Goal: Task Accomplishment & Management: Complete application form

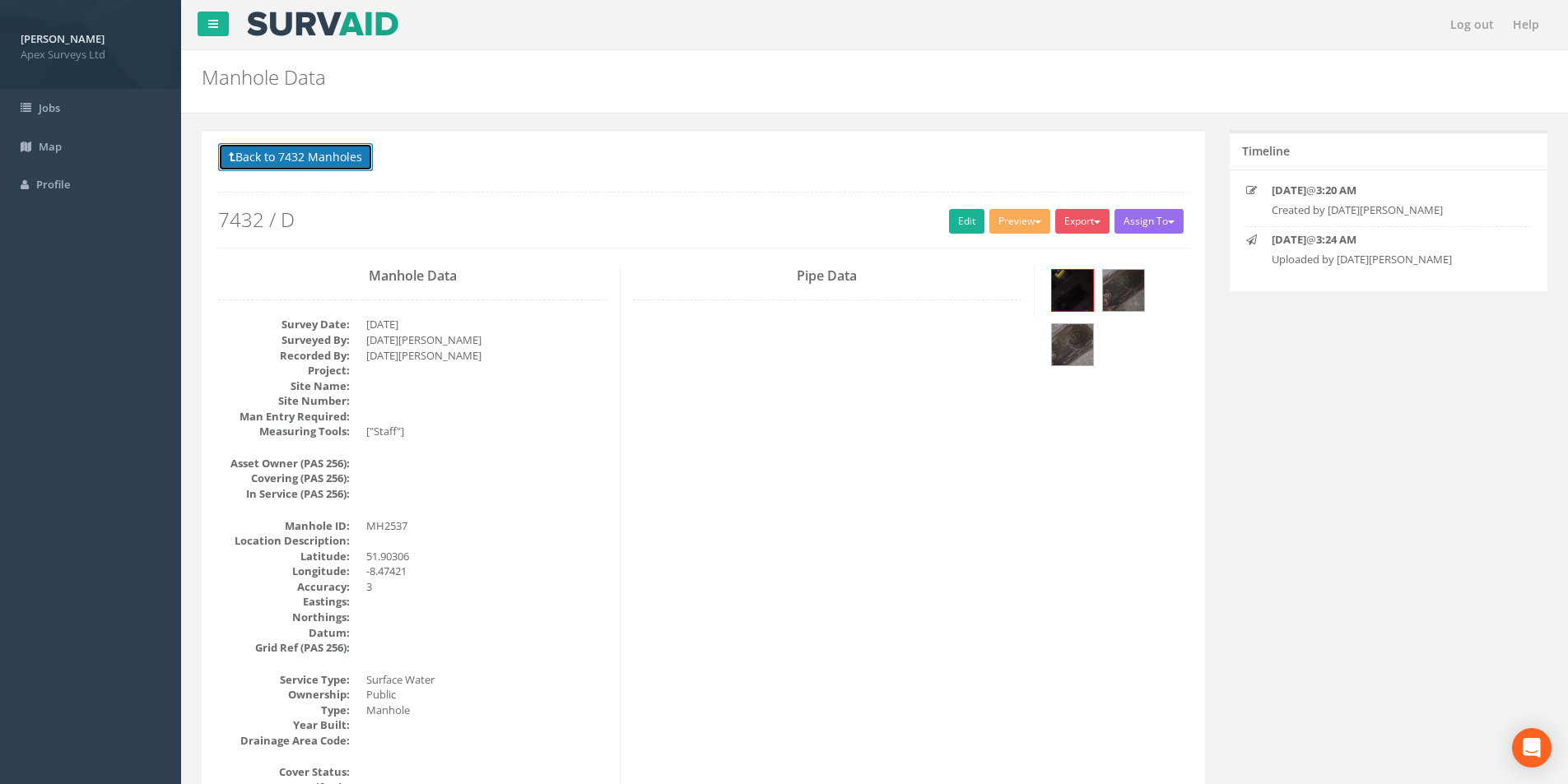
click at [245, 162] on button "Back to 7432 Manholes" at bounding box center [296, 157] width 155 height 28
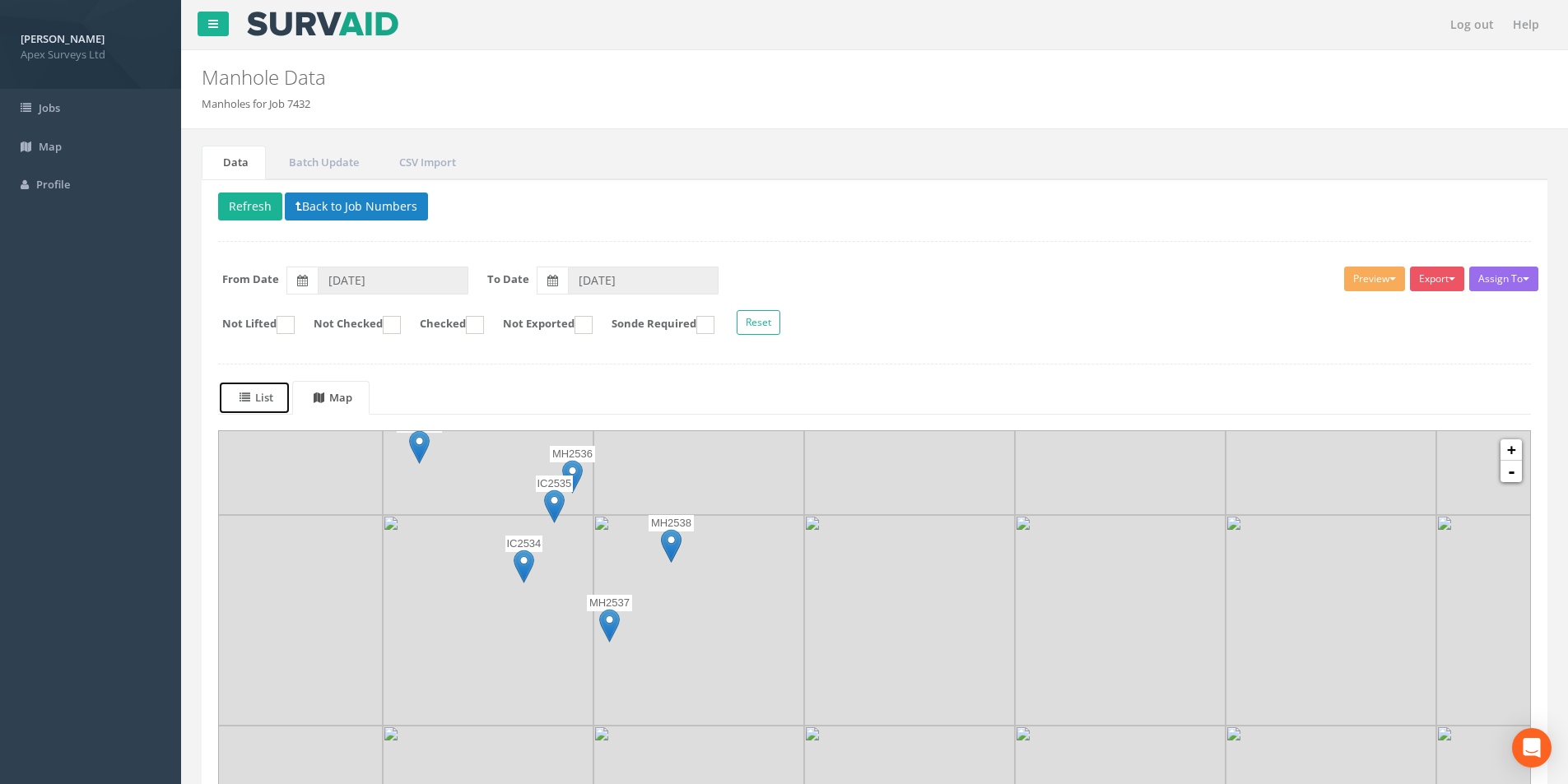
click at [246, 396] on icon at bounding box center [245, 398] width 11 height 11
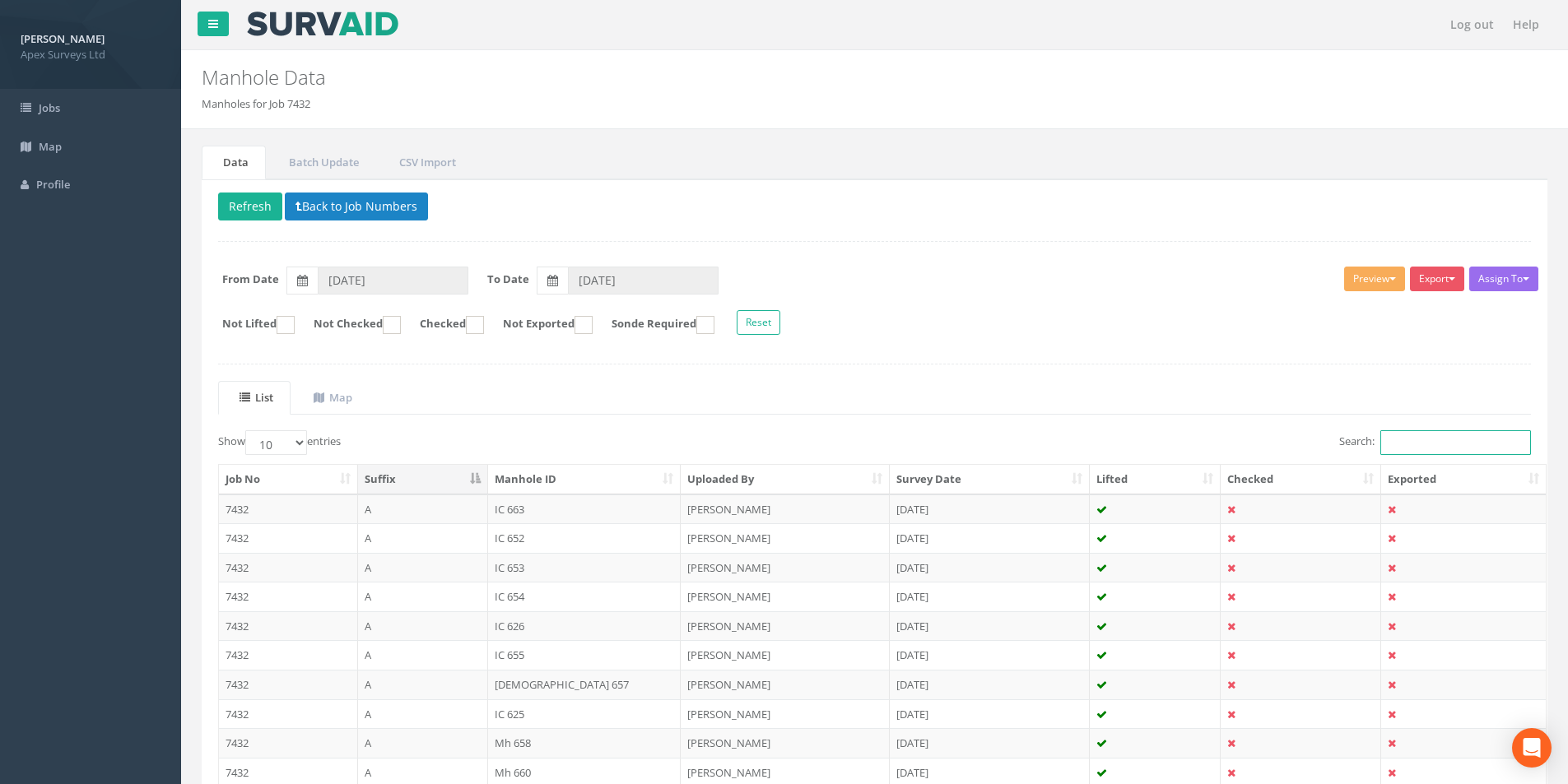
click at [1430, 443] on input "Search:" at bounding box center [1456, 442] width 151 height 24
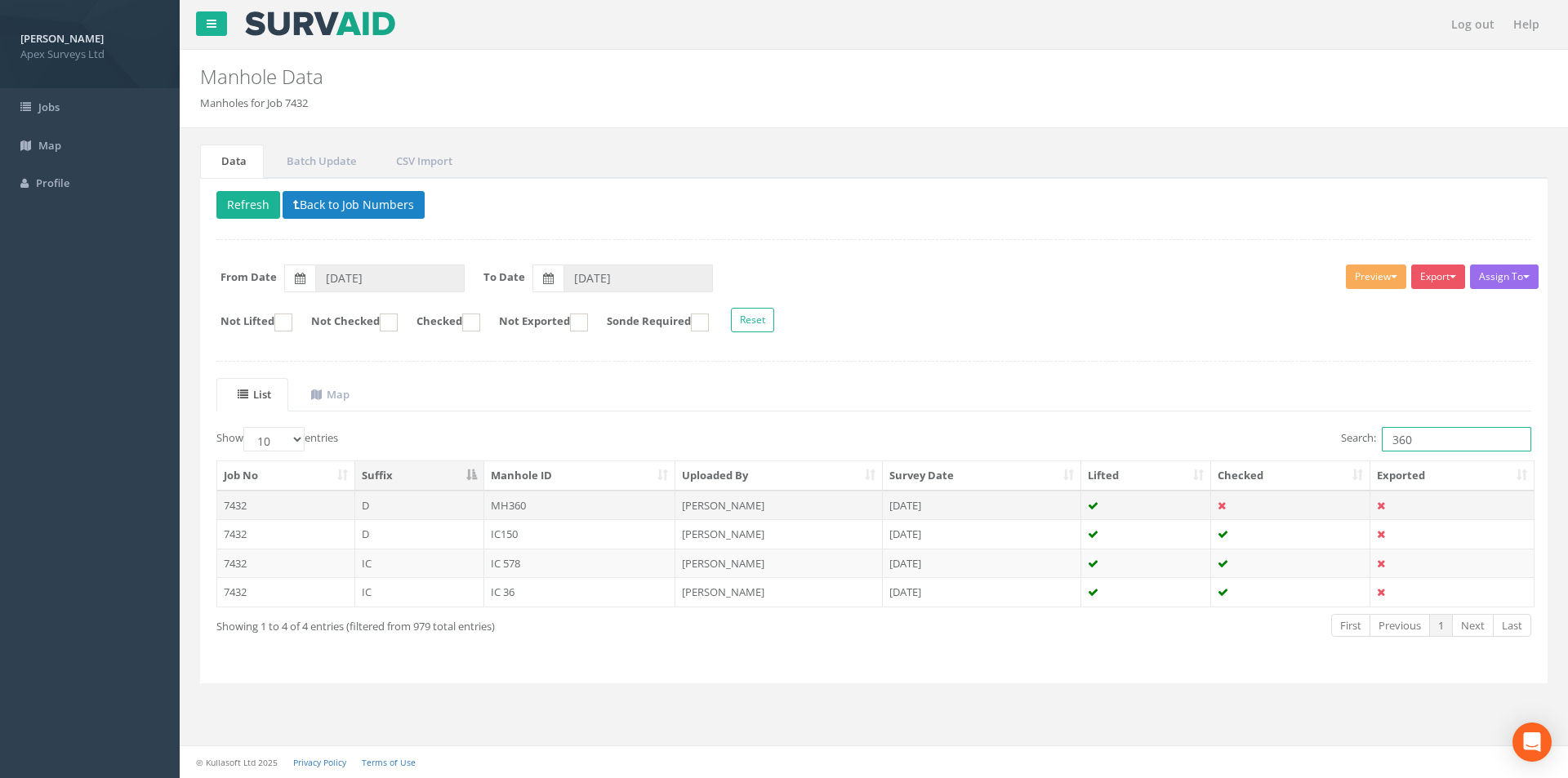
type input "360"
click at [551, 505] on td "MH360" at bounding box center [580, 505] width 192 height 29
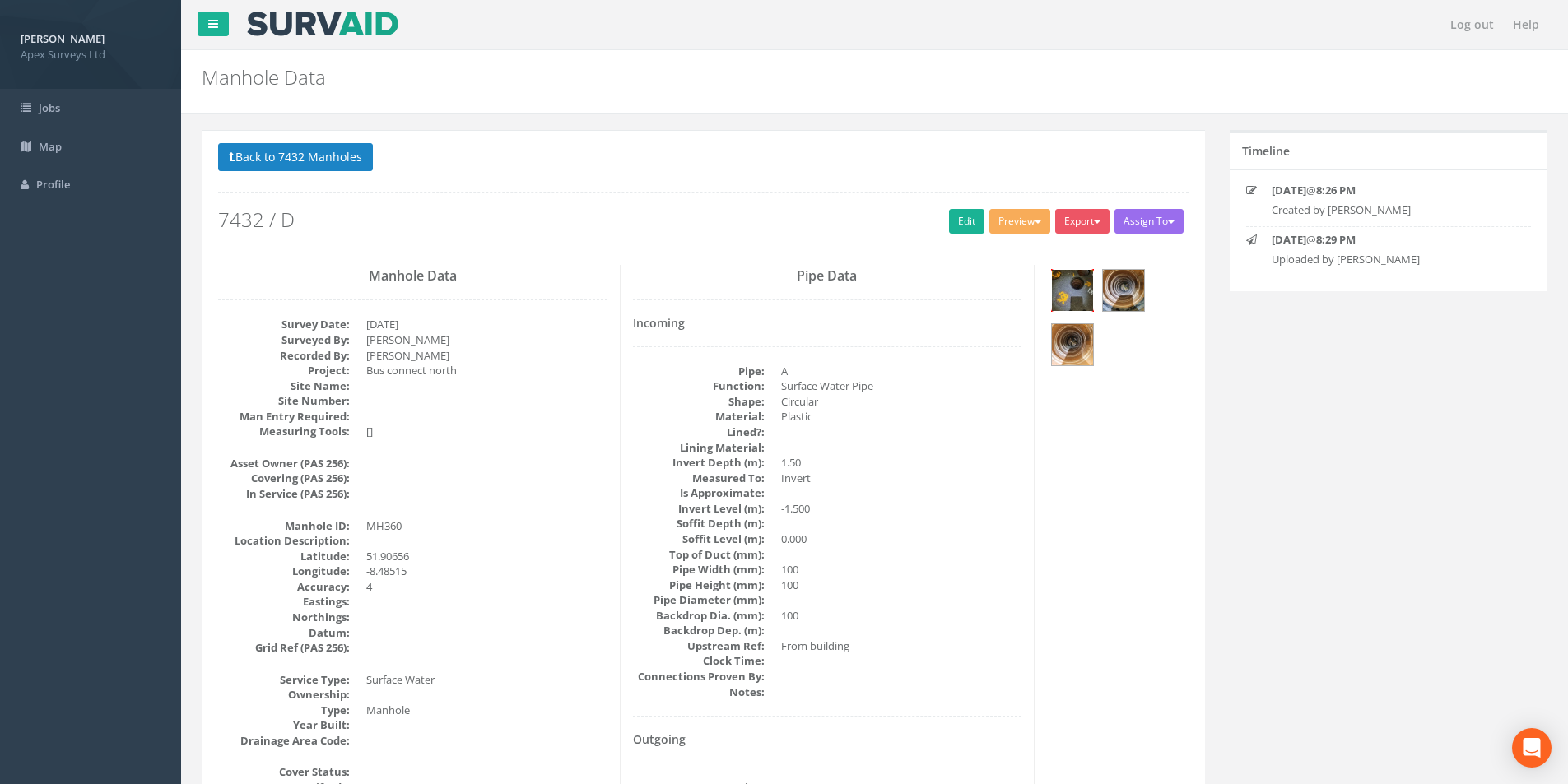
click at [1074, 285] on img at bounding box center [1072, 290] width 41 height 41
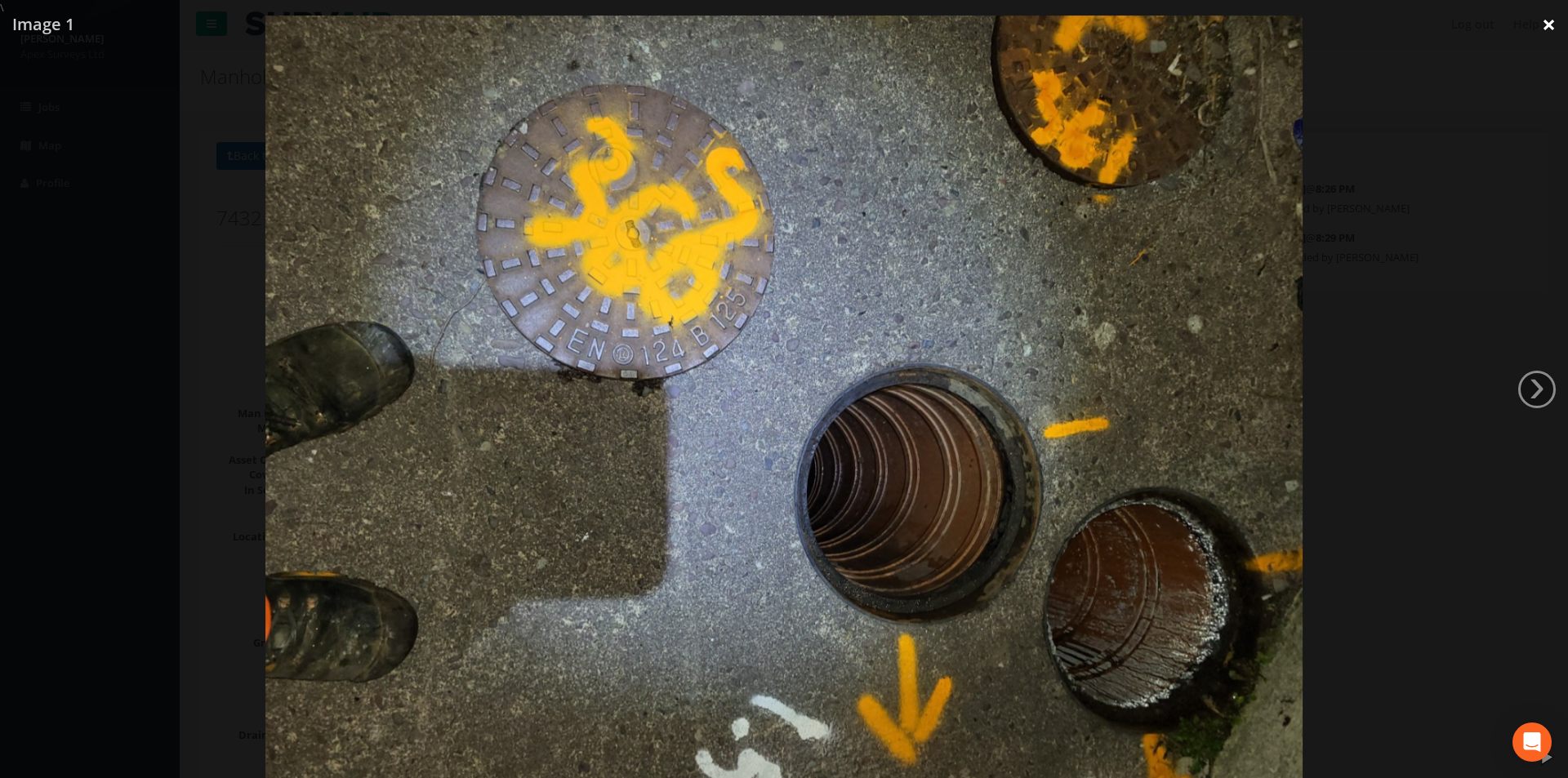
click at [1542, 26] on link "×" at bounding box center [1549, 24] width 38 height 49
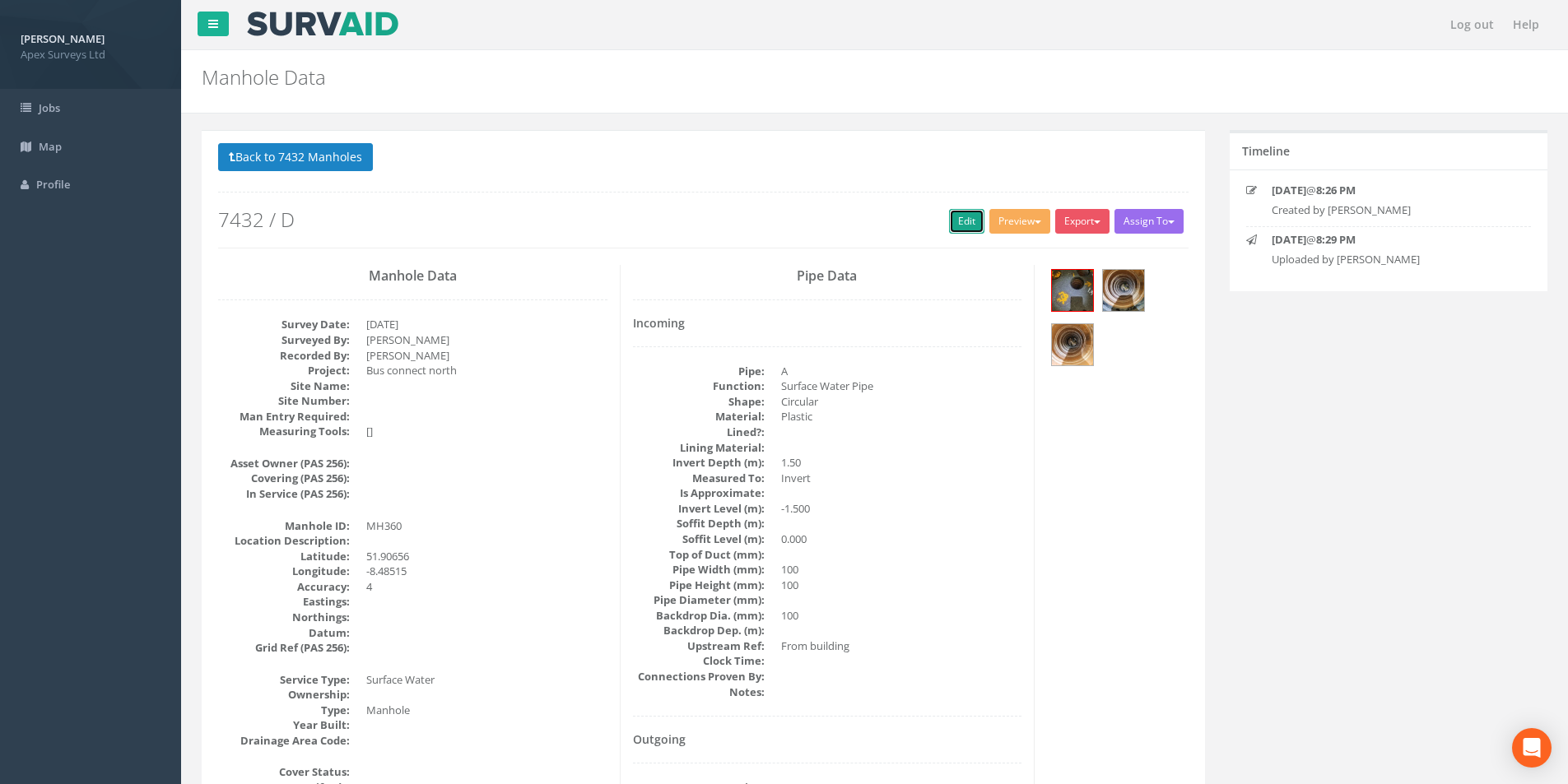
click at [967, 223] on link "Edit" at bounding box center [967, 221] width 35 height 24
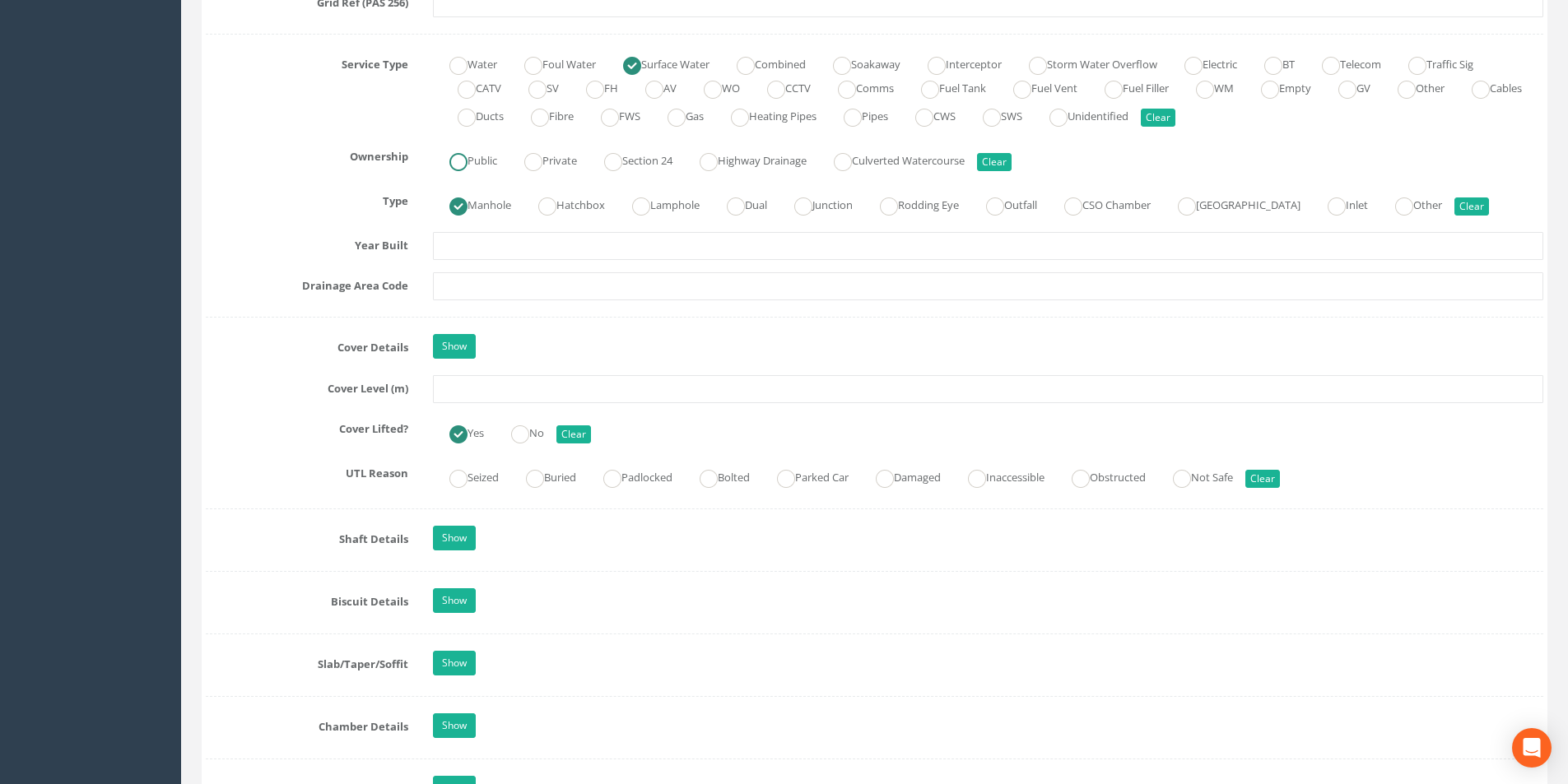
scroll to position [1234, 0]
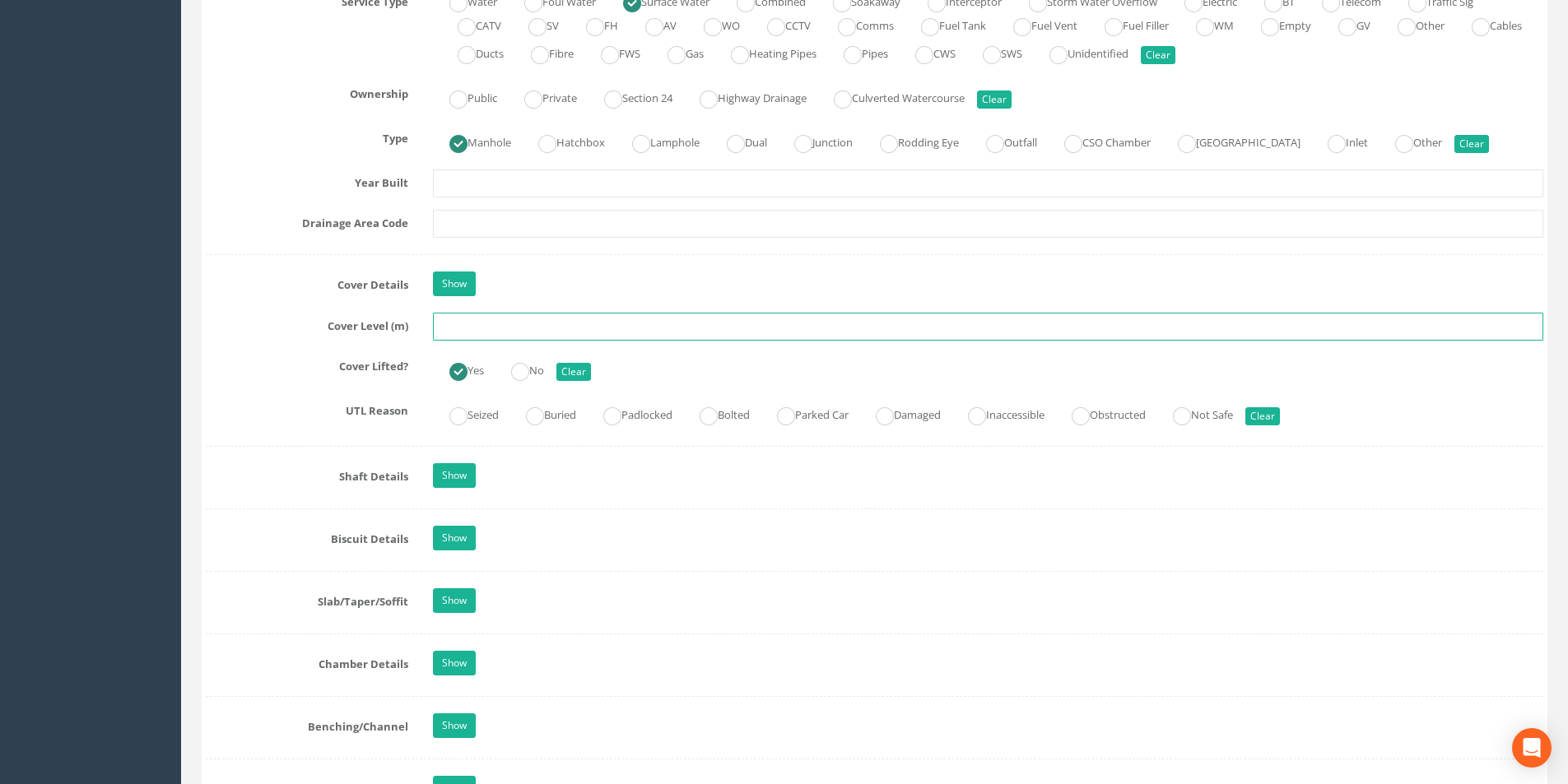
click at [487, 328] on input "text" at bounding box center [988, 326] width 1111 height 28
type input "55.05"
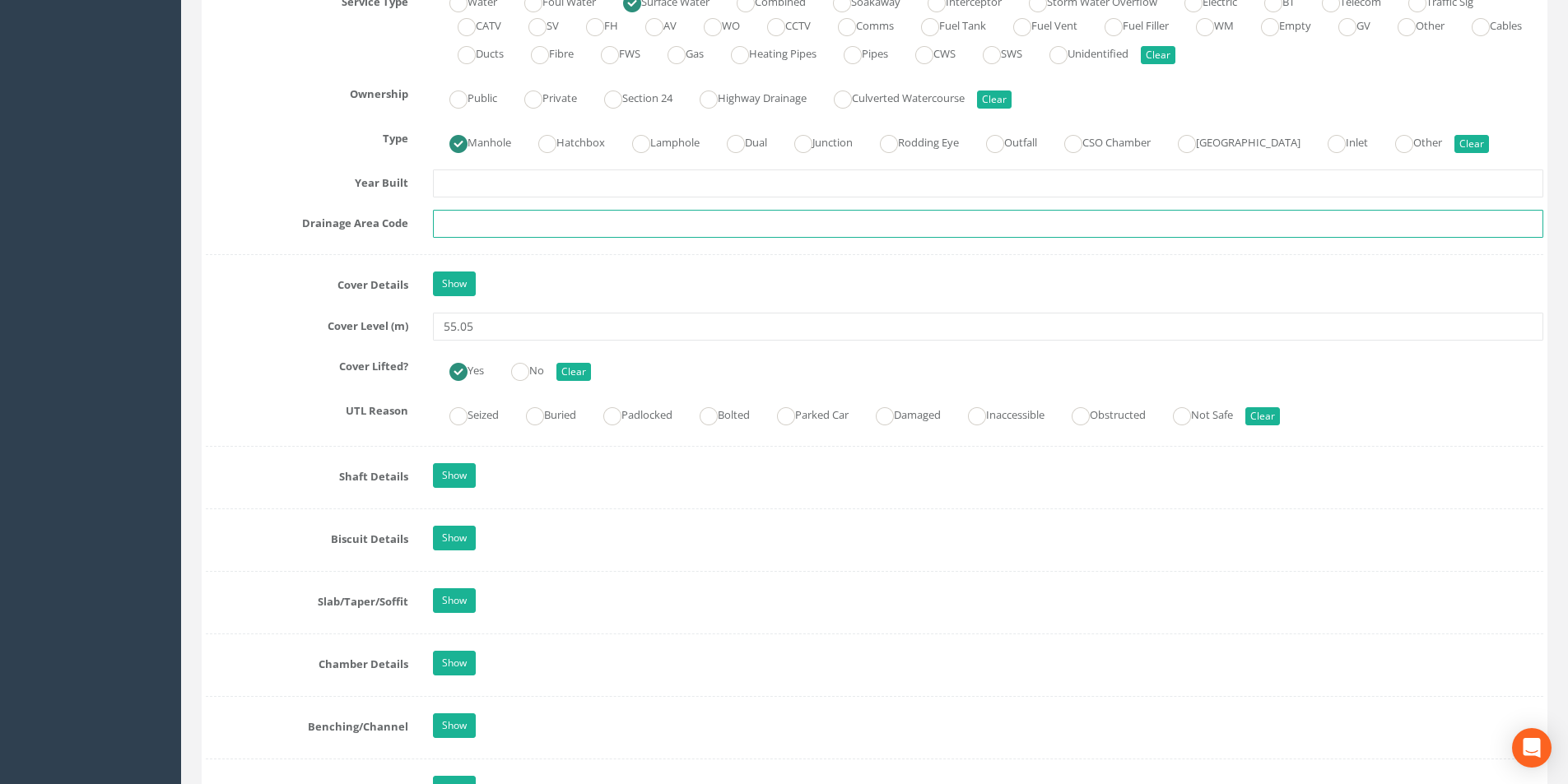
click at [494, 218] on input "text" at bounding box center [988, 223] width 1111 height 28
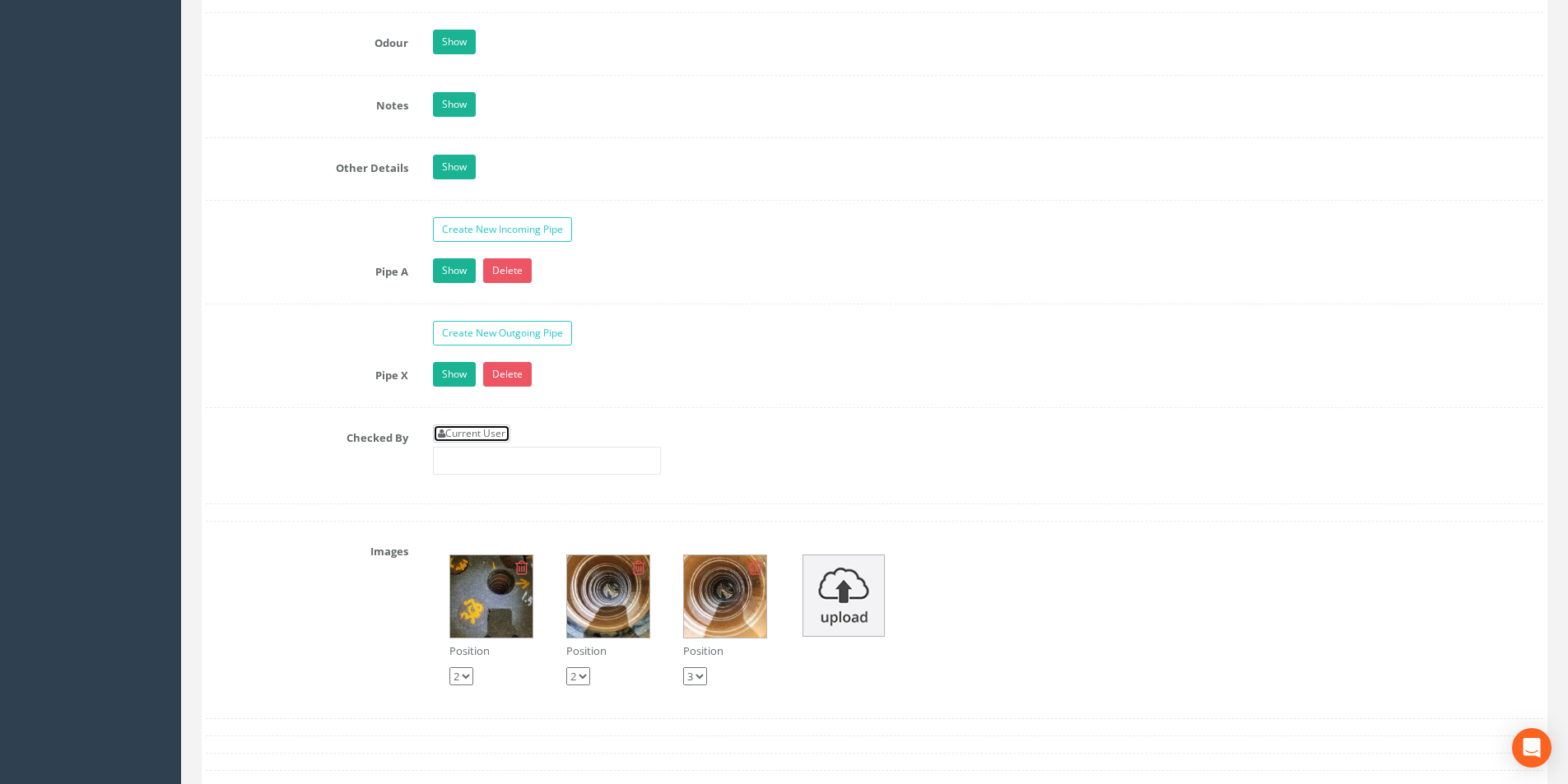
click at [496, 427] on link "Current User" at bounding box center [471, 433] width 78 height 18
type input "[PERSON_NAME]"
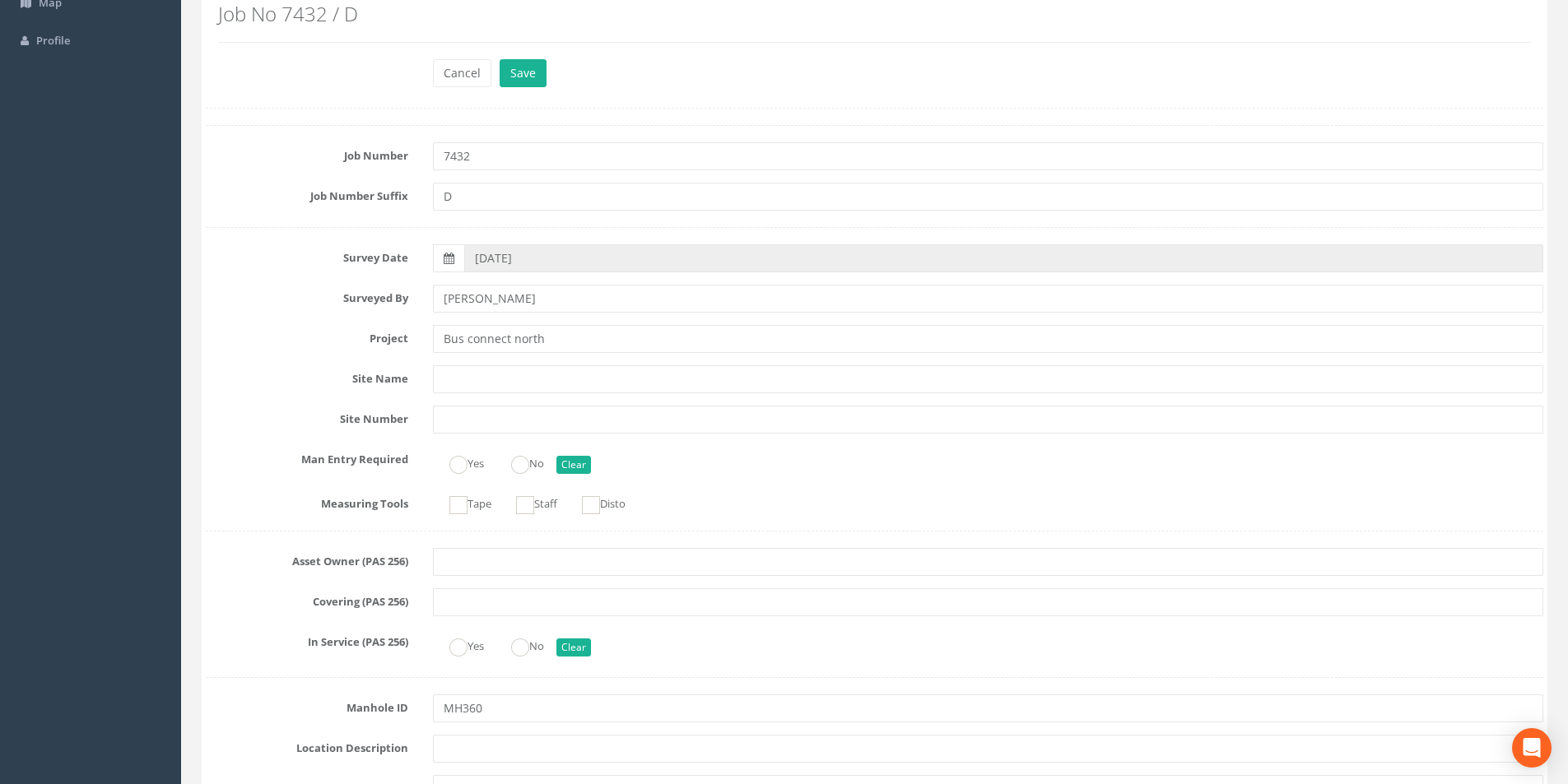
scroll to position [0, 0]
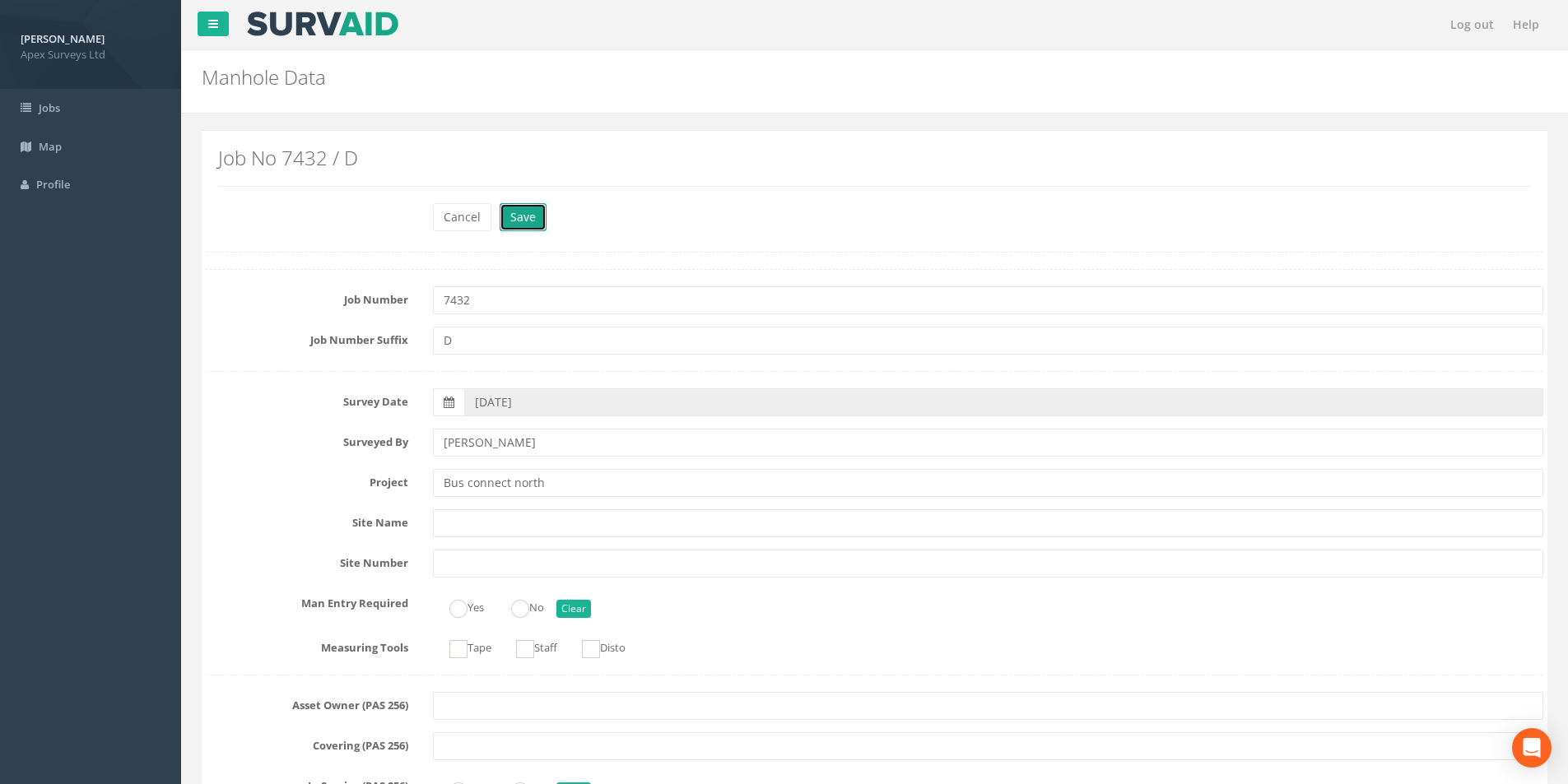
click at [520, 227] on button "Save" at bounding box center [523, 217] width 47 height 28
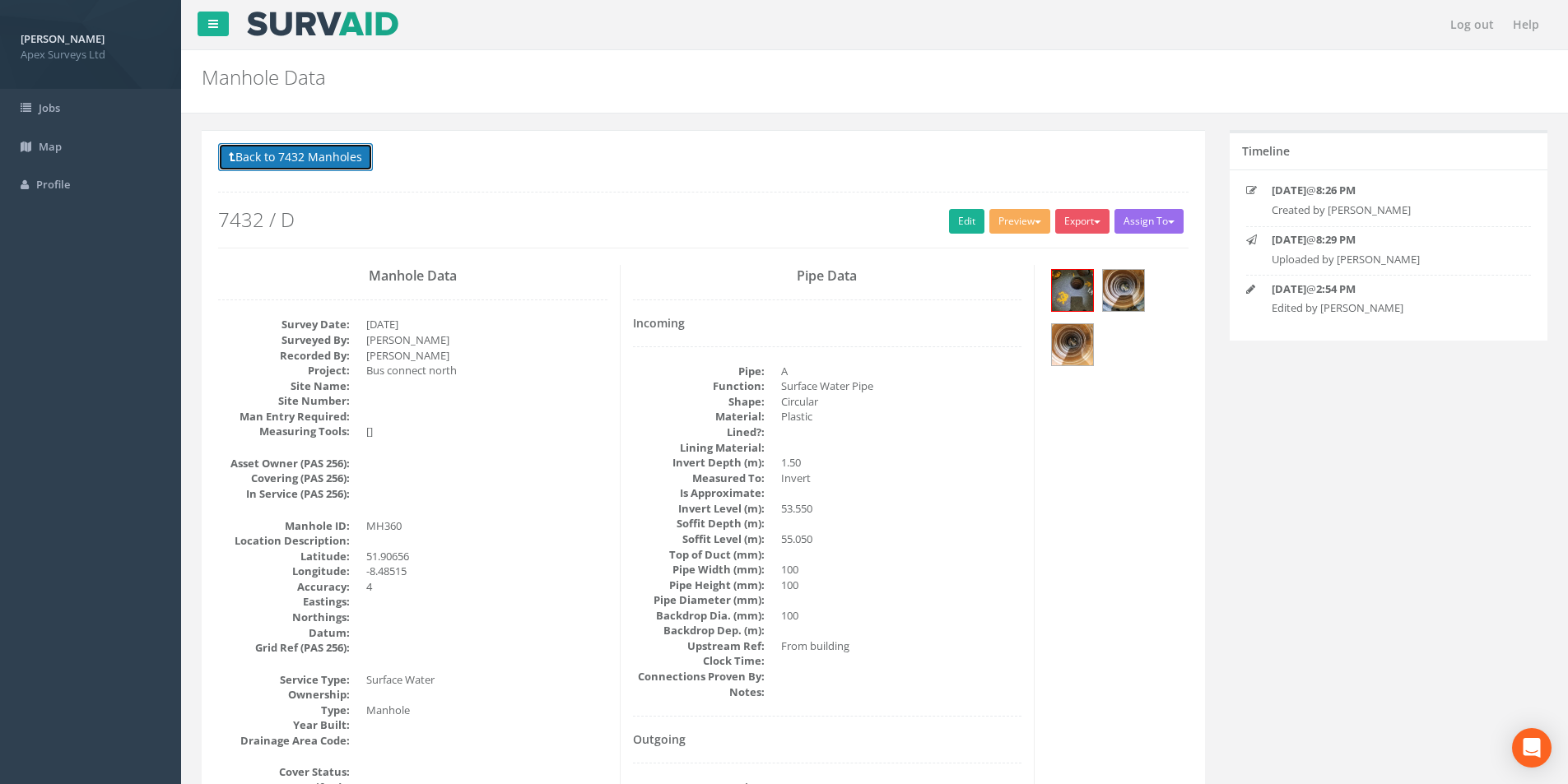
click at [329, 165] on button "Back to 7432 Manholes" at bounding box center [296, 157] width 155 height 28
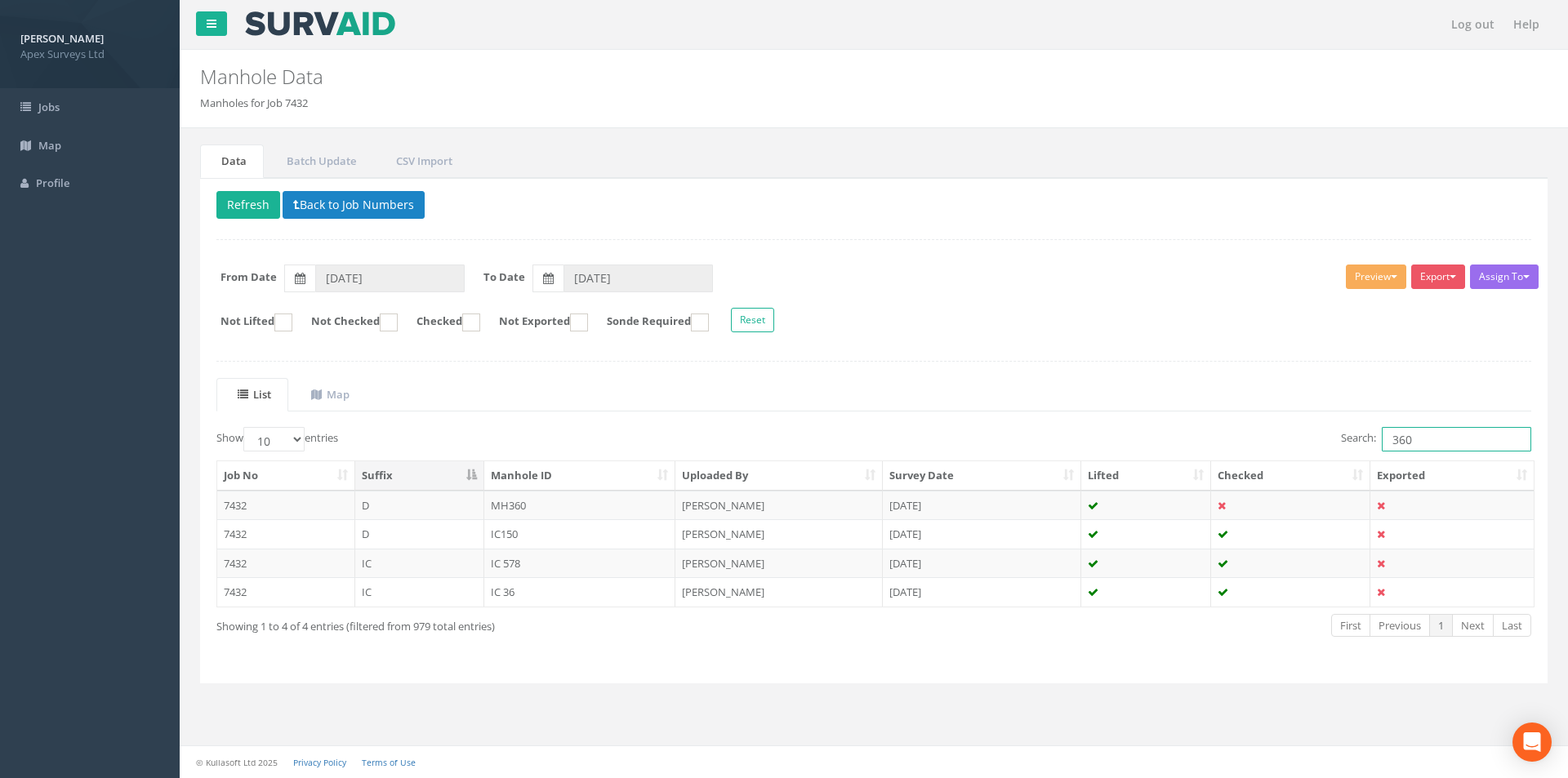
click at [1435, 440] on input "360" at bounding box center [1457, 438] width 150 height 24
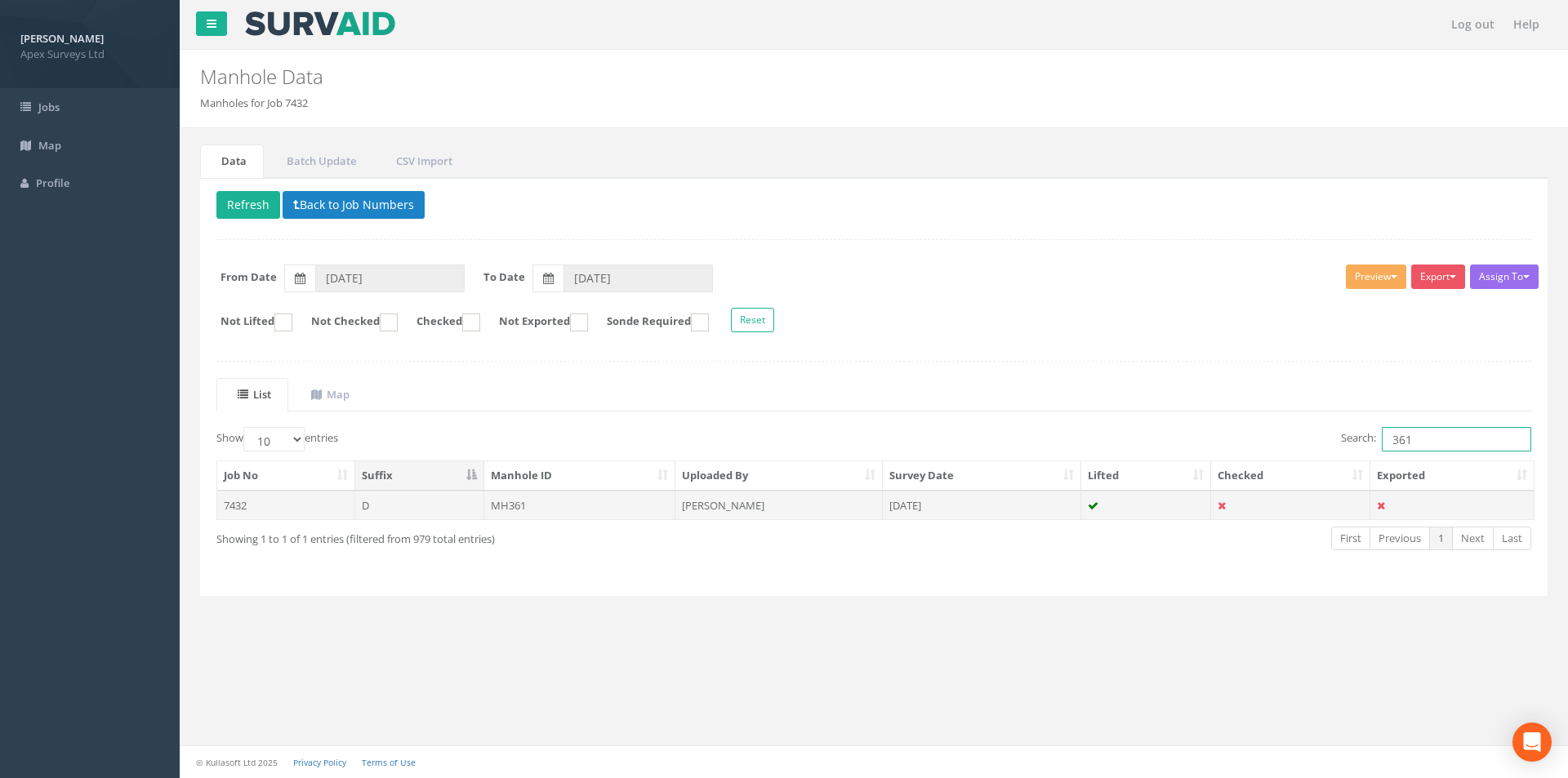
type input "361"
click at [623, 499] on td "MH361" at bounding box center [580, 505] width 192 height 29
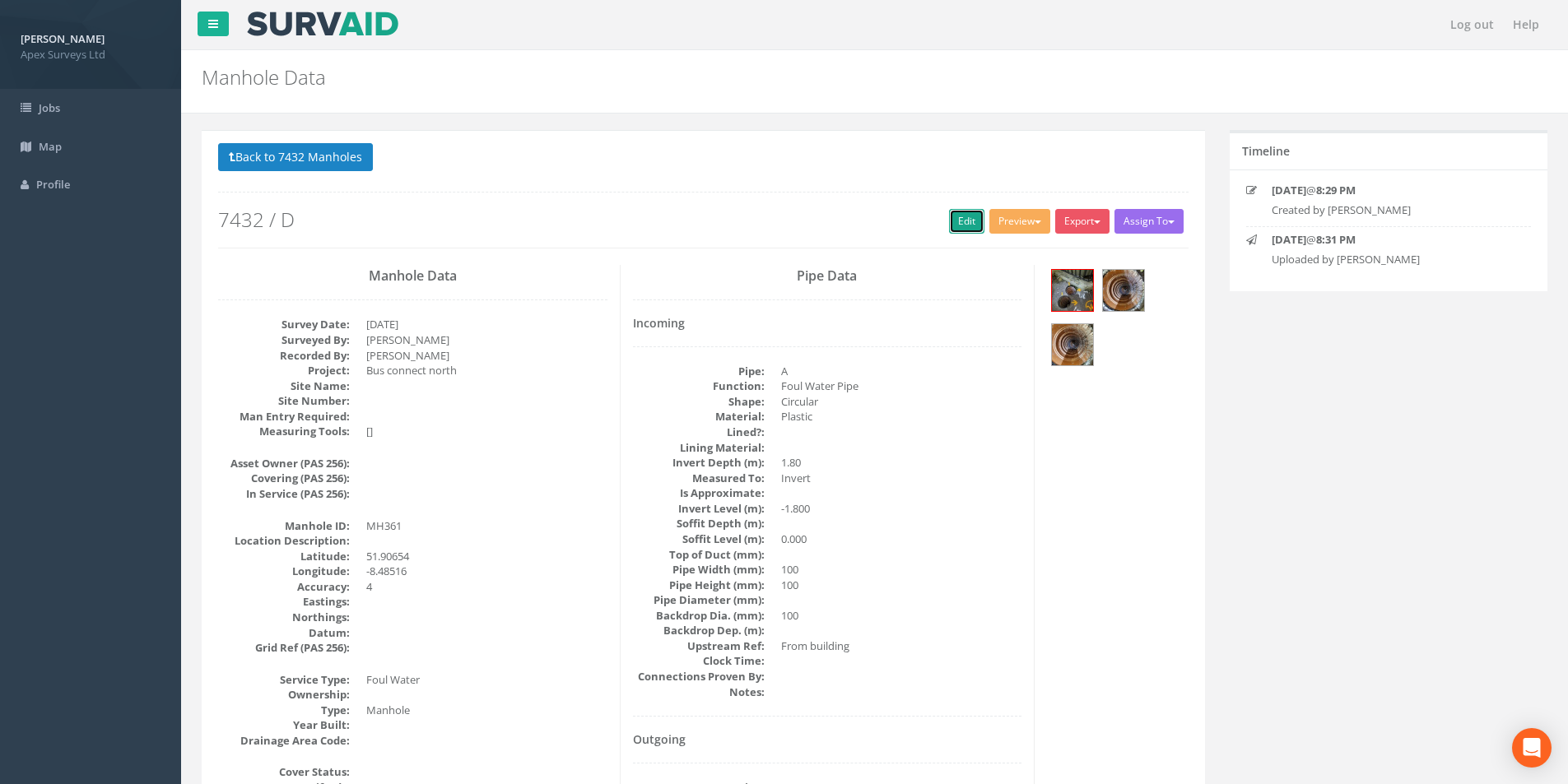
click at [957, 227] on link "Edit" at bounding box center [967, 221] width 35 height 24
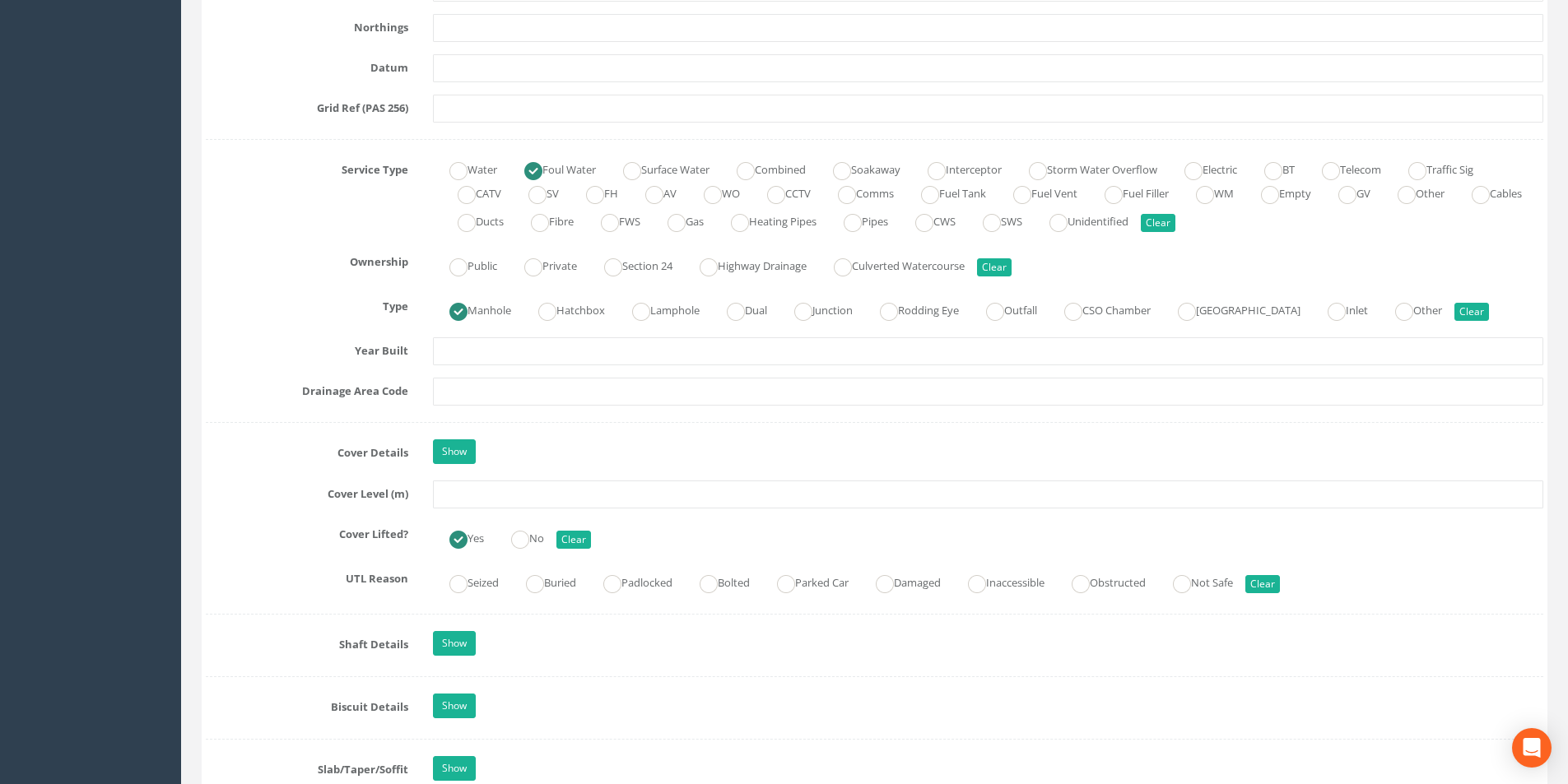
scroll to position [1070, 0]
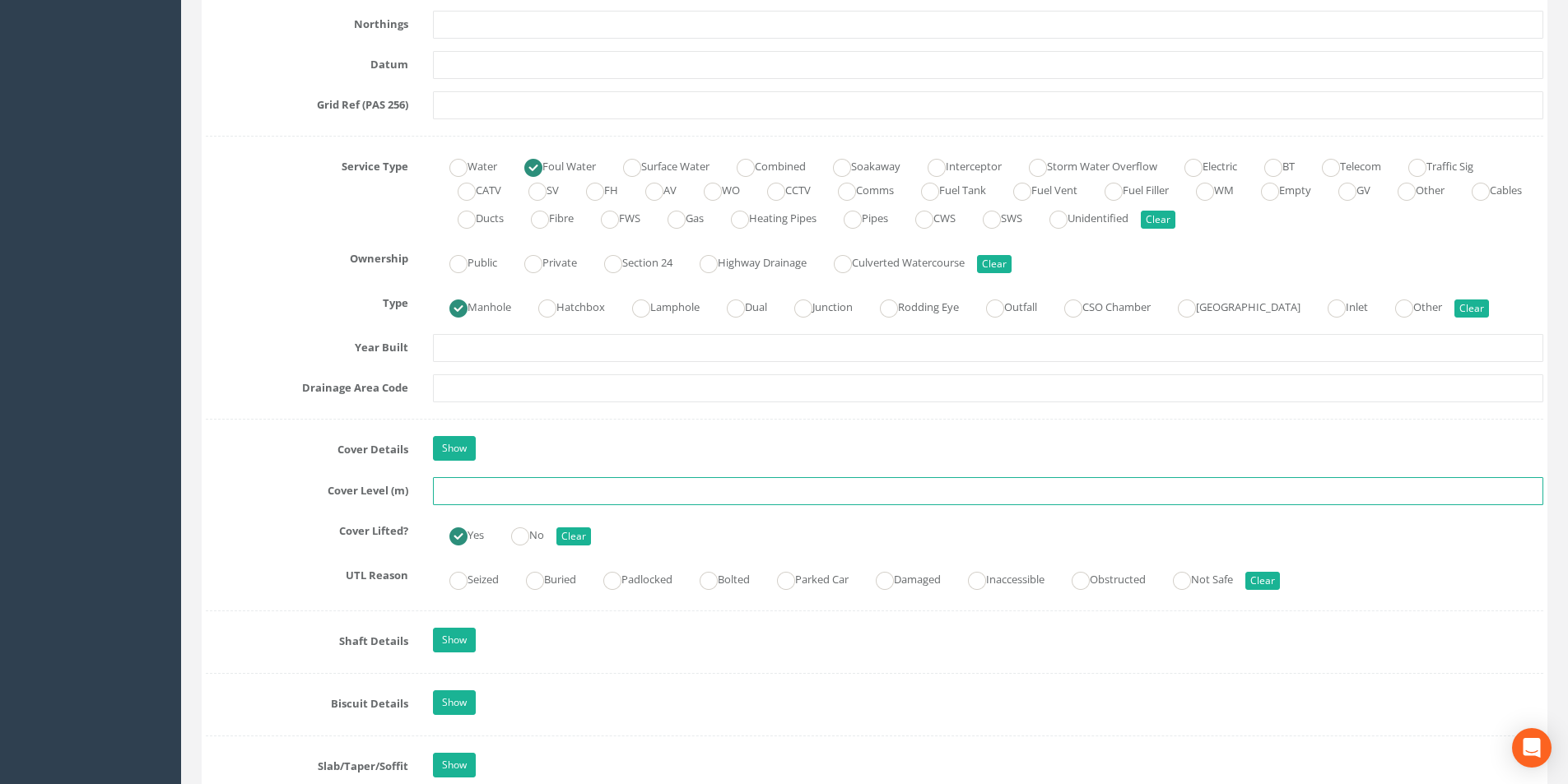
click at [503, 492] on input "text" at bounding box center [988, 491] width 1111 height 28
type input "55.17"
click at [501, 384] on input "text" at bounding box center [988, 388] width 1111 height 28
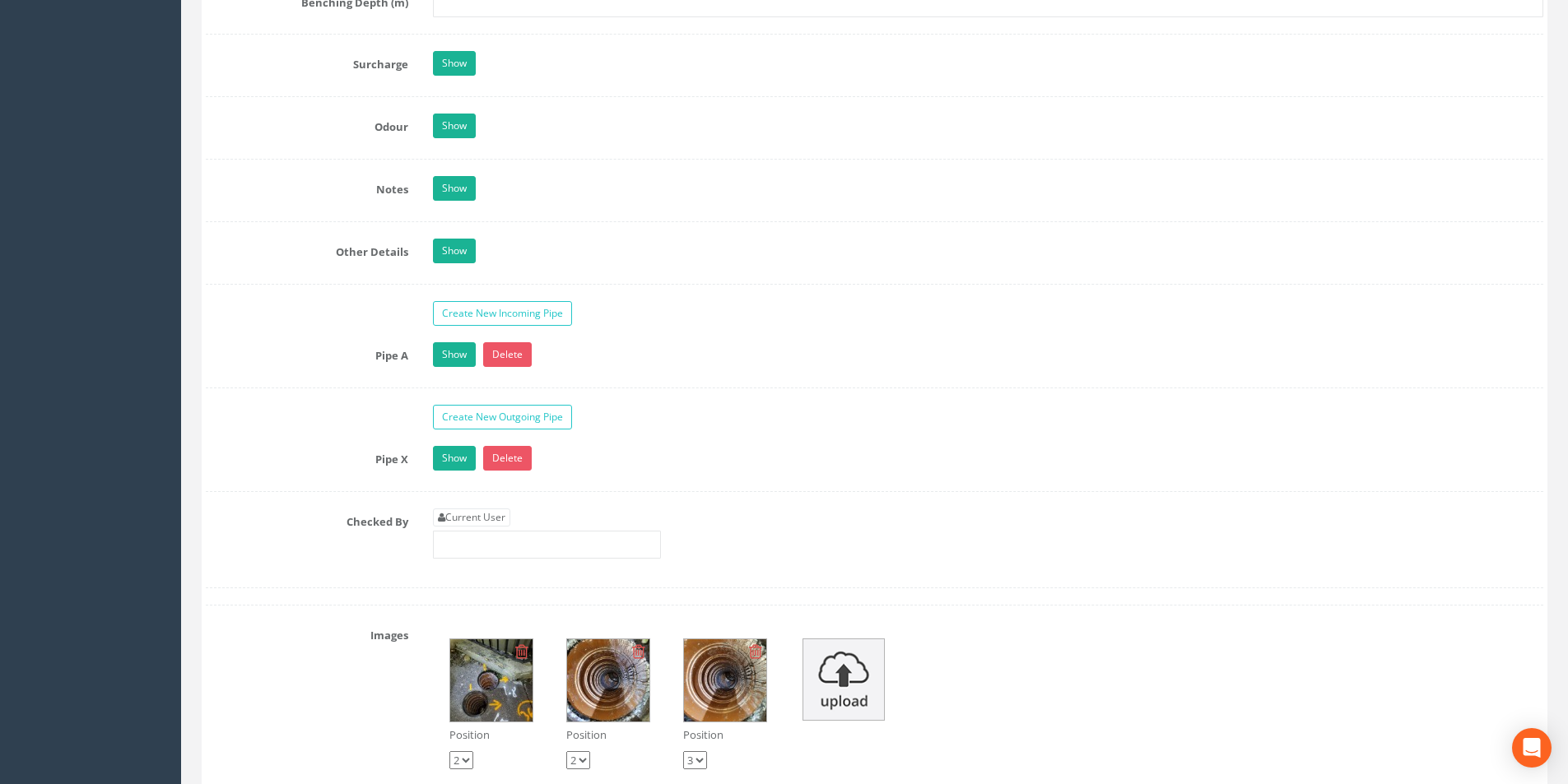
scroll to position [2387, 0]
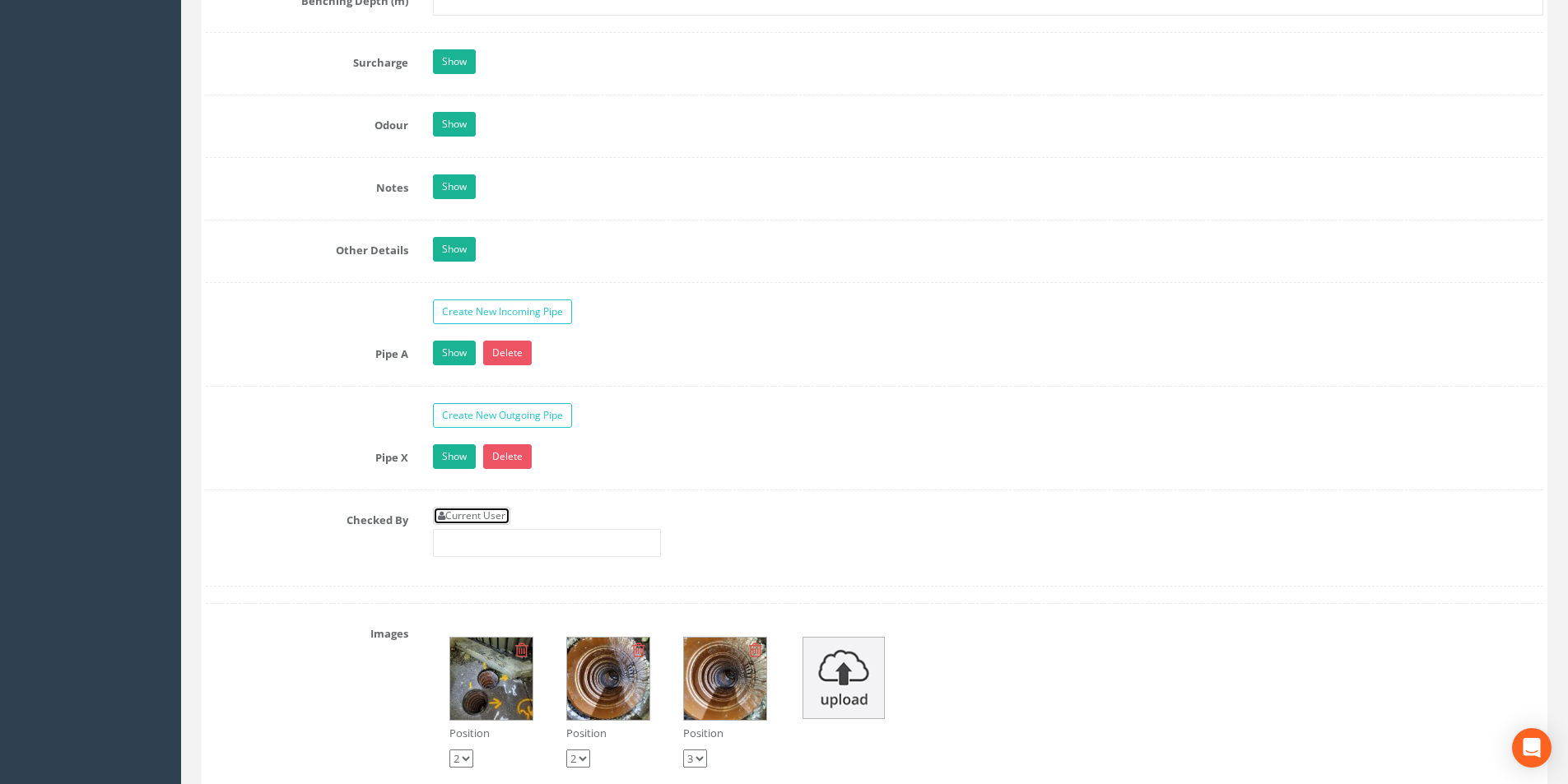
click at [484, 522] on link "Current User" at bounding box center [471, 515] width 78 height 18
type input "[PERSON_NAME]"
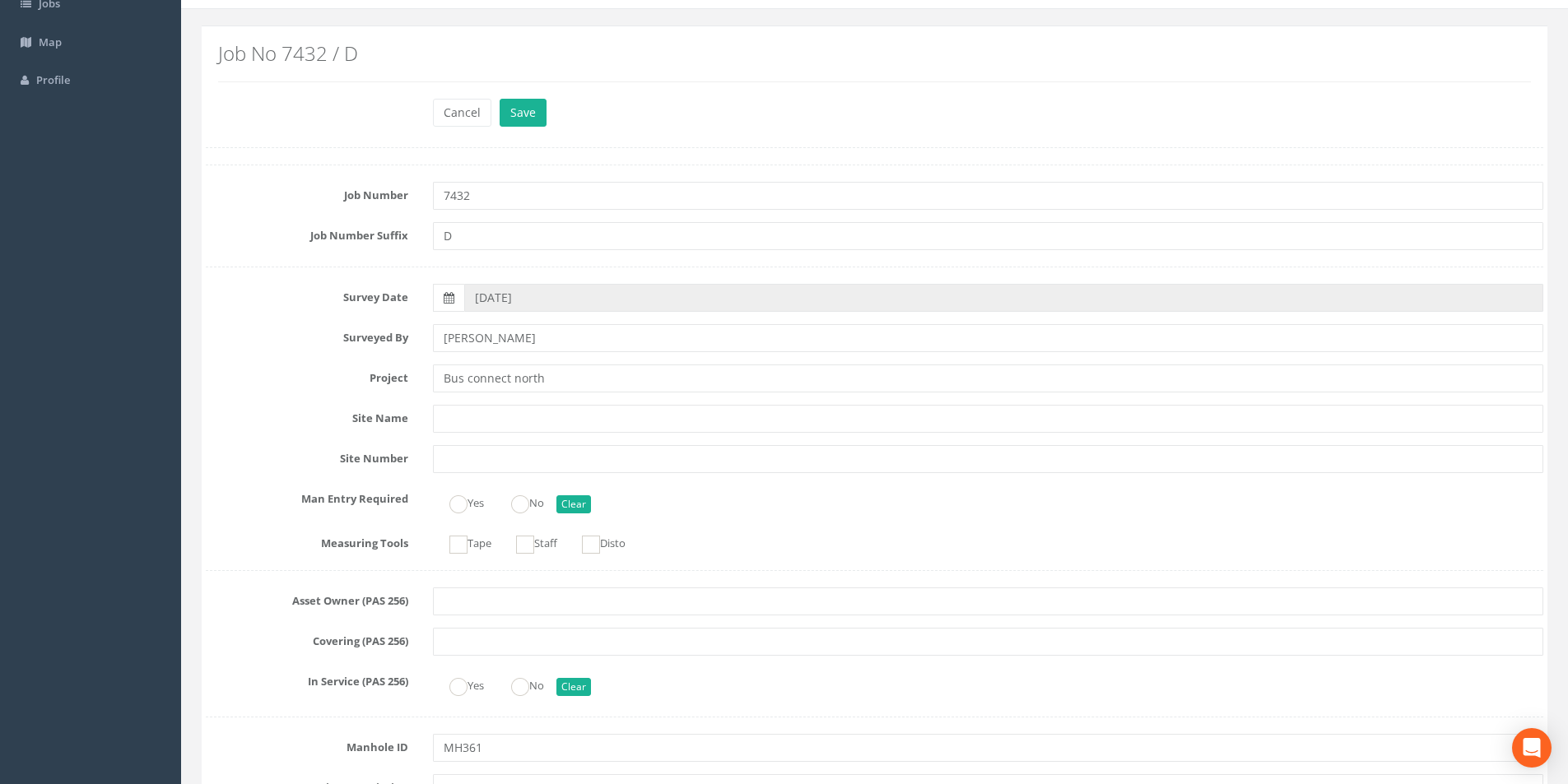
scroll to position [0, 0]
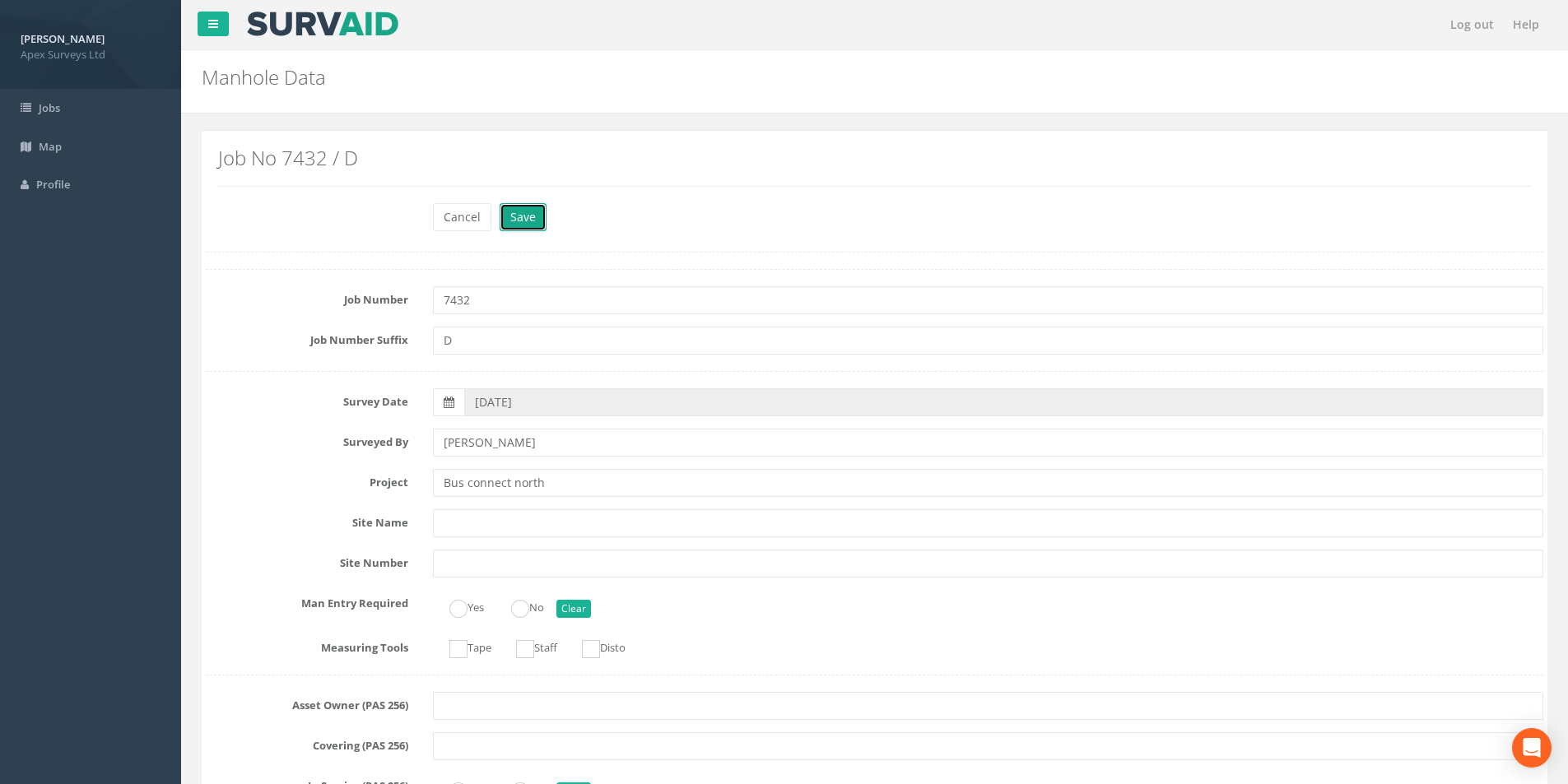
click at [531, 218] on button "Save" at bounding box center [523, 217] width 47 height 28
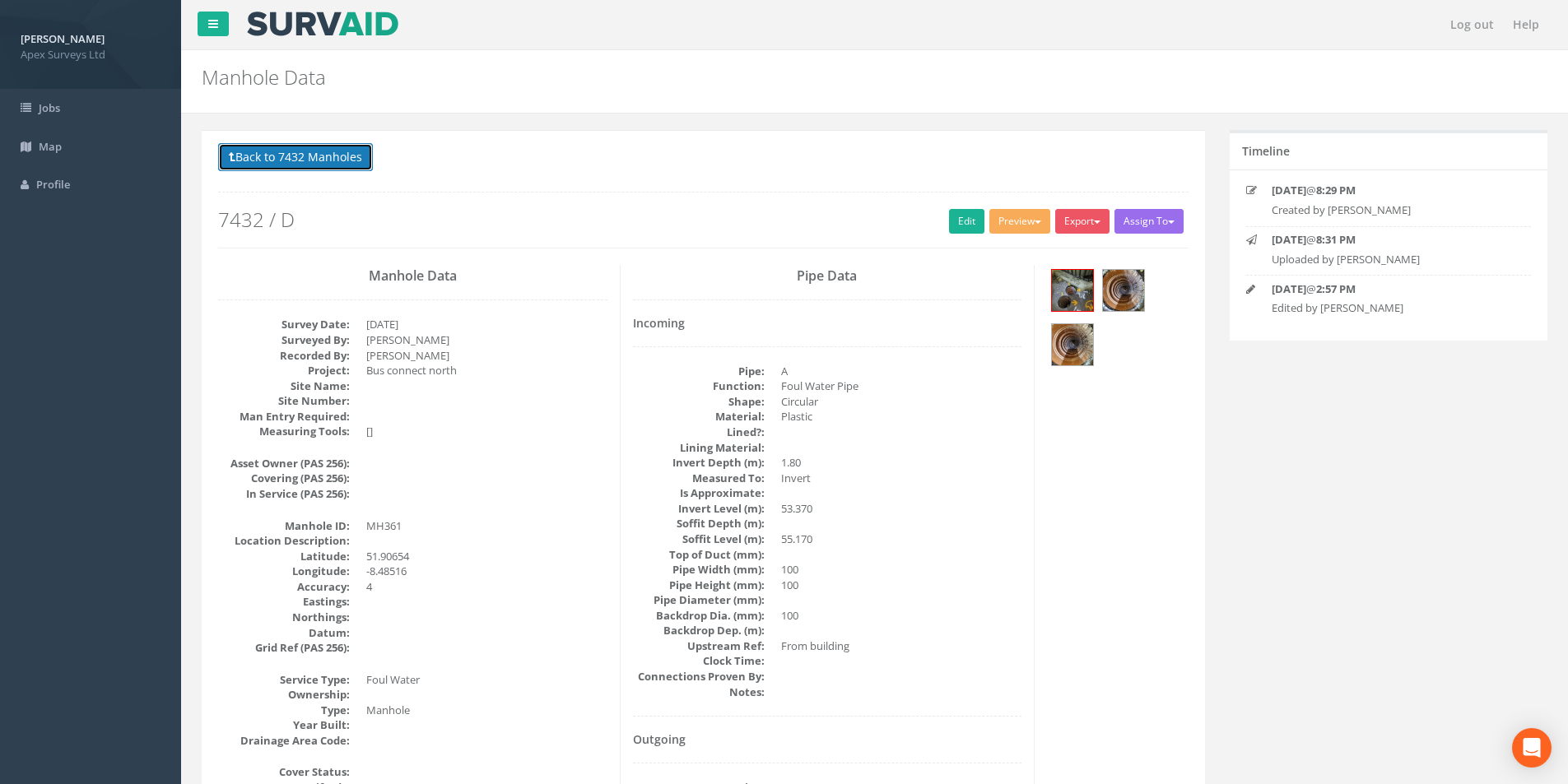
click at [277, 158] on button "Back to 7432 Manholes" at bounding box center [296, 157] width 155 height 28
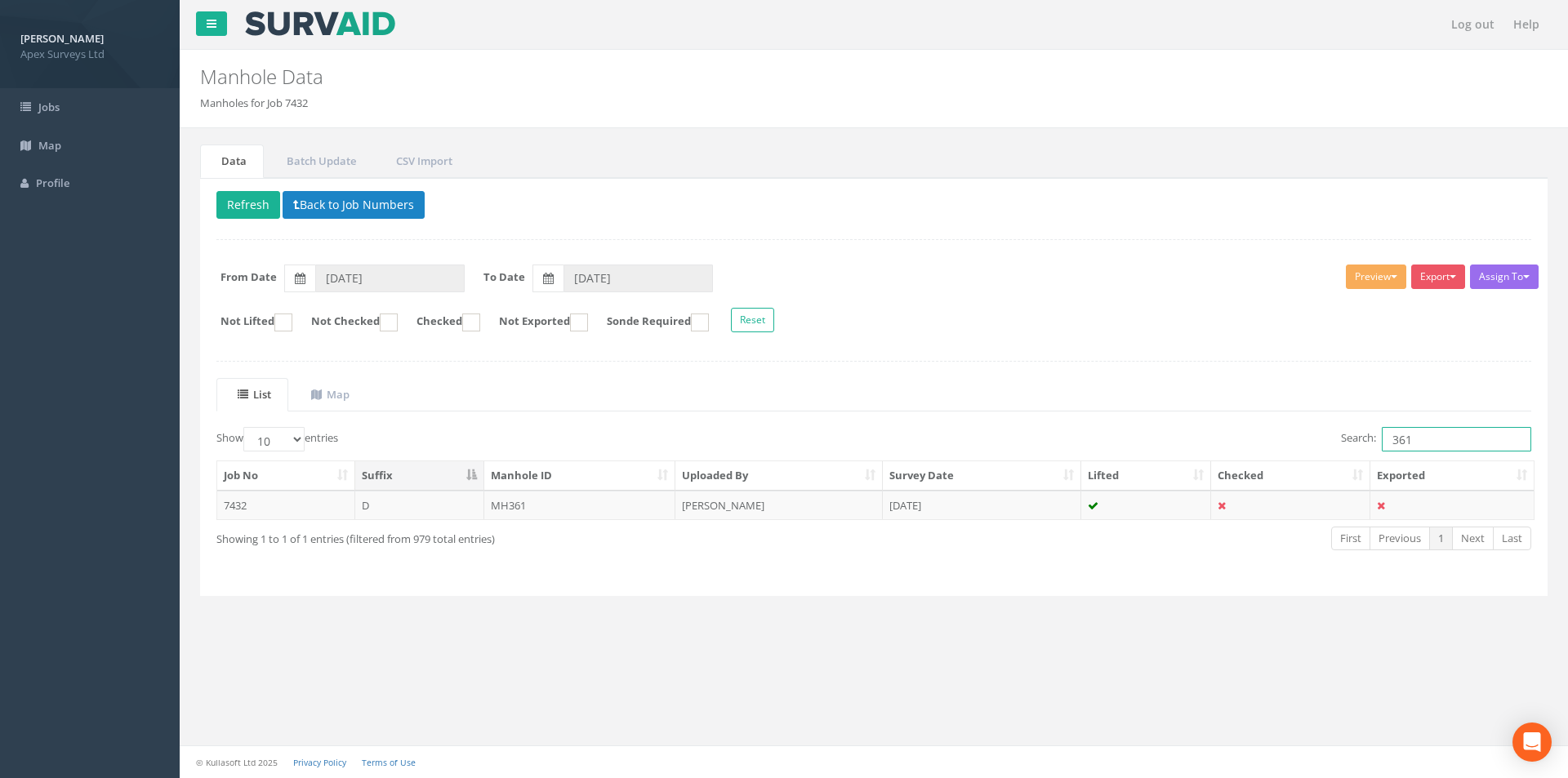
click at [1421, 436] on input "361" at bounding box center [1457, 438] width 150 height 24
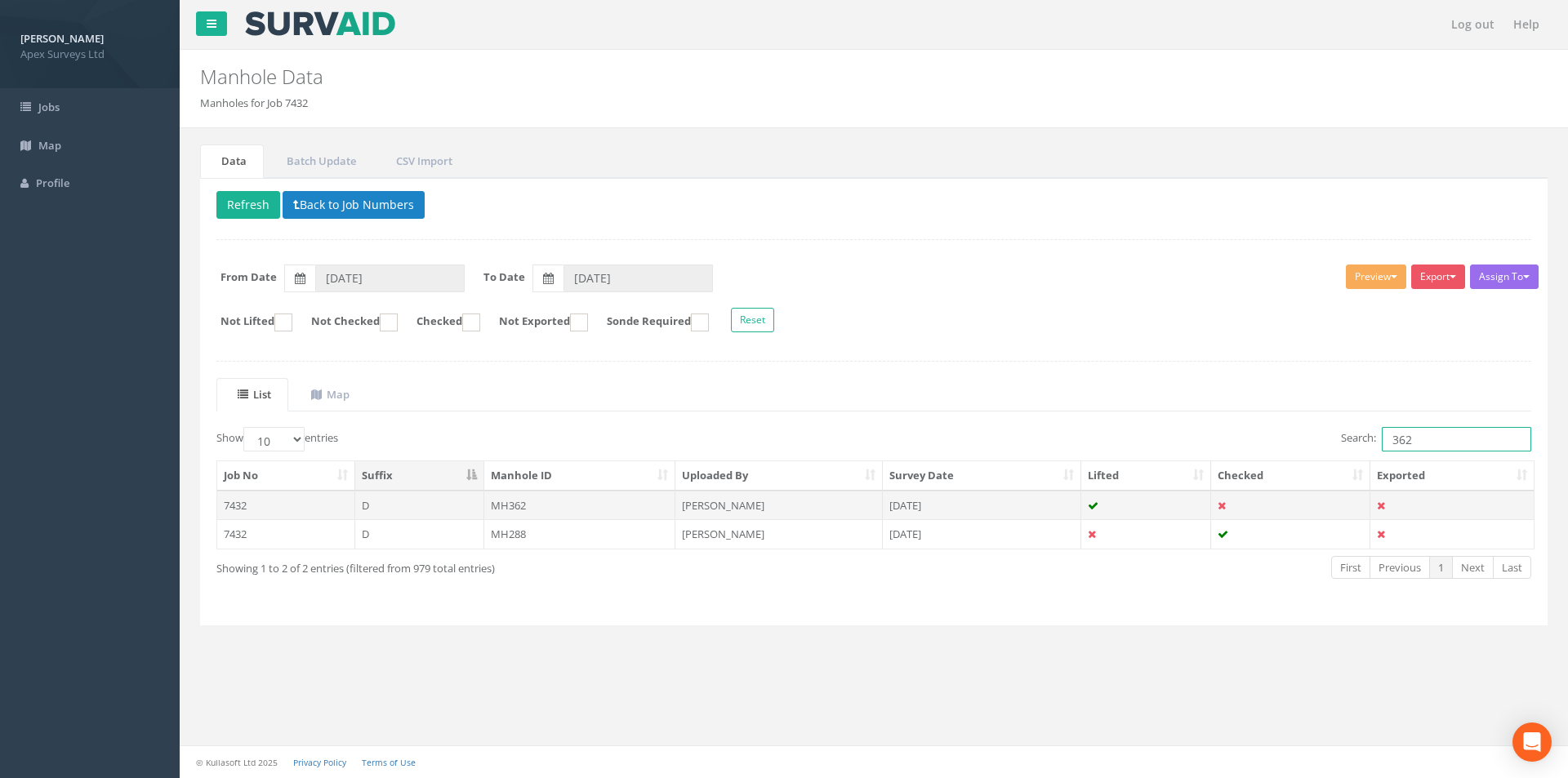
type input "362"
click at [554, 503] on td "MH362" at bounding box center [580, 505] width 192 height 29
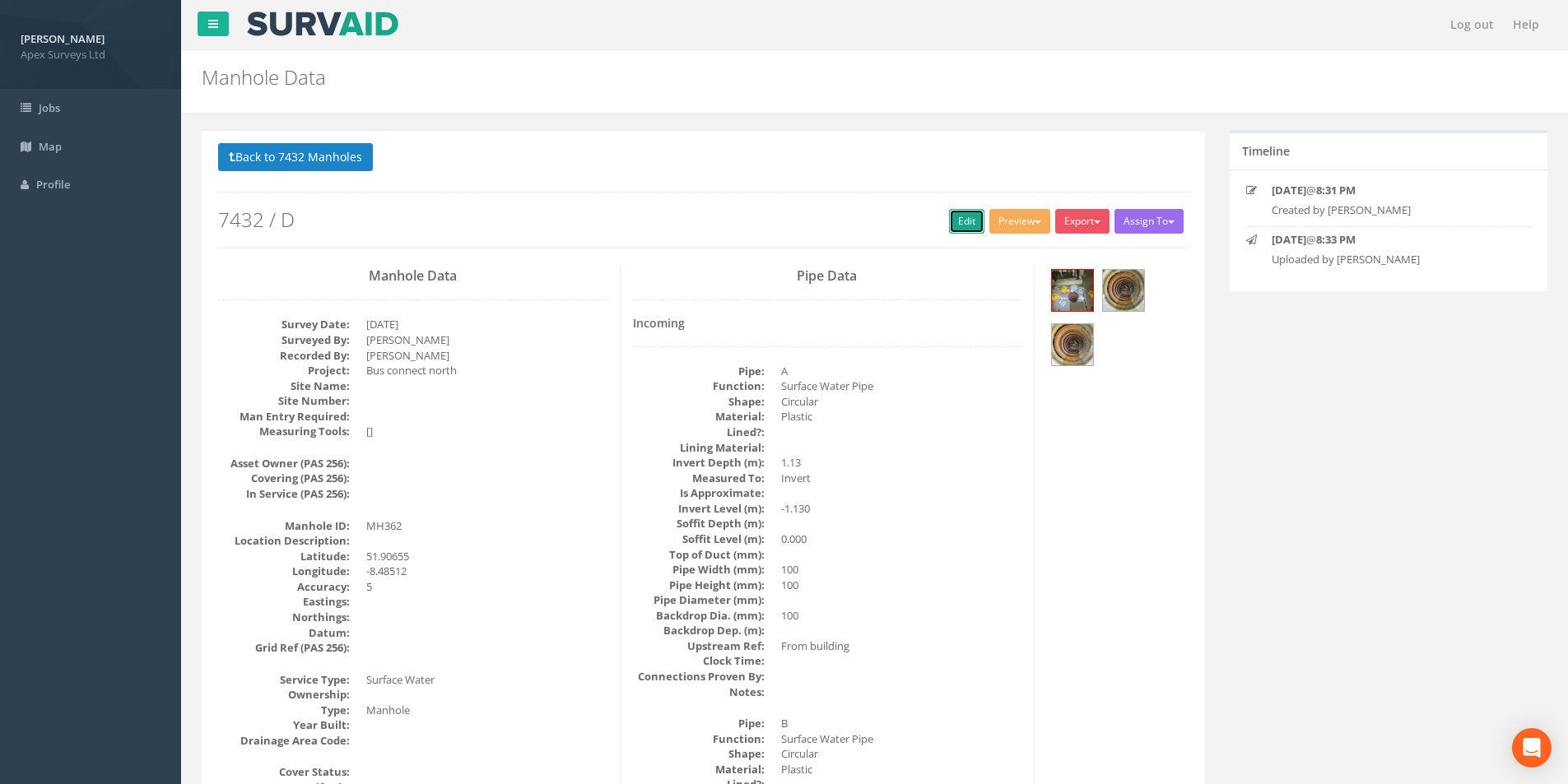
click at [962, 223] on link "Edit" at bounding box center [967, 221] width 35 height 24
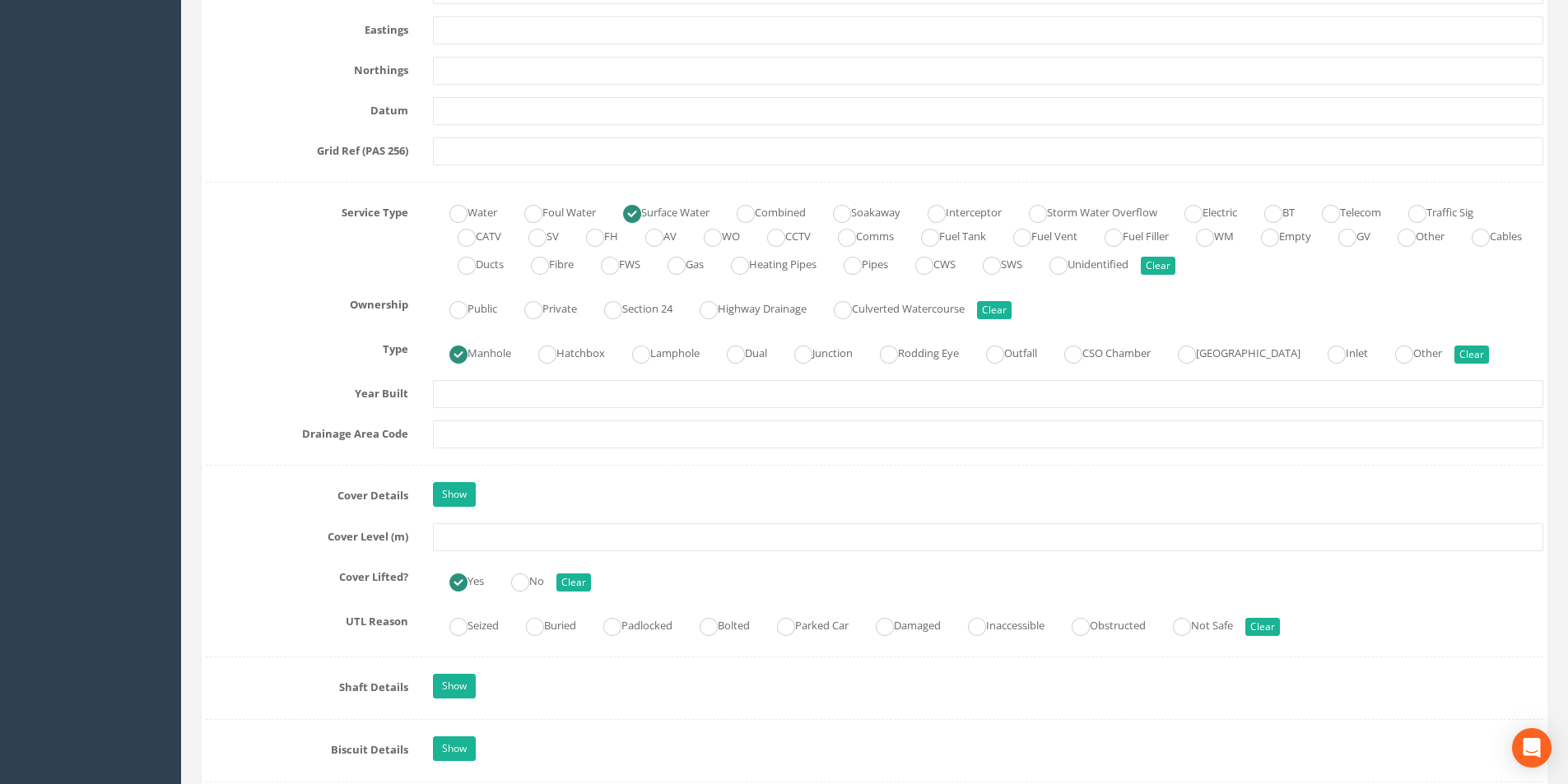
scroll to position [1070, 0]
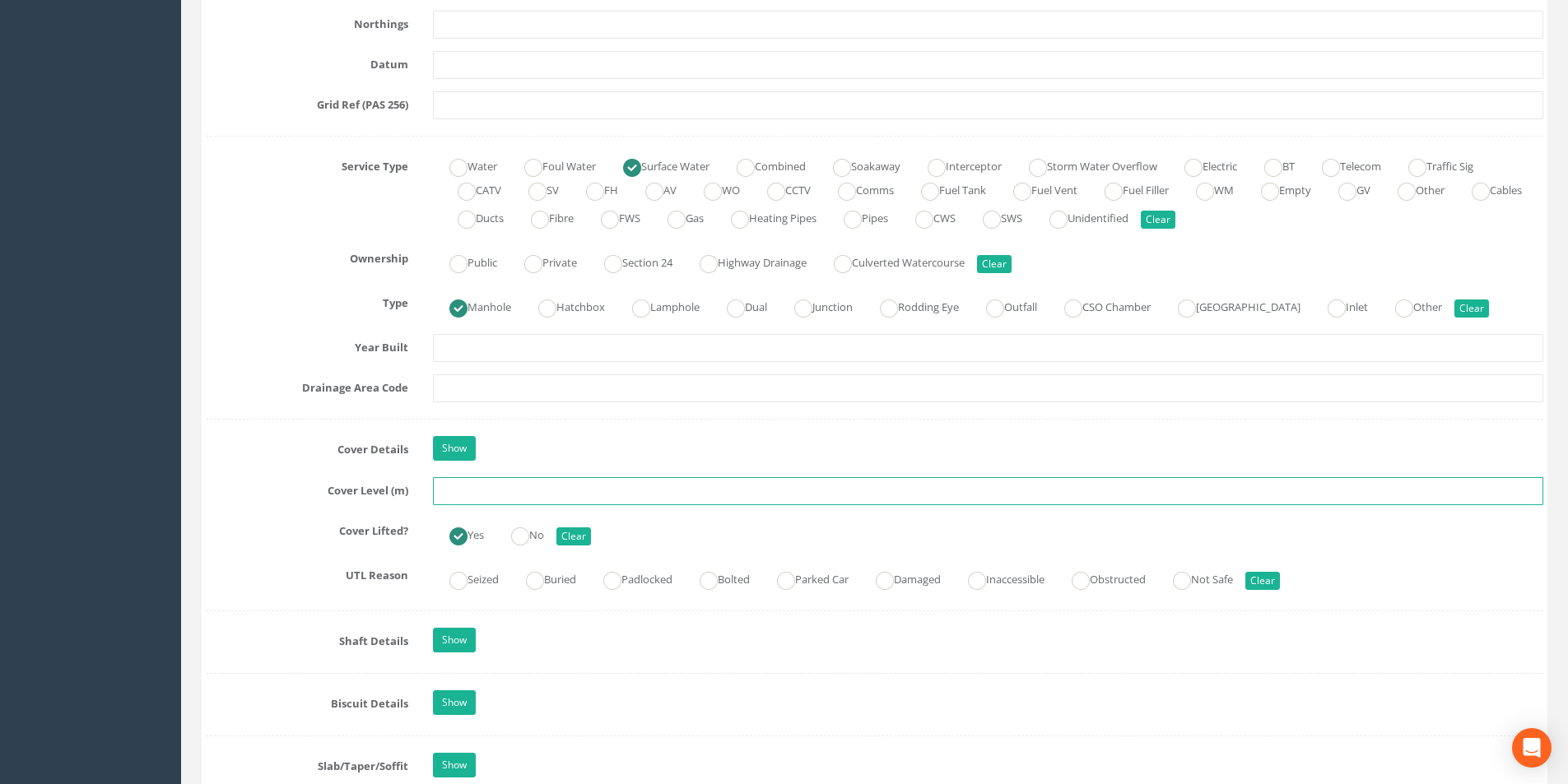
click at [486, 489] on input "text" at bounding box center [988, 491] width 1111 height 28
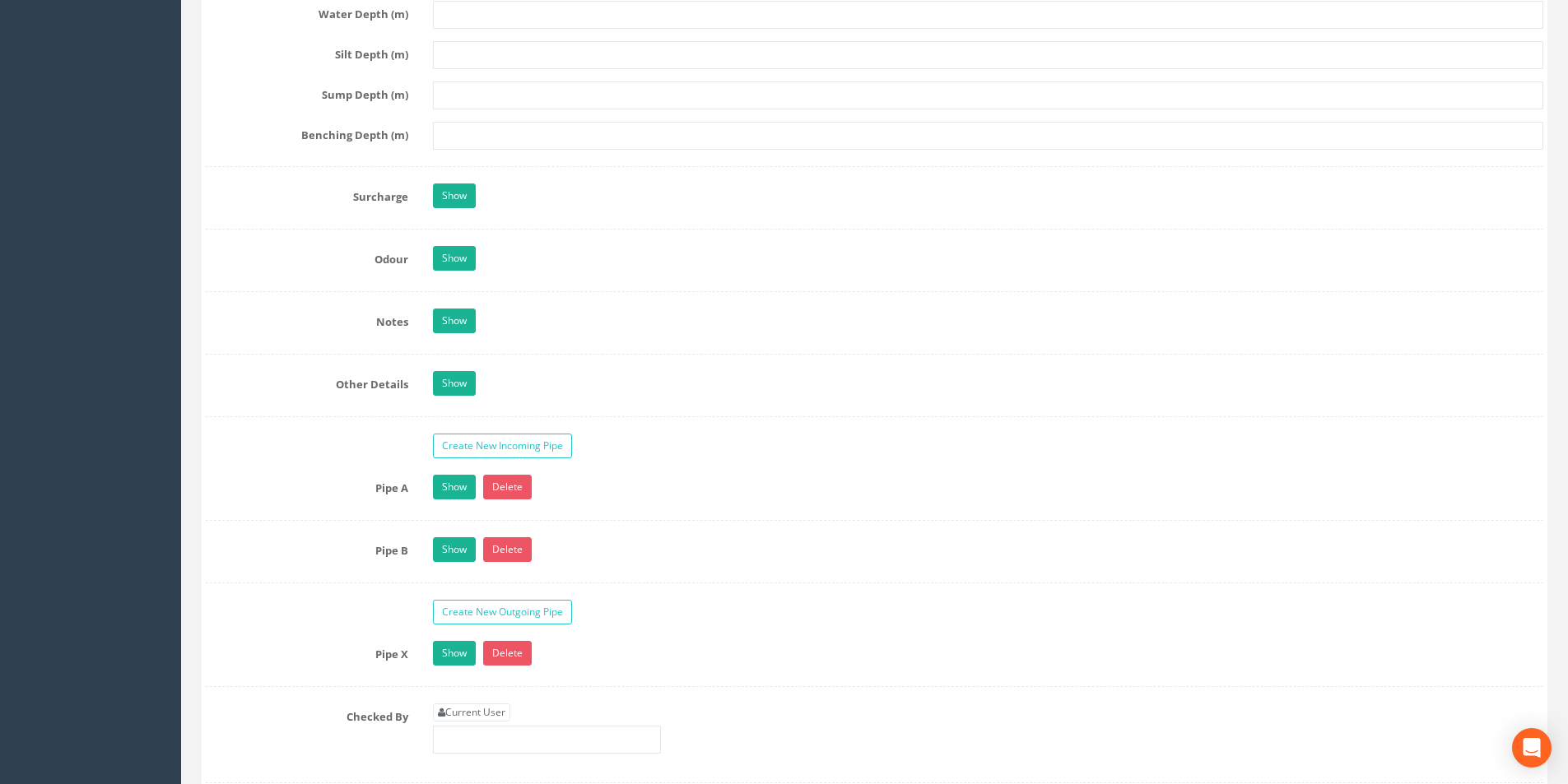
scroll to position [2304, 0]
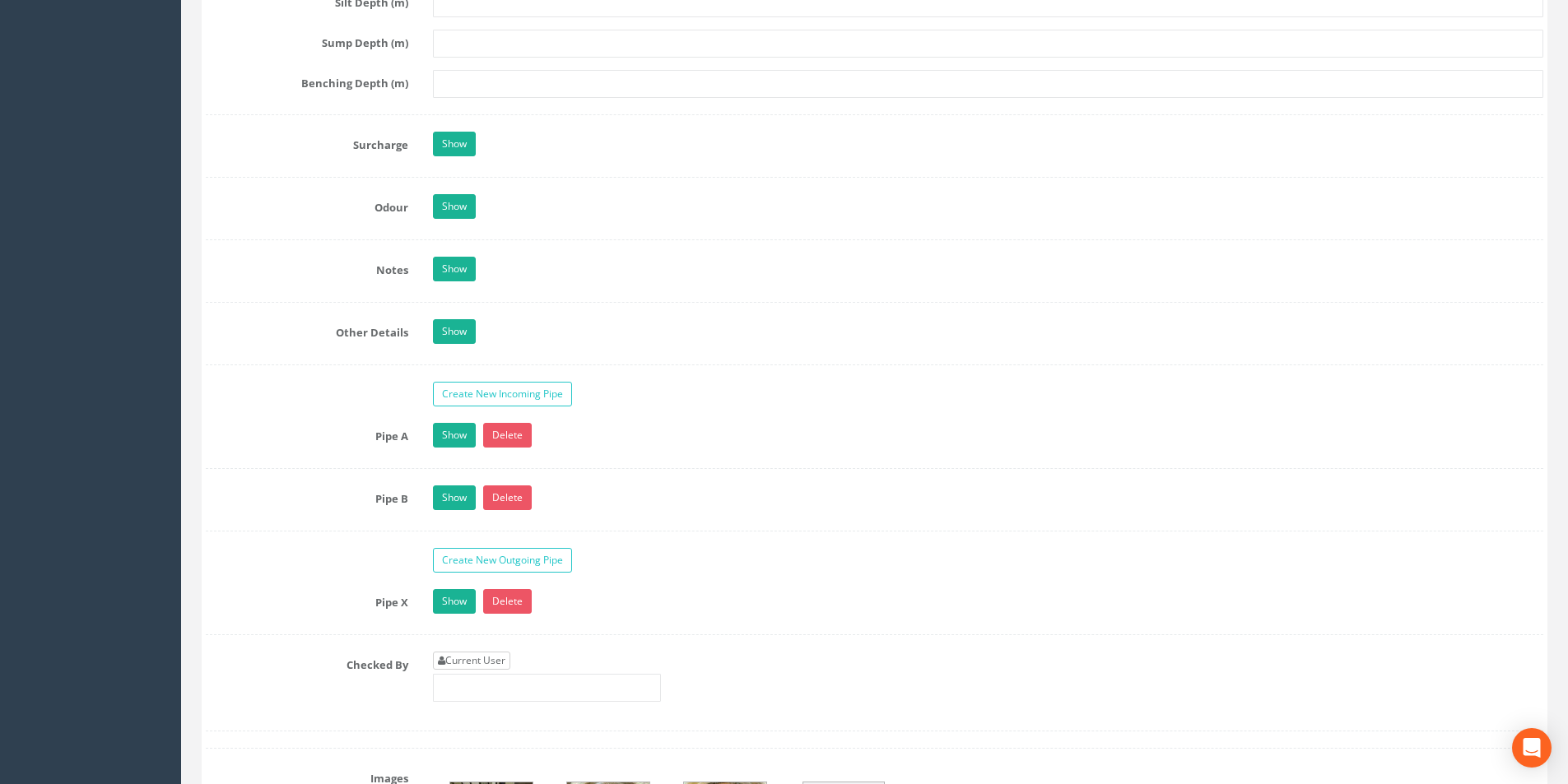
type input "54.59"
click at [483, 667] on link "Current User" at bounding box center [471, 660] width 78 height 18
type input "[PERSON_NAME]"
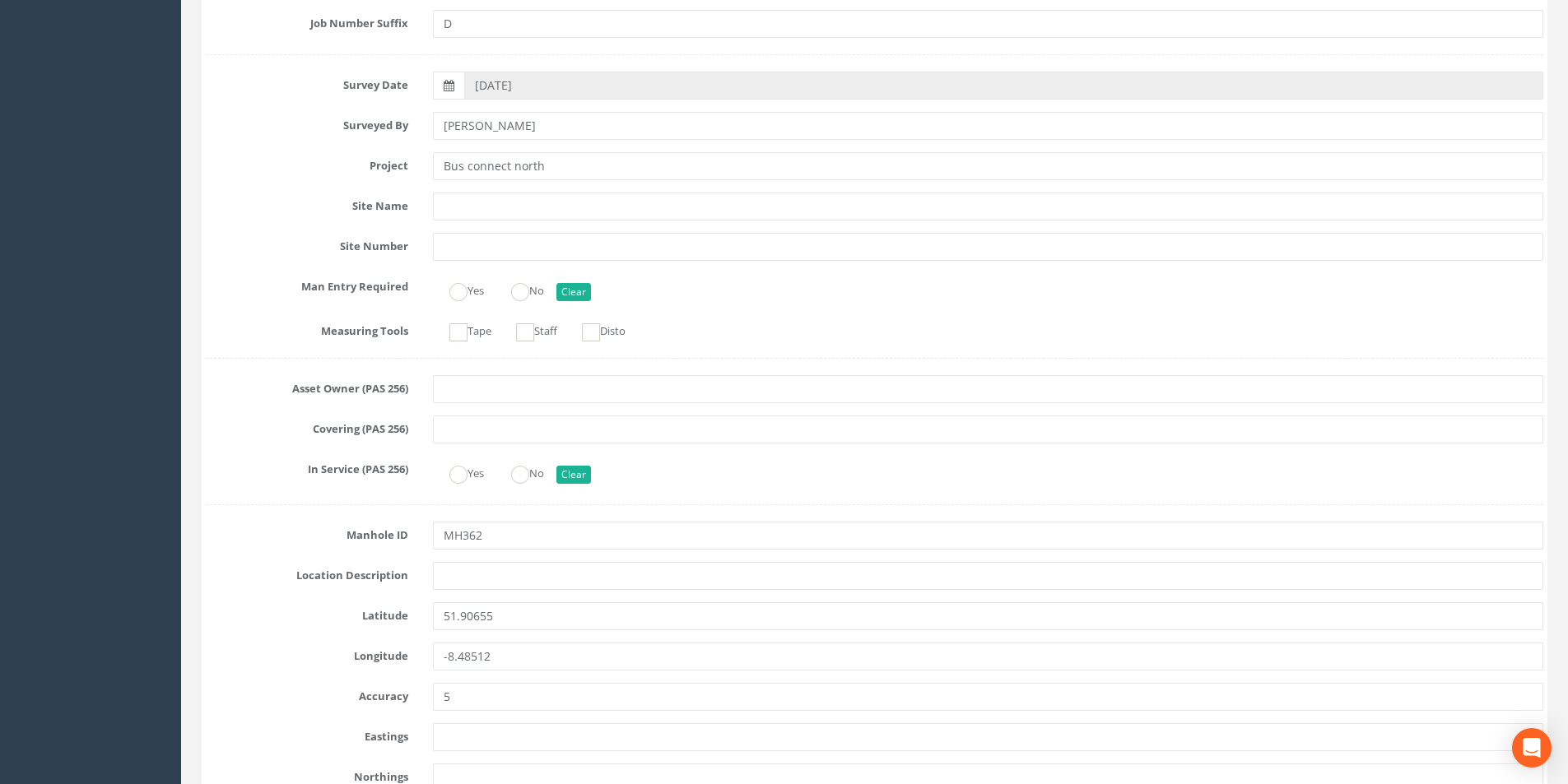
scroll to position [0, 0]
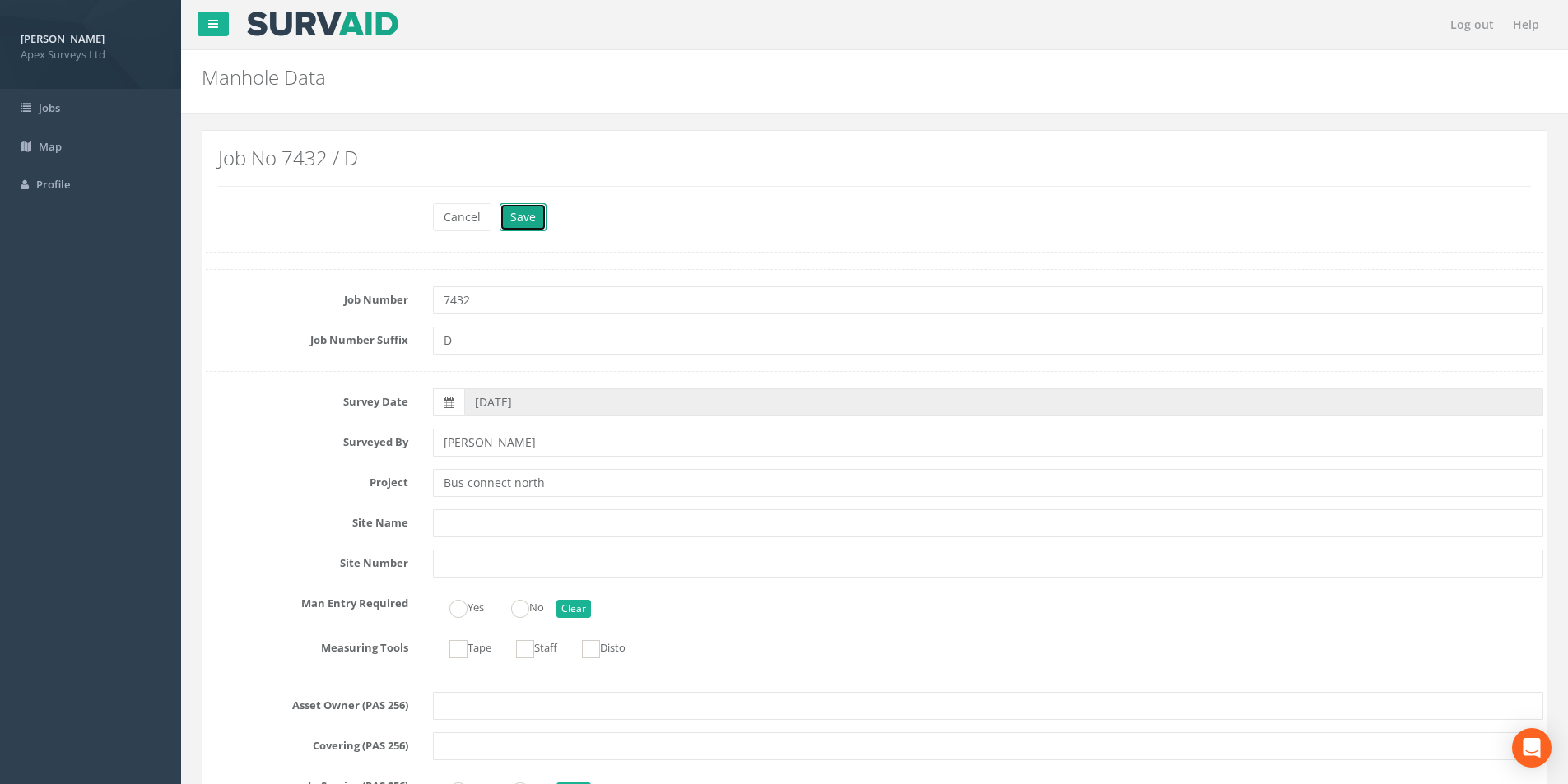
click at [517, 213] on button "Save" at bounding box center [523, 217] width 47 height 28
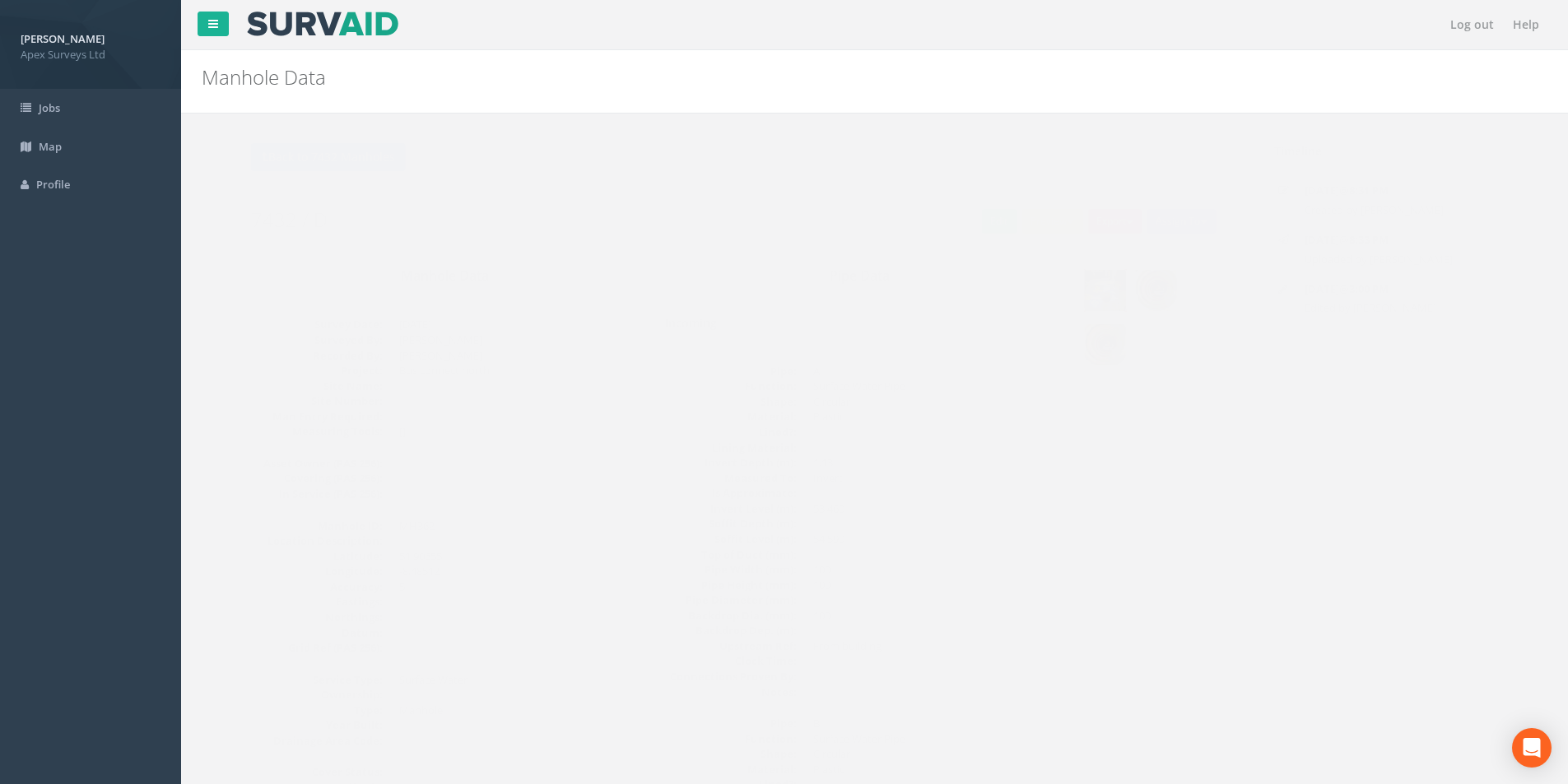
click at [1068, 295] on img at bounding box center [1072, 290] width 41 height 41
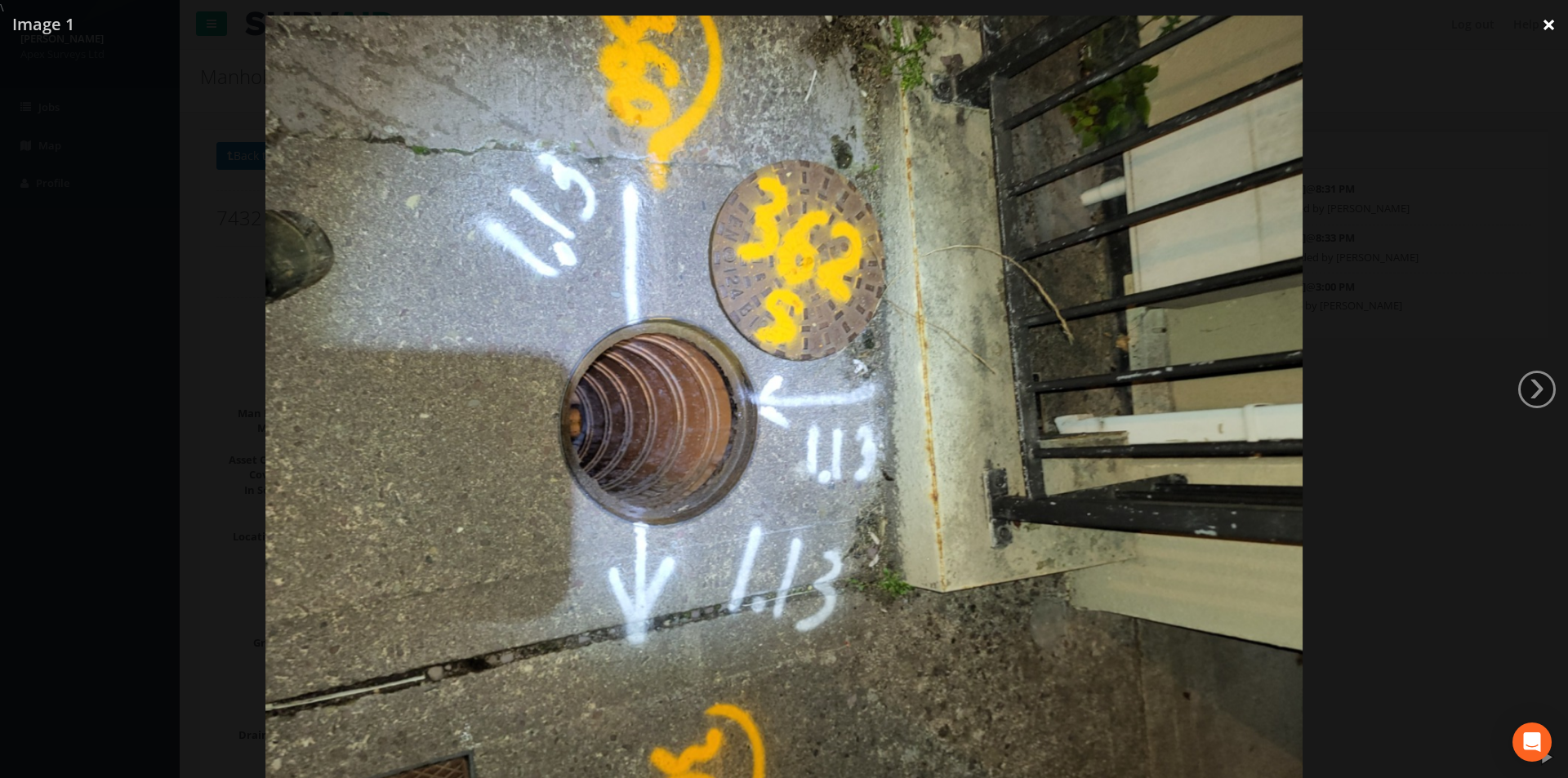
click at [1545, 28] on link "×" at bounding box center [1549, 24] width 38 height 49
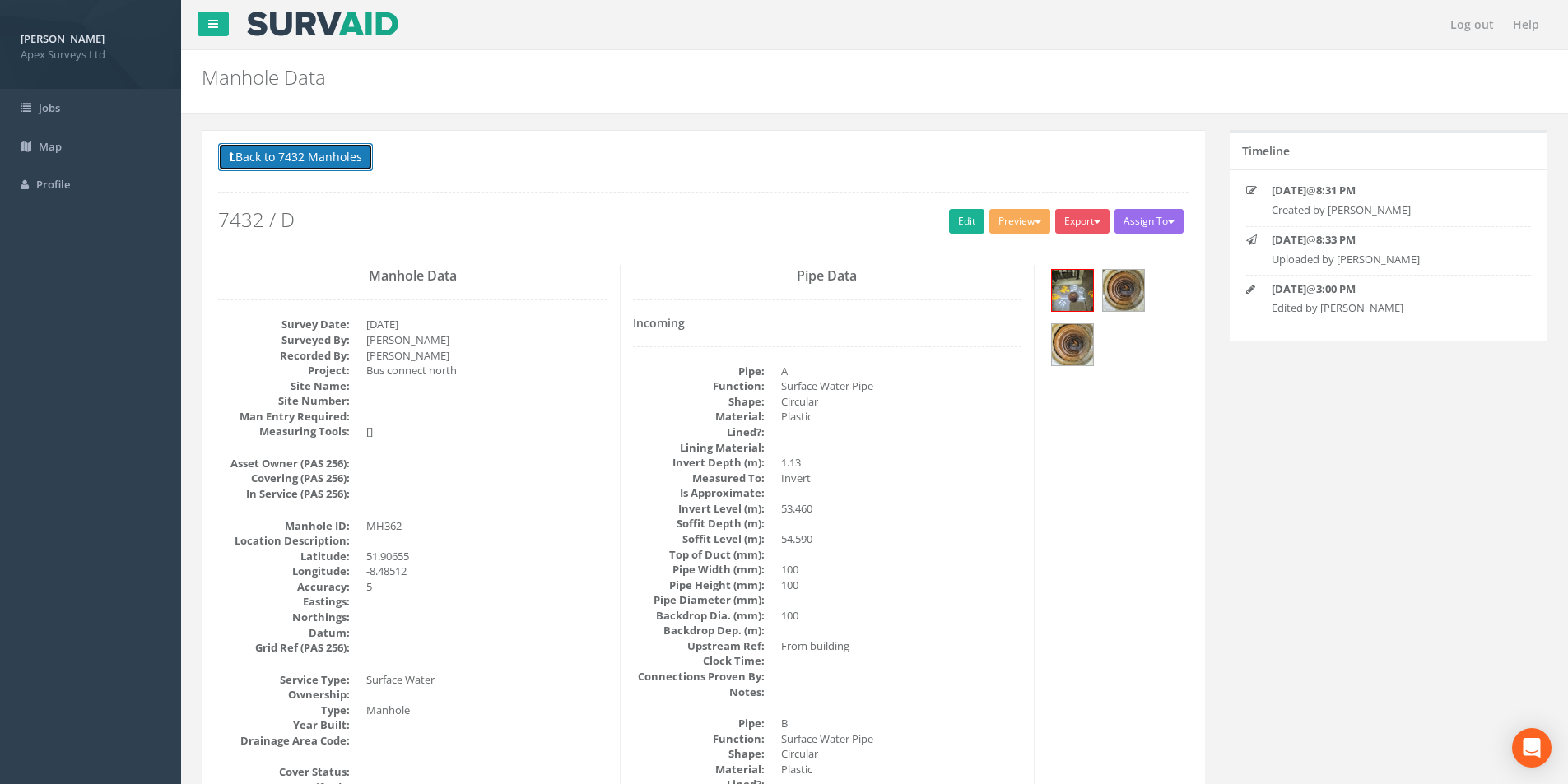
click at [308, 150] on button "Back to 7432 Manholes" at bounding box center [296, 157] width 155 height 28
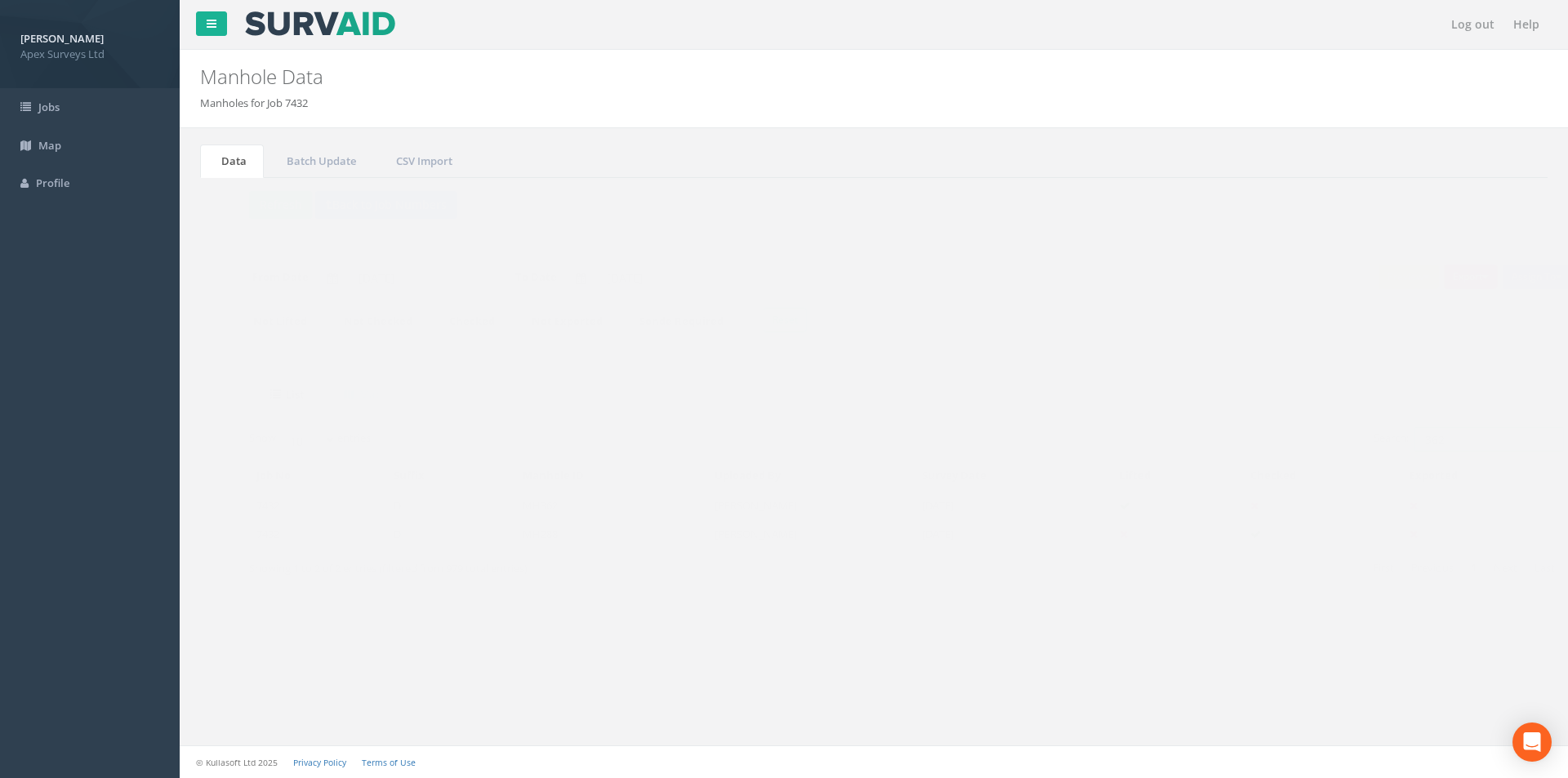
click at [1427, 439] on input "362" at bounding box center [1457, 438] width 150 height 24
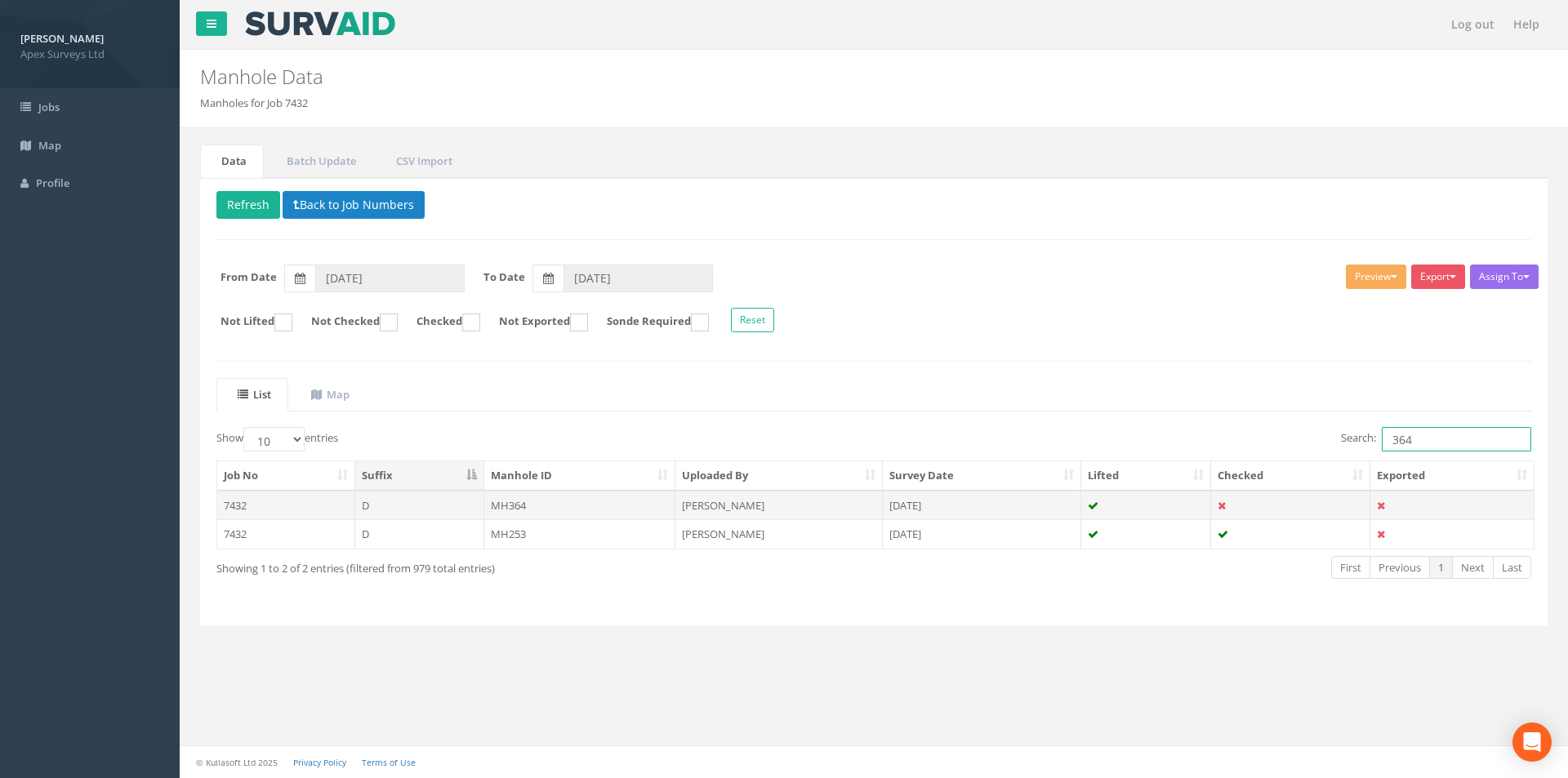
type input "364"
click at [602, 509] on td "MH364" at bounding box center [580, 505] width 192 height 29
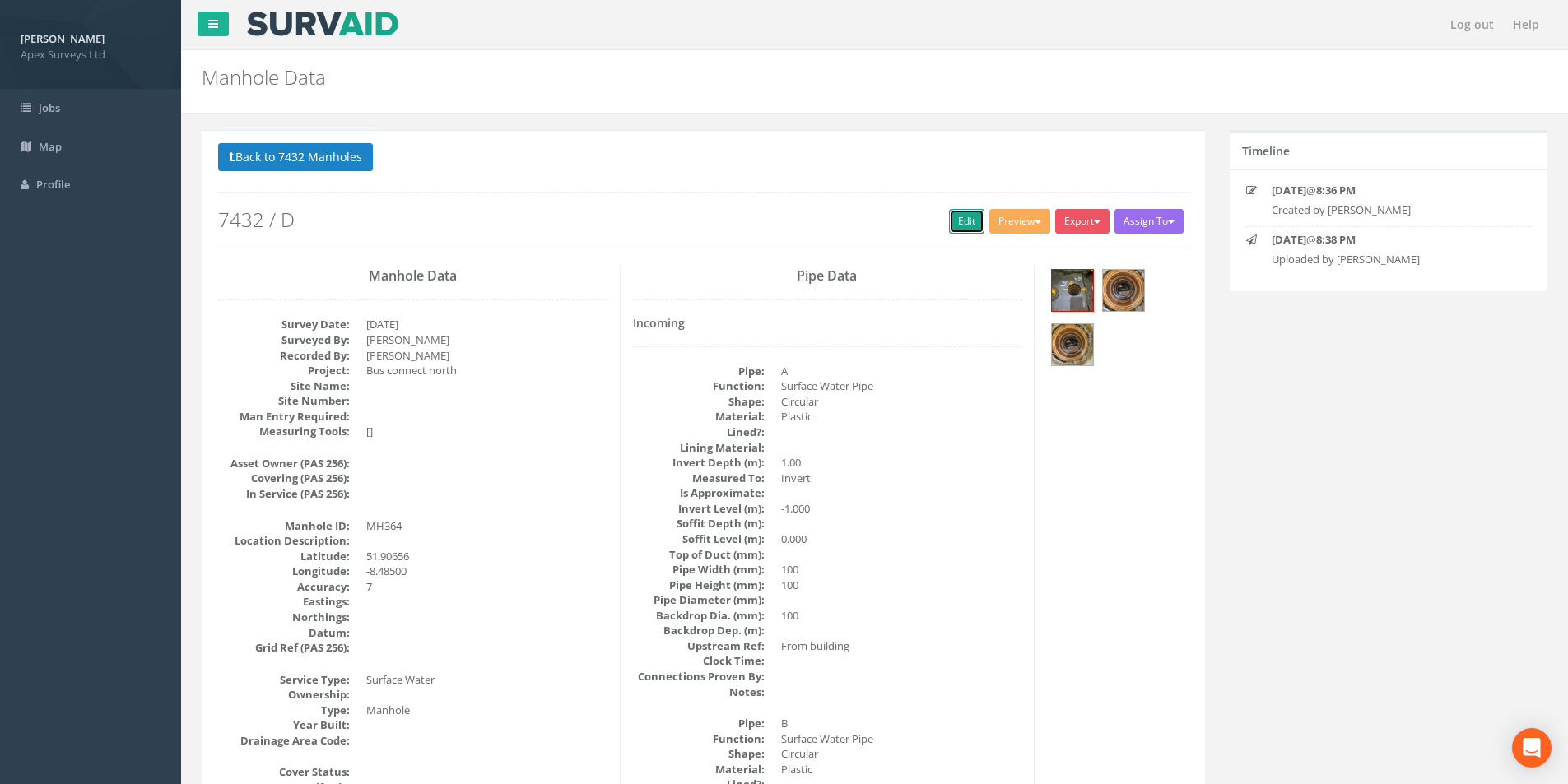
click at [960, 223] on link "Edit" at bounding box center [967, 221] width 35 height 24
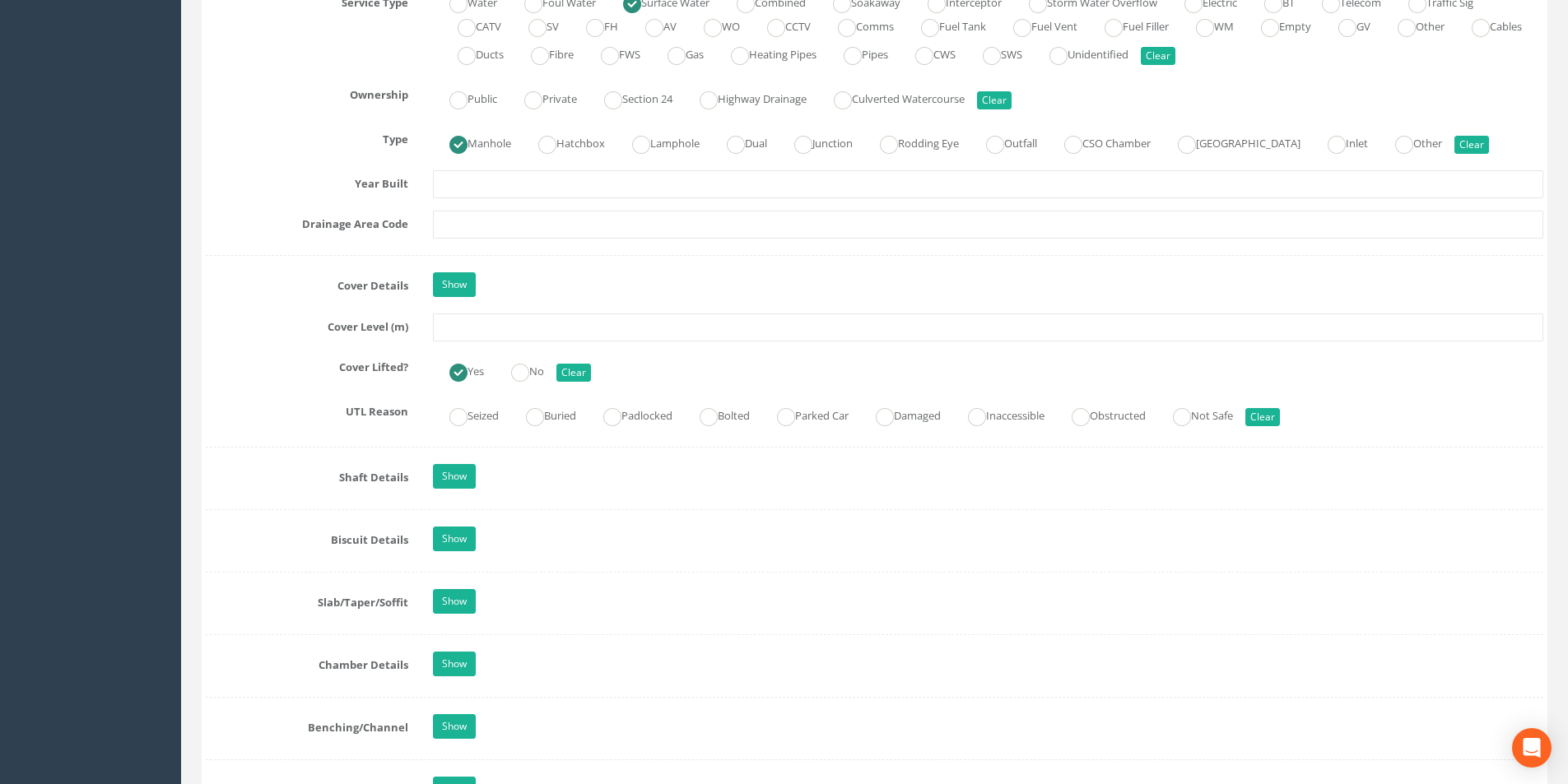
scroll to position [1234, 0]
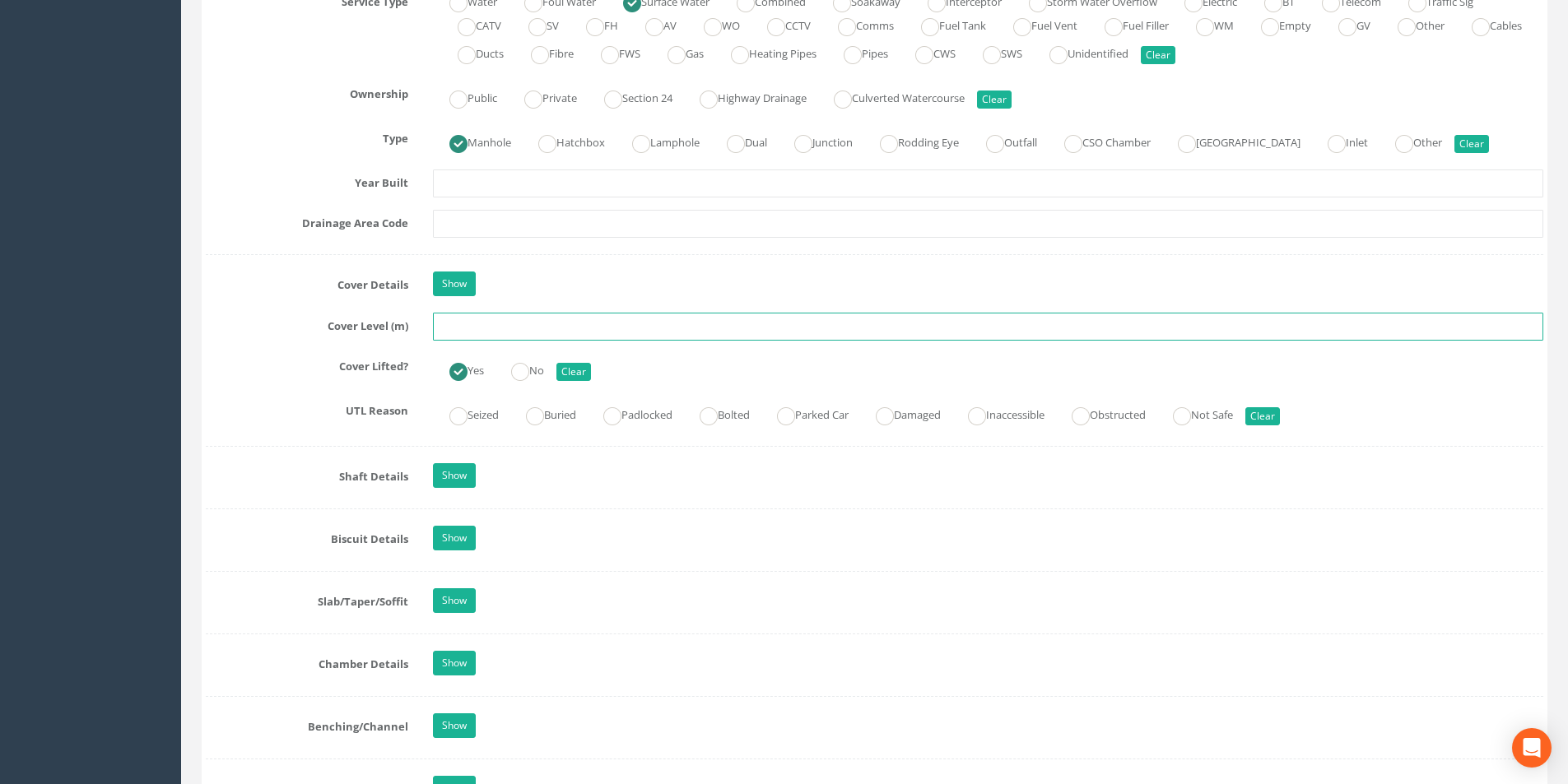
click at [475, 330] on input "text" at bounding box center [988, 326] width 1111 height 28
type input "54.15"
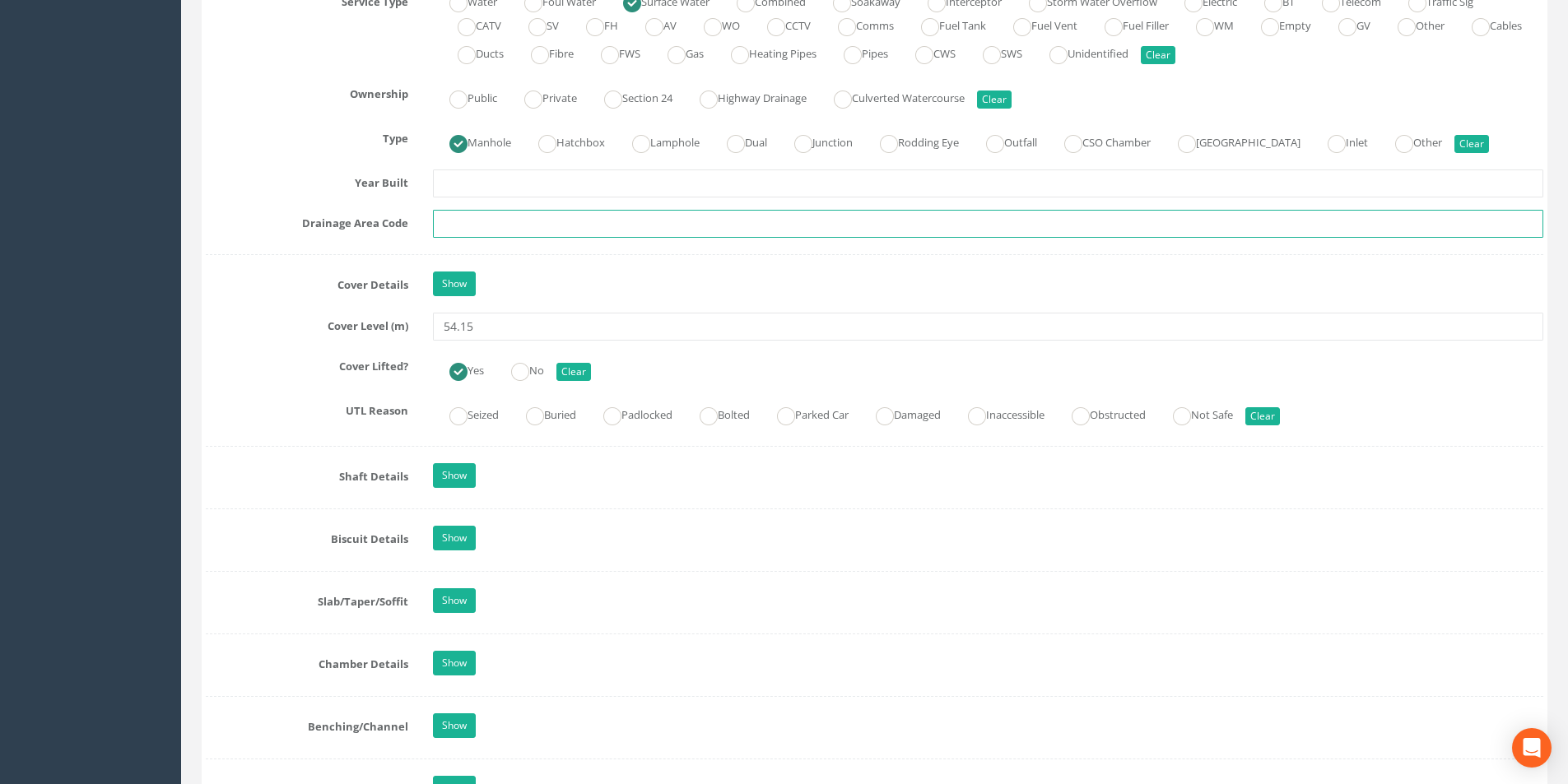
click at [514, 222] on input "text" at bounding box center [988, 223] width 1111 height 28
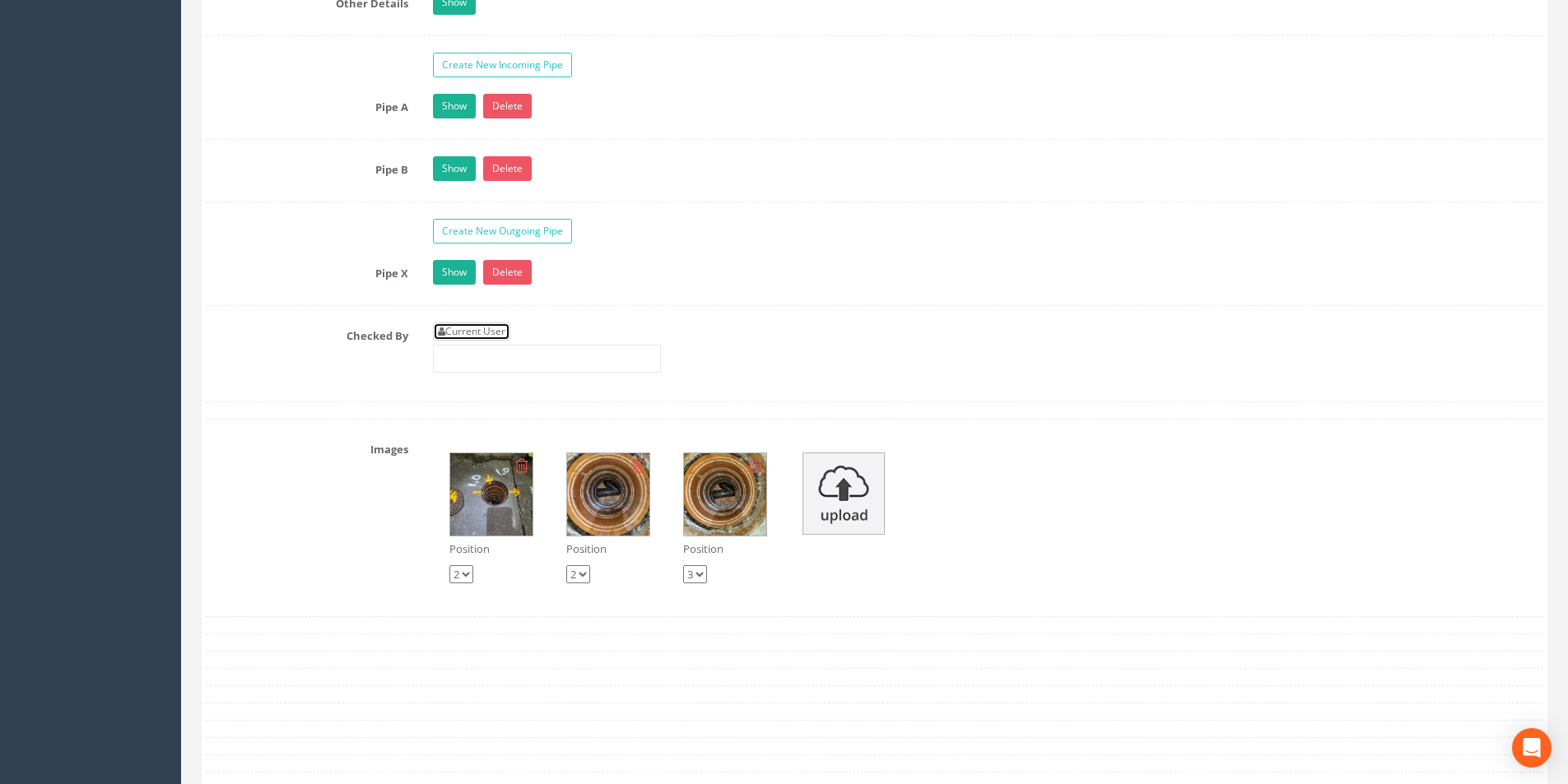
click at [500, 328] on link "Current User" at bounding box center [471, 331] width 78 height 18
type input "[PERSON_NAME]"
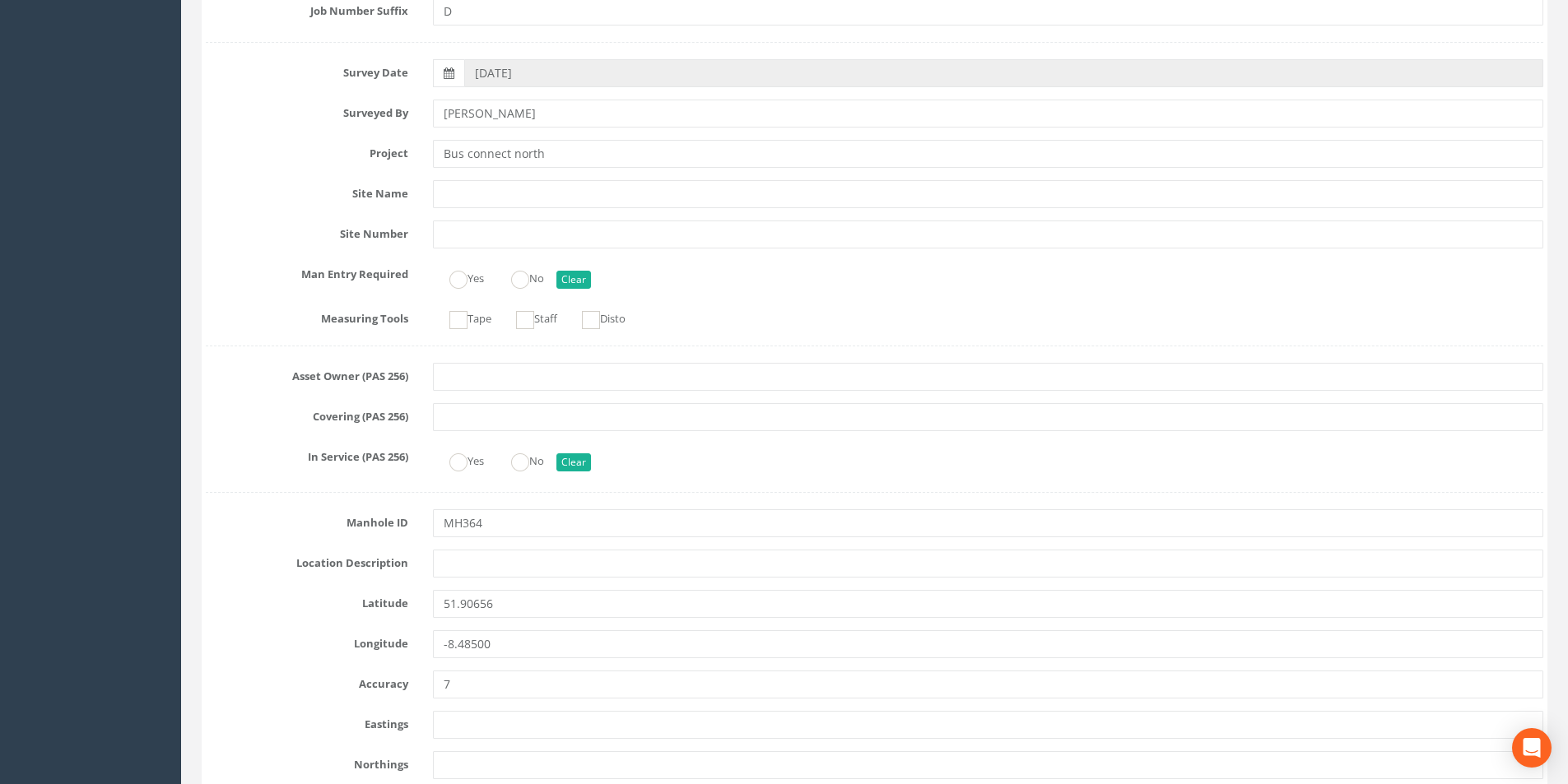
scroll to position [0, 0]
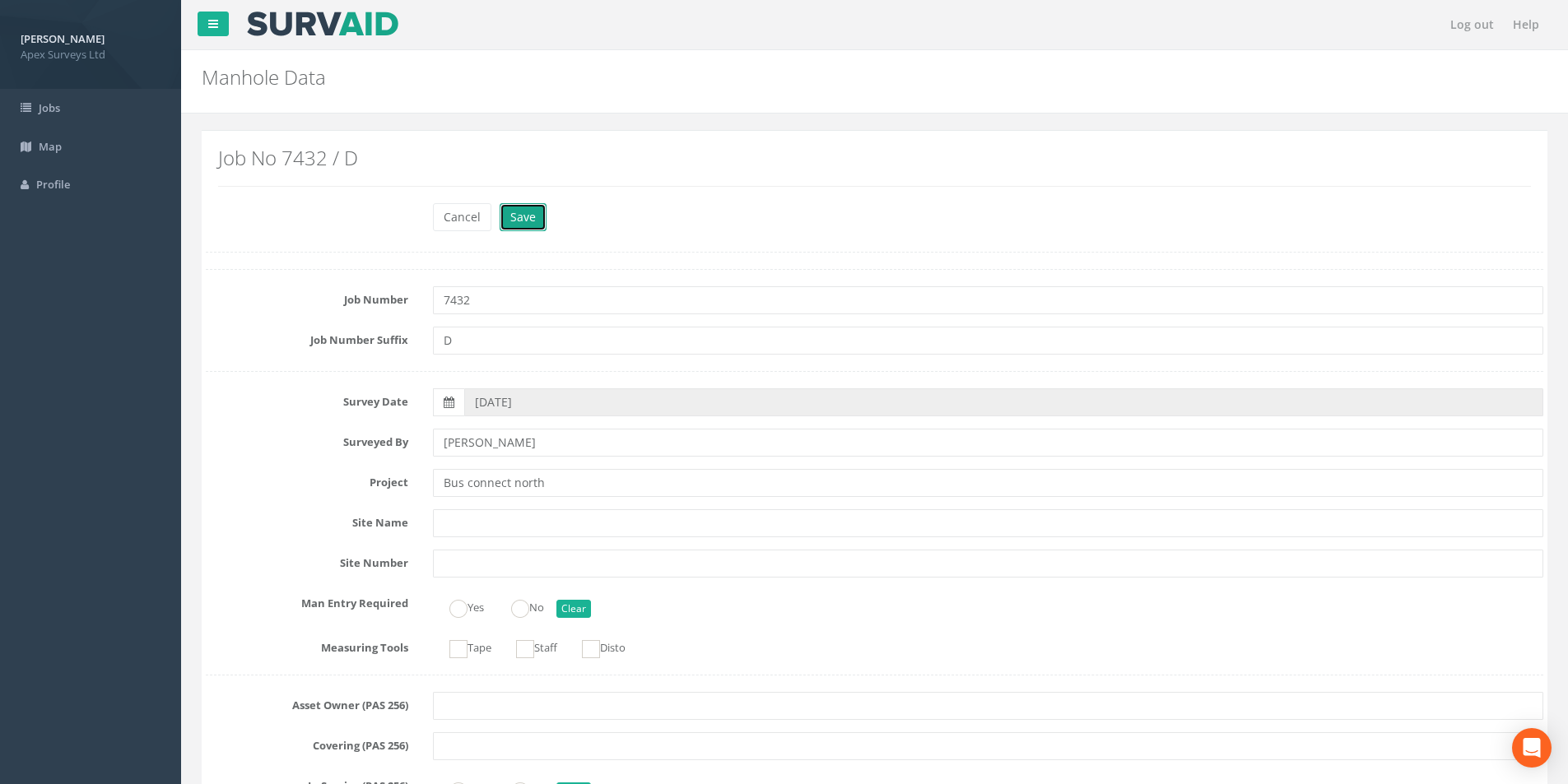
click at [526, 222] on button "Save" at bounding box center [523, 217] width 47 height 28
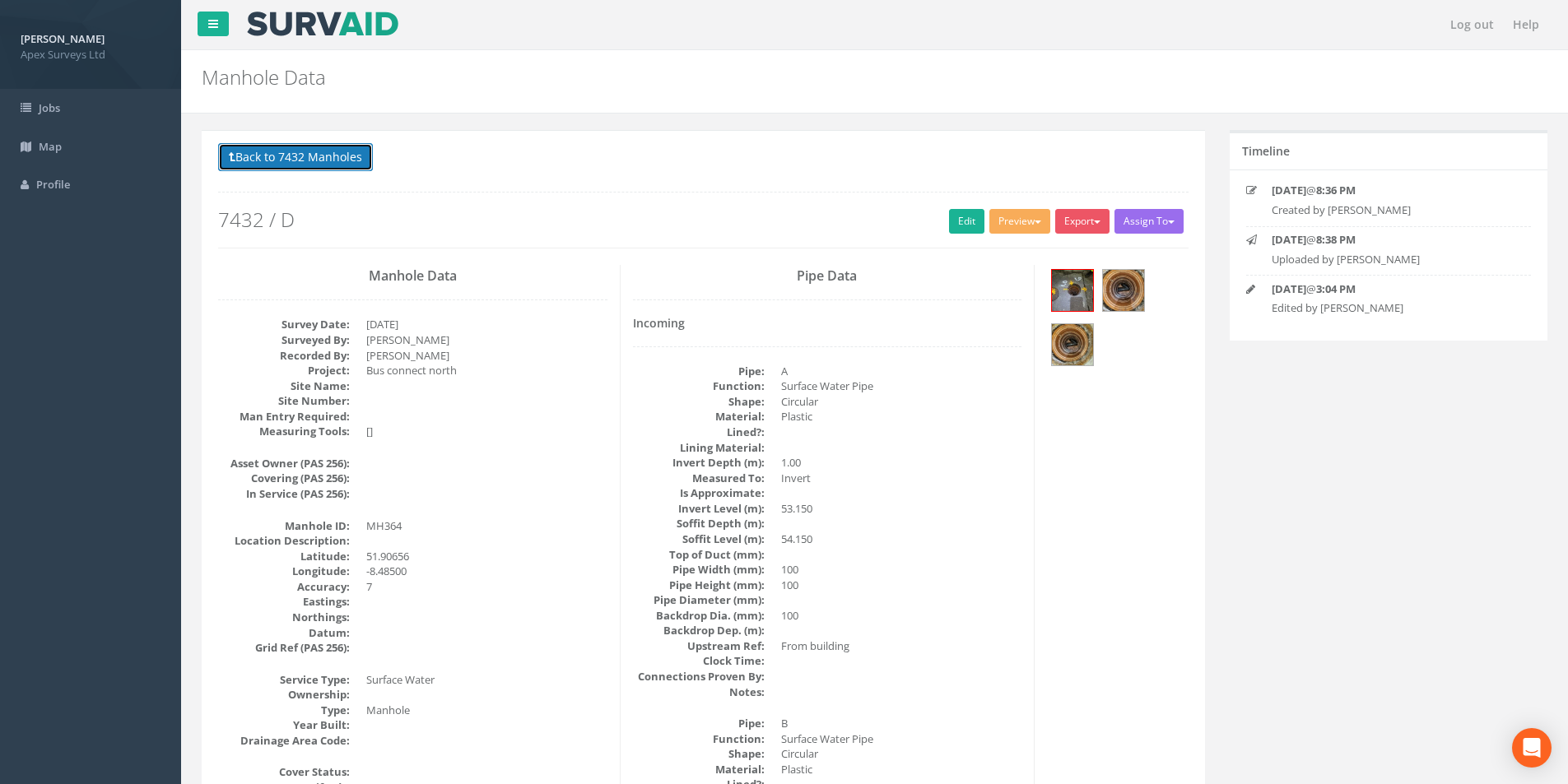
click at [262, 169] on button "Back to 7432 Manholes" at bounding box center [296, 157] width 155 height 28
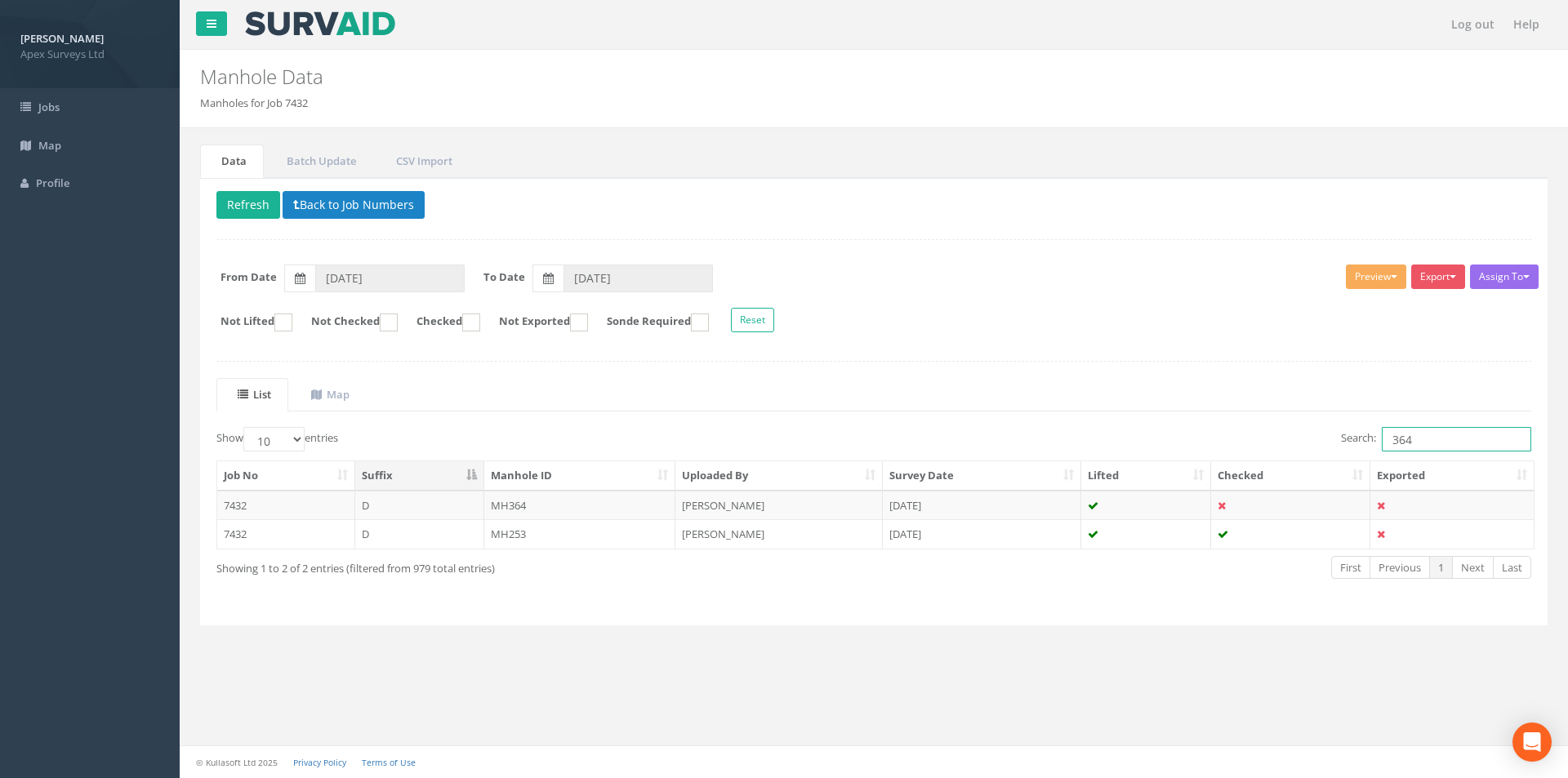
click at [1423, 433] on input "364" at bounding box center [1457, 438] width 150 height 24
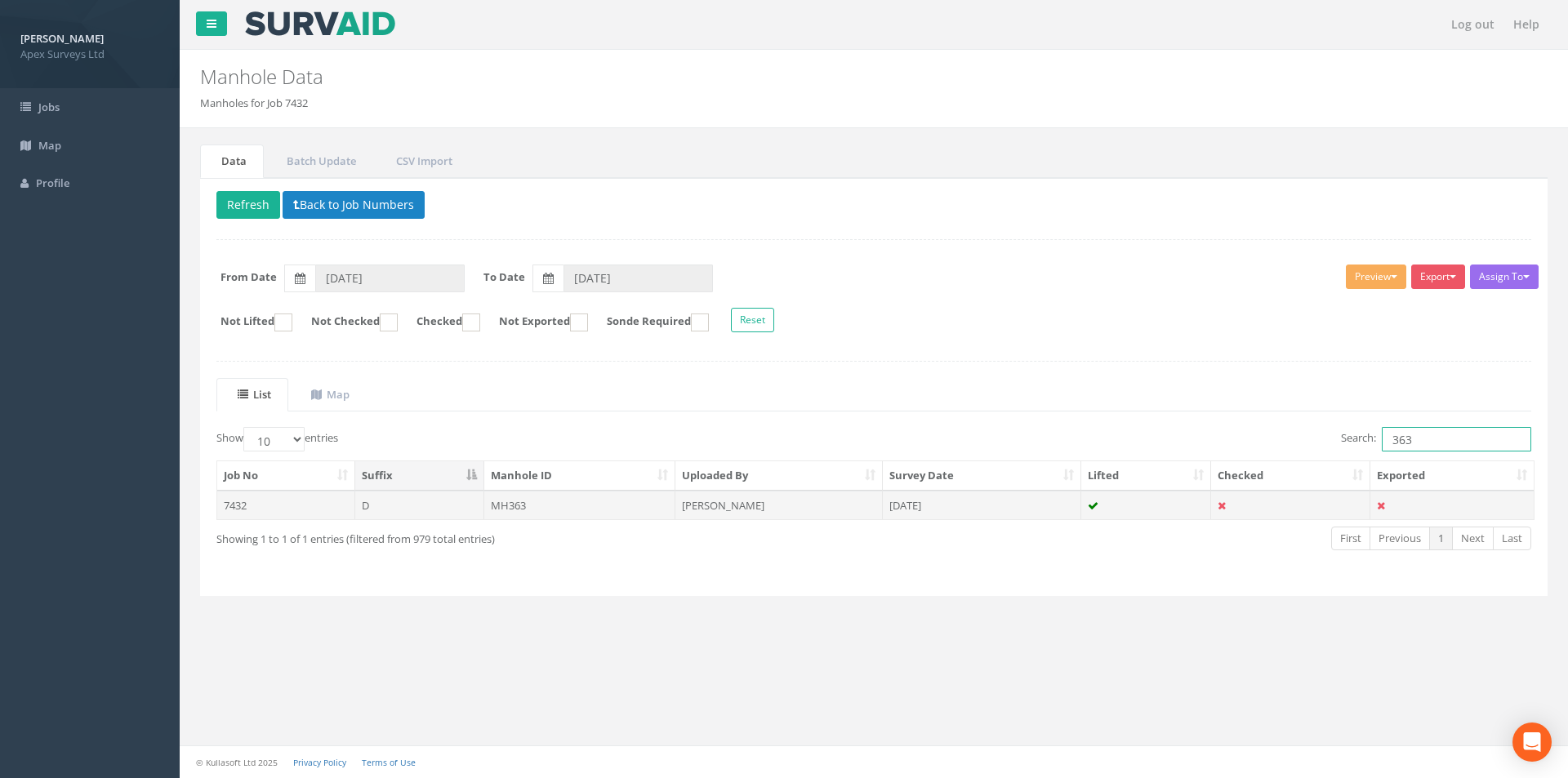
type input "363"
click at [581, 511] on td "MH363" at bounding box center [580, 505] width 192 height 29
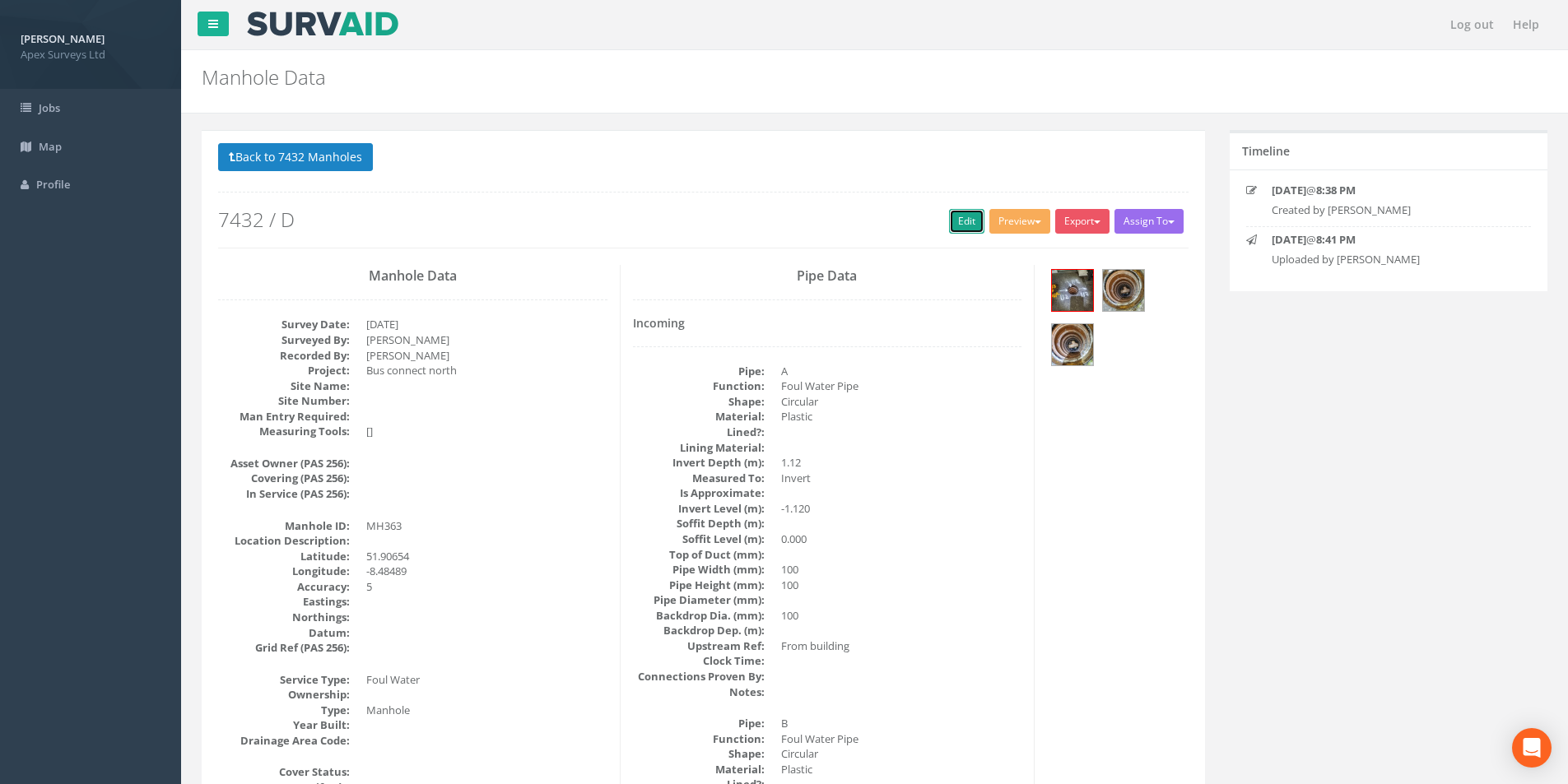
click at [964, 217] on link "Edit" at bounding box center [967, 221] width 35 height 24
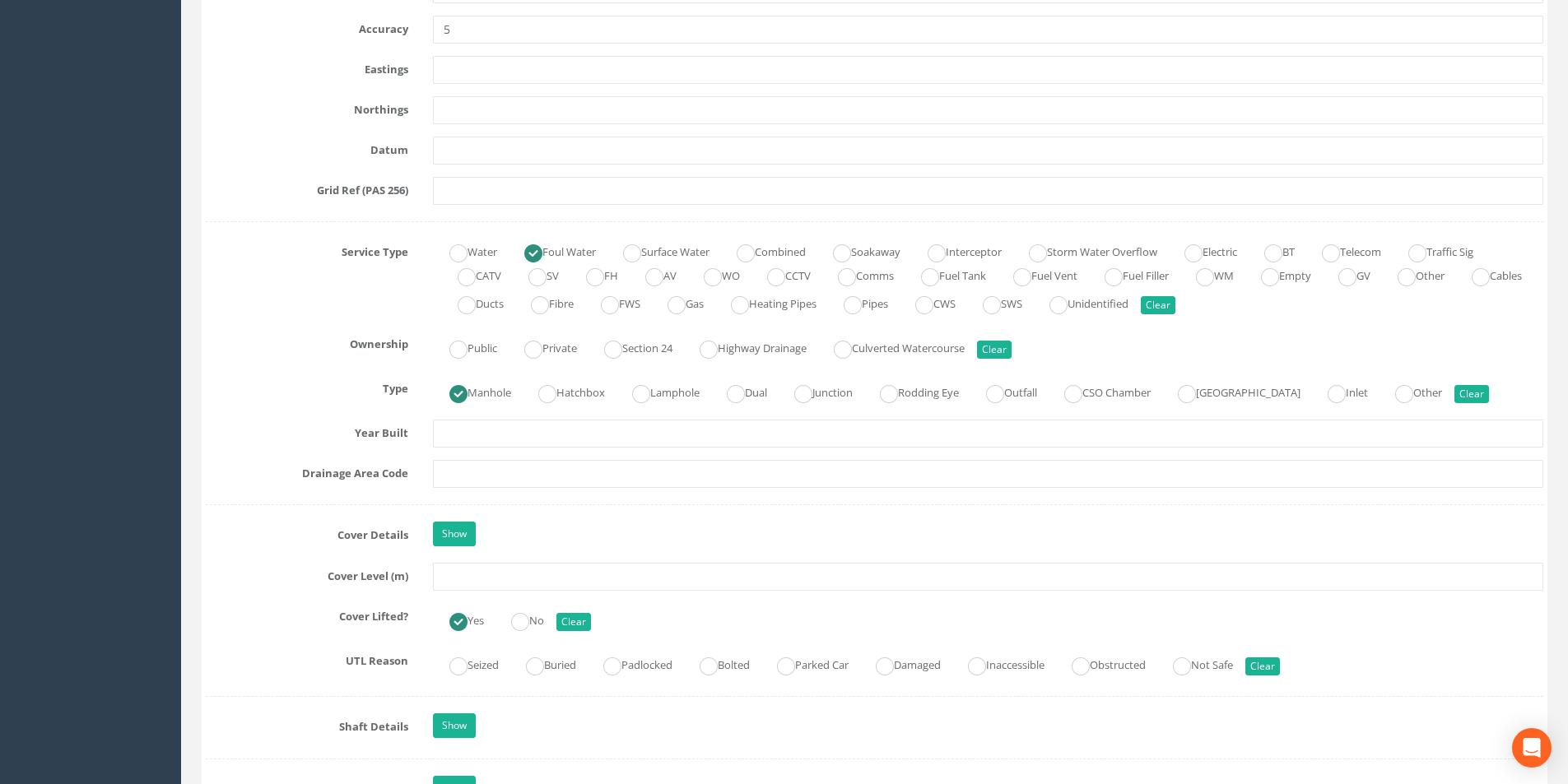
scroll to position [1070, 0]
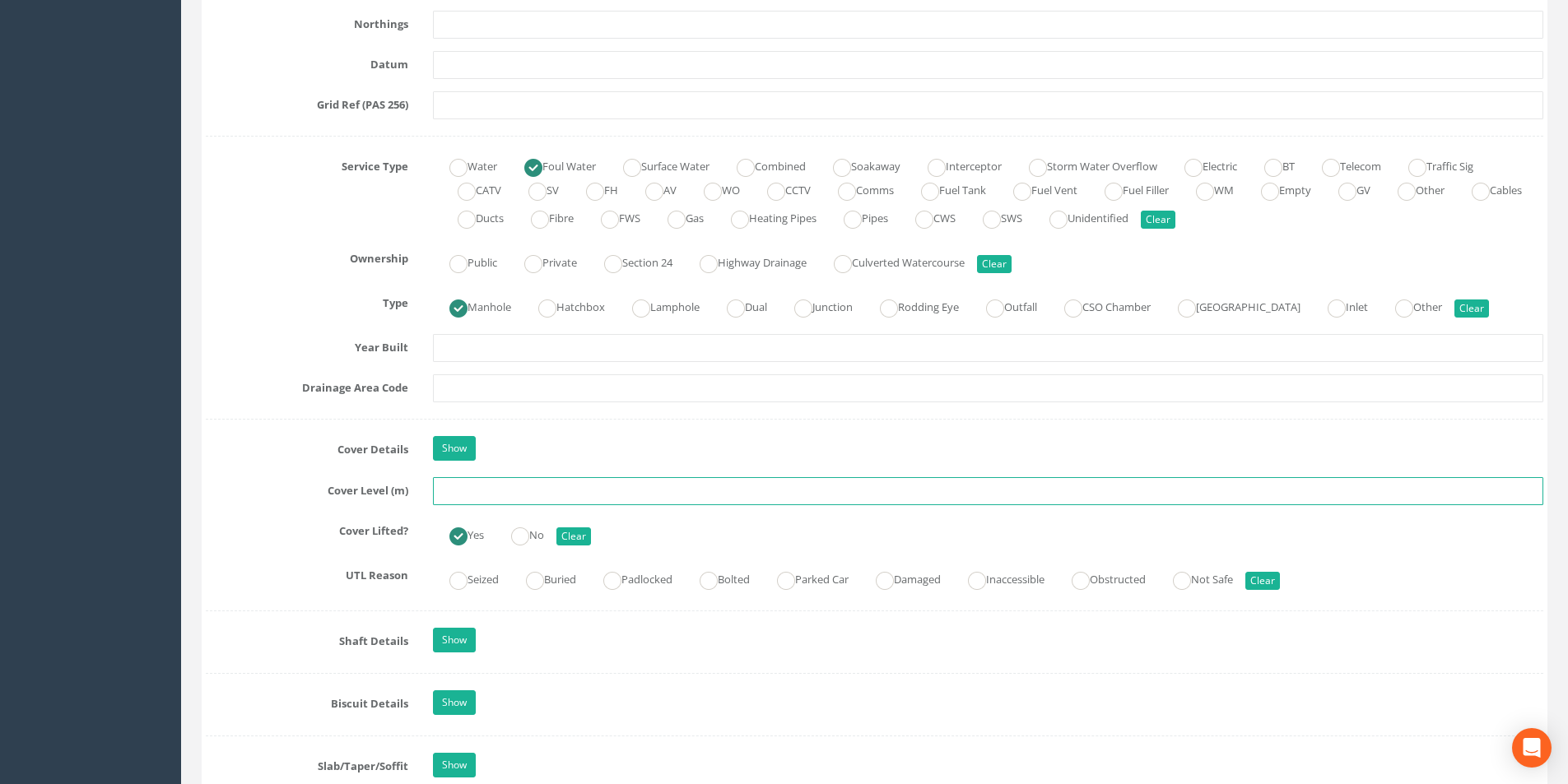
click at [528, 497] on input "text" at bounding box center [988, 491] width 1111 height 28
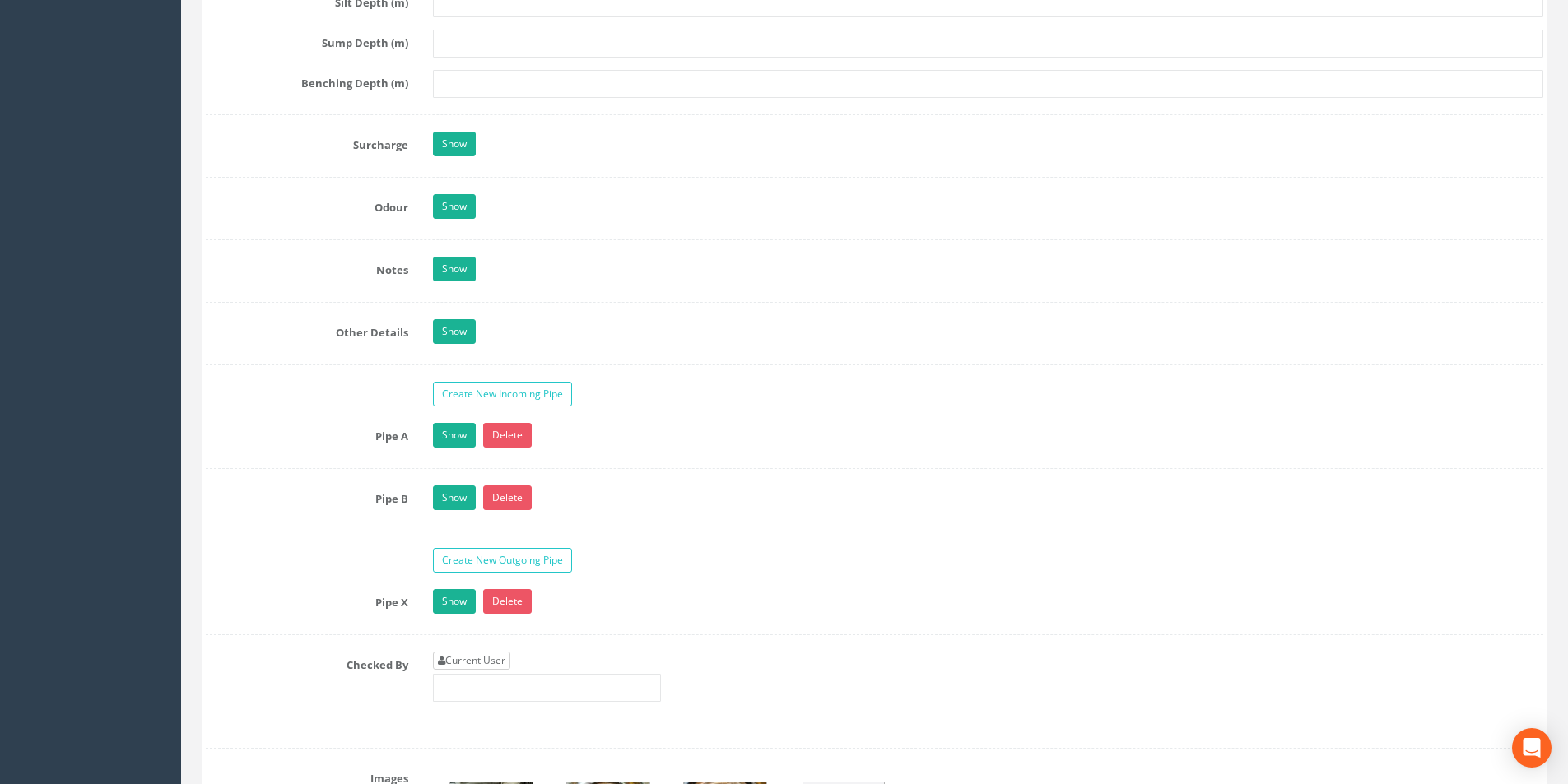
type input "54.05"
click at [474, 663] on link "Current User" at bounding box center [471, 660] width 78 height 18
type input "[PERSON_NAME]"
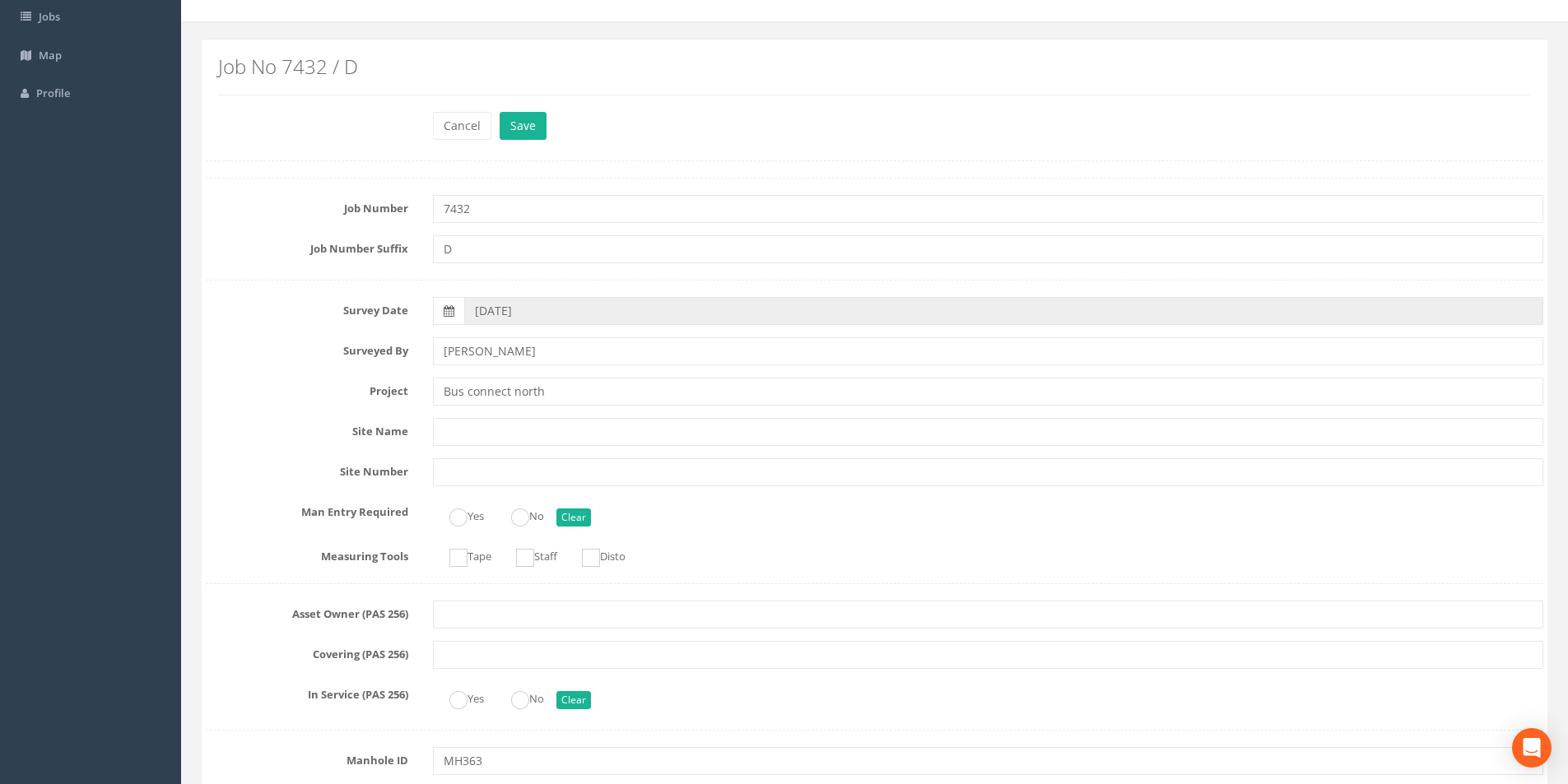
scroll to position [0, 0]
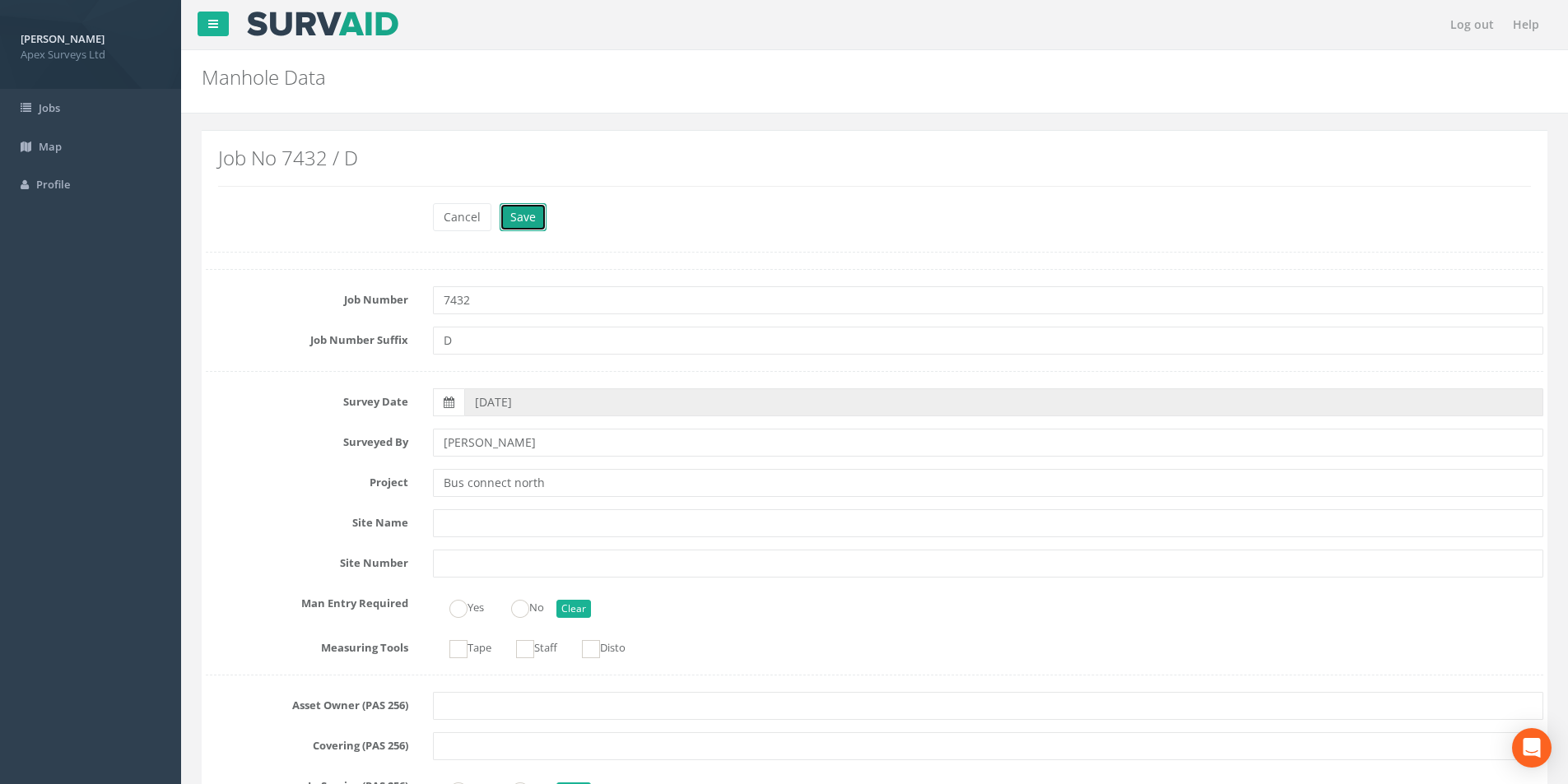
click at [525, 208] on button "Save" at bounding box center [523, 217] width 47 height 28
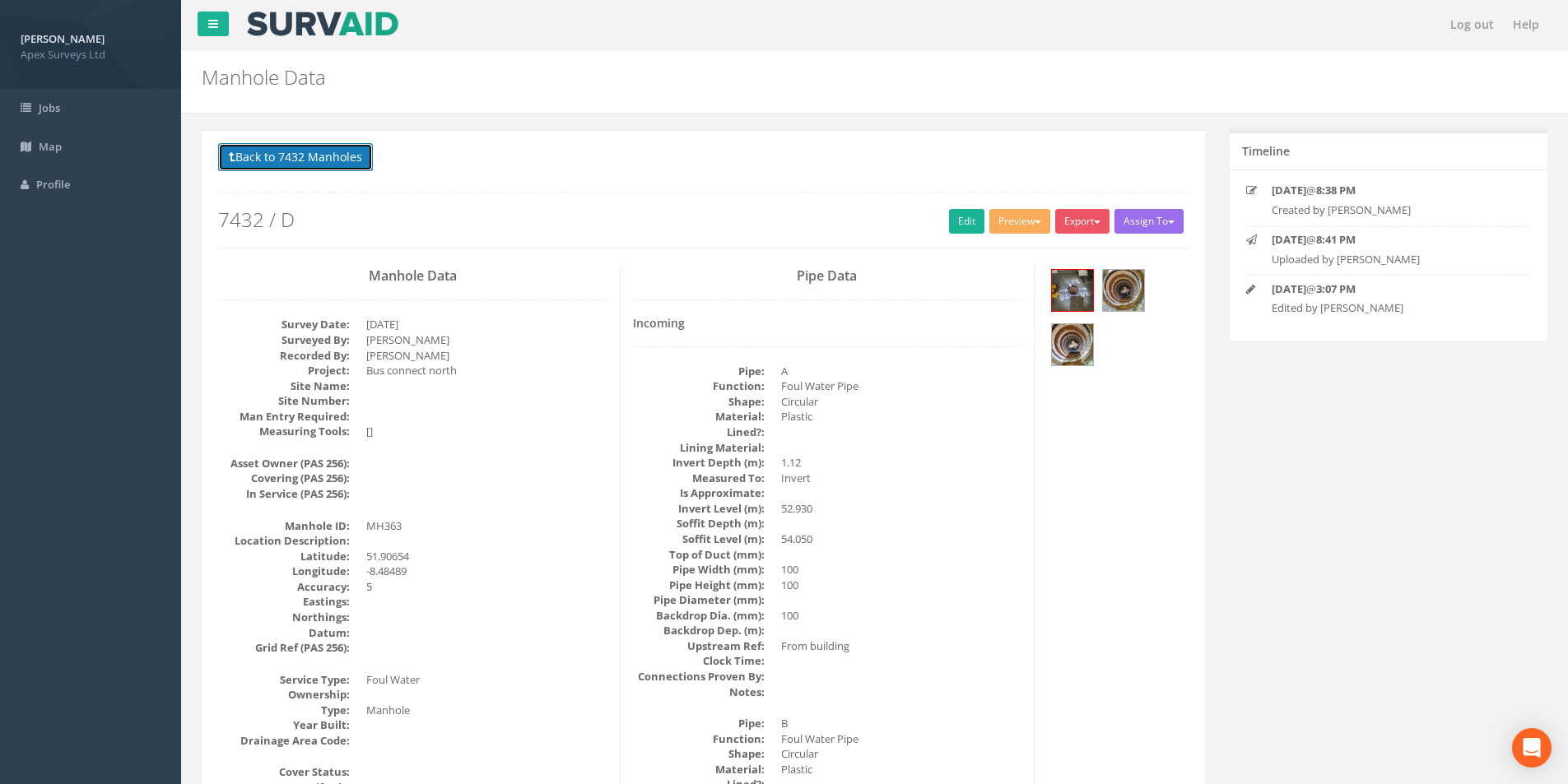
click at [268, 157] on button "Back to 7432 Manholes" at bounding box center [296, 157] width 155 height 28
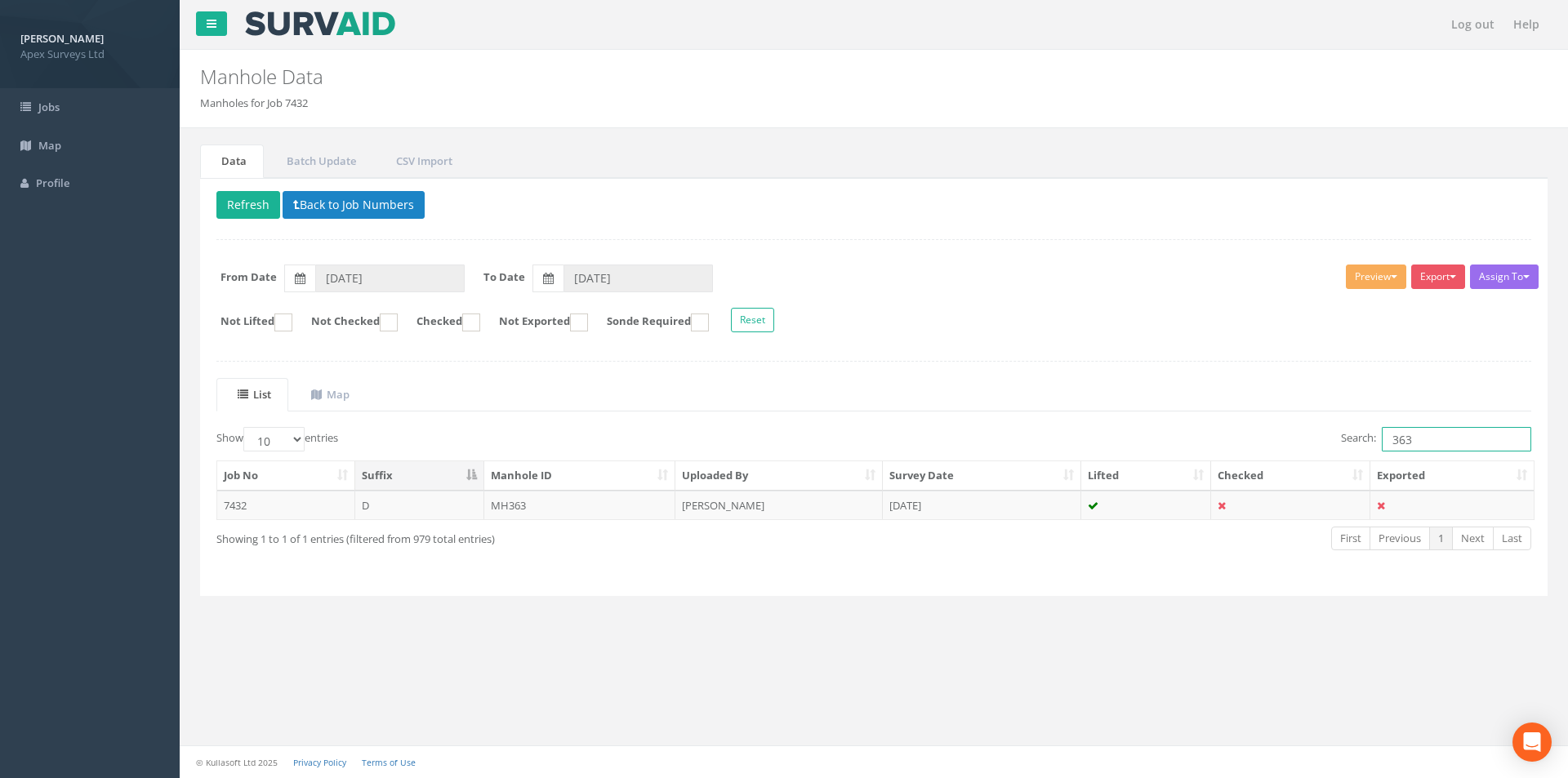
click at [1427, 442] on input "363" at bounding box center [1457, 438] width 150 height 24
type input "365"
click at [794, 509] on td "[PERSON_NAME]" at bounding box center [779, 505] width 208 height 29
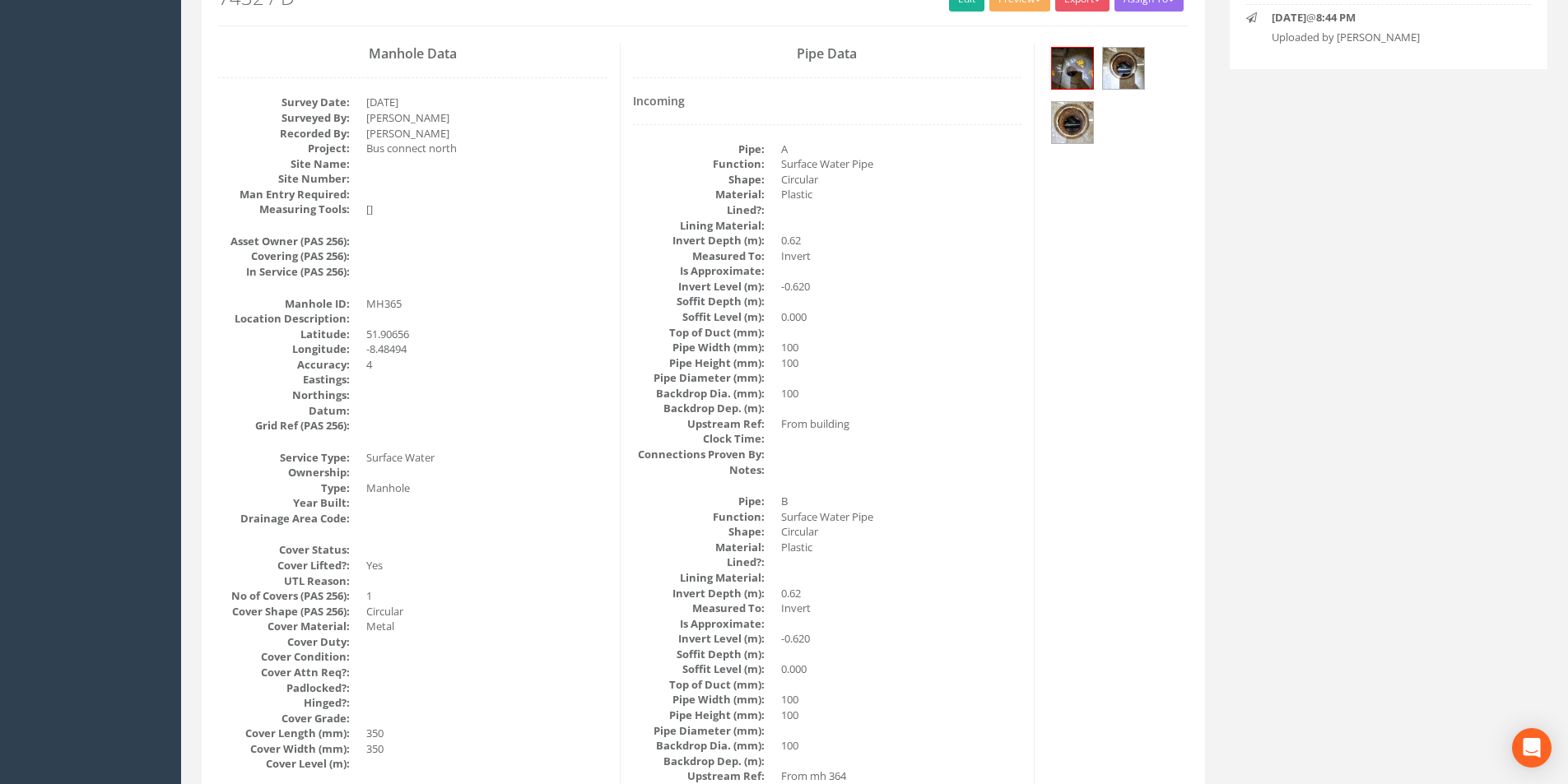
scroll to position [83, 0]
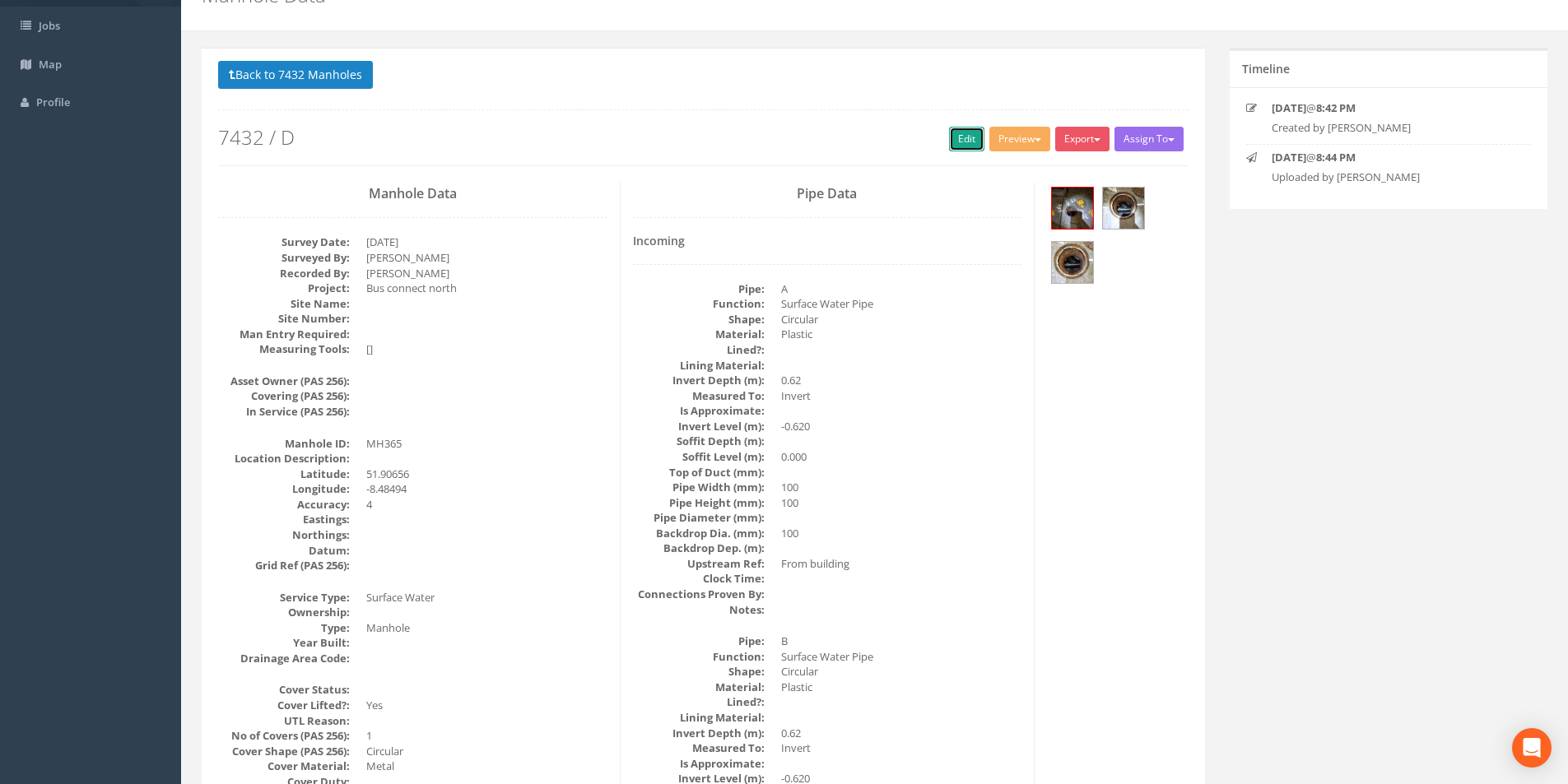
click at [951, 145] on link "Edit" at bounding box center [967, 138] width 35 height 24
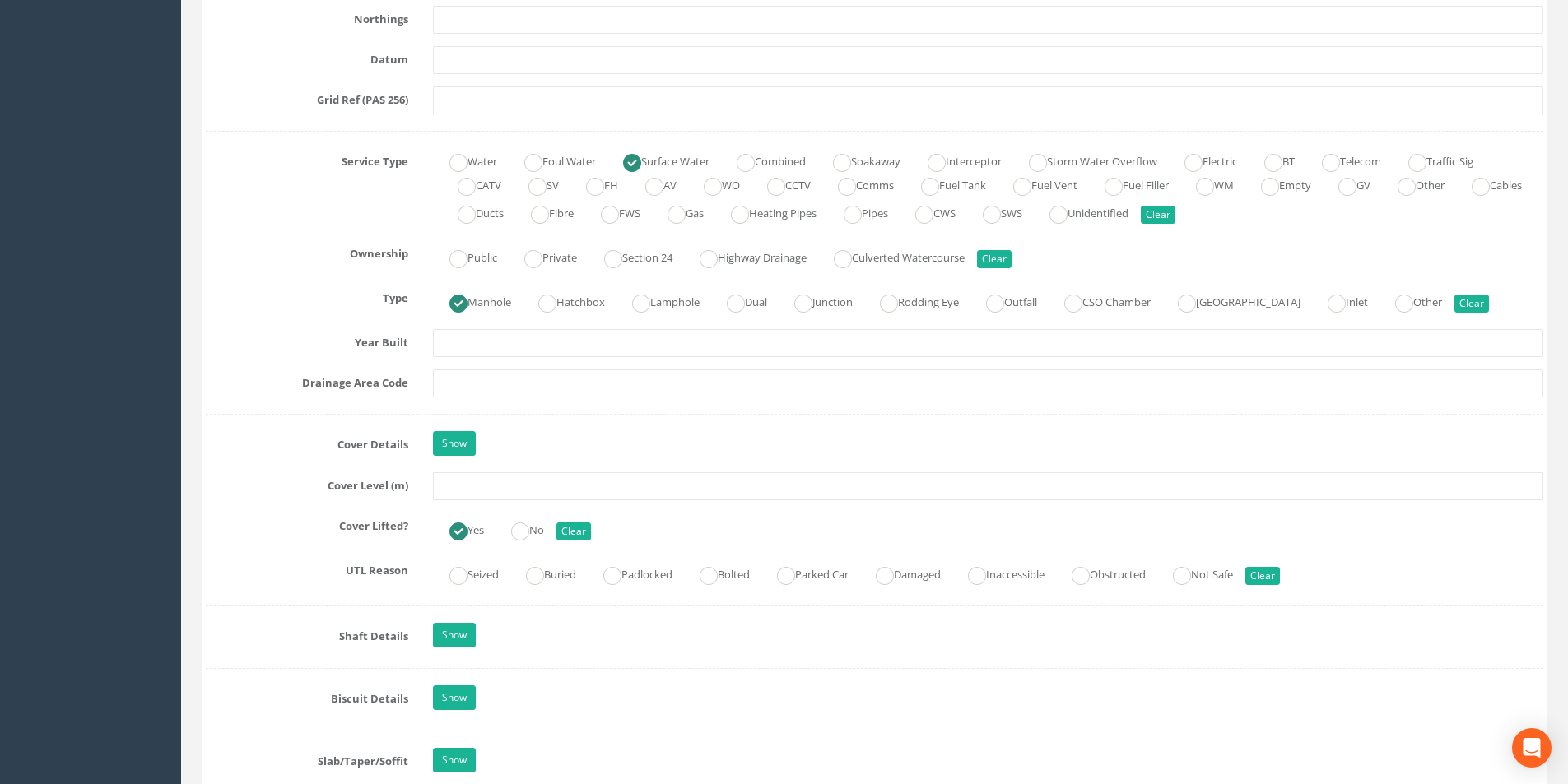
scroll to position [1234, 0]
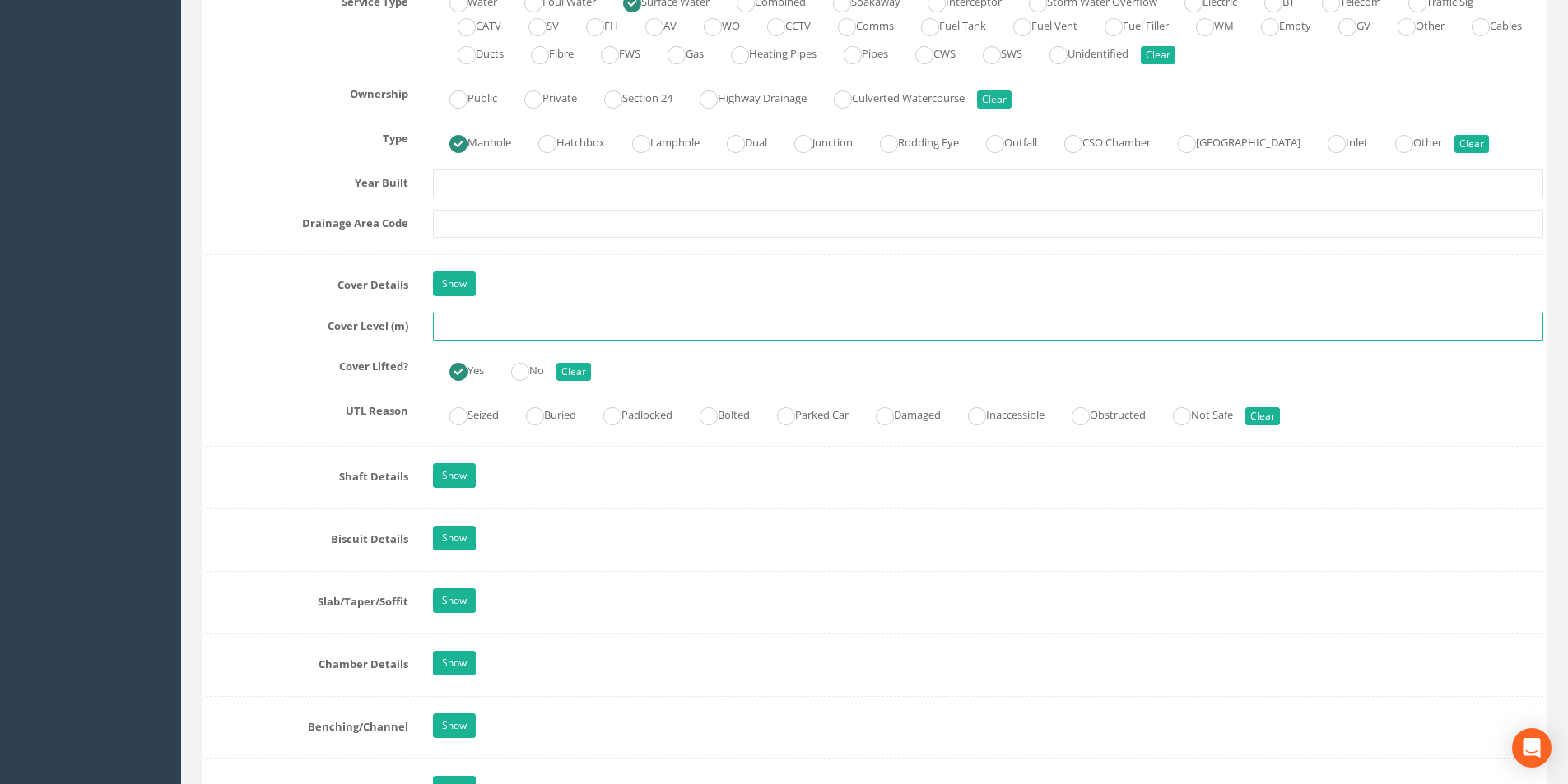
click at [493, 325] on input "text" at bounding box center [988, 326] width 1111 height 28
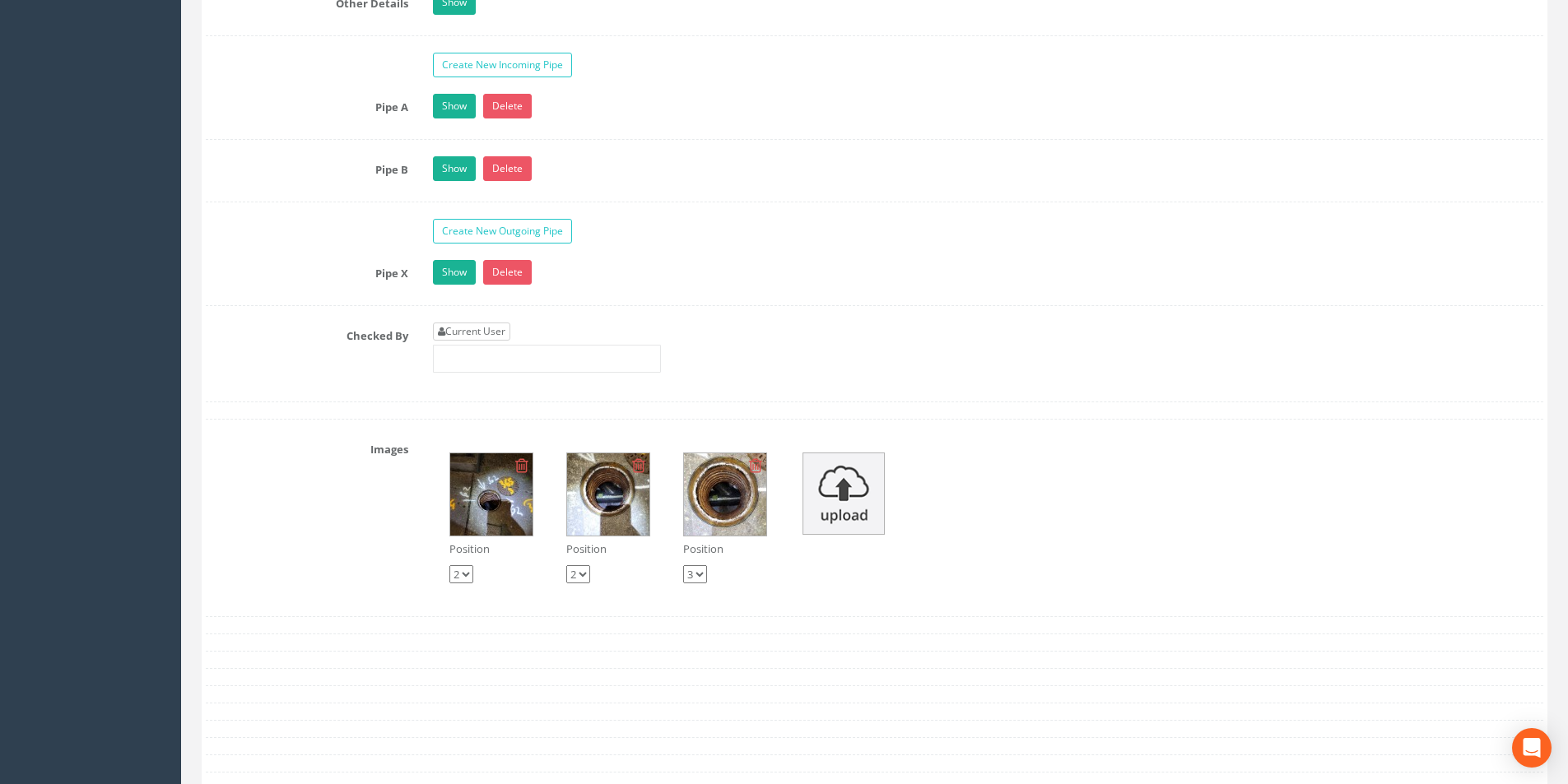
type input "53.59"
click at [488, 333] on link "Current User" at bounding box center [471, 331] width 78 height 18
type input "[PERSON_NAME]"
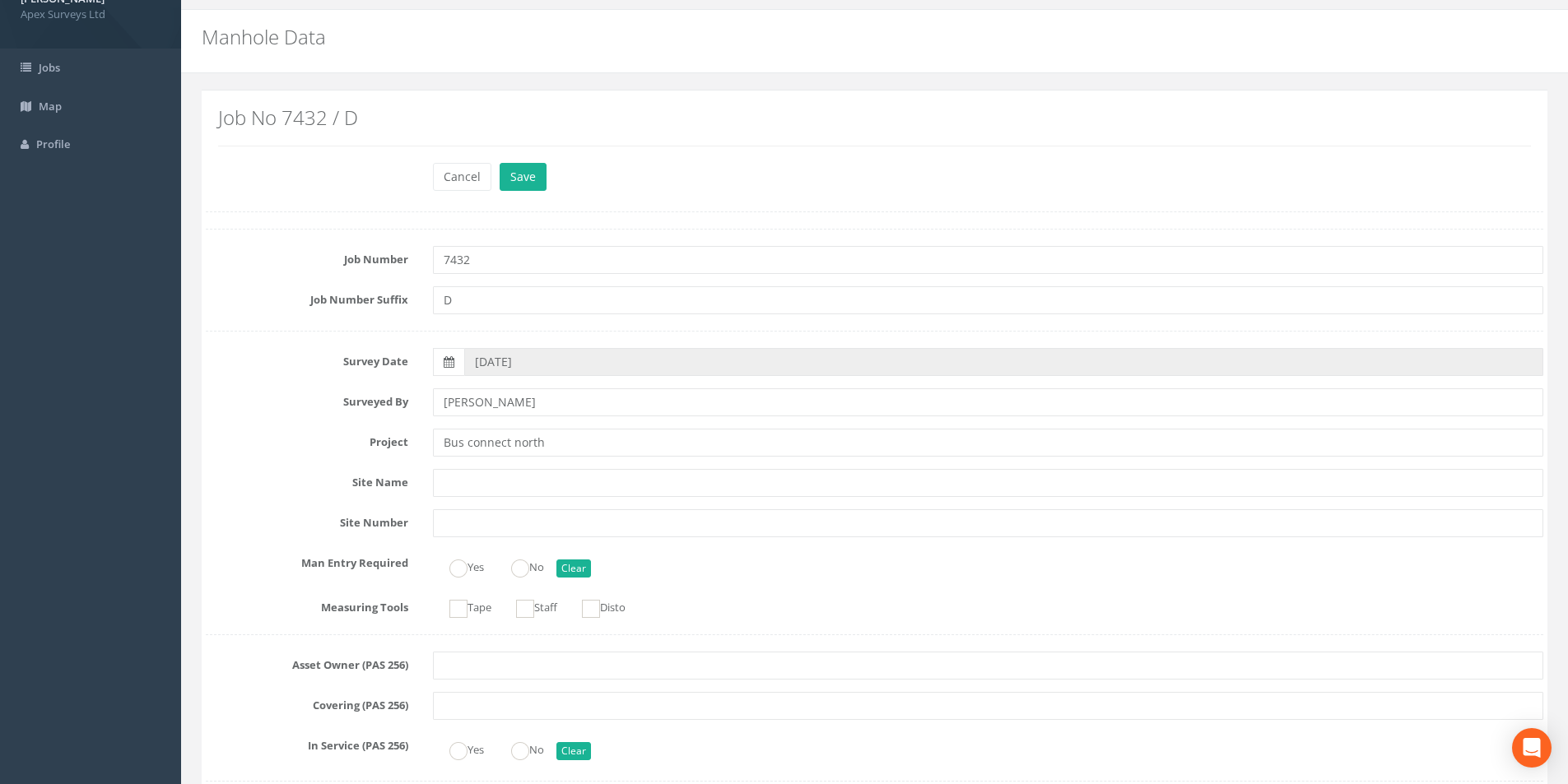
scroll to position [0, 0]
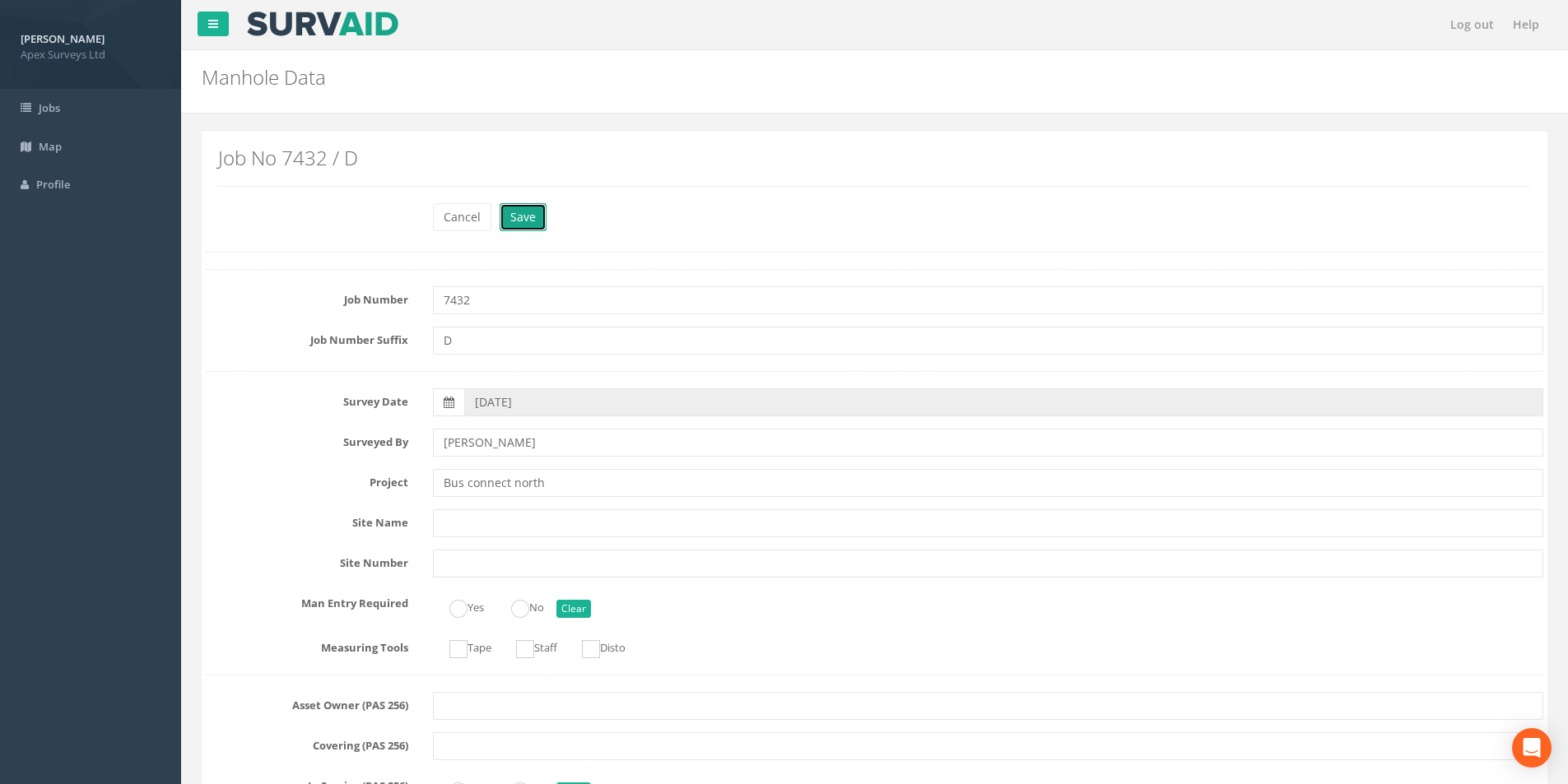
click at [516, 218] on button "Save" at bounding box center [523, 217] width 47 height 28
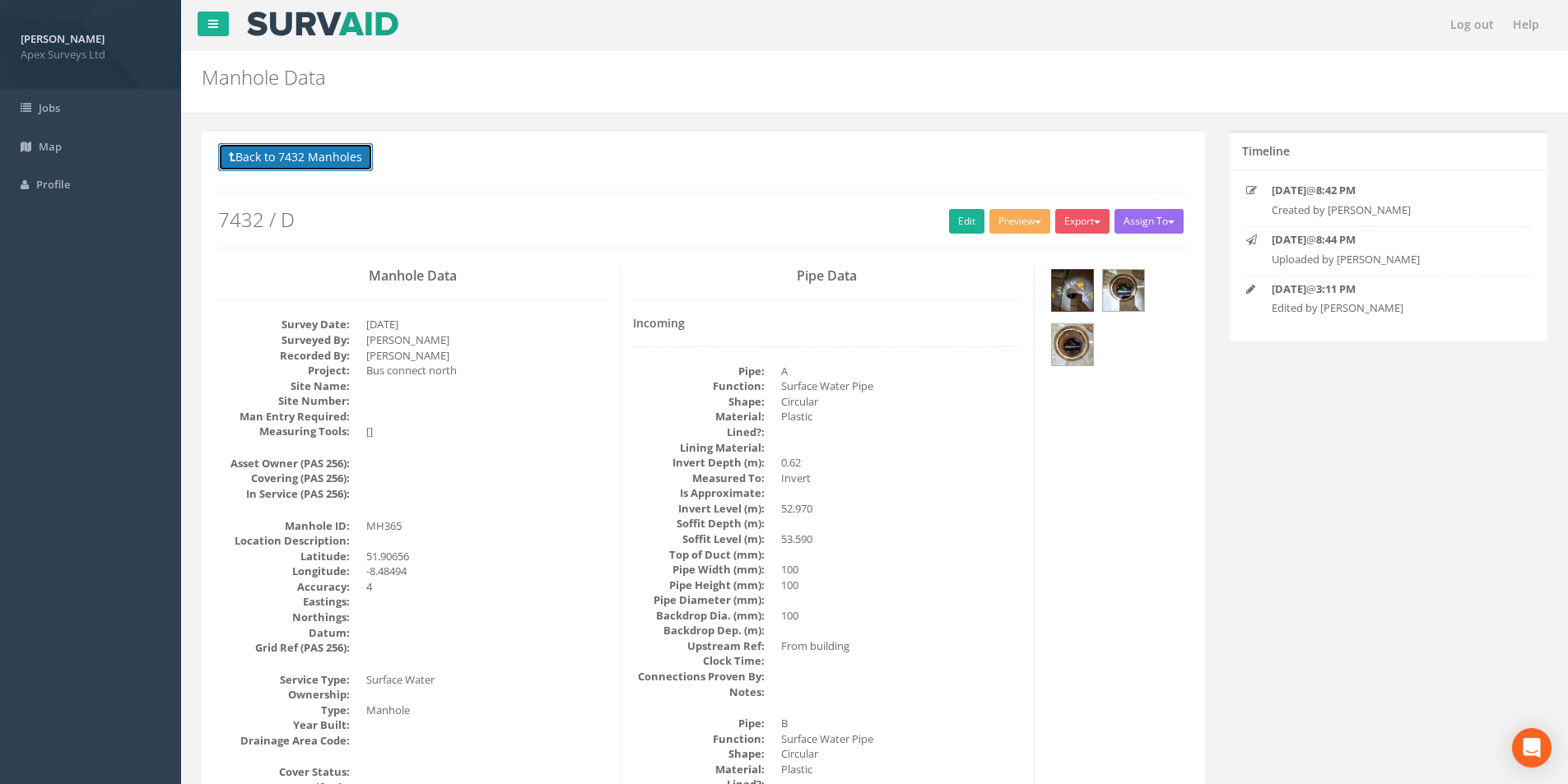
click at [275, 162] on button "Back to 7432 Manholes" at bounding box center [296, 157] width 155 height 28
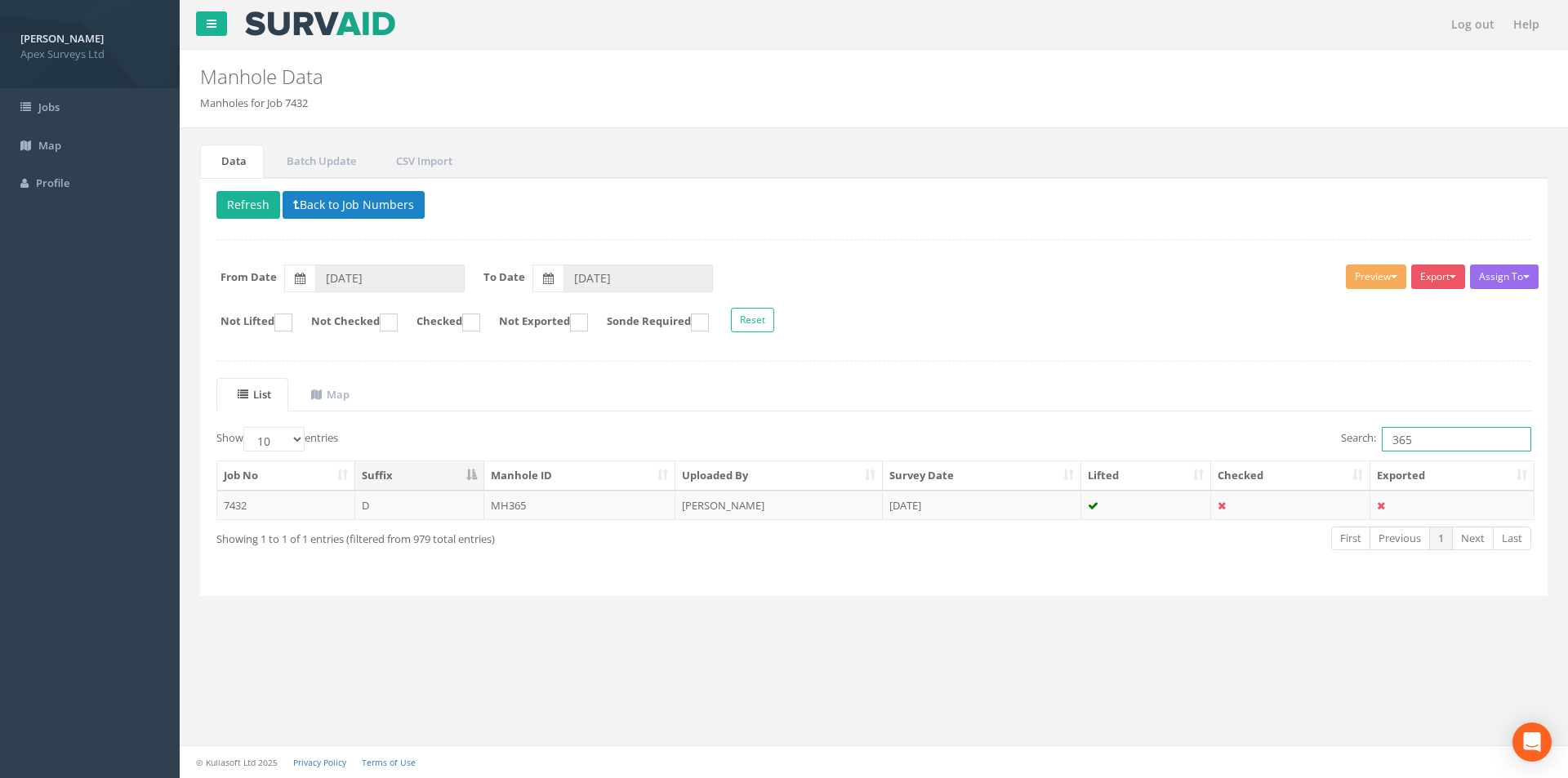
click at [1438, 442] on input "365" at bounding box center [1457, 438] width 150 height 24
type input "366"
click at [723, 507] on td "[PERSON_NAME]" at bounding box center [779, 505] width 208 height 29
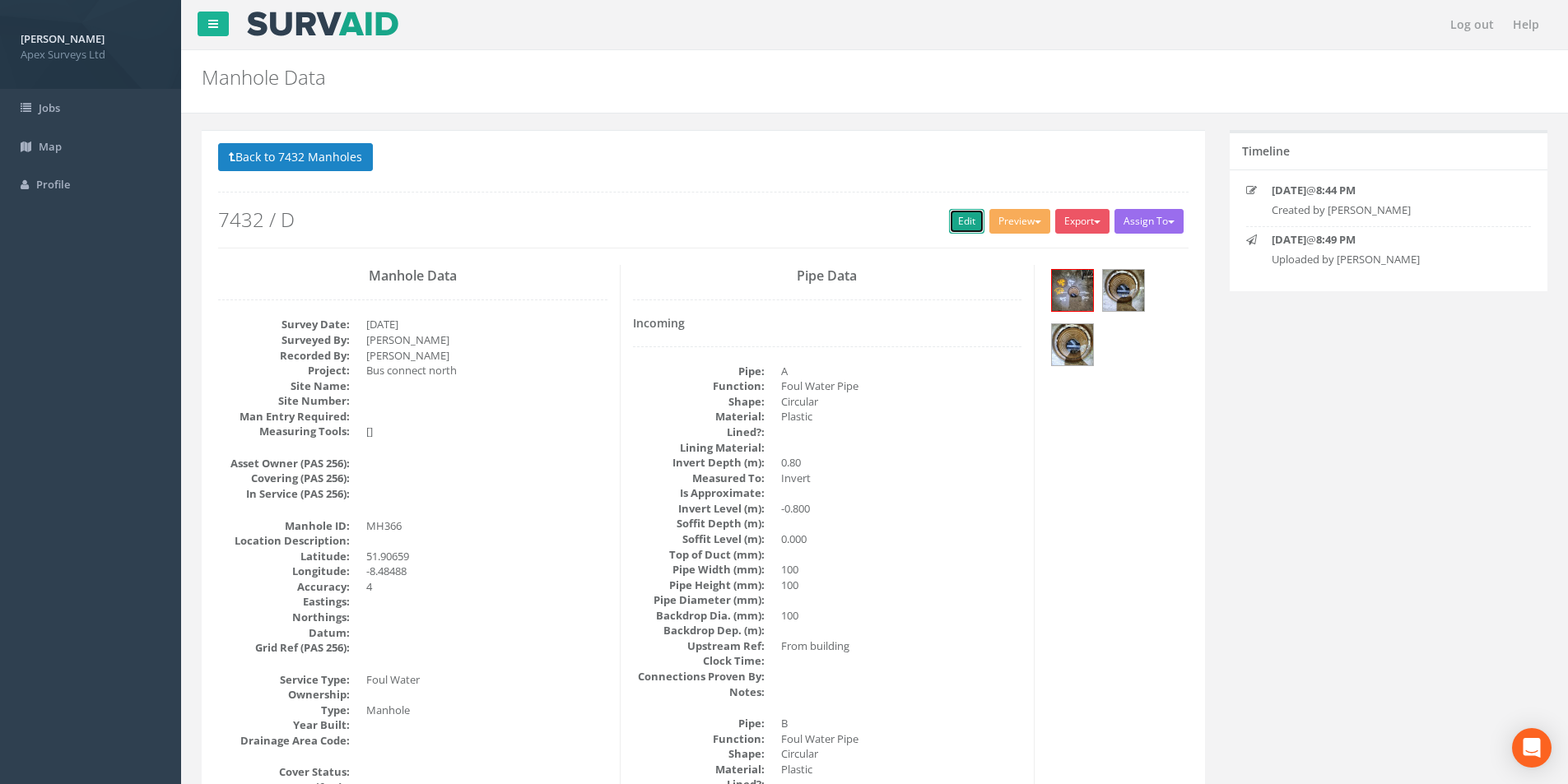
click at [956, 225] on link "Edit" at bounding box center [967, 221] width 35 height 24
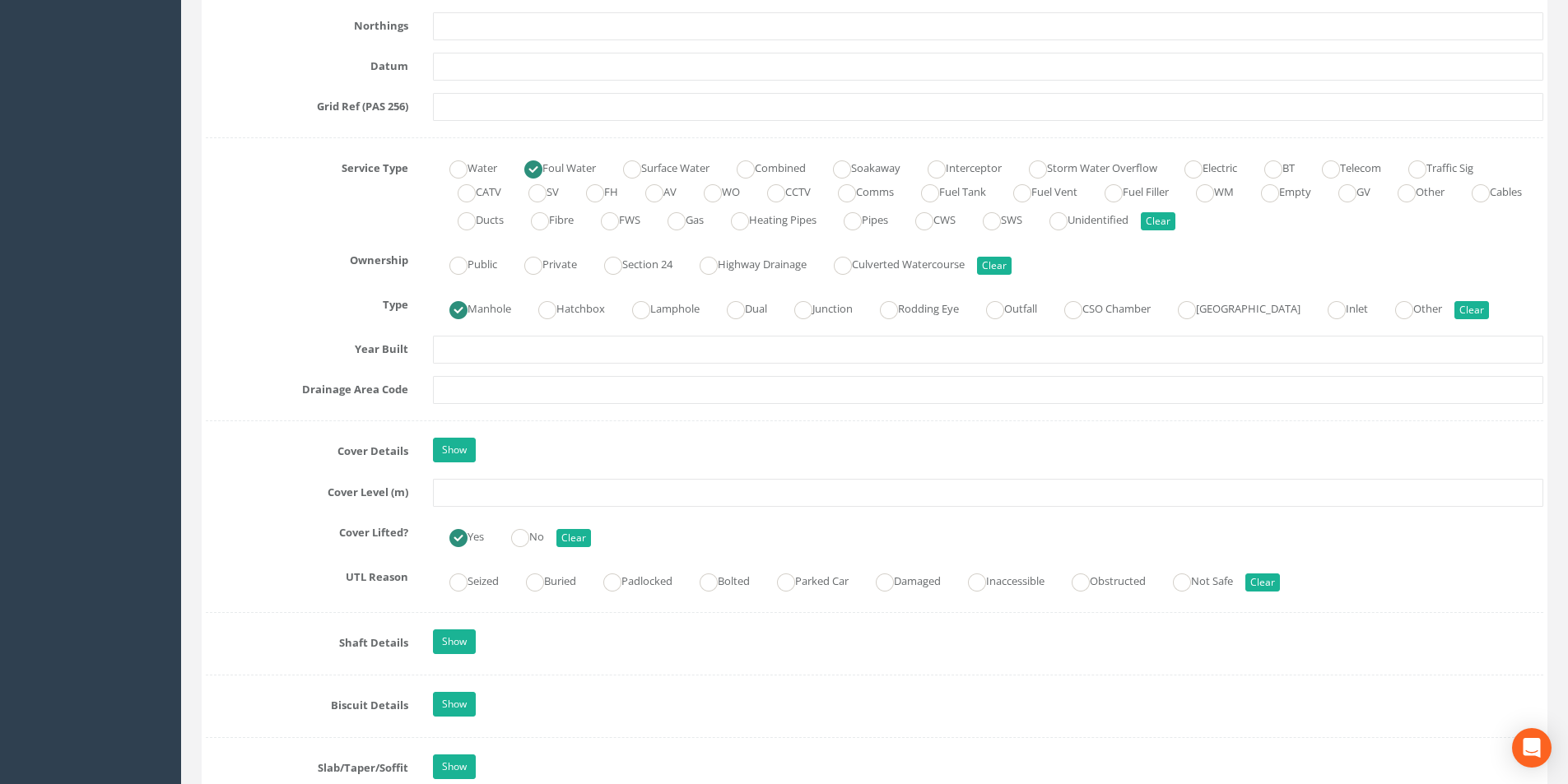
scroll to position [1070, 0]
click at [478, 496] on input "text" at bounding box center [988, 491] width 1111 height 28
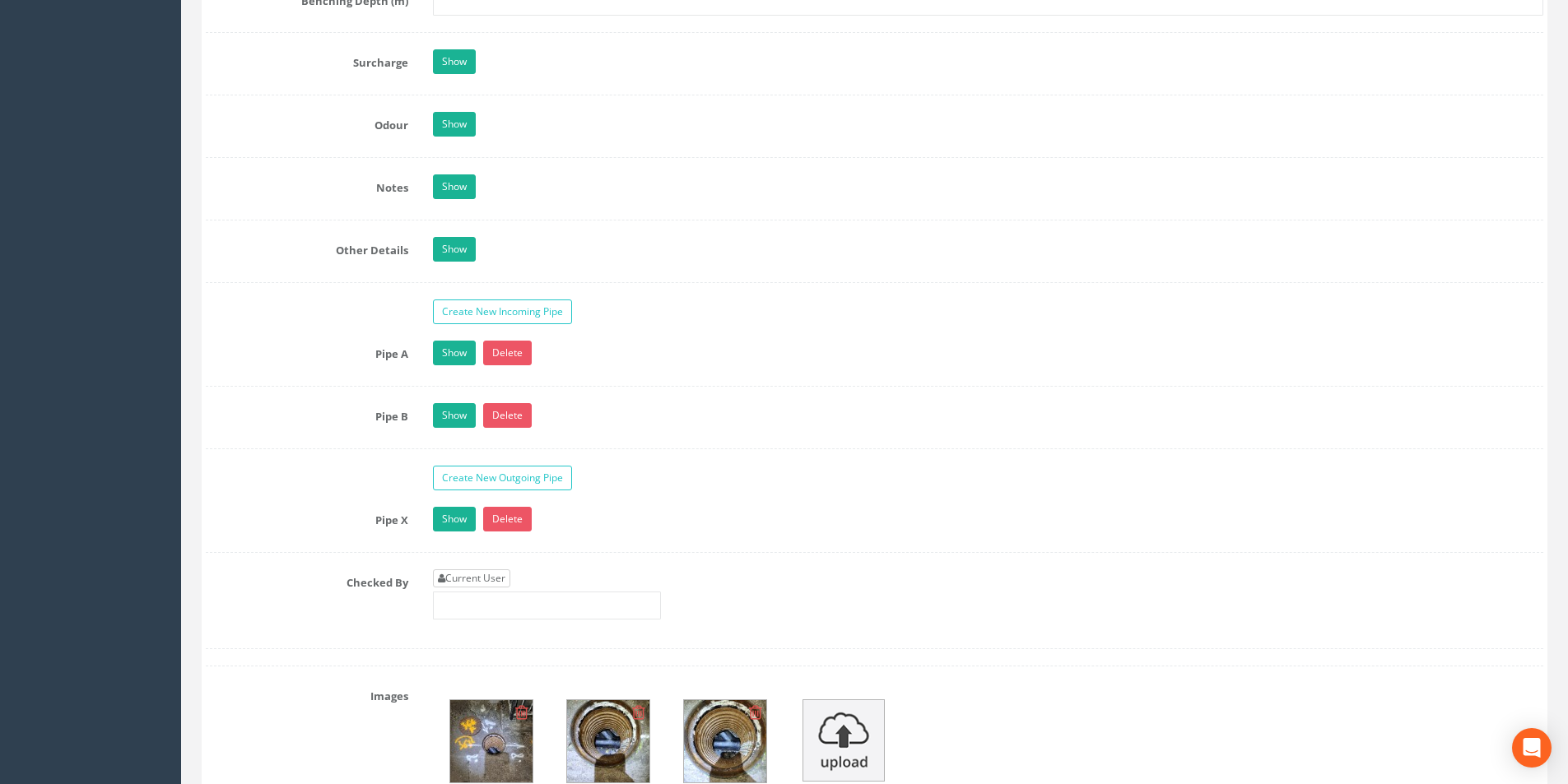
type input "53.49"
click at [474, 578] on link "Current User" at bounding box center [471, 577] width 78 height 18
type input "[PERSON_NAME]"
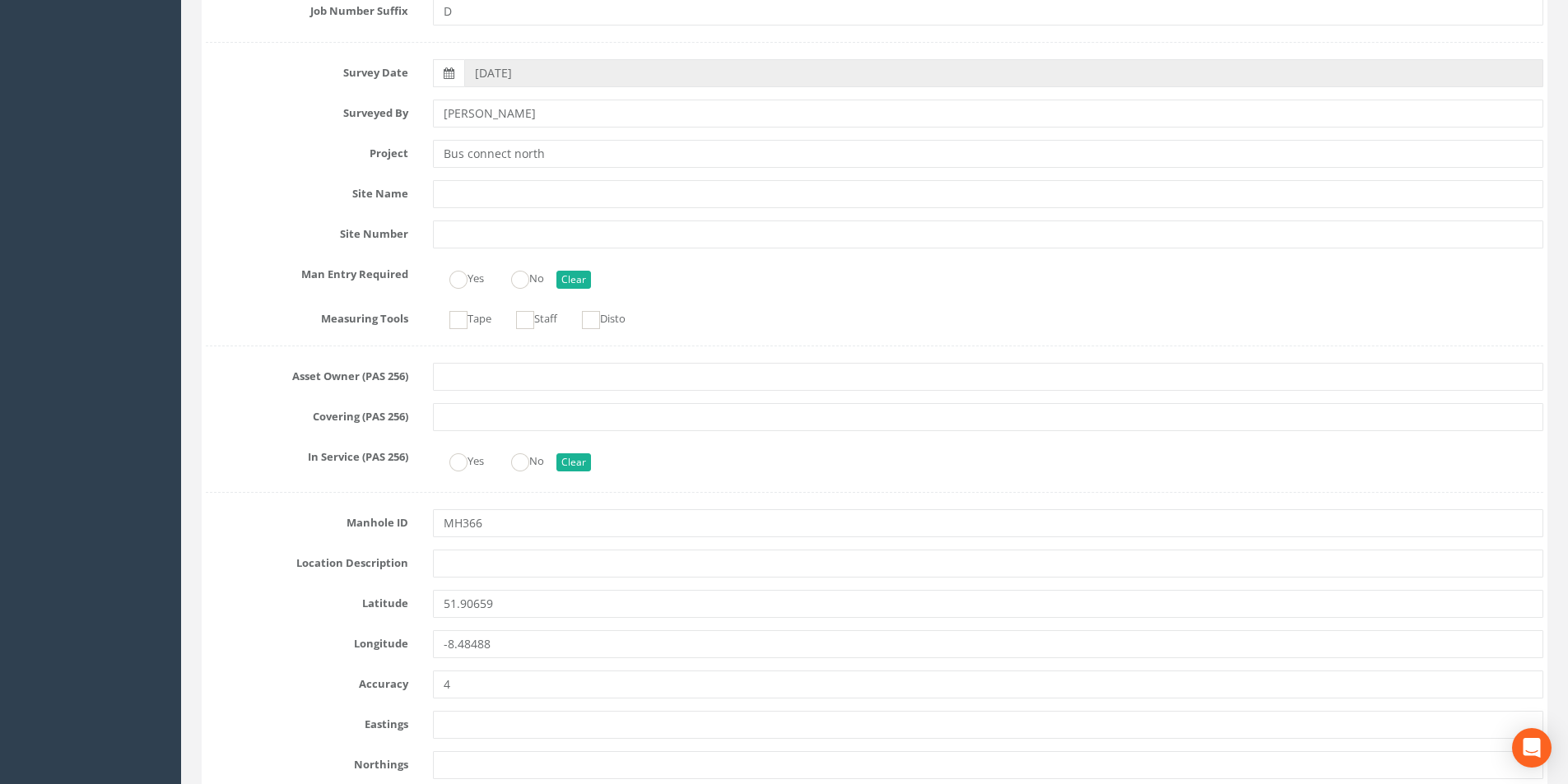
scroll to position [0, 0]
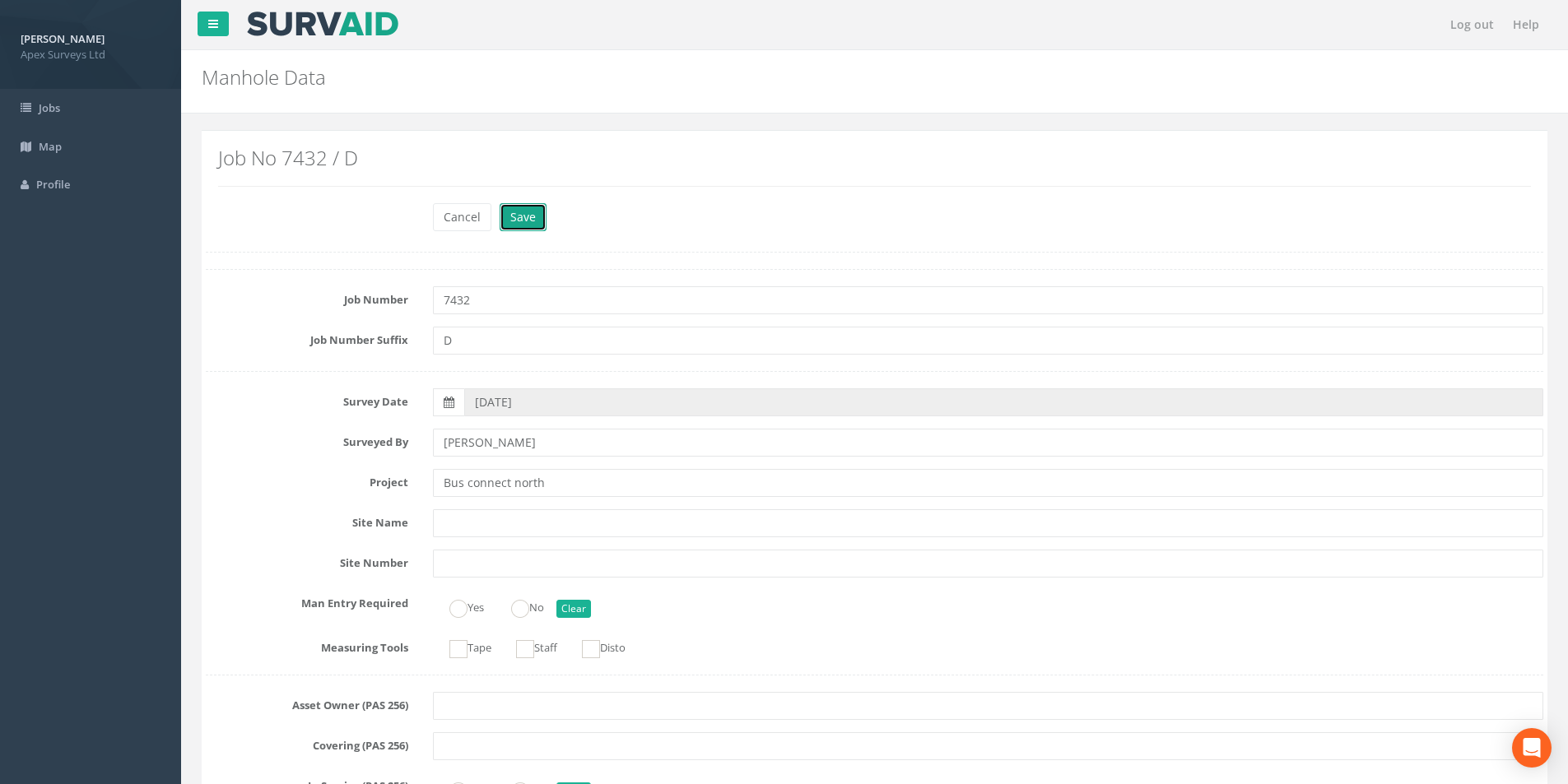
click at [520, 216] on button "Save" at bounding box center [523, 217] width 47 height 28
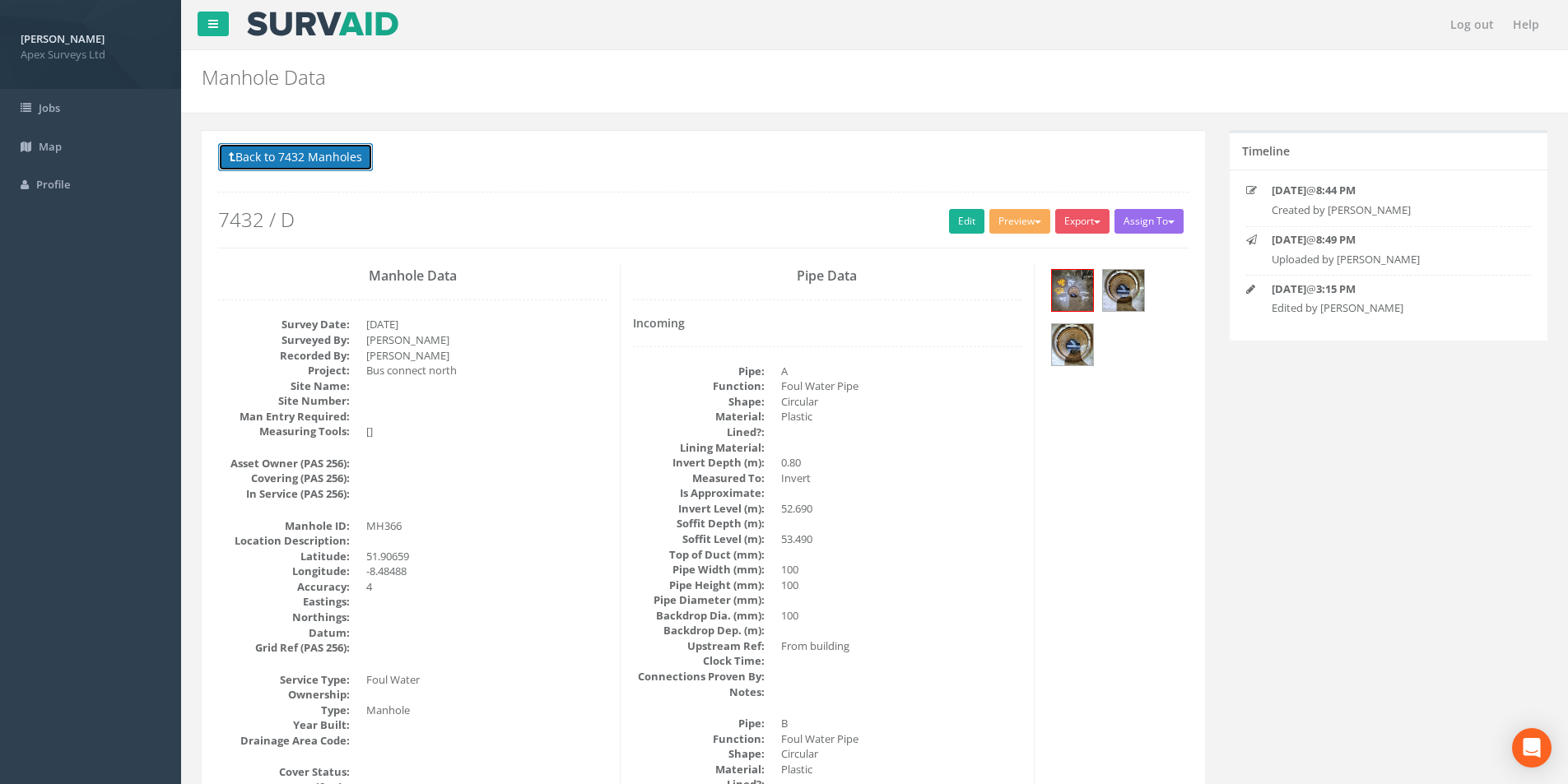
click at [267, 162] on button "Back to 7432 Manholes" at bounding box center [296, 157] width 155 height 28
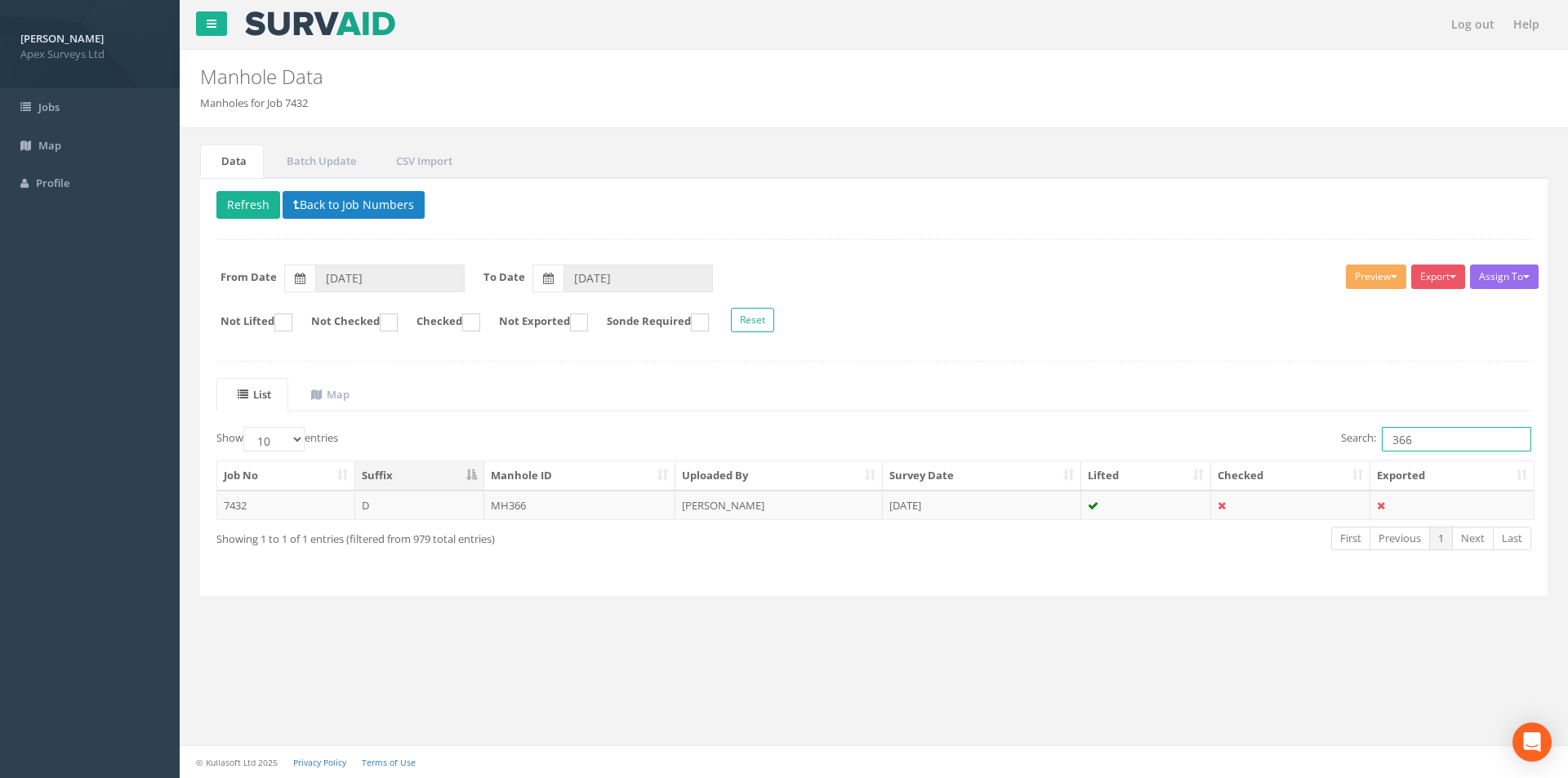
click at [1425, 437] on input "366" at bounding box center [1457, 438] width 150 height 24
type input "367"
click at [622, 510] on td "MH367" at bounding box center [580, 505] width 192 height 29
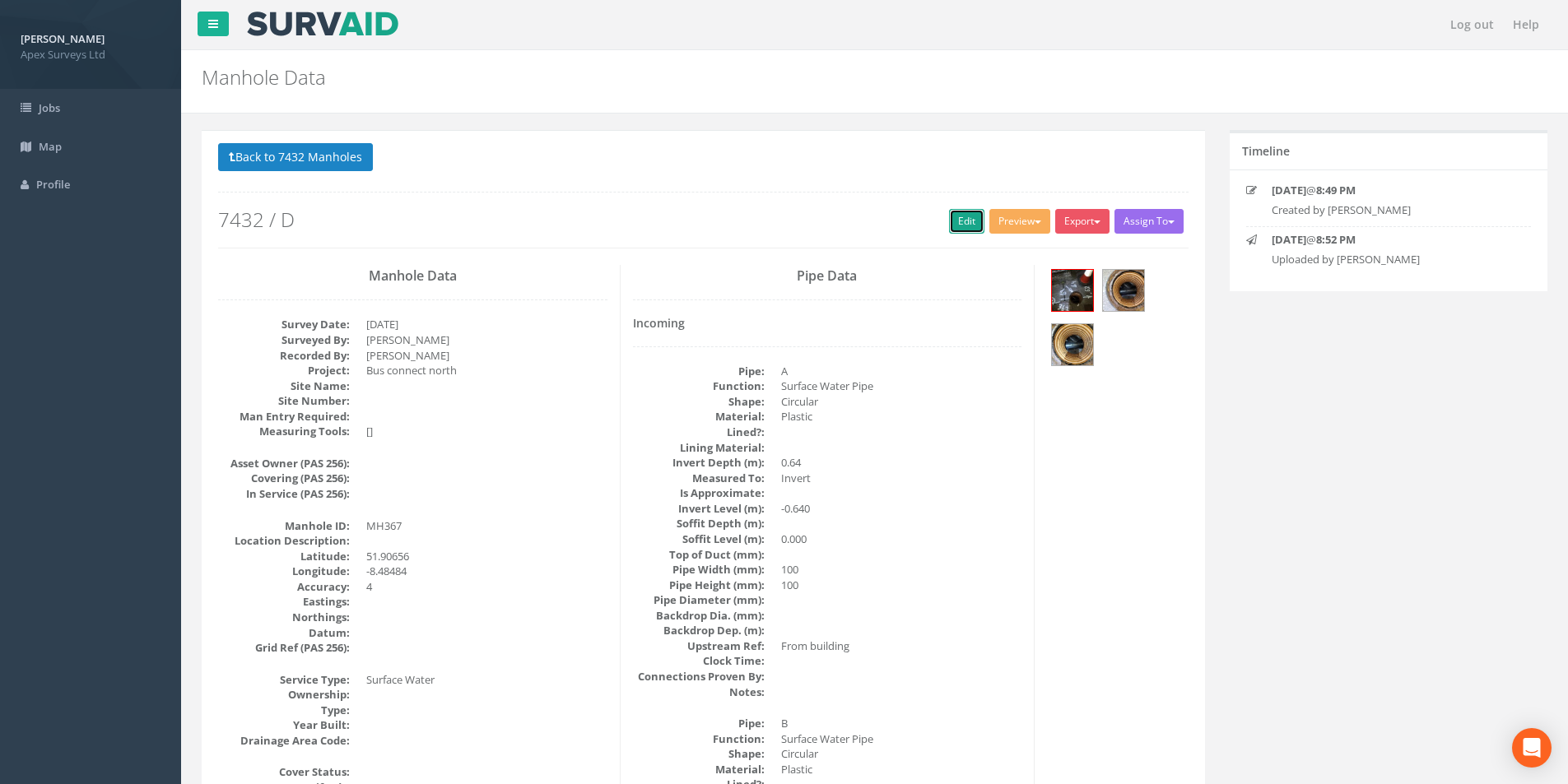
click at [964, 223] on link "Edit" at bounding box center [967, 221] width 35 height 24
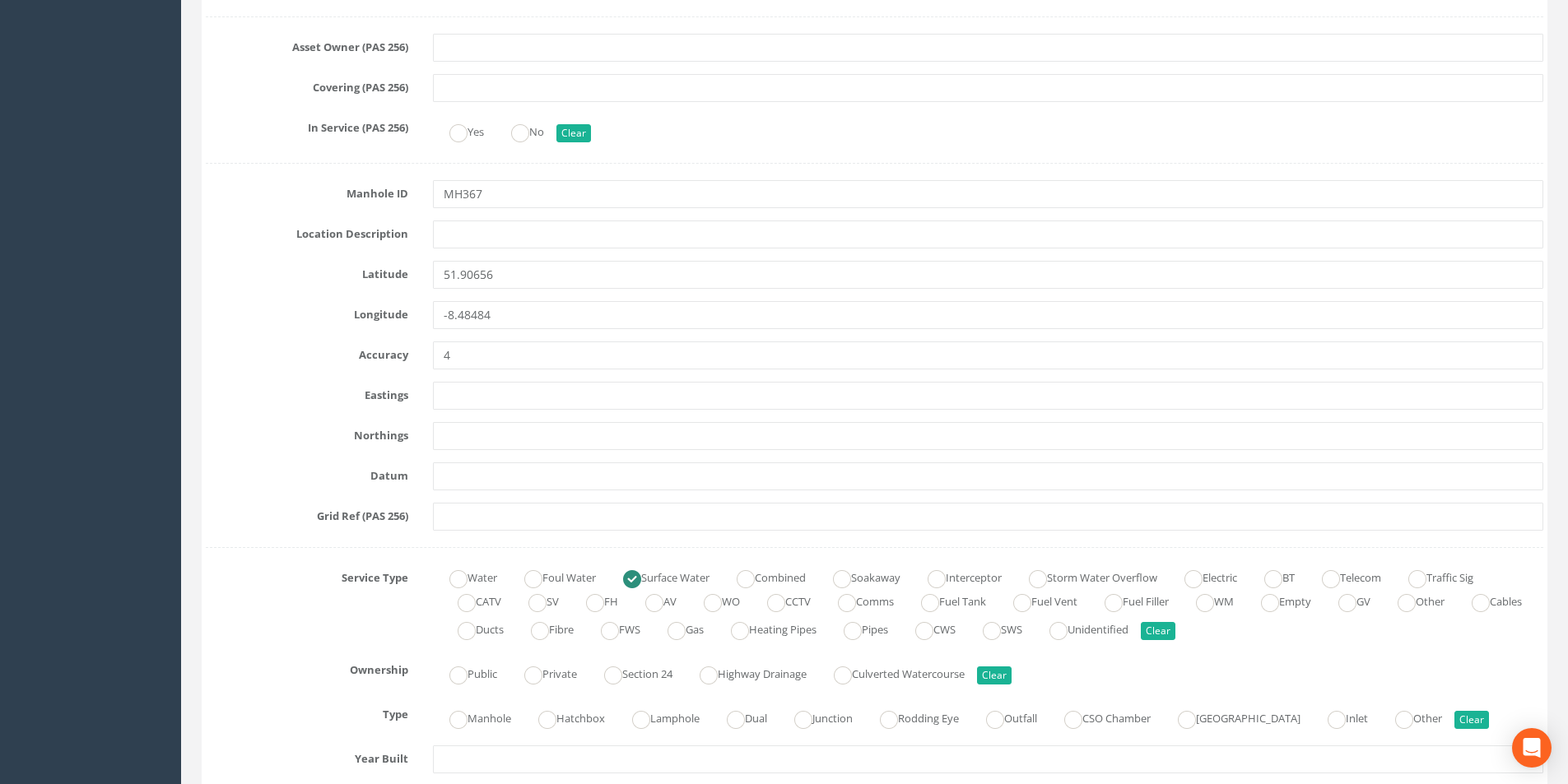
scroll to position [905, 0]
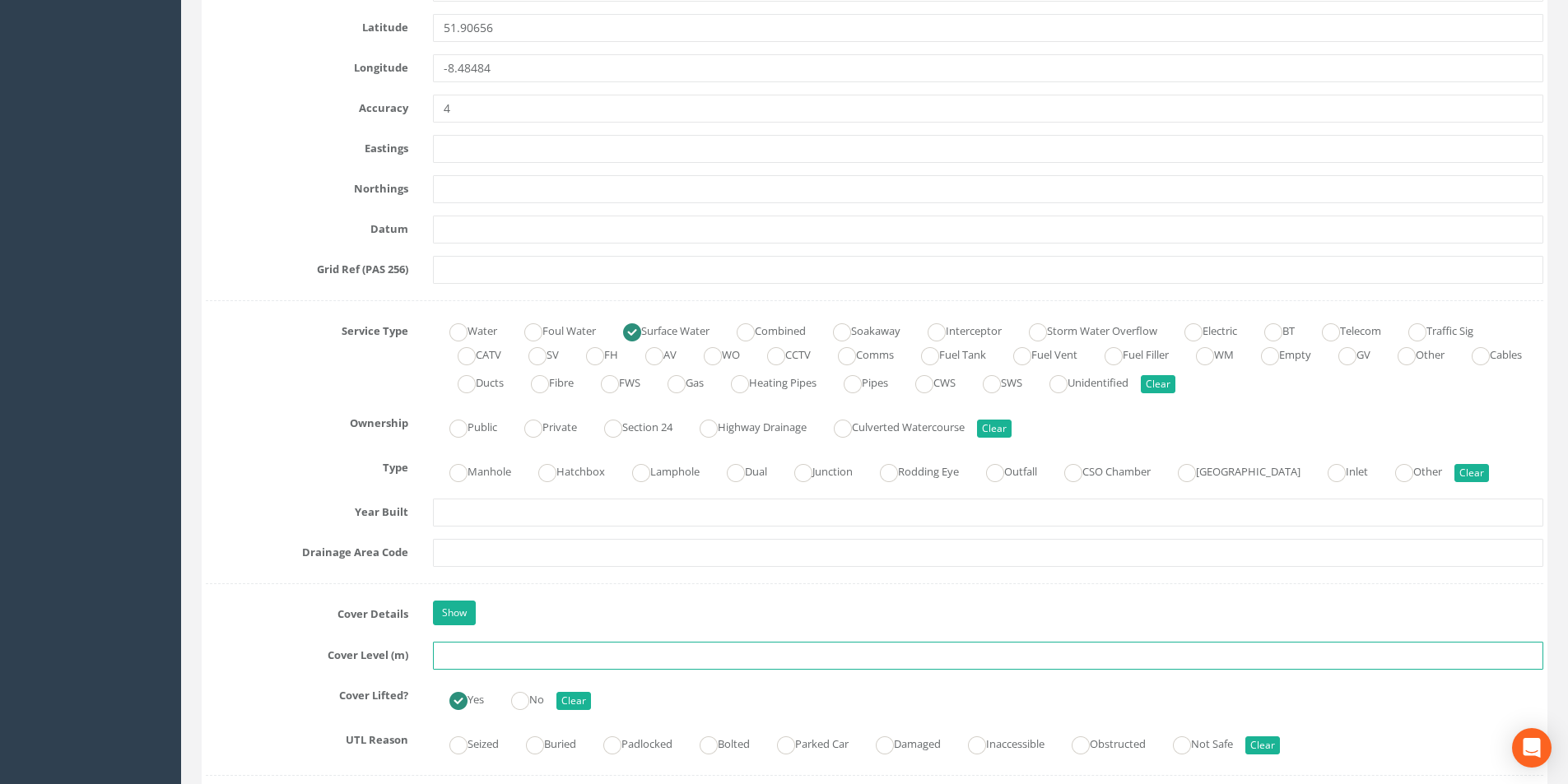
click at [525, 660] on input "text" at bounding box center [988, 655] width 1111 height 28
type input "3"
type input "53.17"
click at [512, 550] on input "text" at bounding box center [988, 552] width 1111 height 28
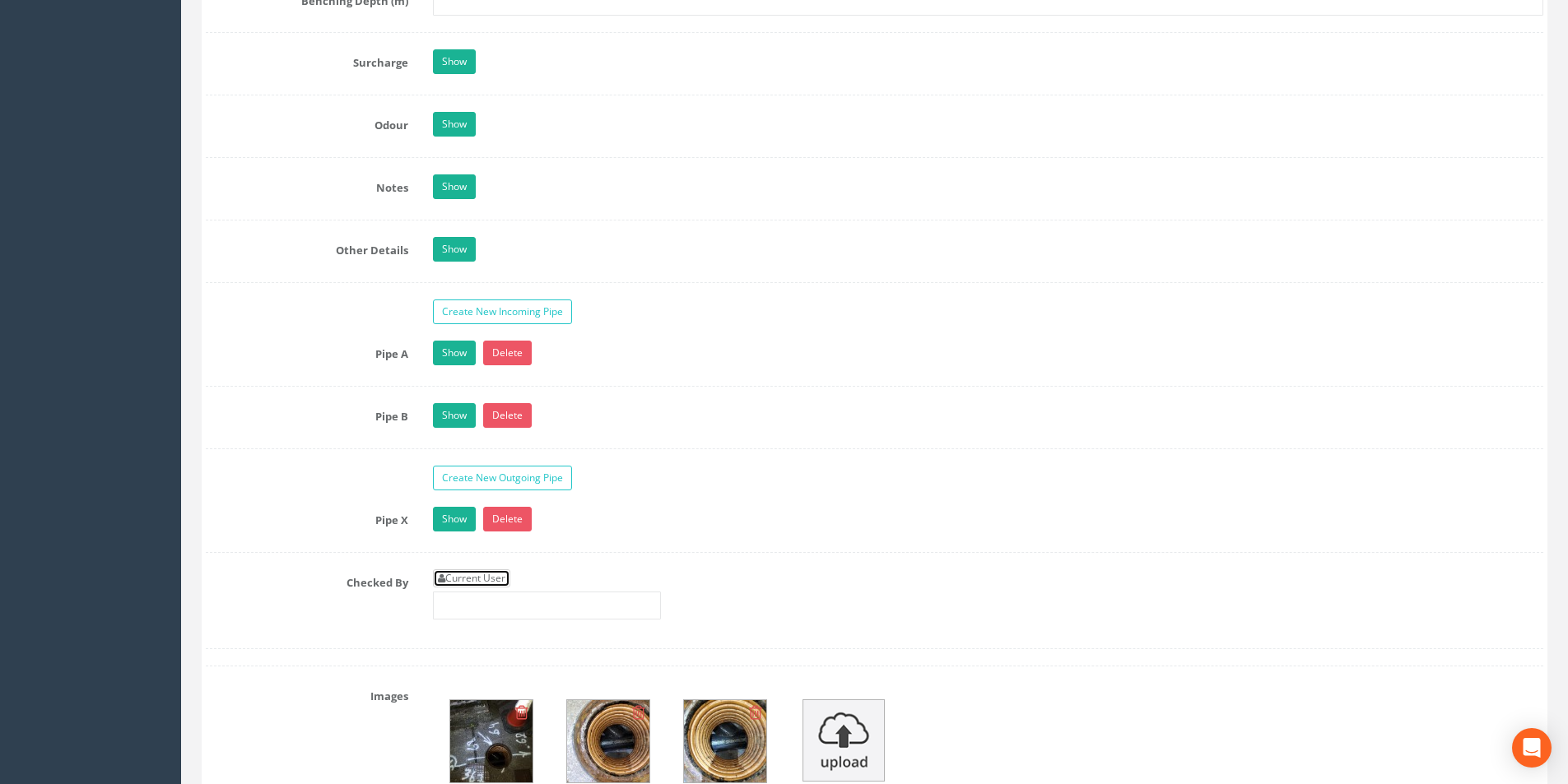
click at [503, 576] on link "Current User" at bounding box center [471, 577] width 78 height 18
type input "[PERSON_NAME]"
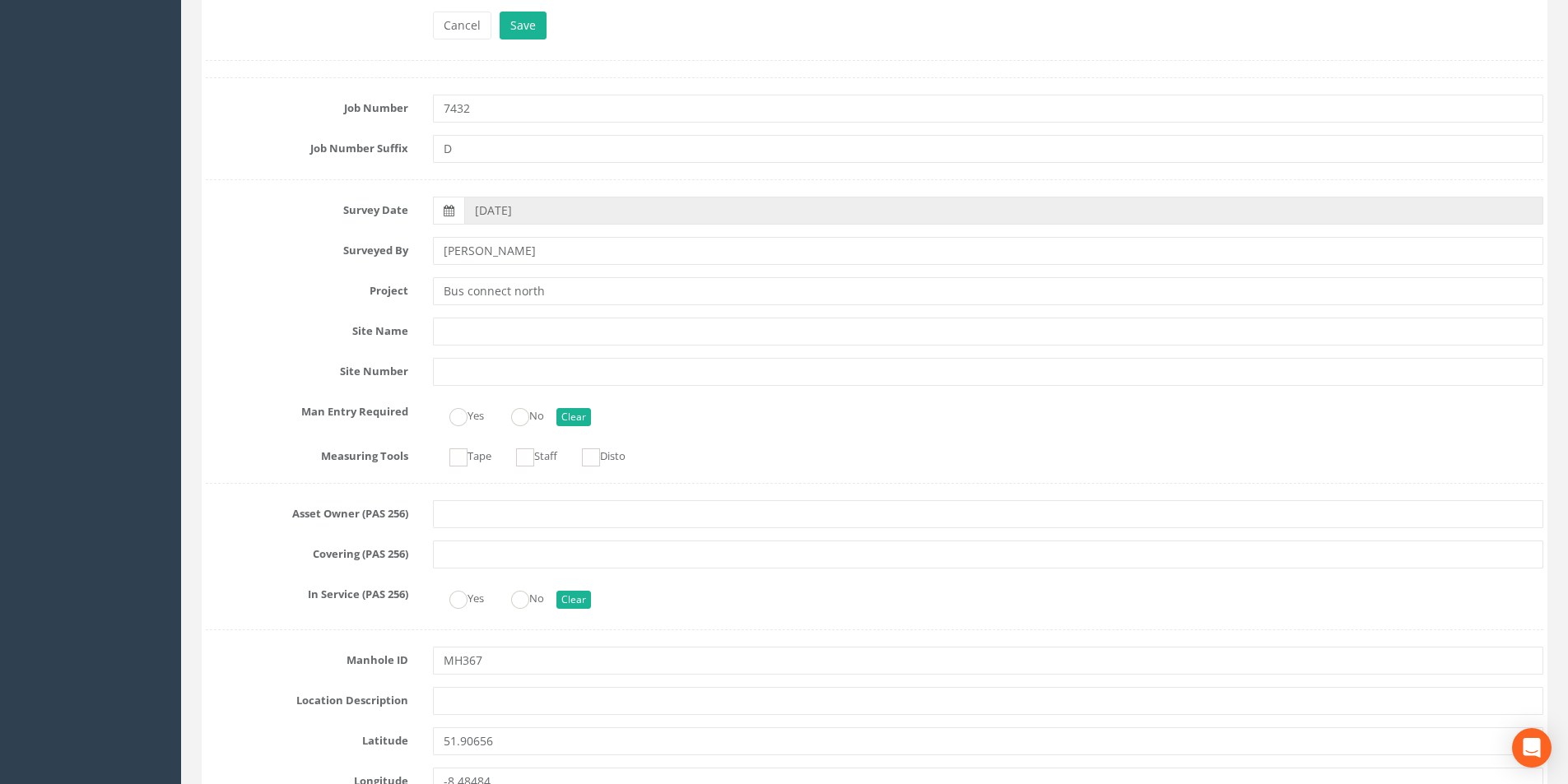
scroll to position [0, 0]
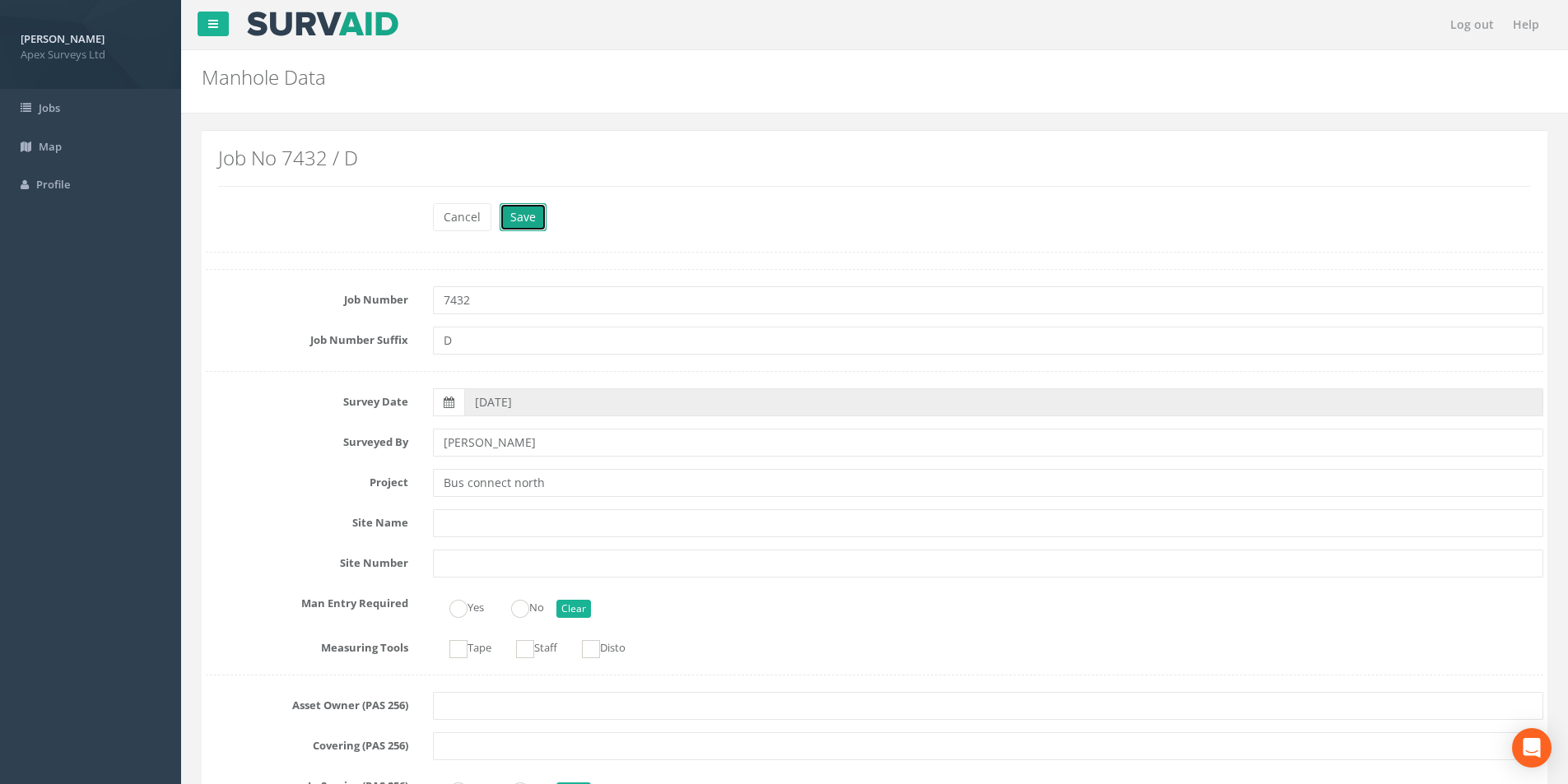
click at [533, 228] on button "Save" at bounding box center [523, 217] width 47 height 28
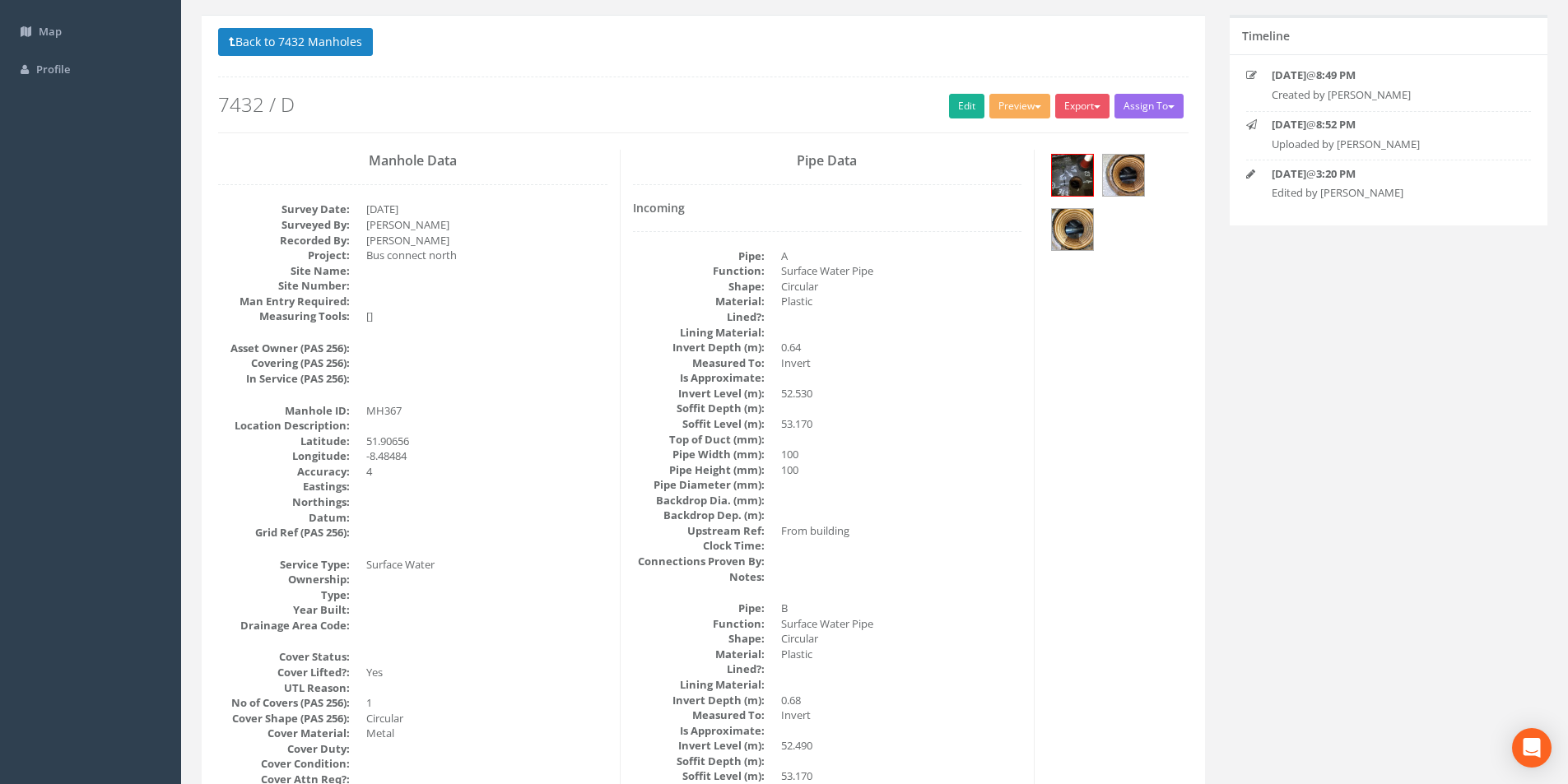
scroll to position [83, 0]
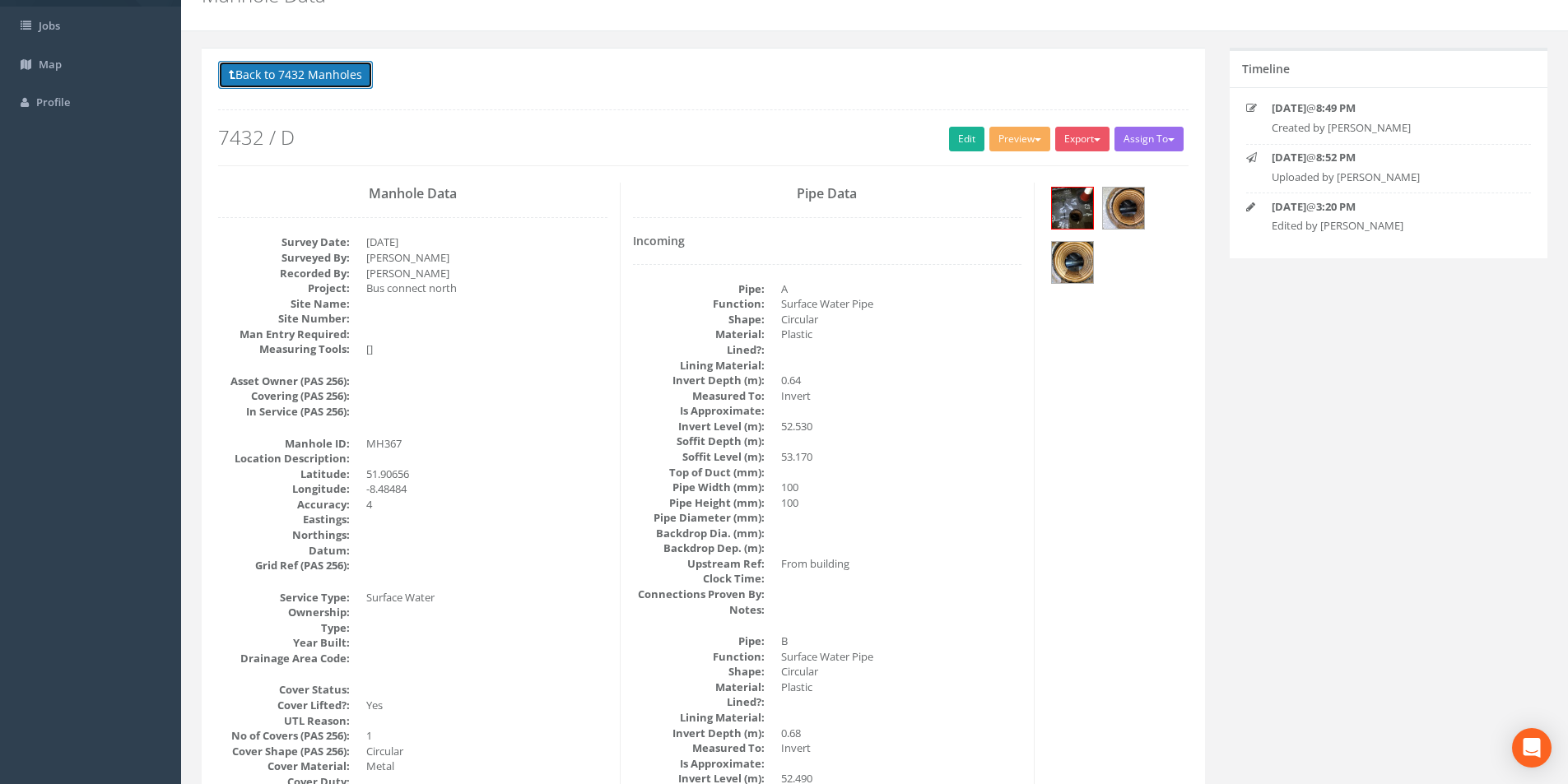
click at [315, 82] on button "Back to 7432 Manholes" at bounding box center [296, 74] width 155 height 28
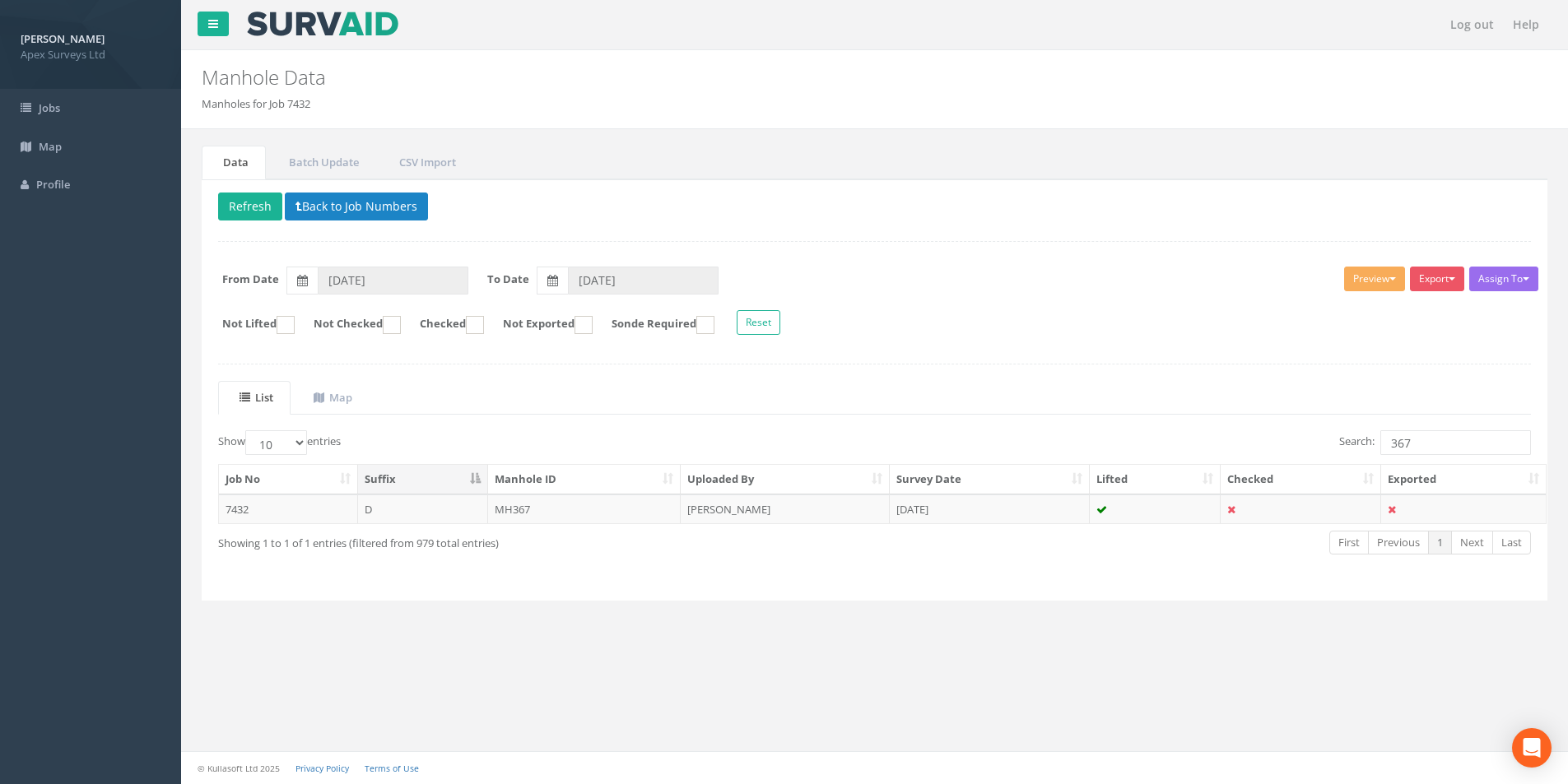
scroll to position [0, 0]
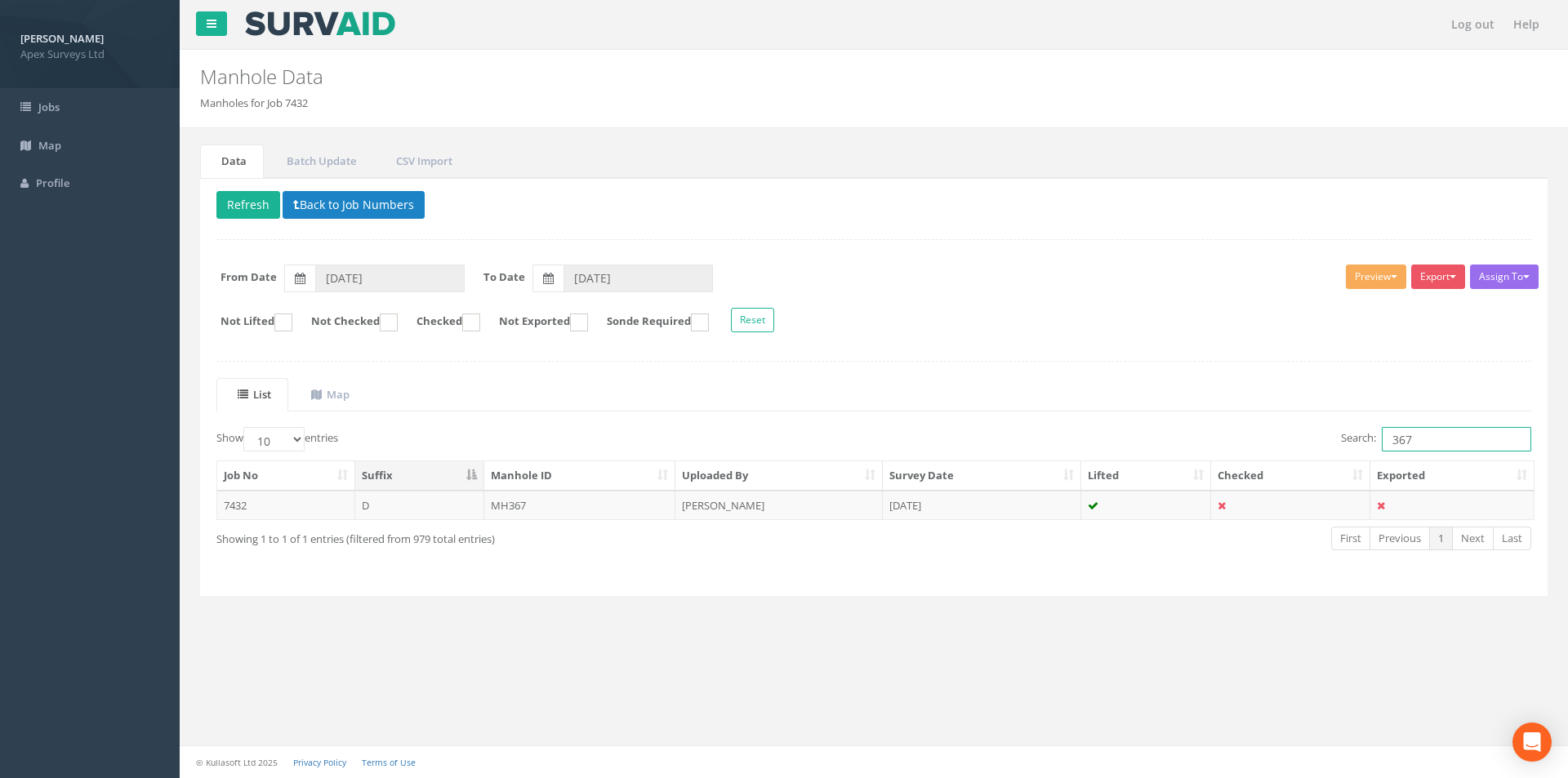
click at [1450, 443] on input "367" at bounding box center [1457, 438] width 150 height 24
type input "368"
click at [607, 516] on td "MH368" at bounding box center [580, 505] width 192 height 29
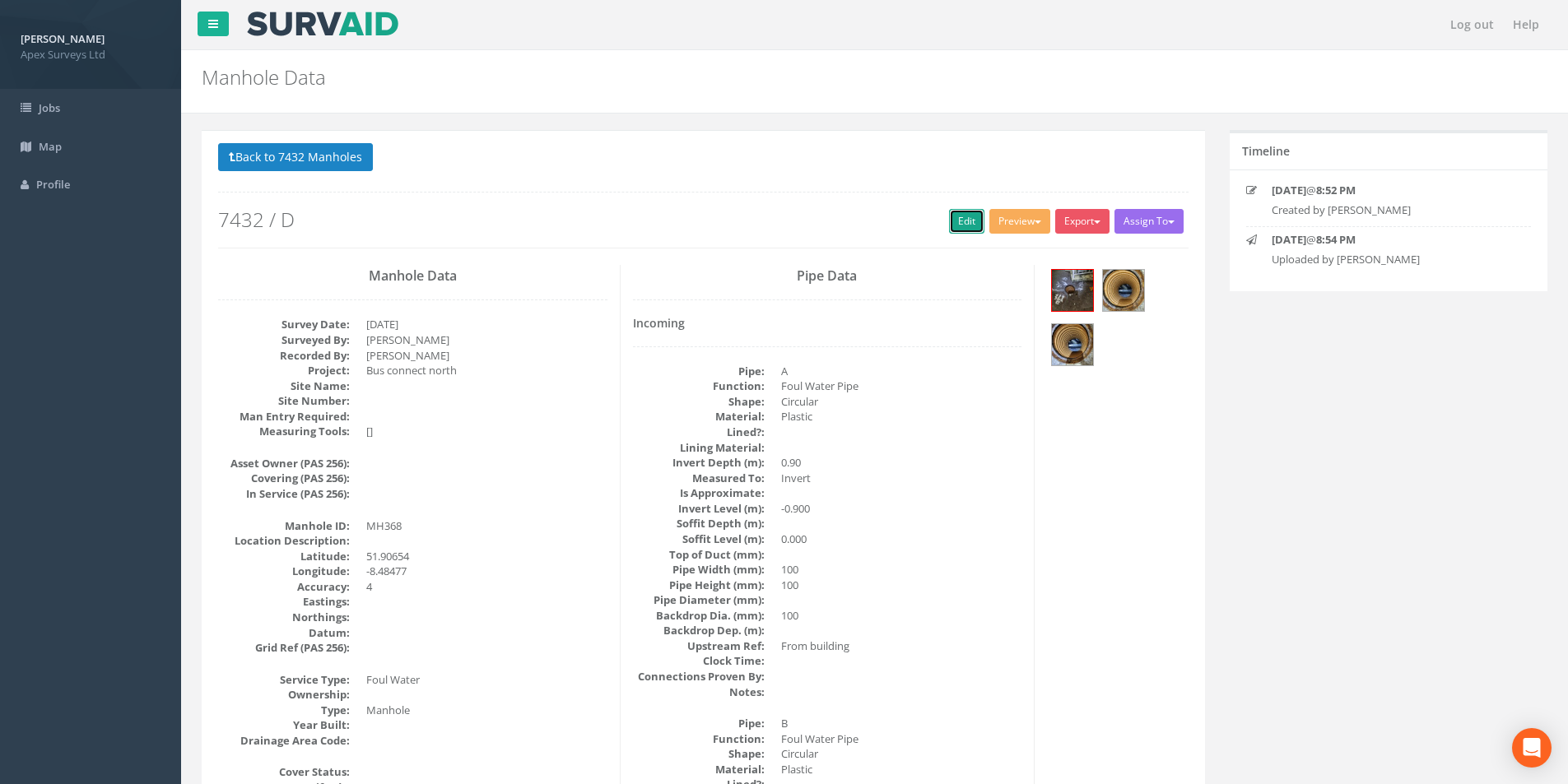
click at [955, 223] on link "Edit" at bounding box center [967, 221] width 35 height 24
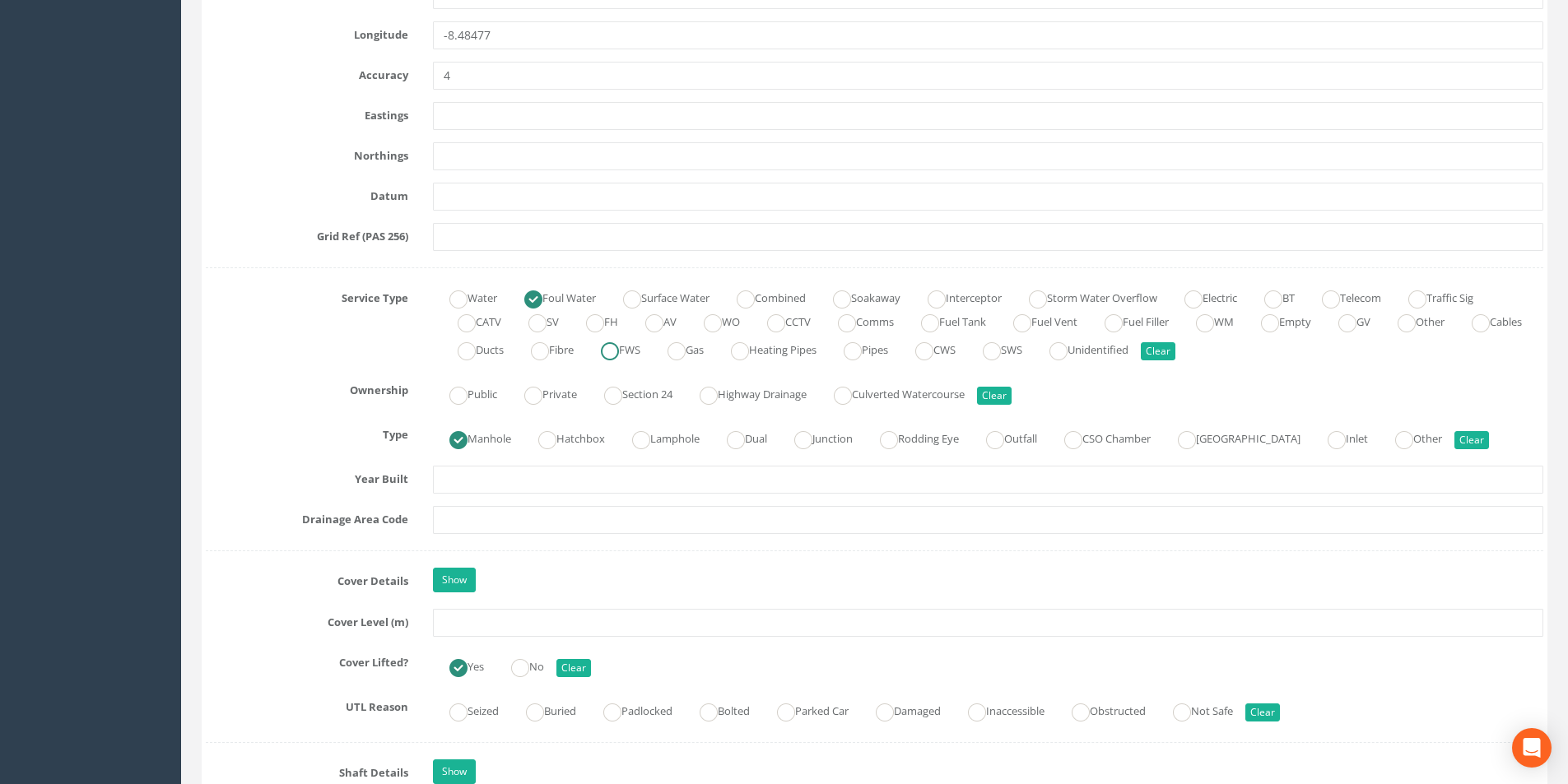
scroll to position [1070, 0]
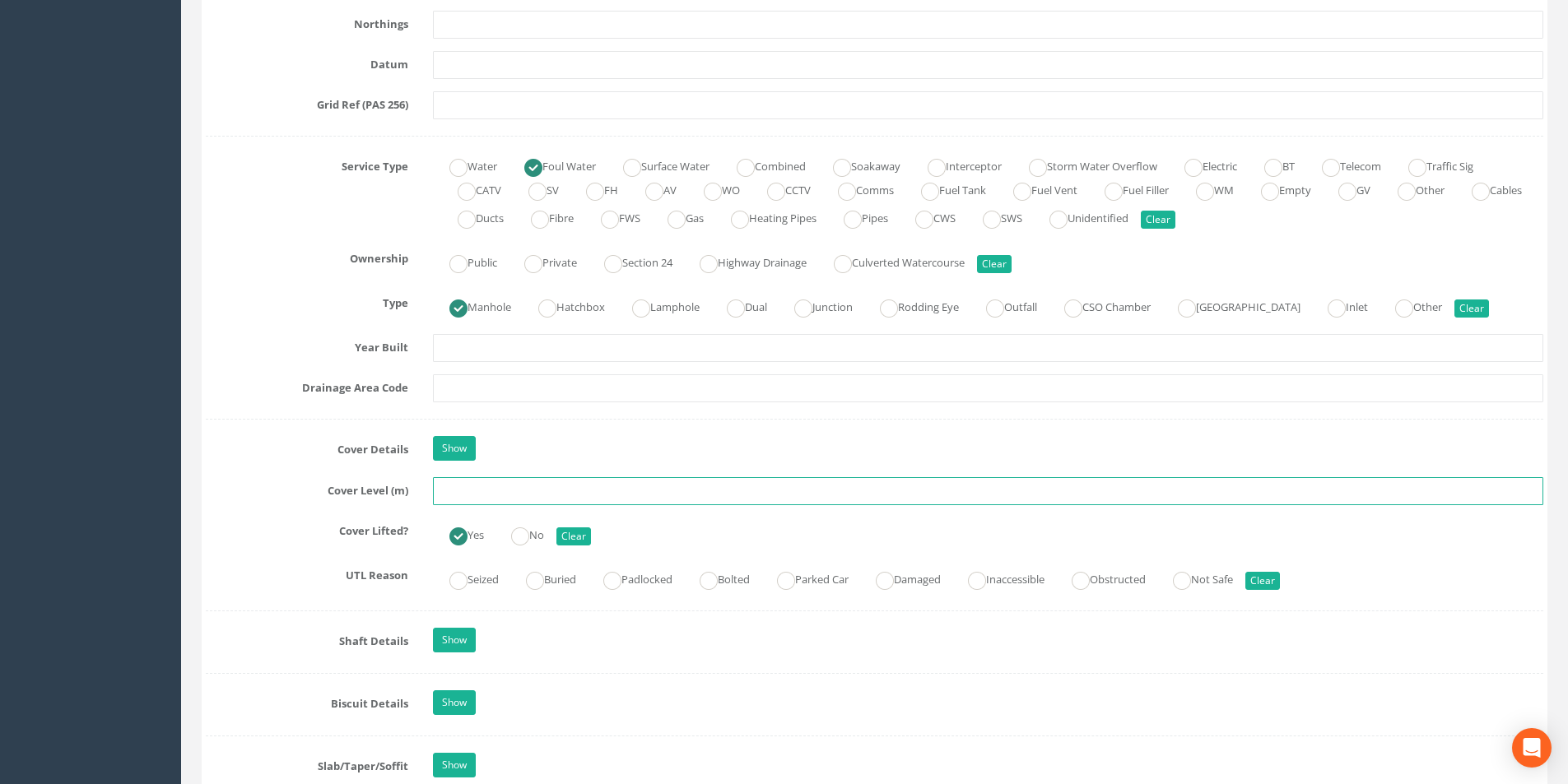
click at [498, 491] on input "text" at bounding box center [988, 491] width 1111 height 28
type input "3"
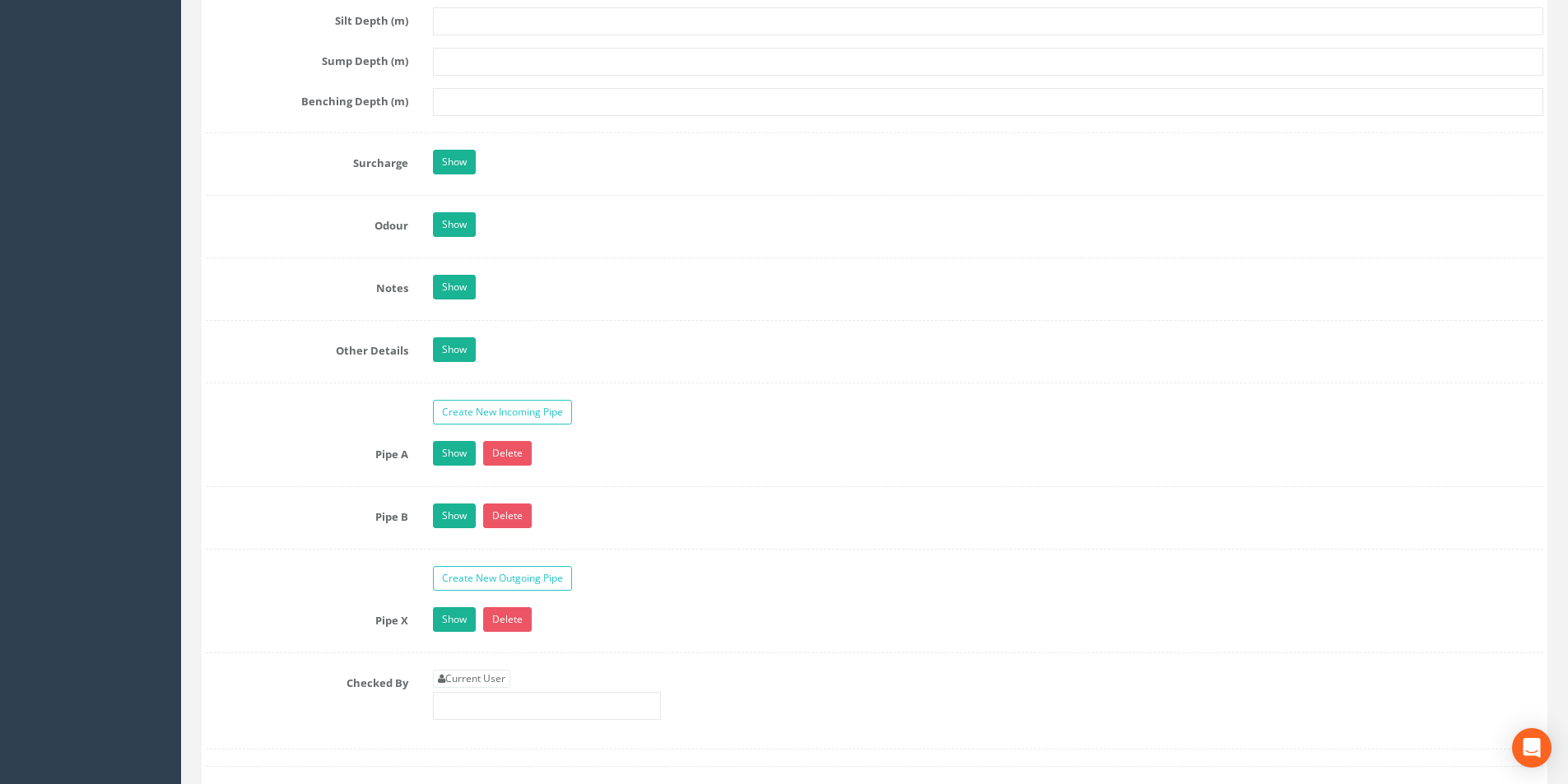
scroll to position [2551, 0]
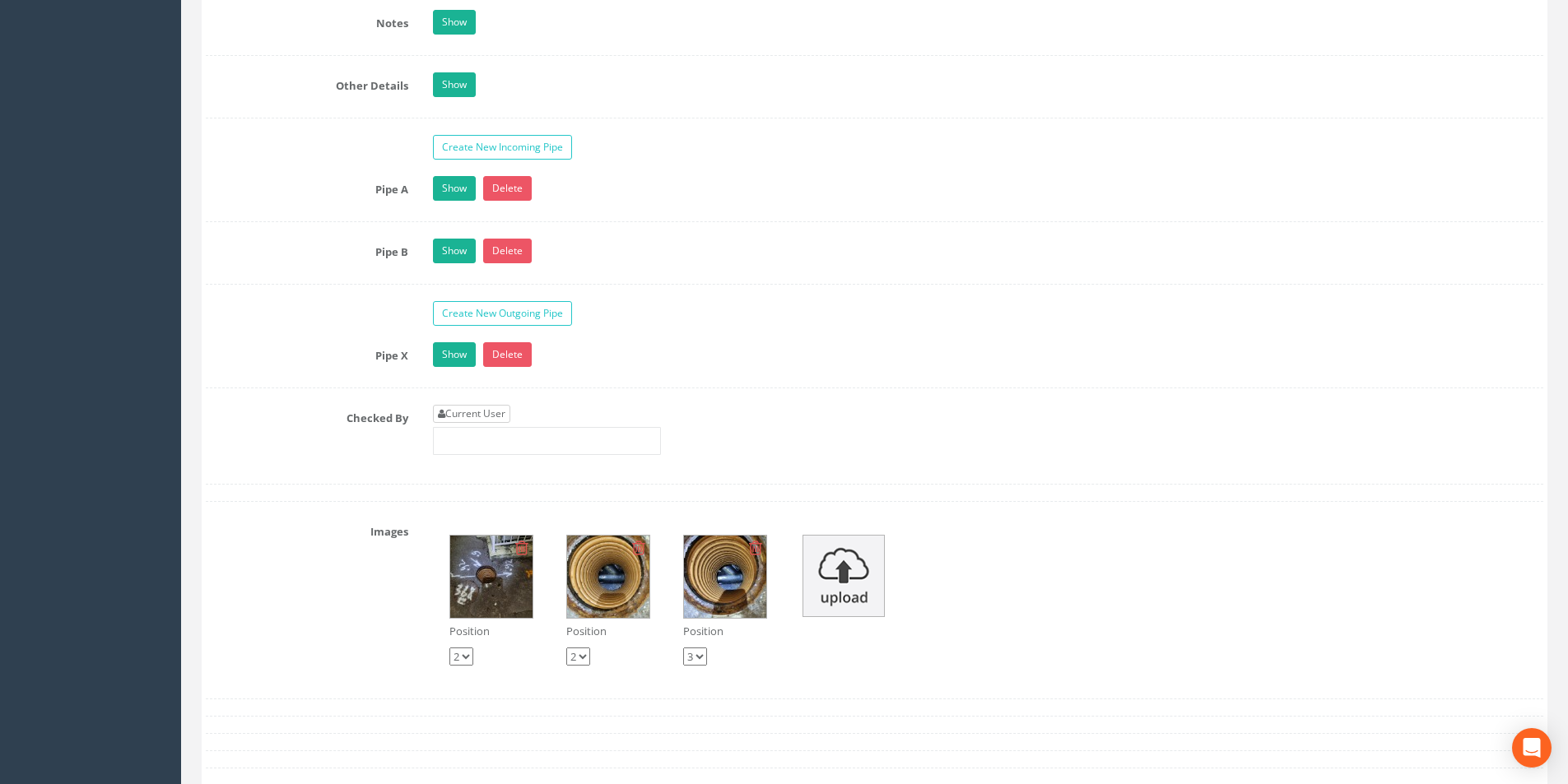
type input "53.02"
click at [482, 420] on link "Current User" at bounding box center [471, 413] width 78 height 18
type input "[PERSON_NAME]"
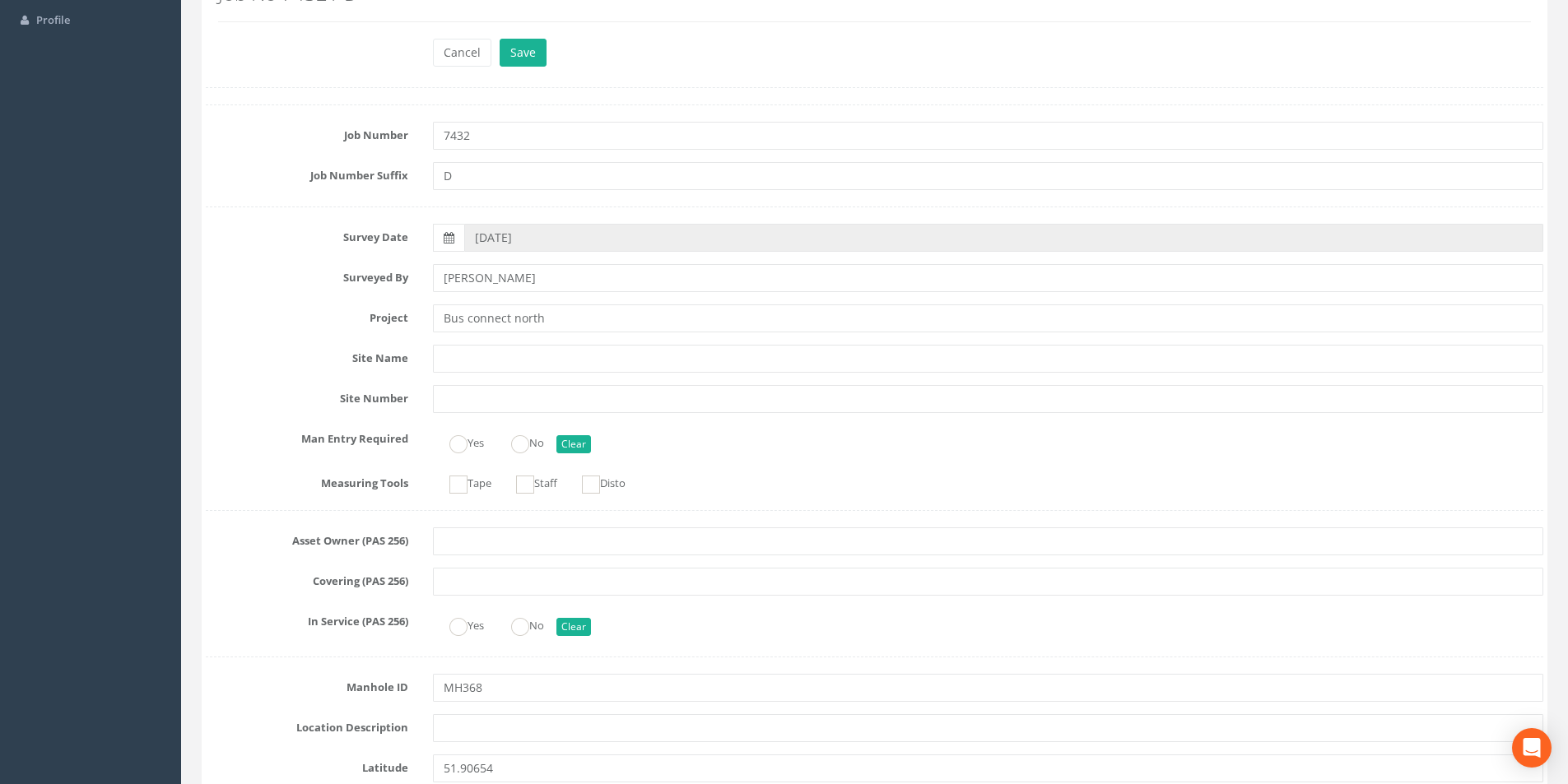
scroll to position [0, 0]
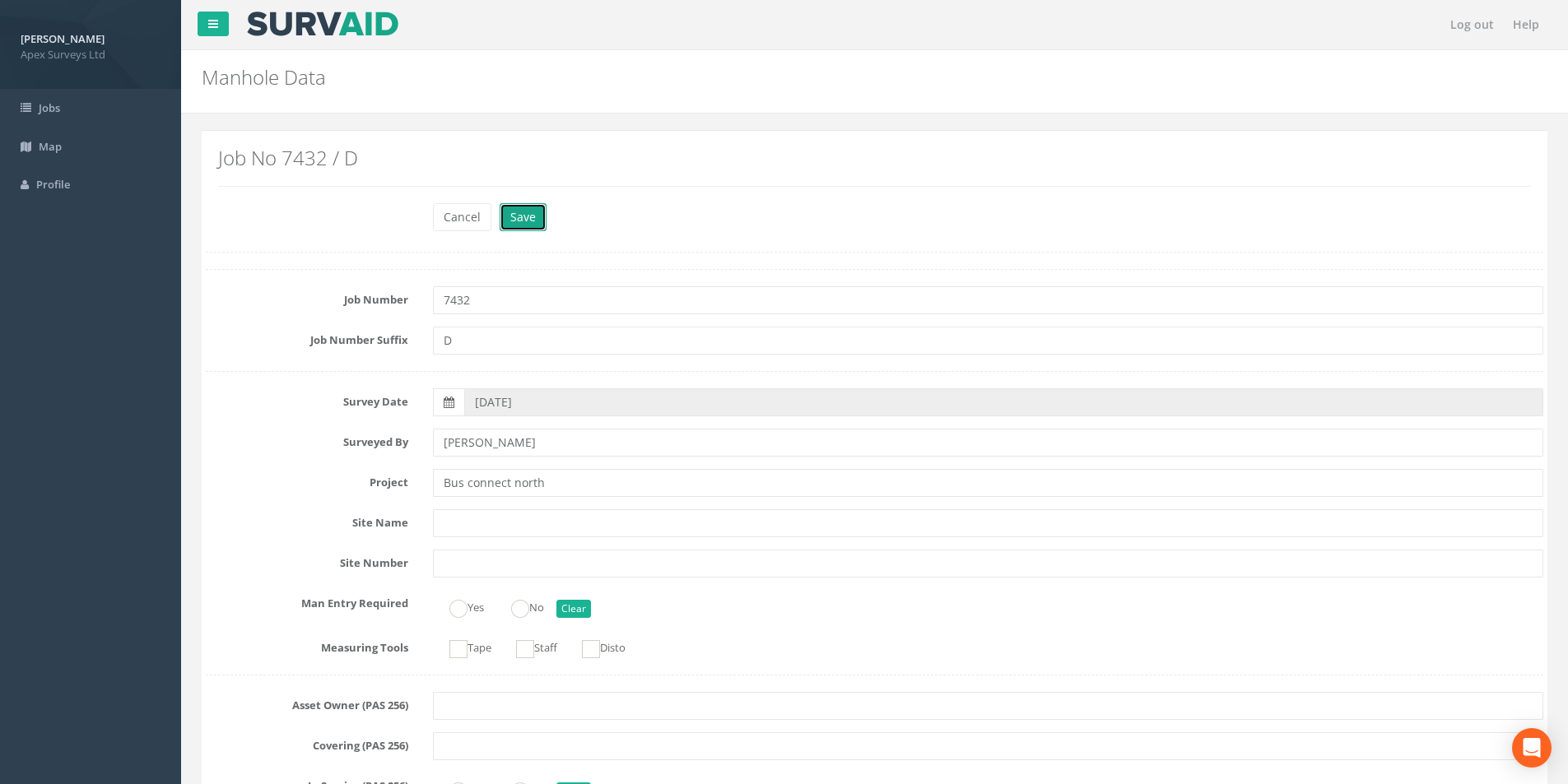
click at [530, 226] on button "Save" at bounding box center [523, 217] width 47 height 28
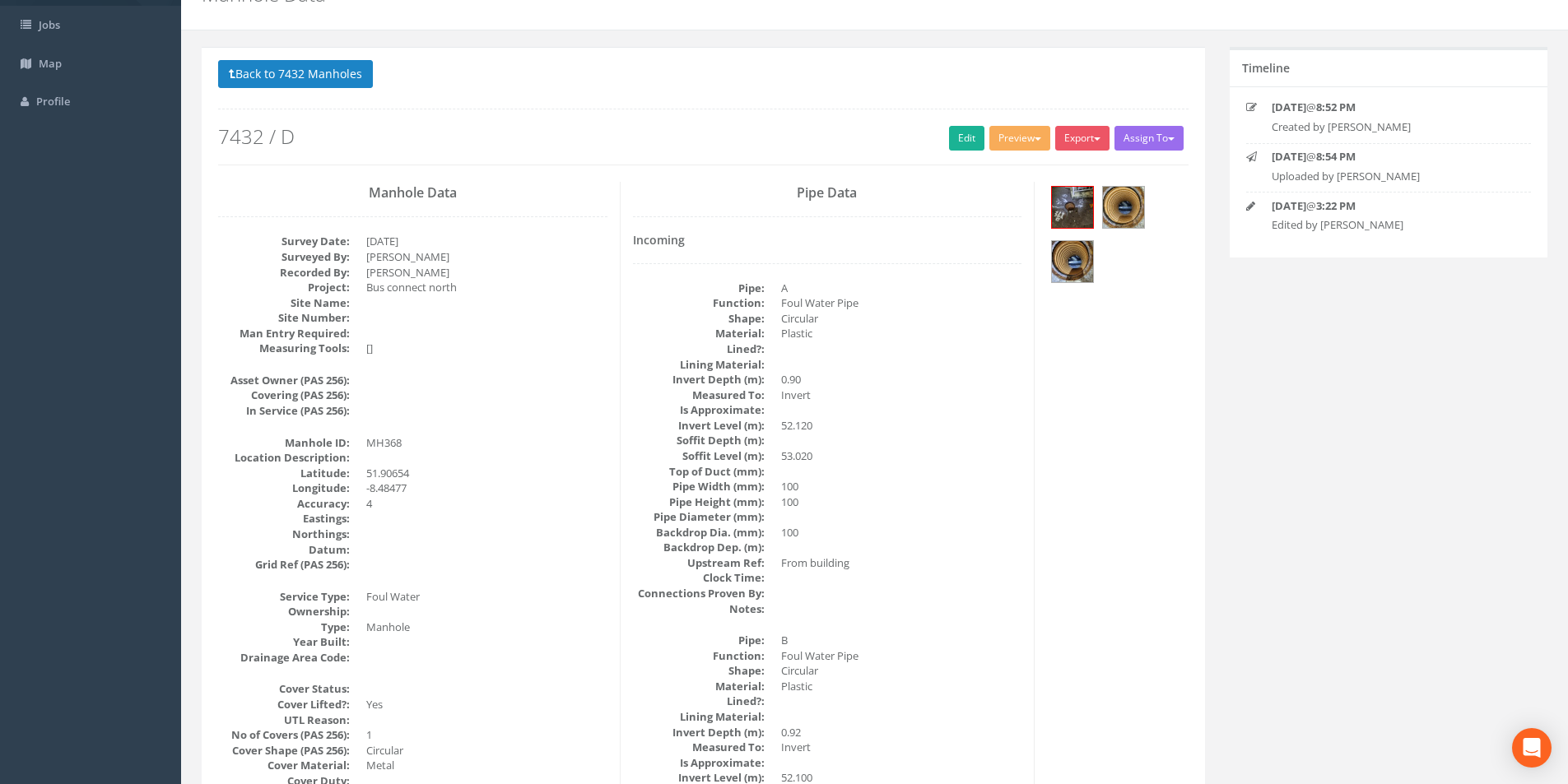
scroll to position [83, 0]
click at [291, 79] on button "Back to 7432 Manholes" at bounding box center [296, 74] width 155 height 28
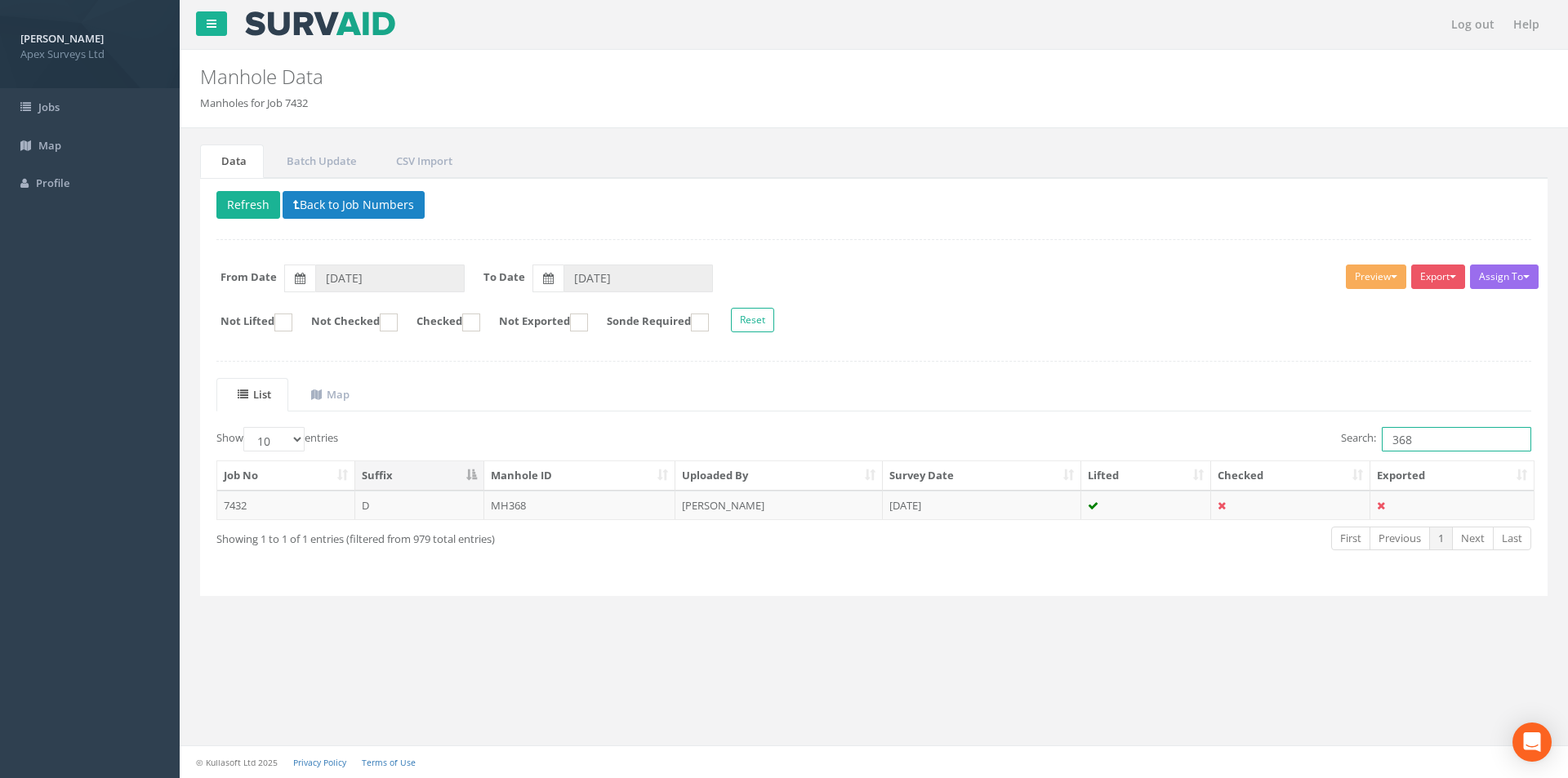
click at [1433, 441] on input "368" at bounding box center [1457, 438] width 150 height 24
type input "369"
click at [708, 510] on td "[PERSON_NAME]" at bounding box center [779, 505] width 208 height 29
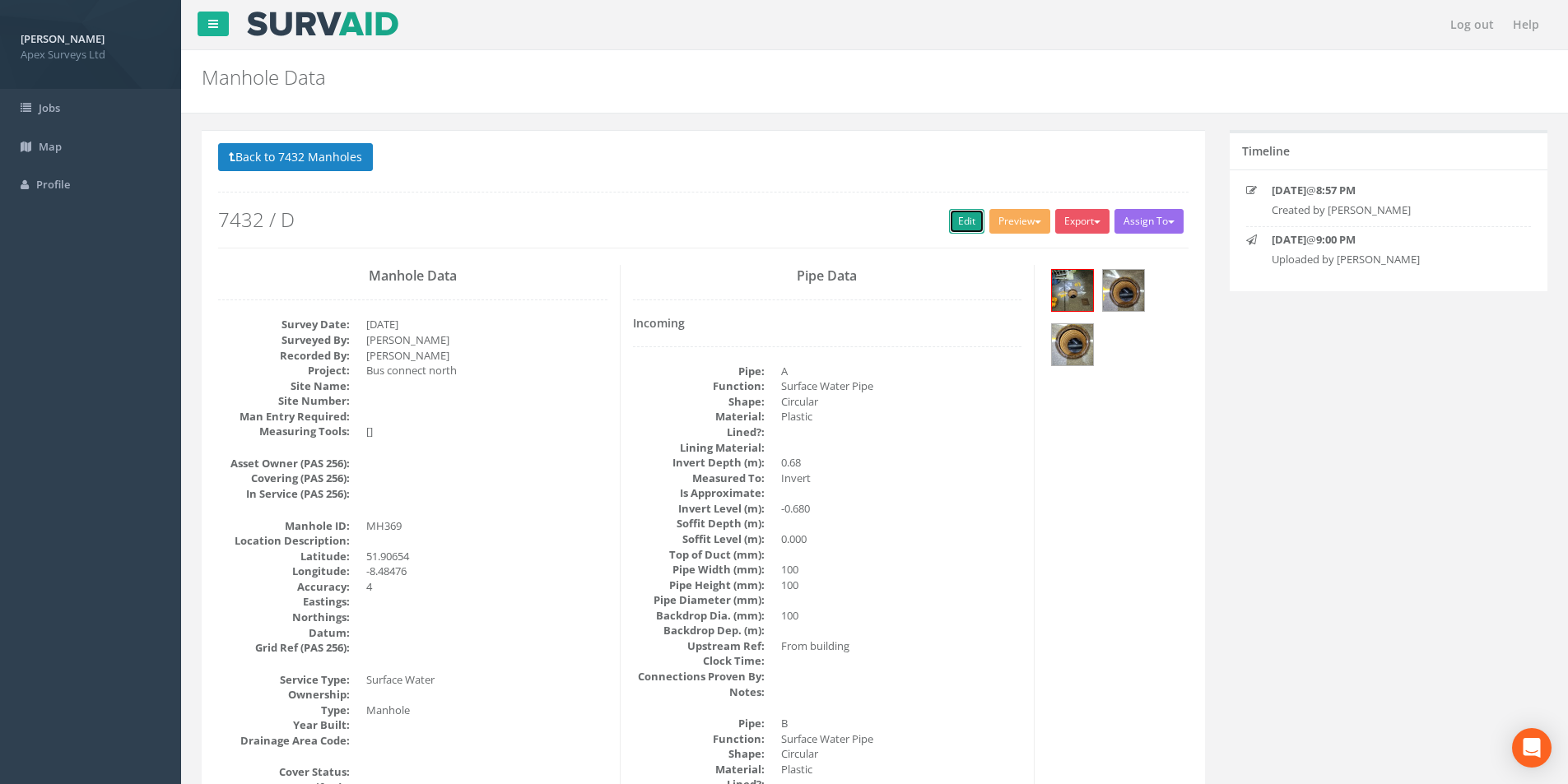
click at [959, 223] on link "Edit" at bounding box center [967, 221] width 35 height 24
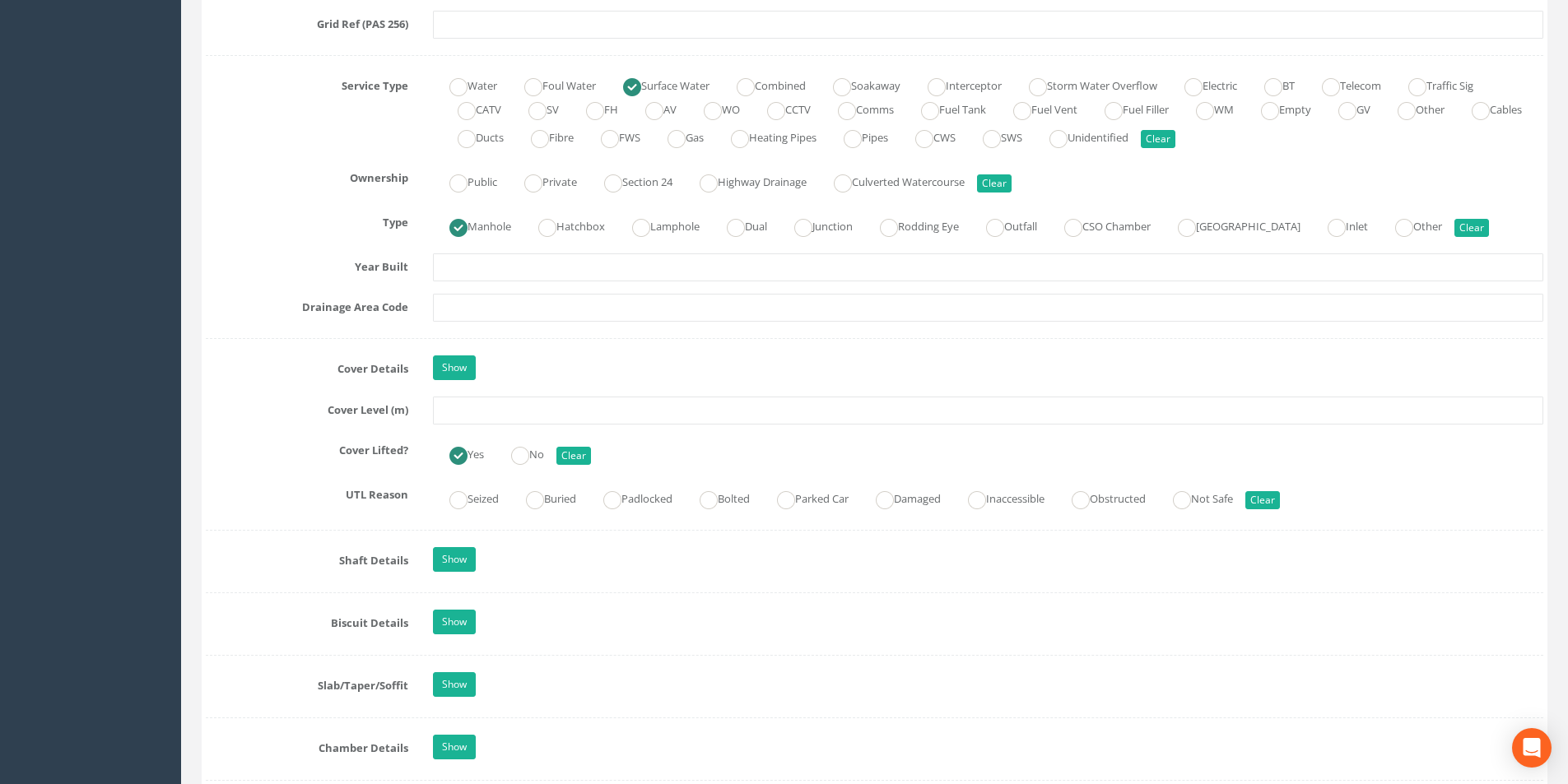
scroll to position [1152, 0]
click at [521, 413] on input "text" at bounding box center [988, 409] width 1111 height 28
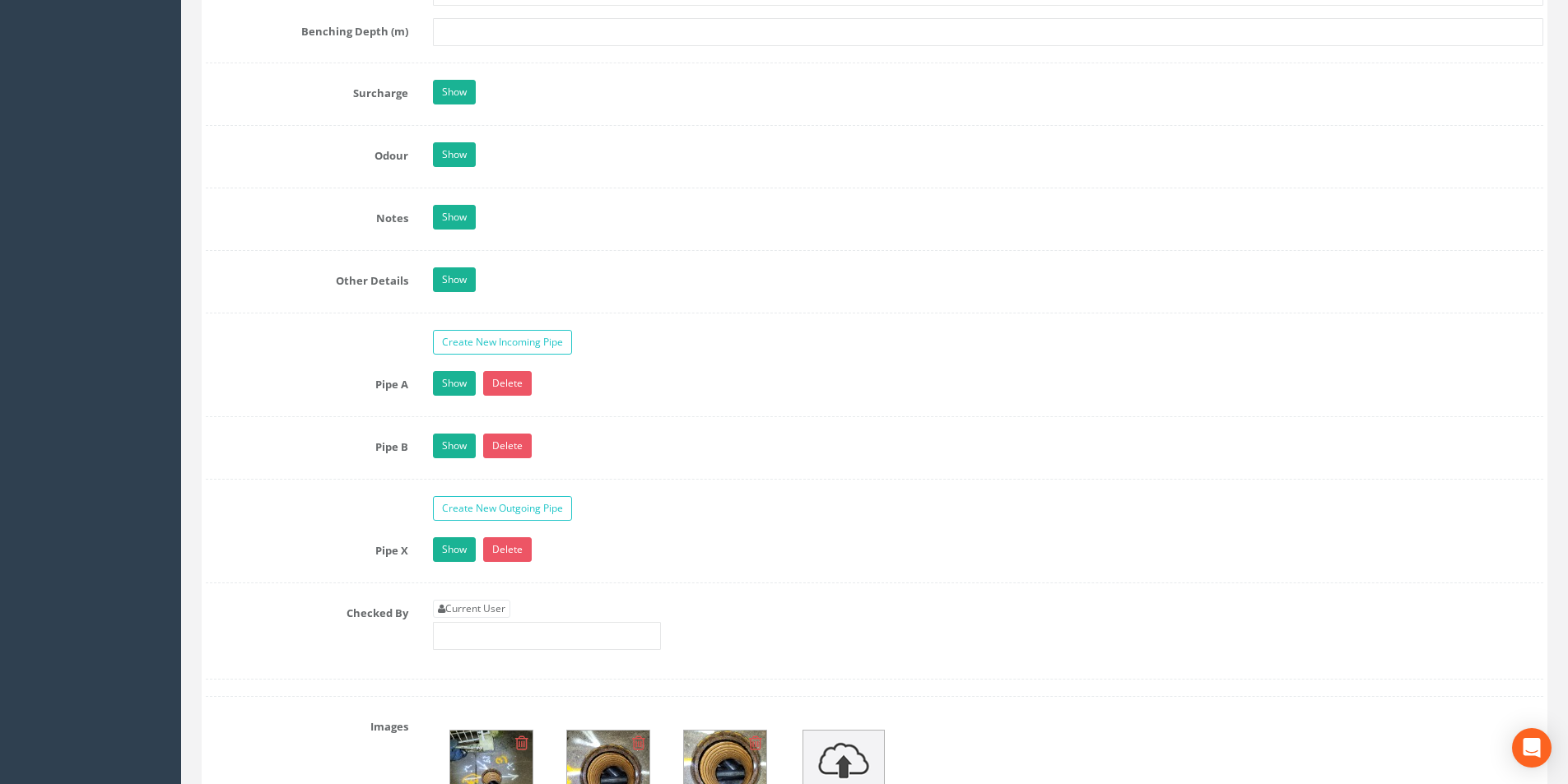
scroll to position [2387, 0]
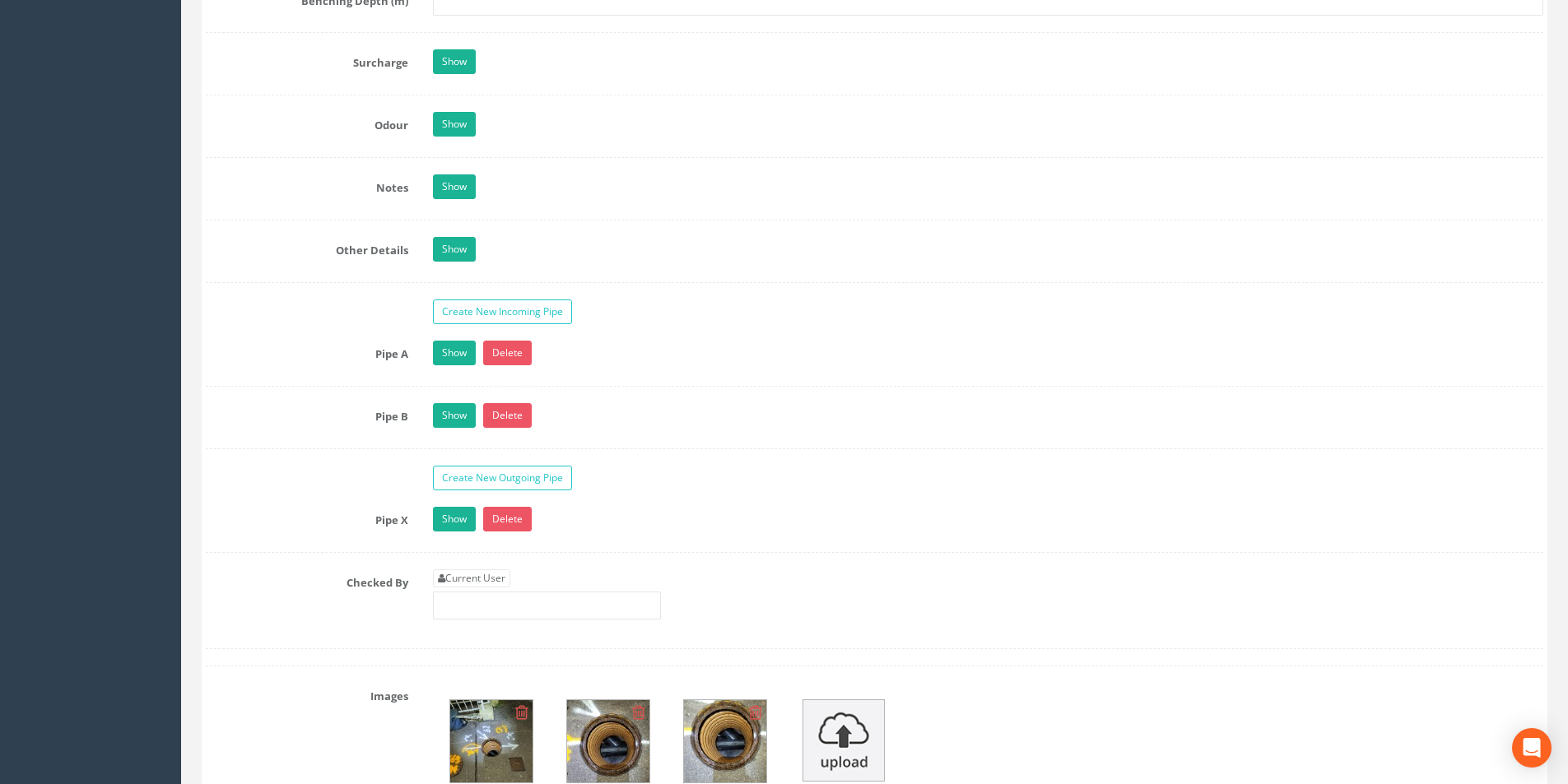
type input "52.73"
click at [501, 580] on link "Current User" at bounding box center [471, 577] width 78 height 18
type input "[PERSON_NAME]"
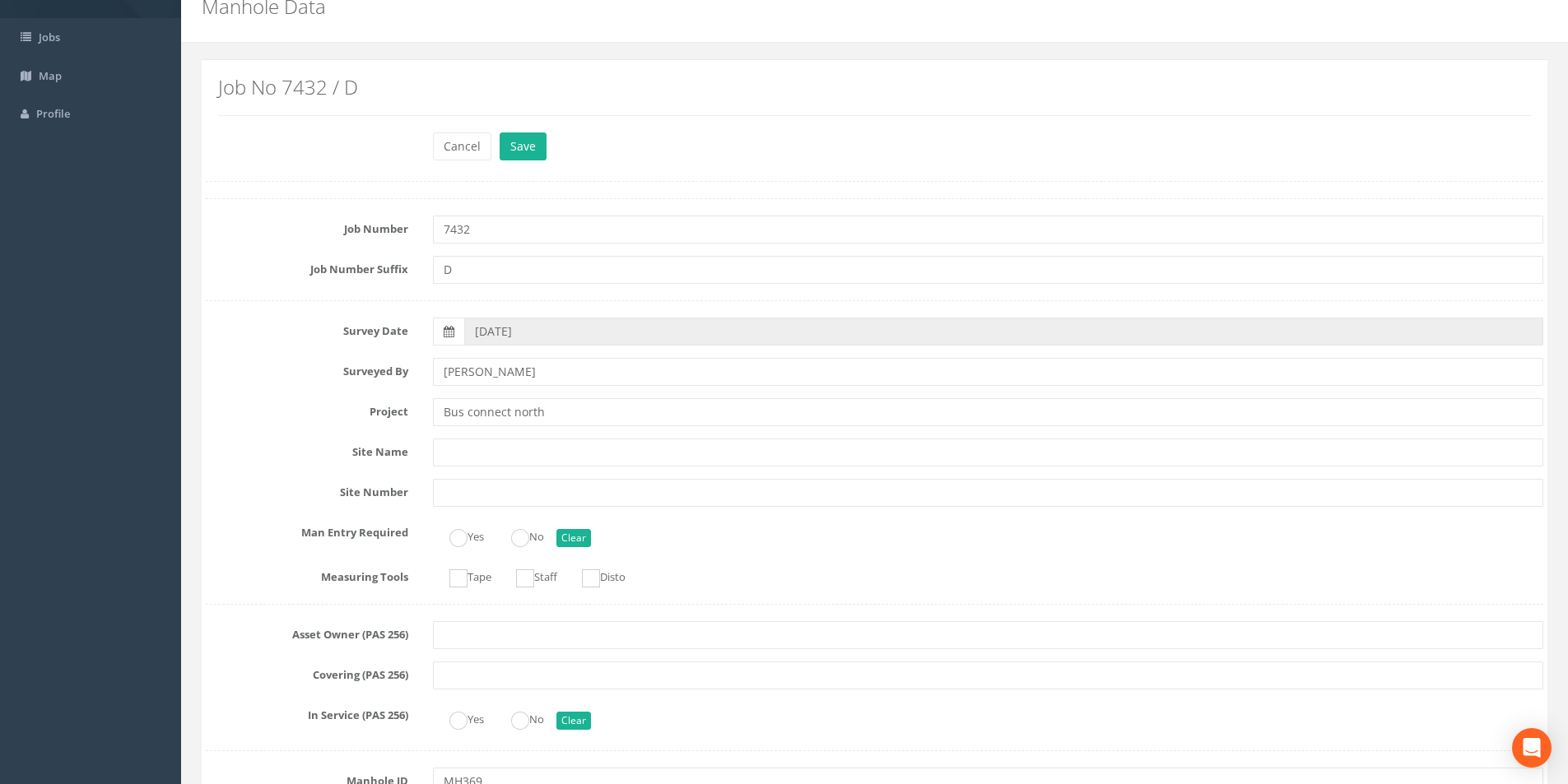
scroll to position [0, 0]
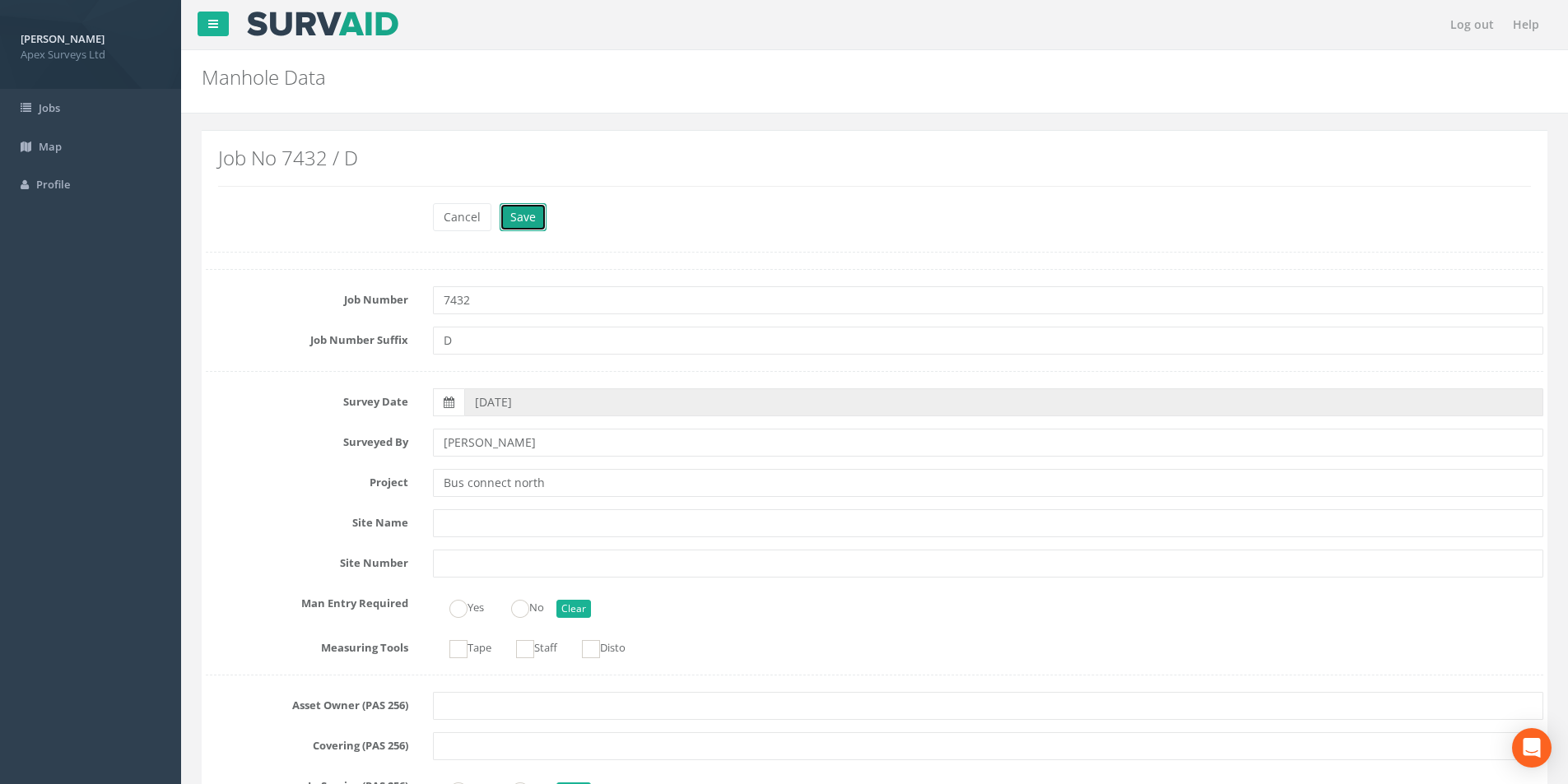
click at [532, 223] on button "Save" at bounding box center [523, 217] width 47 height 28
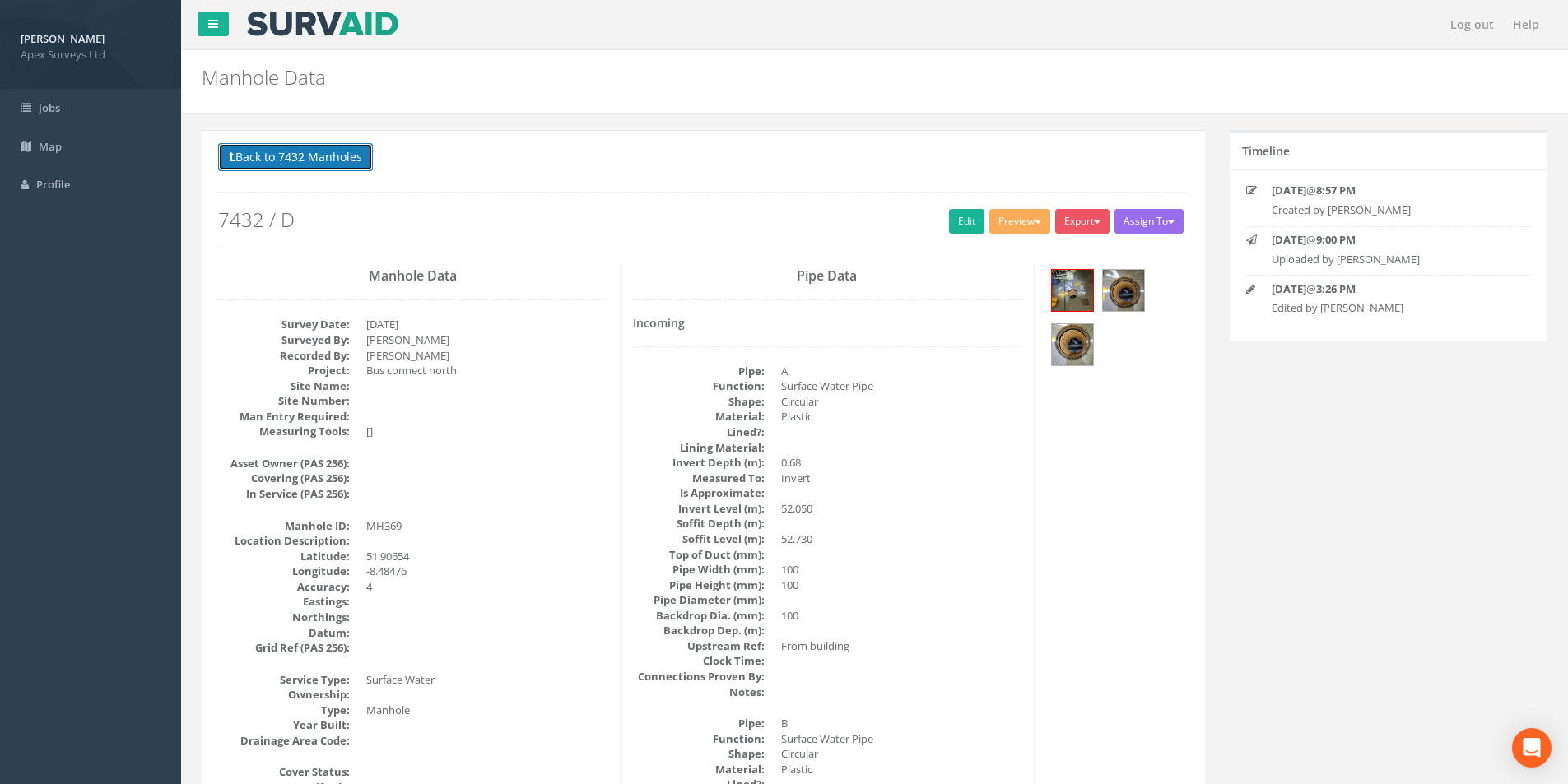
click at [283, 150] on button "Back to 7432 Manholes" at bounding box center [296, 157] width 155 height 28
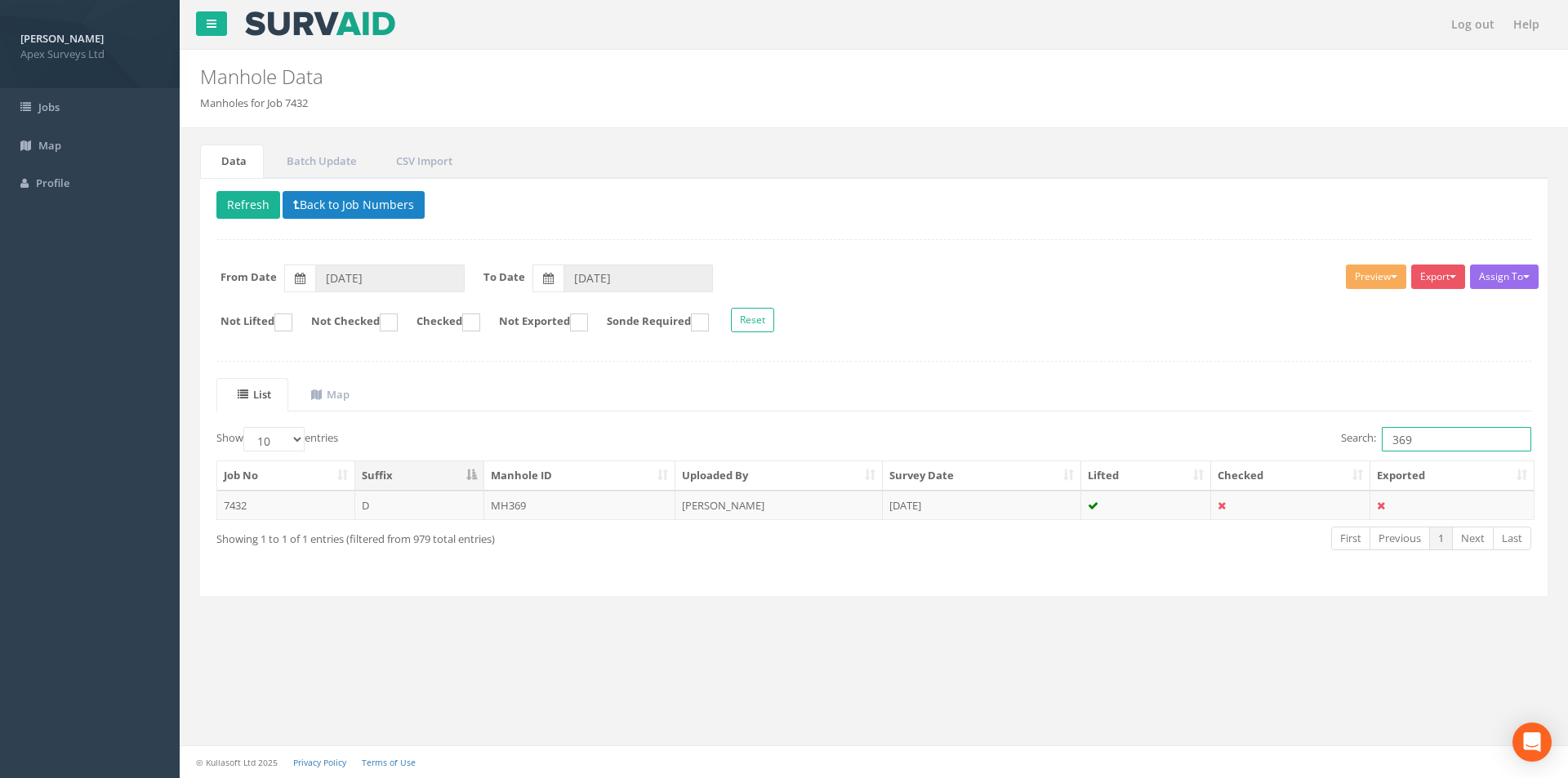
click at [1429, 438] on input "369" at bounding box center [1457, 438] width 150 height 24
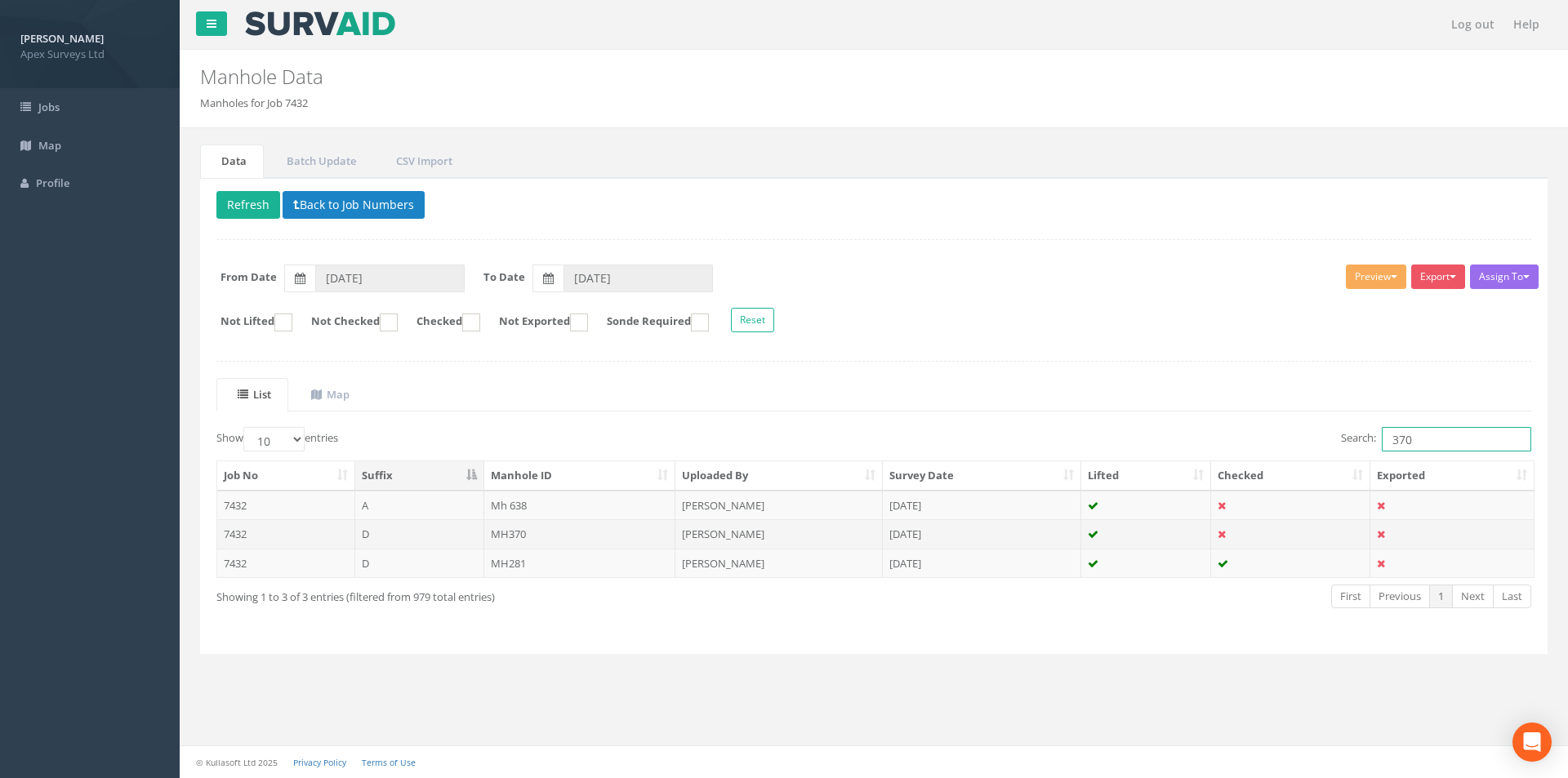
type input "370"
click at [560, 530] on td "MH370" at bounding box center [580, 534] width 192 height 29
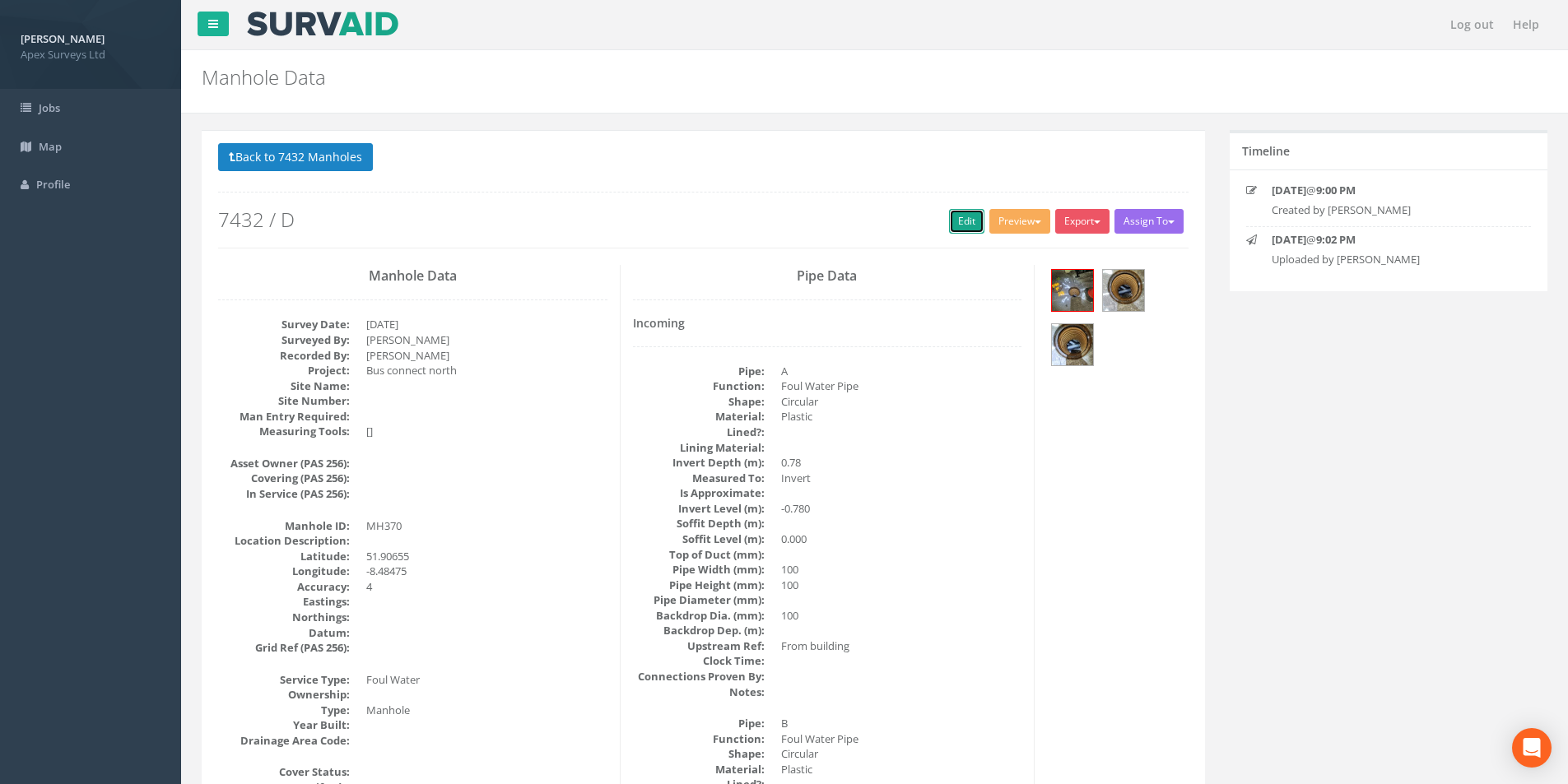
click at [956, 220] on link "Edit" at bounding box center [967, 221] width 35 height 24
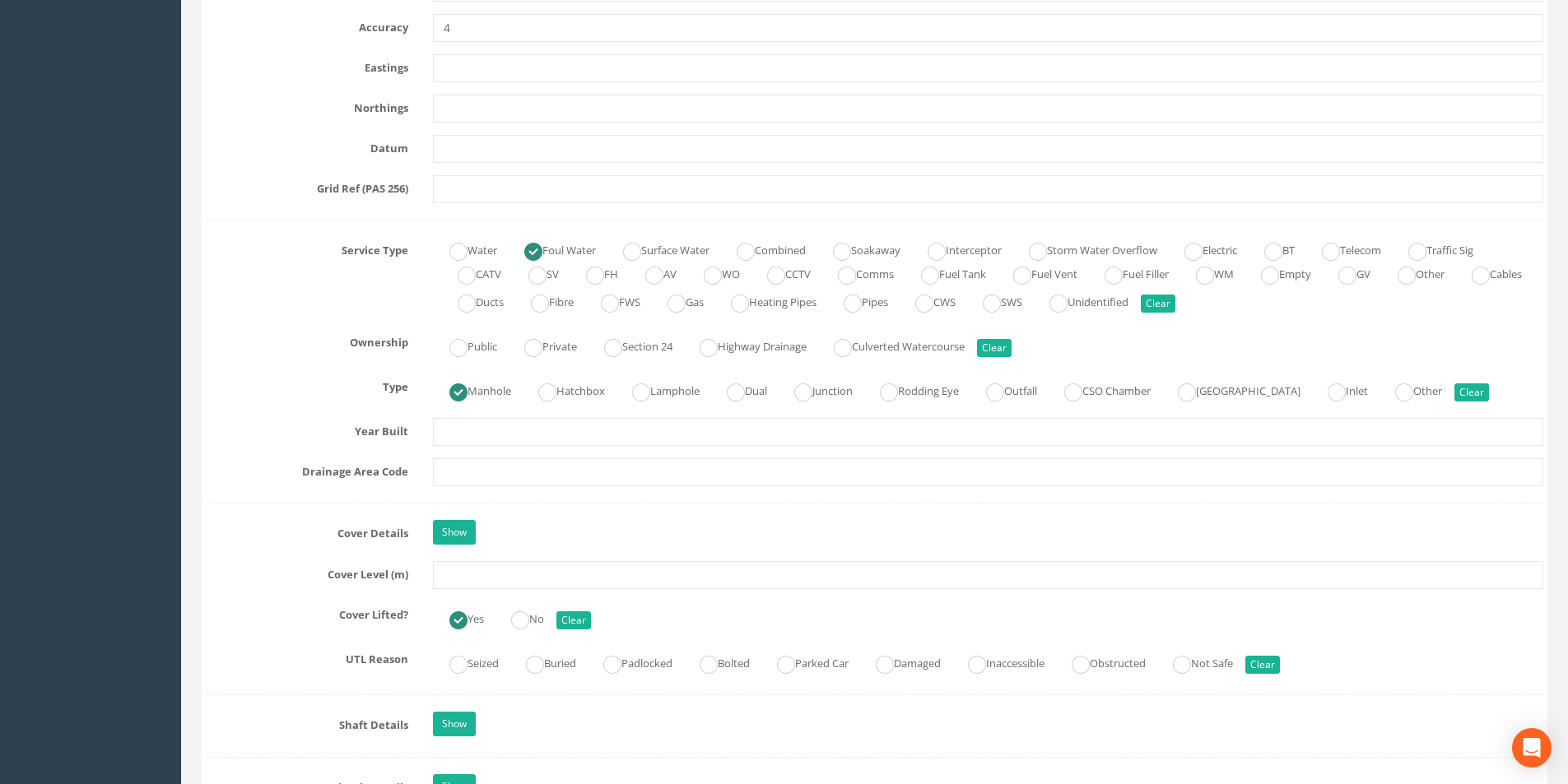
scroll to position [987, 0]
click at [502, 572] on input "text" at bounding box center [988, 573] width 1111 height 28
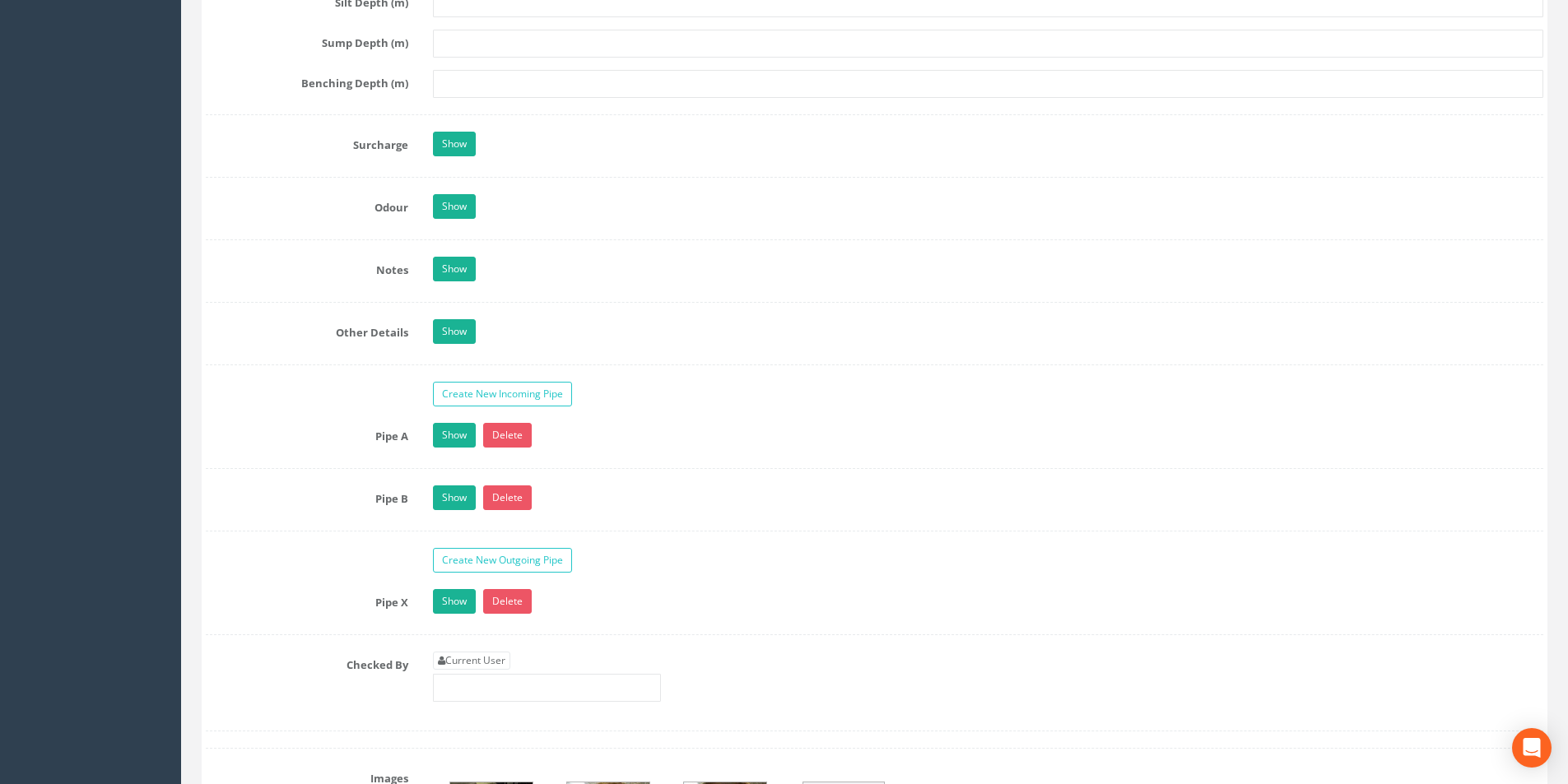
scroll to position [2387, 0]
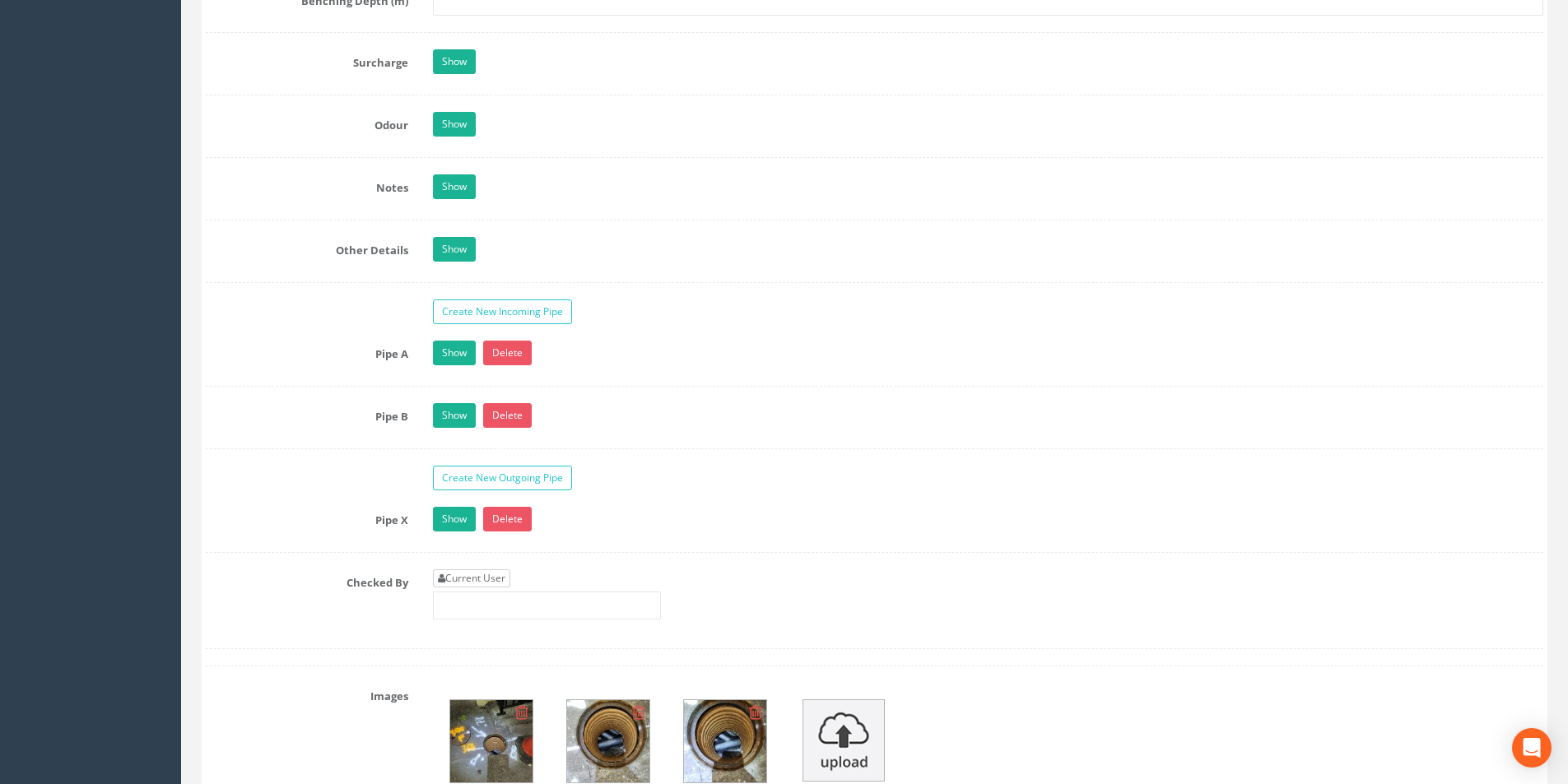
type input "52.57"
click at [506, 582] on link "Current User" at bounding box center [471, 577] width 78 height 18
type input "[PERSON_NAME]"
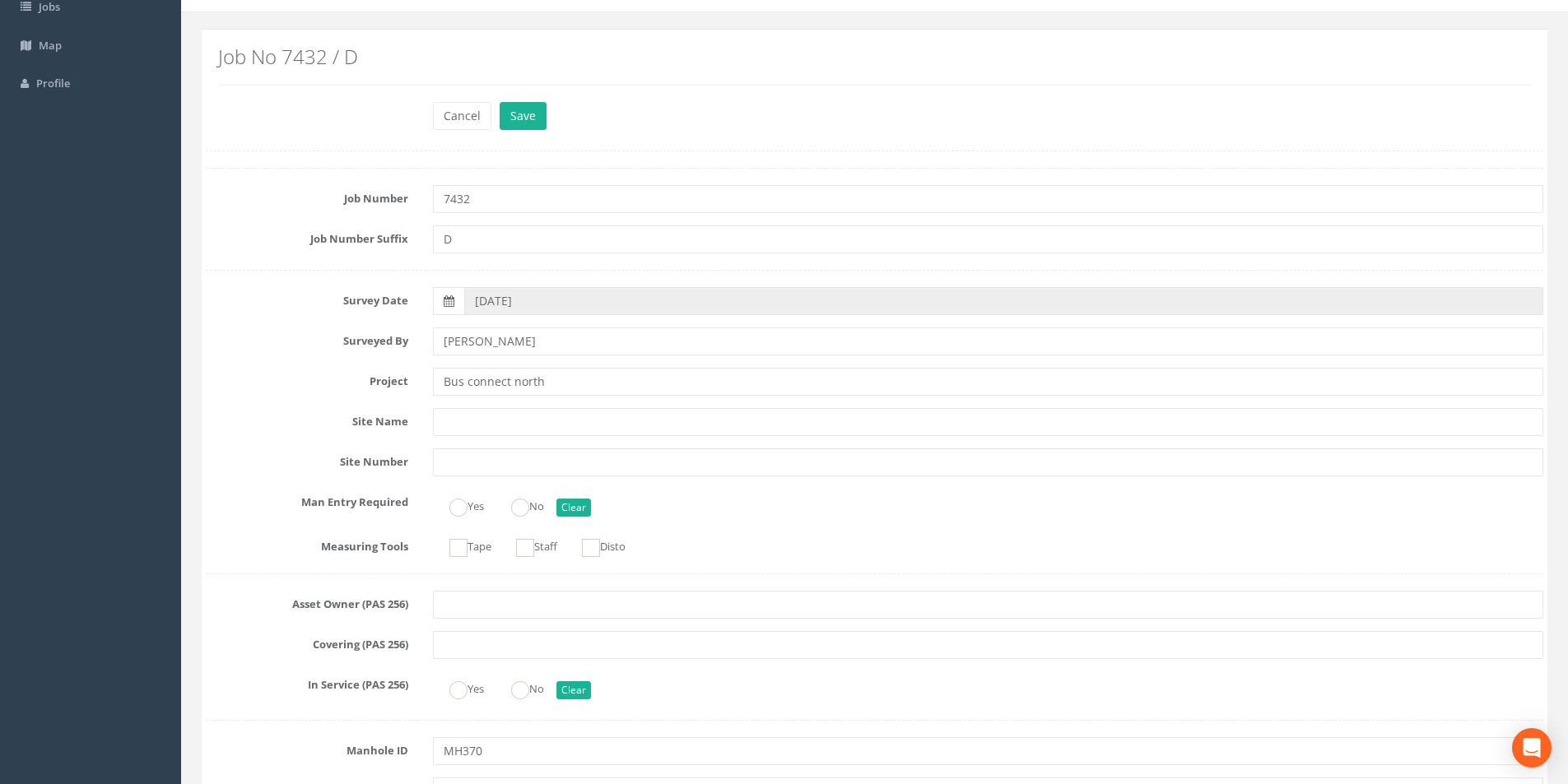
scroll to position [0, 0]
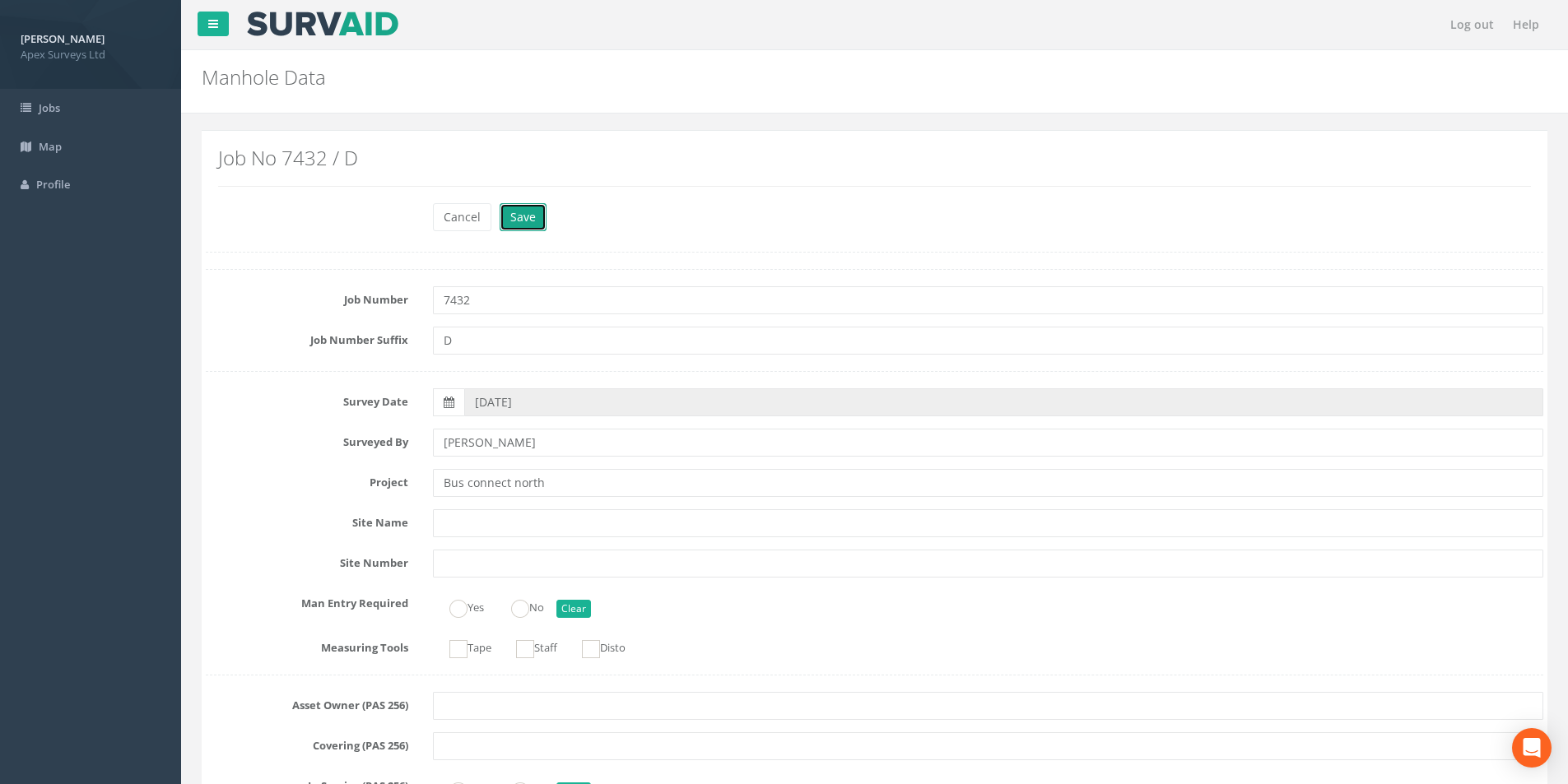
click at [504, 207] on button "Save" at bounding box center [523, 217] width 47 height 28
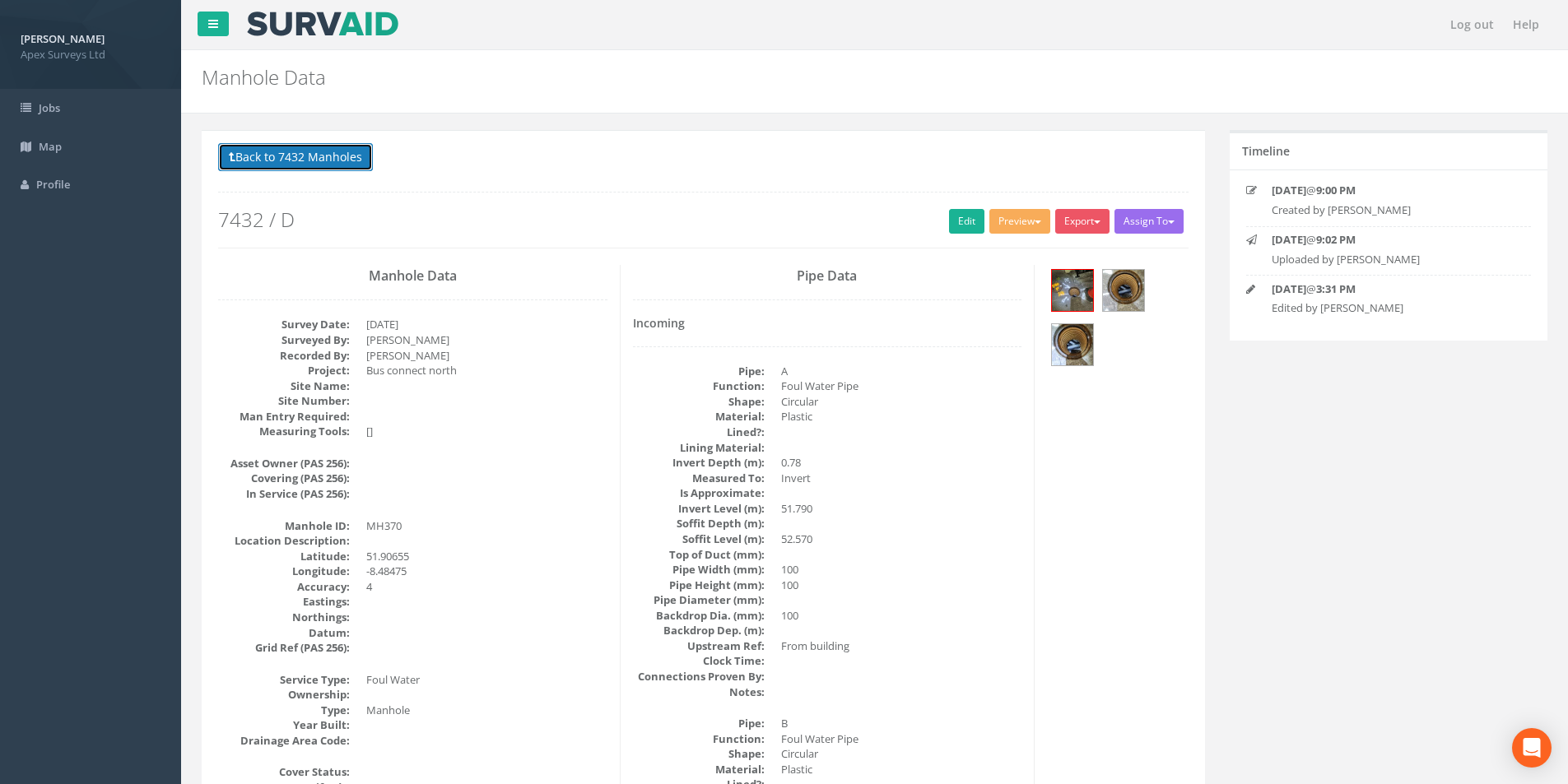
drag, startPoint x: 294, startPoint y: 158, endPoint x: 610, endPoint y: 303, distance: 347.7
click at [294, 158] on button "Back to 7432 Manholes" at bounding box center [296, 157] width 155 height 28
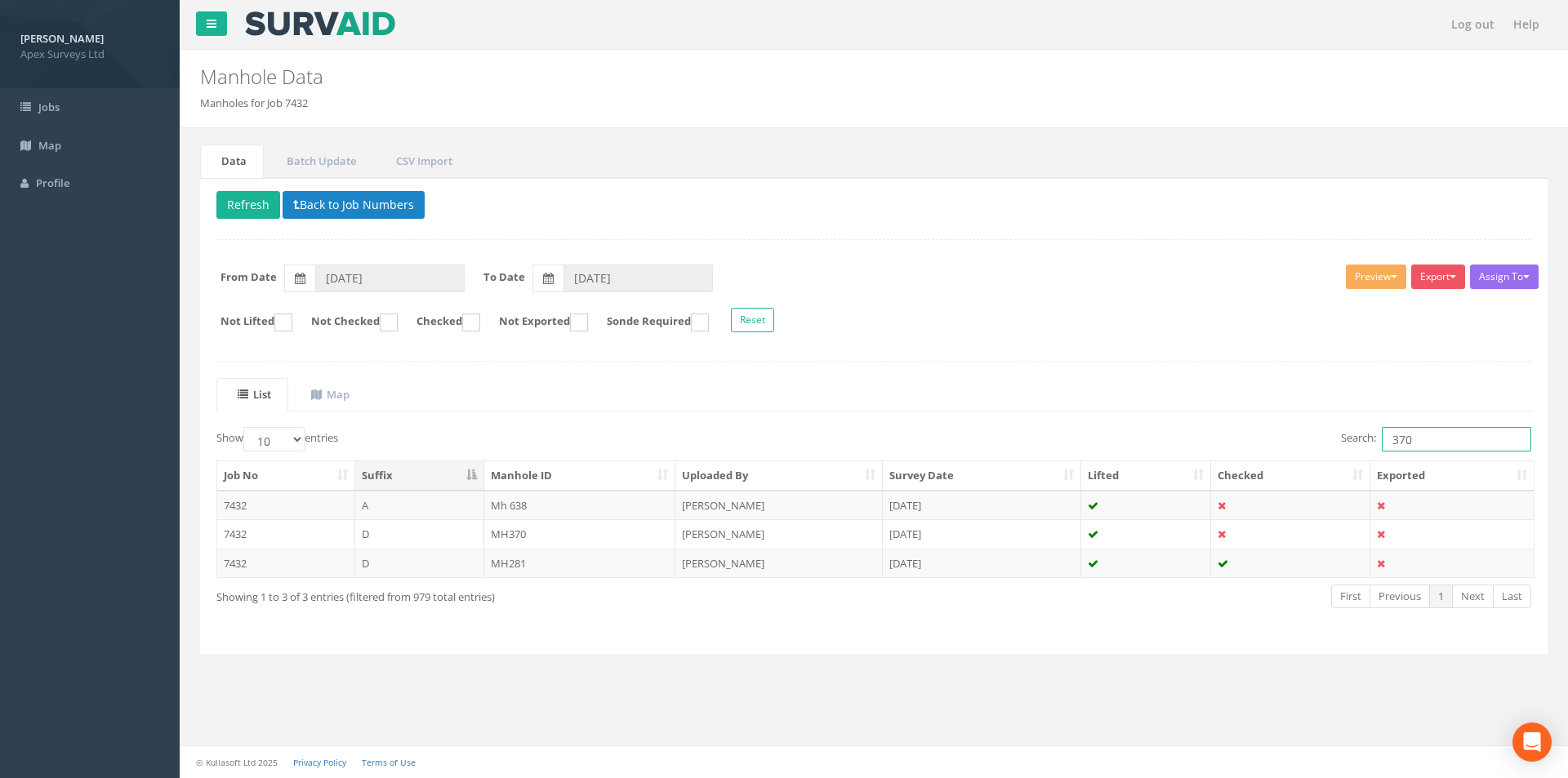
click at [1430, 433] on input "370" at bounding box center [1457, 438] width 150 height 24
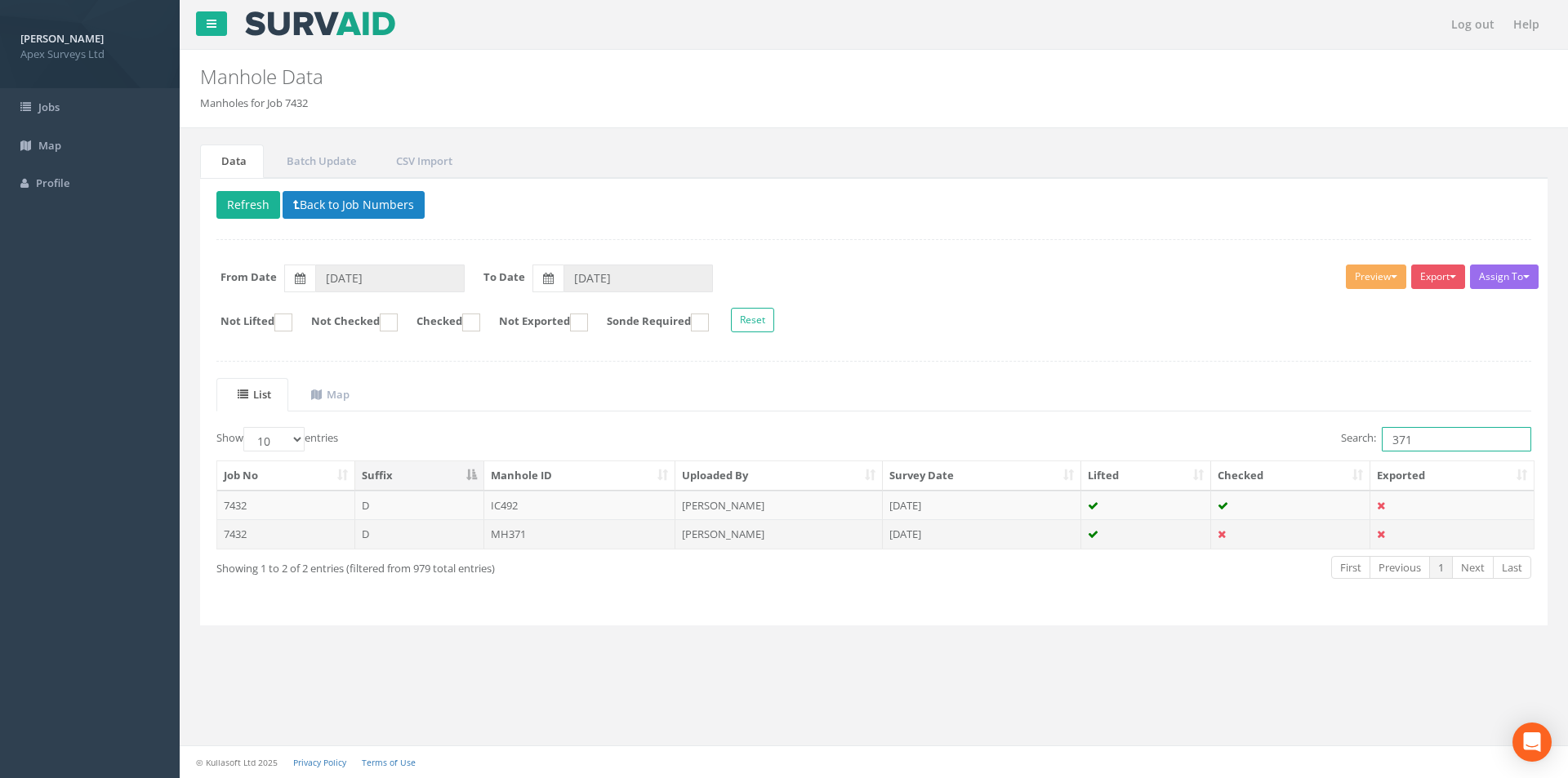
type input "371"
click at [574, 525] on td "MH371" at bounding box center [580, 534] width 192 height 29
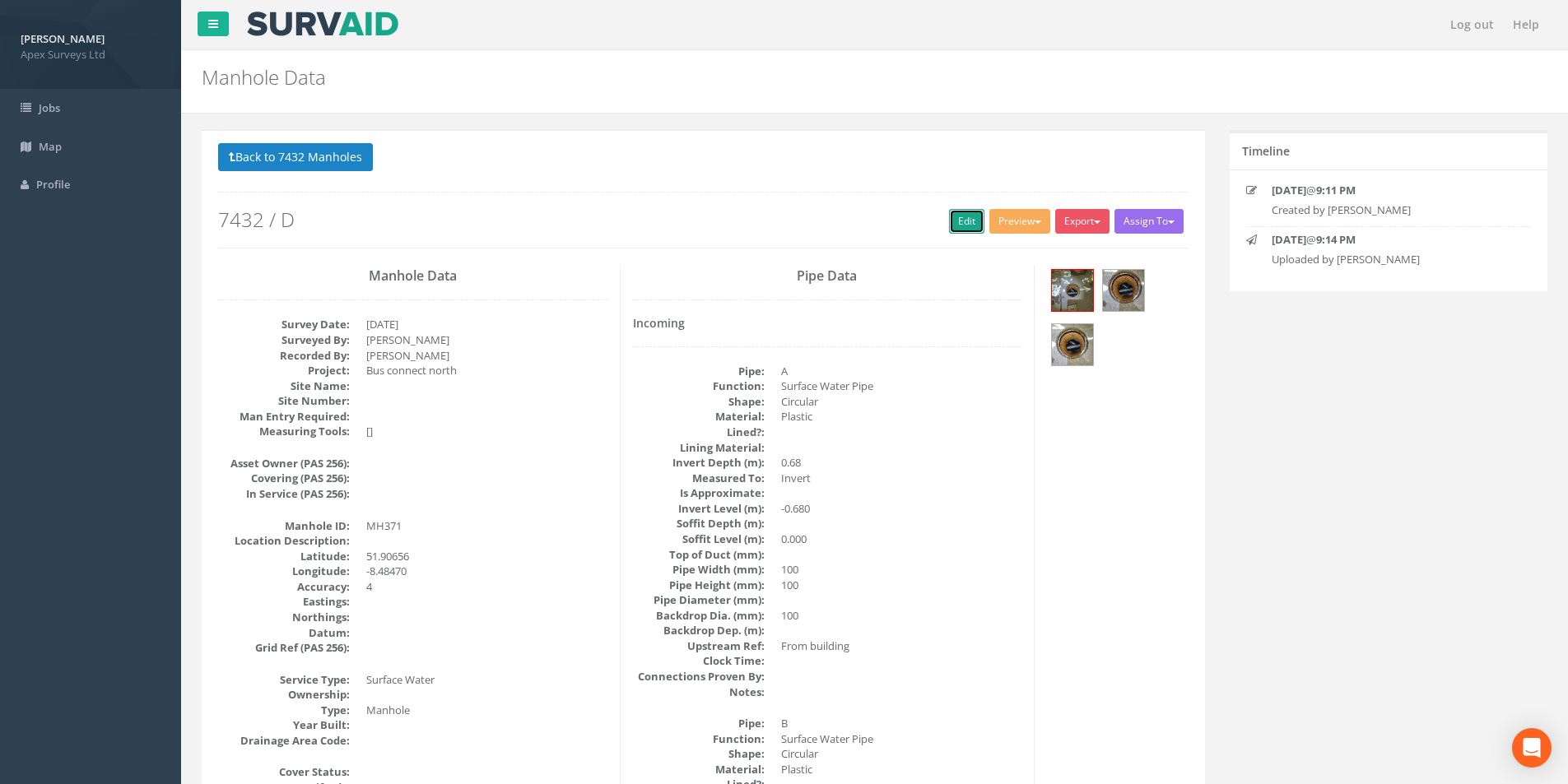
click at [949, 228] on link "Edit" at bounding box center [967, 221] width 35 height 24
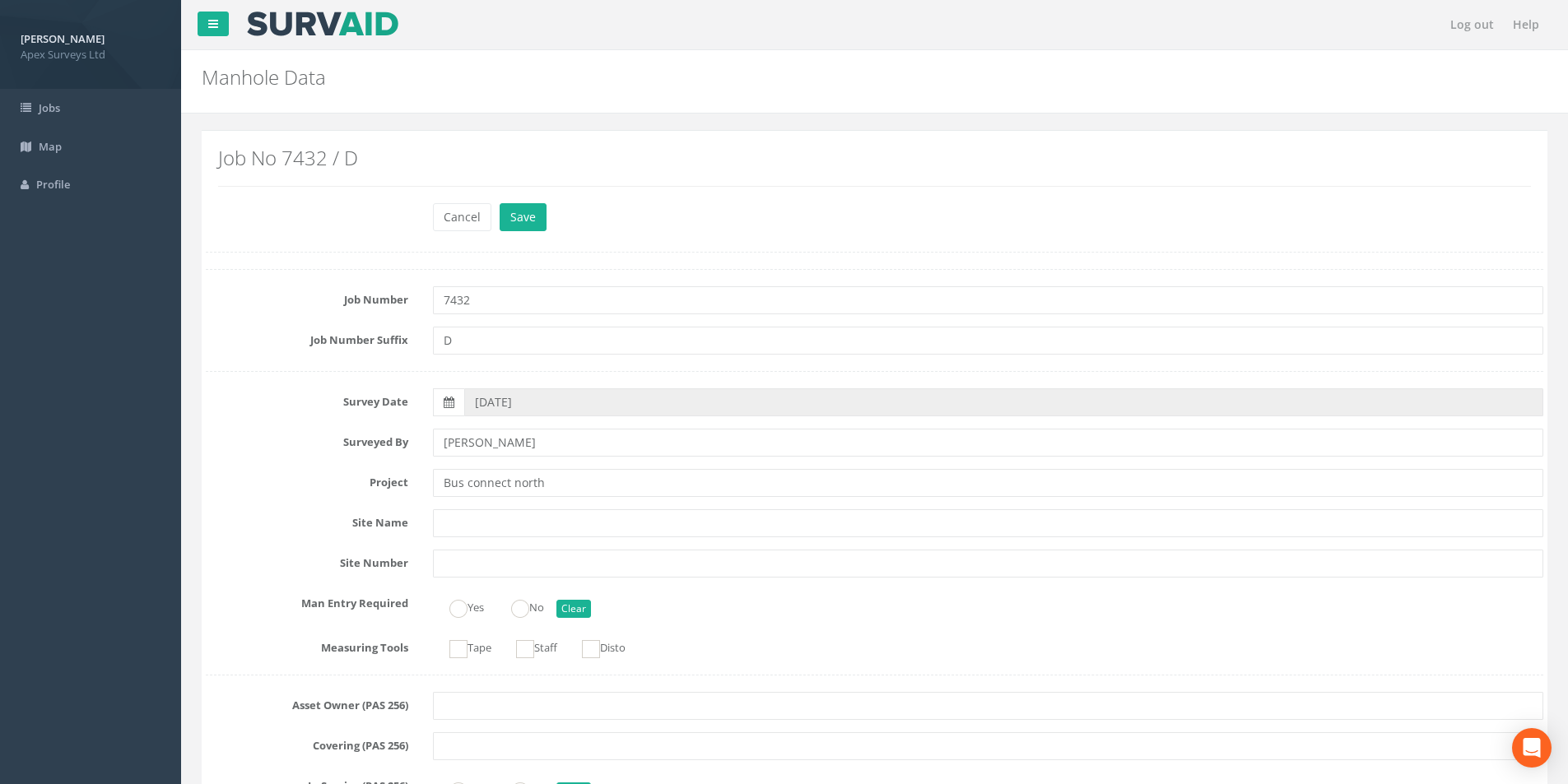
scroll to position [1152, 0]
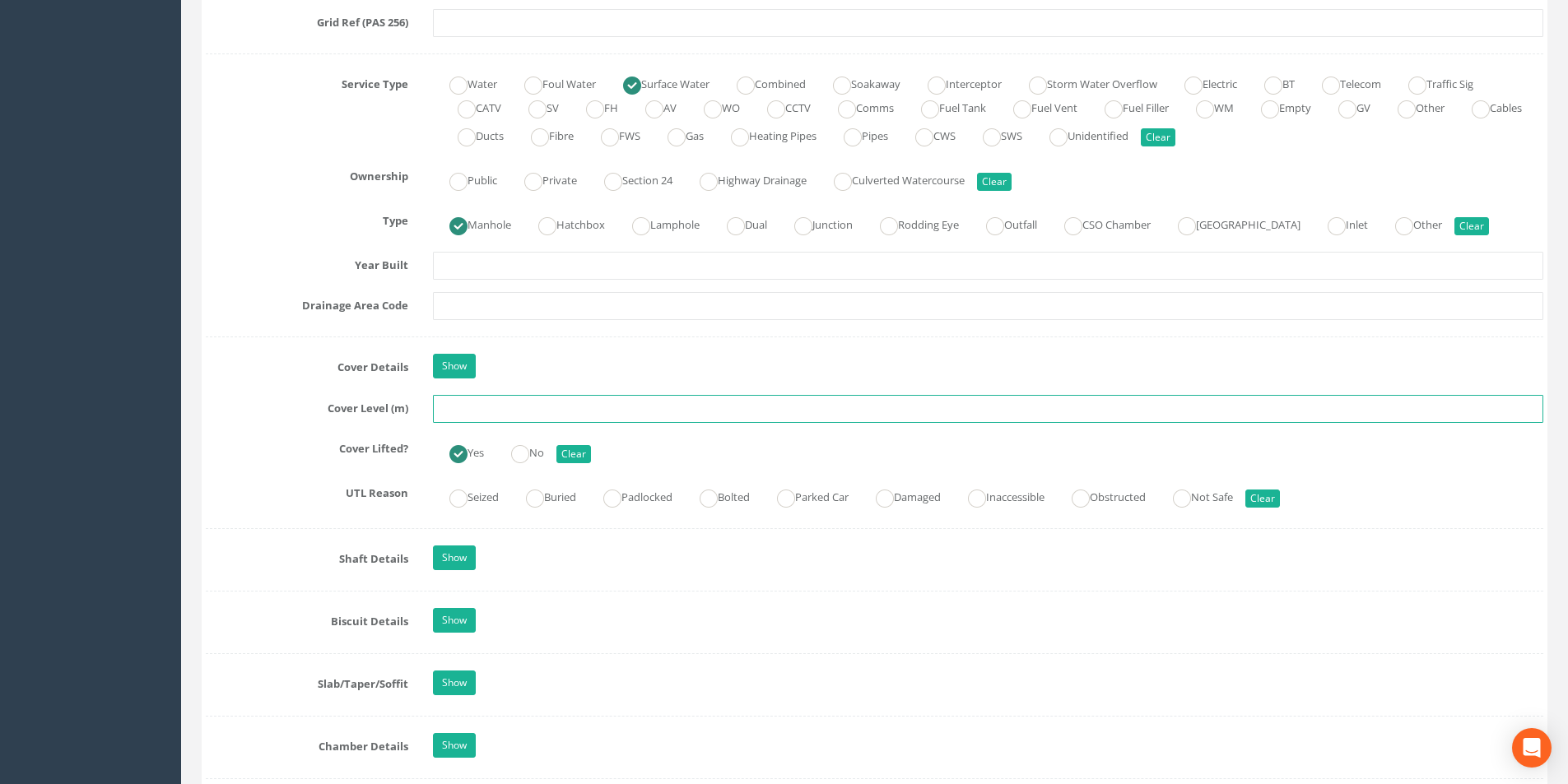
click at [478, 414] on input "text" at bounding box center [988, 409] width 1111 height 28
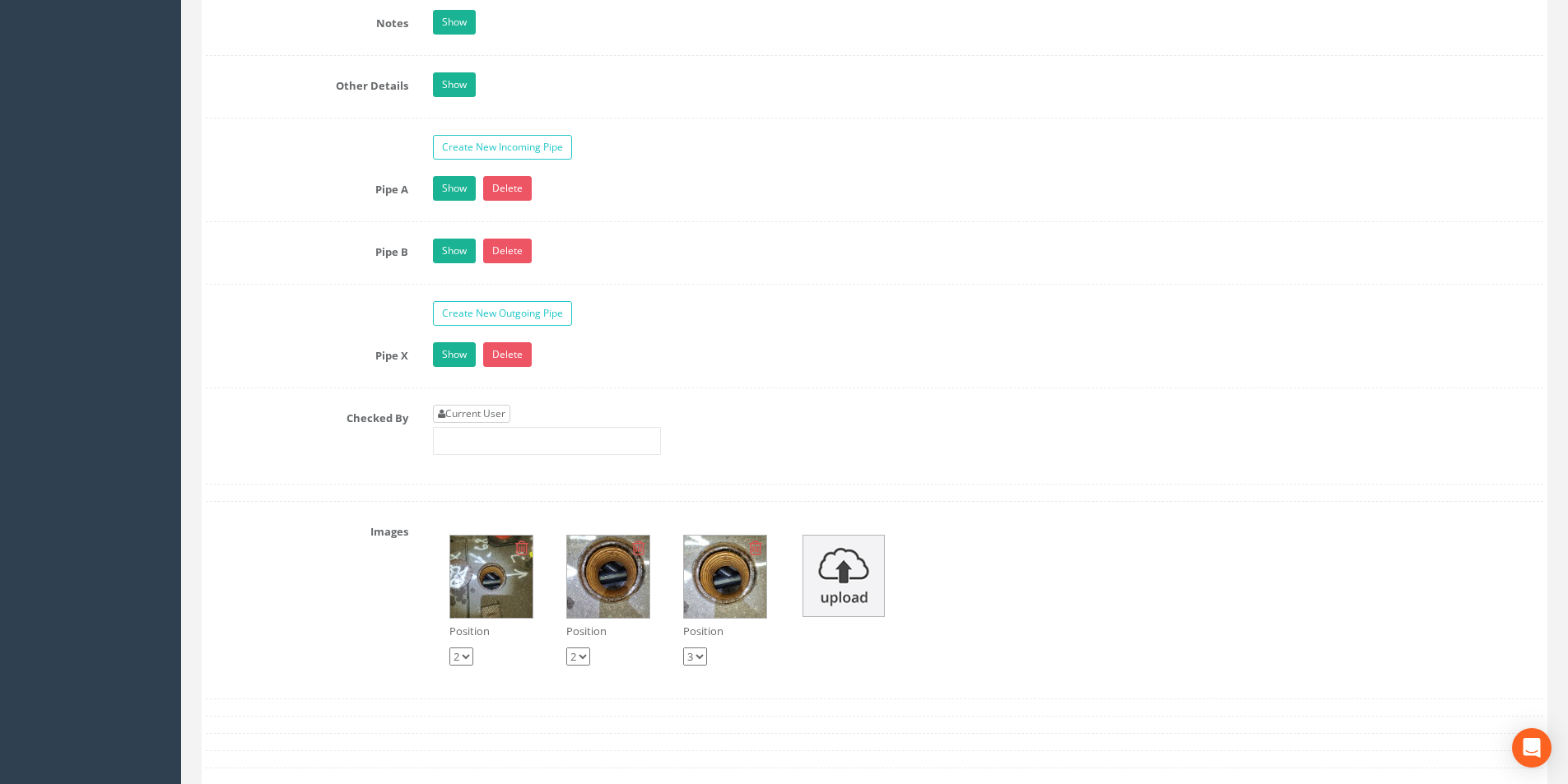
type input "52.15"
click at [488, 411] on link "Current User" at bounding box center [471, 413] width 78 height 18
type input "[PERSON_NAME]"
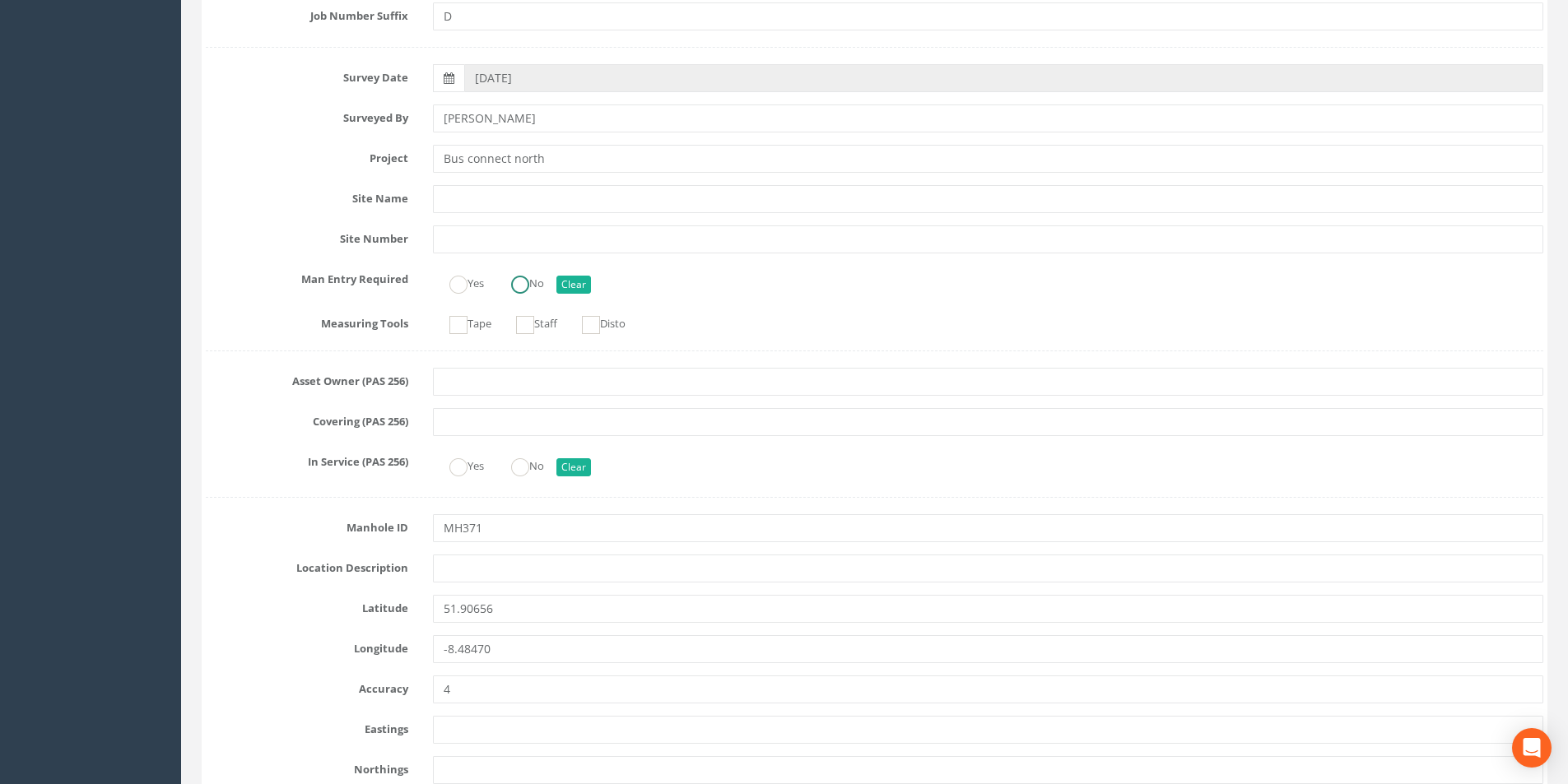
scroll to position [0, 0]
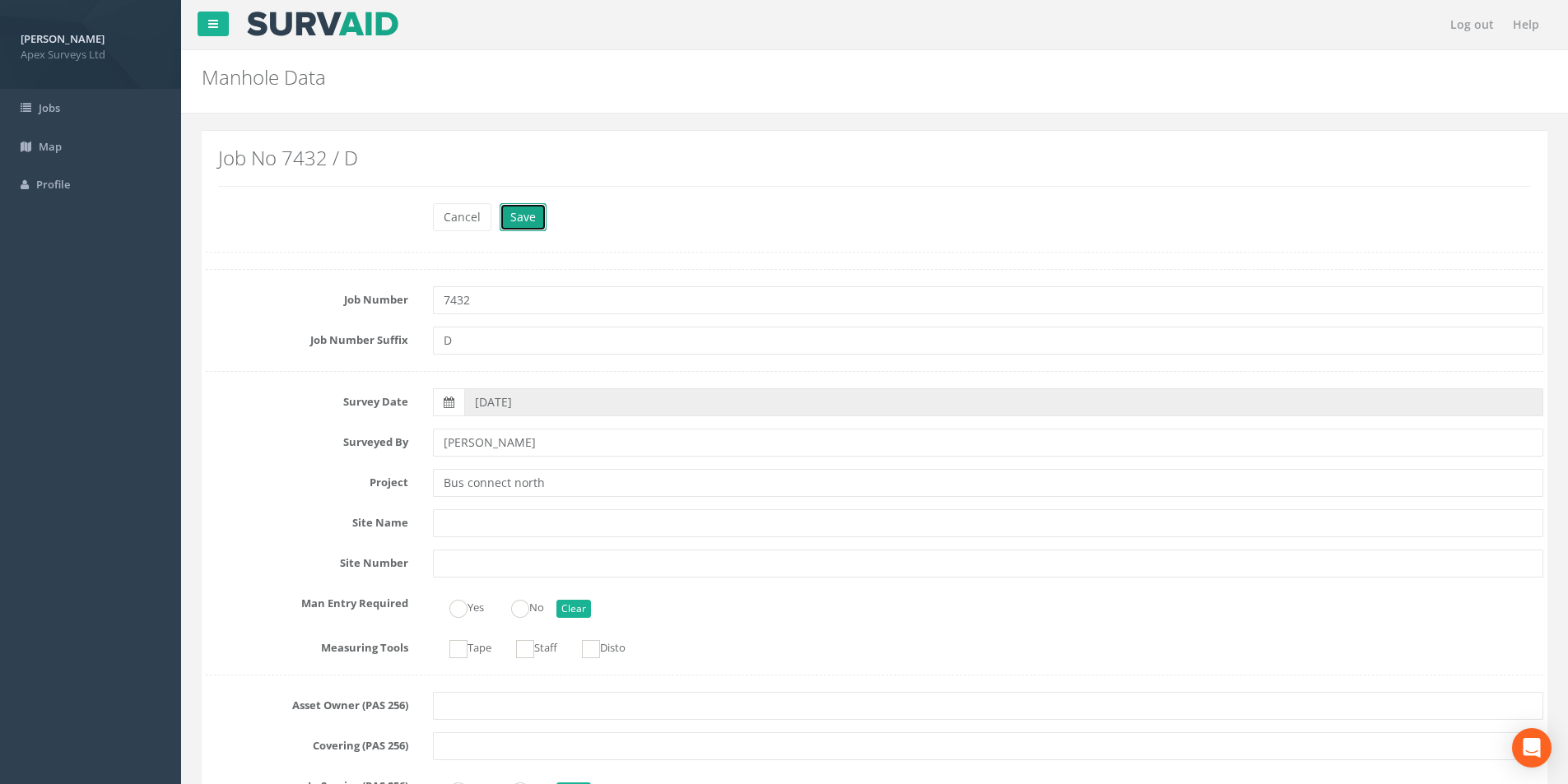
click at [526, 229] on button "Save" at bounding box center [523, 217] width 47 height 28
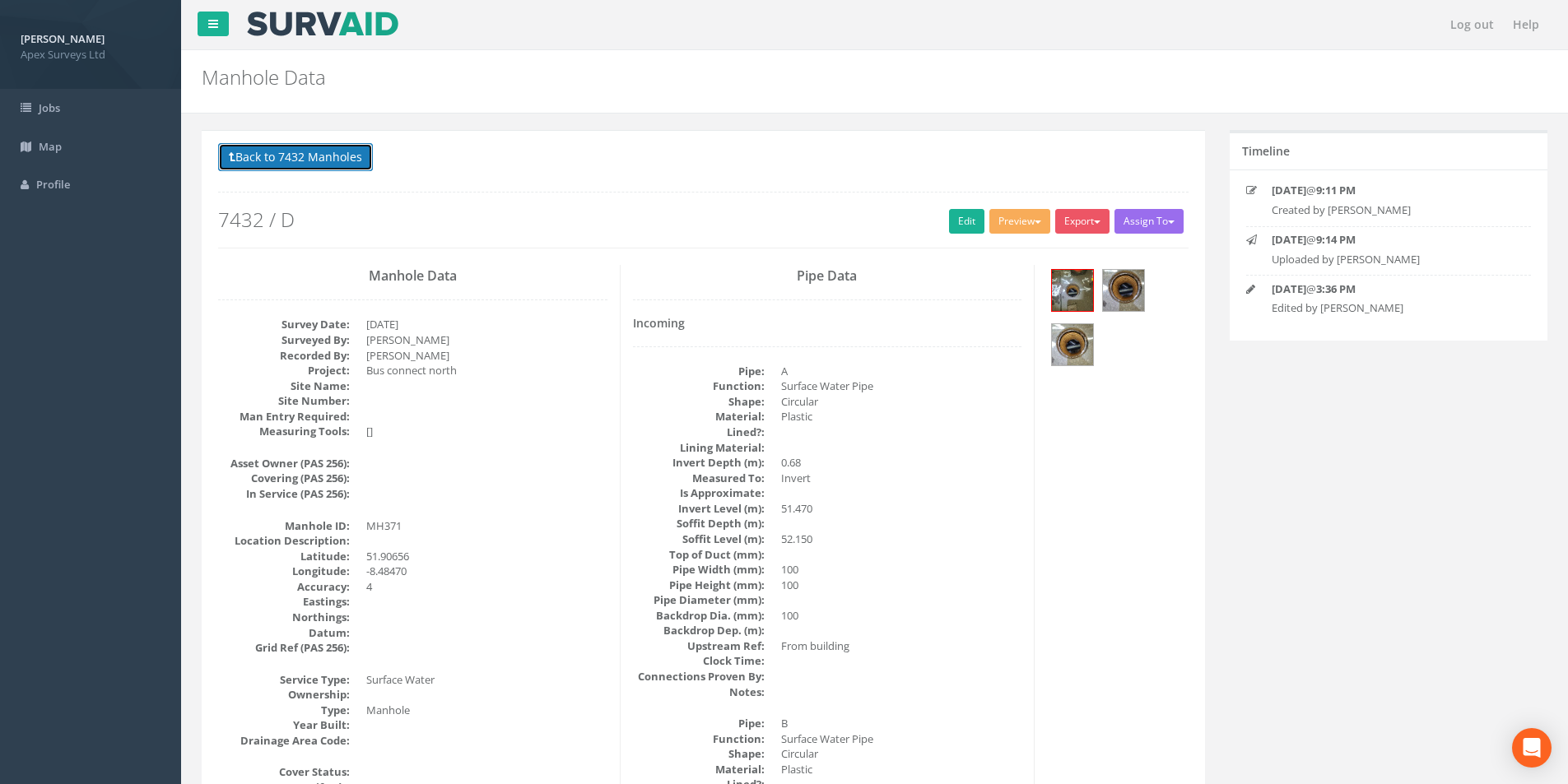
click at [327, 159] on button "Back to 7432 Manholes" at bounding box center [296, 157] width 155 height 28
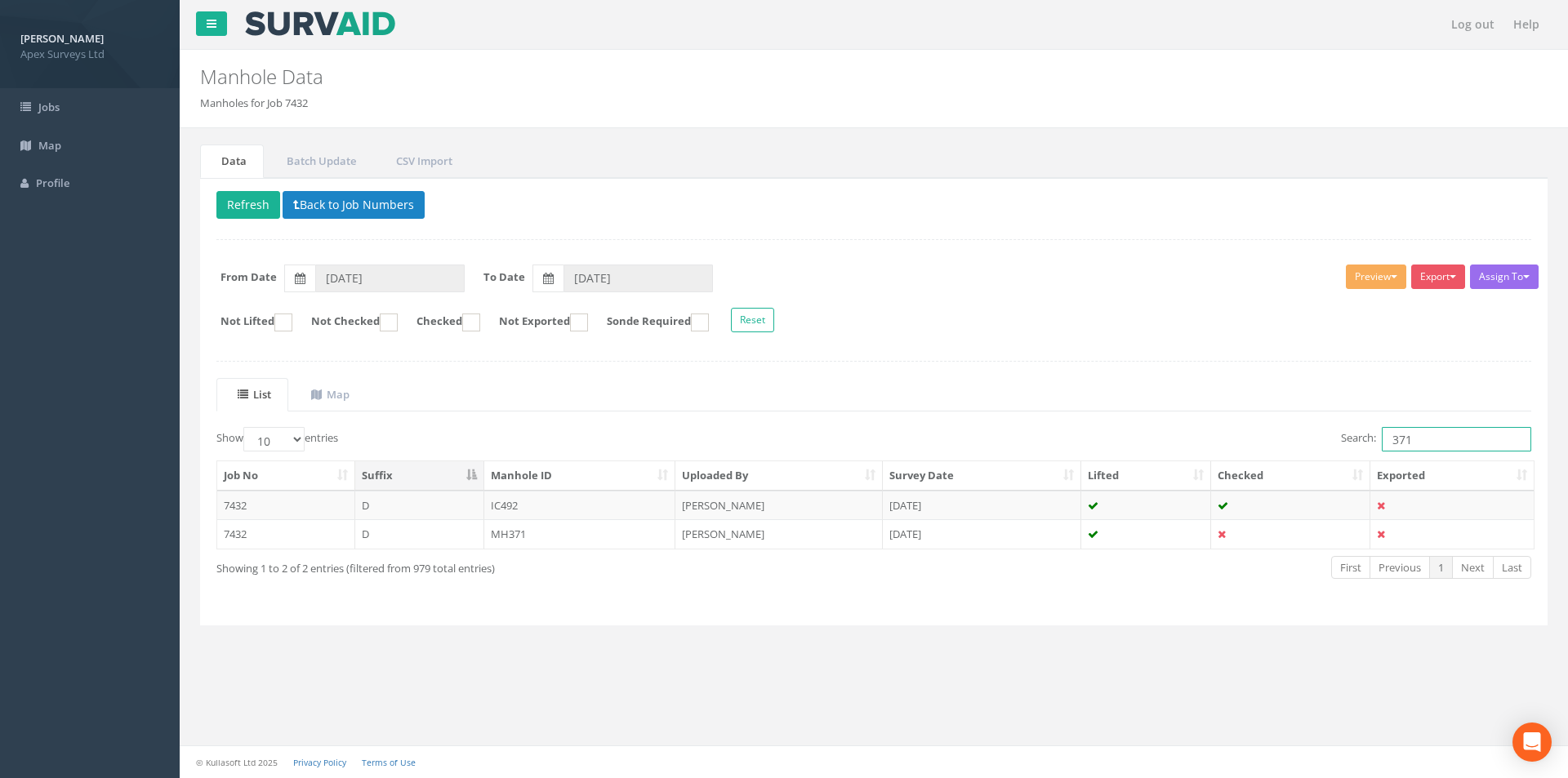
click at [1477, 433] on input "371" at bounding box center [1457, 438] width 150 height 24
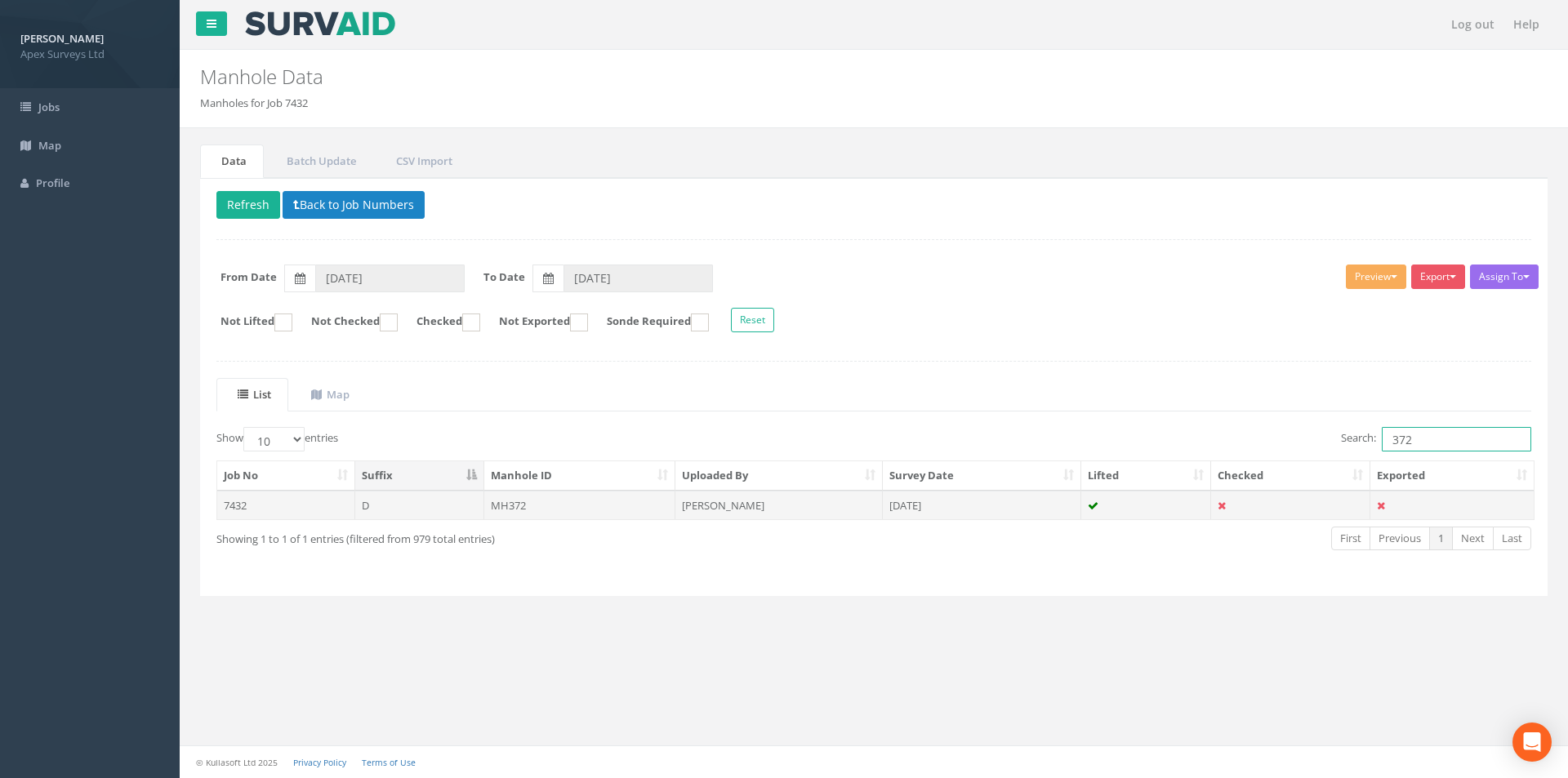
type input "372"
click at [602, 499] on td "MH372" at bounding box center [580, 505] width 192 height 29
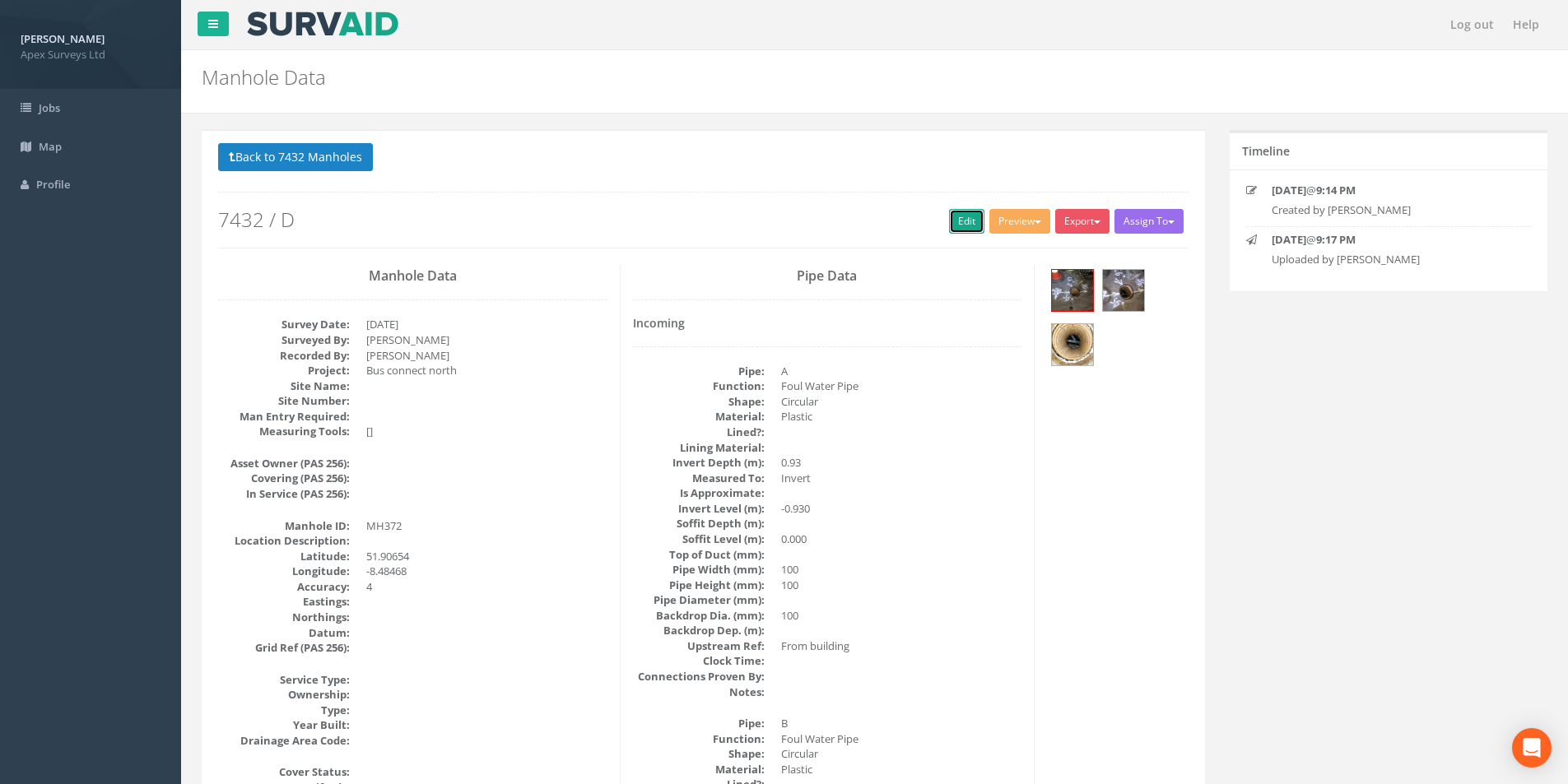
click at [973, 212] on link "Edit" at bounding box center [967, 221] width 35 height 24
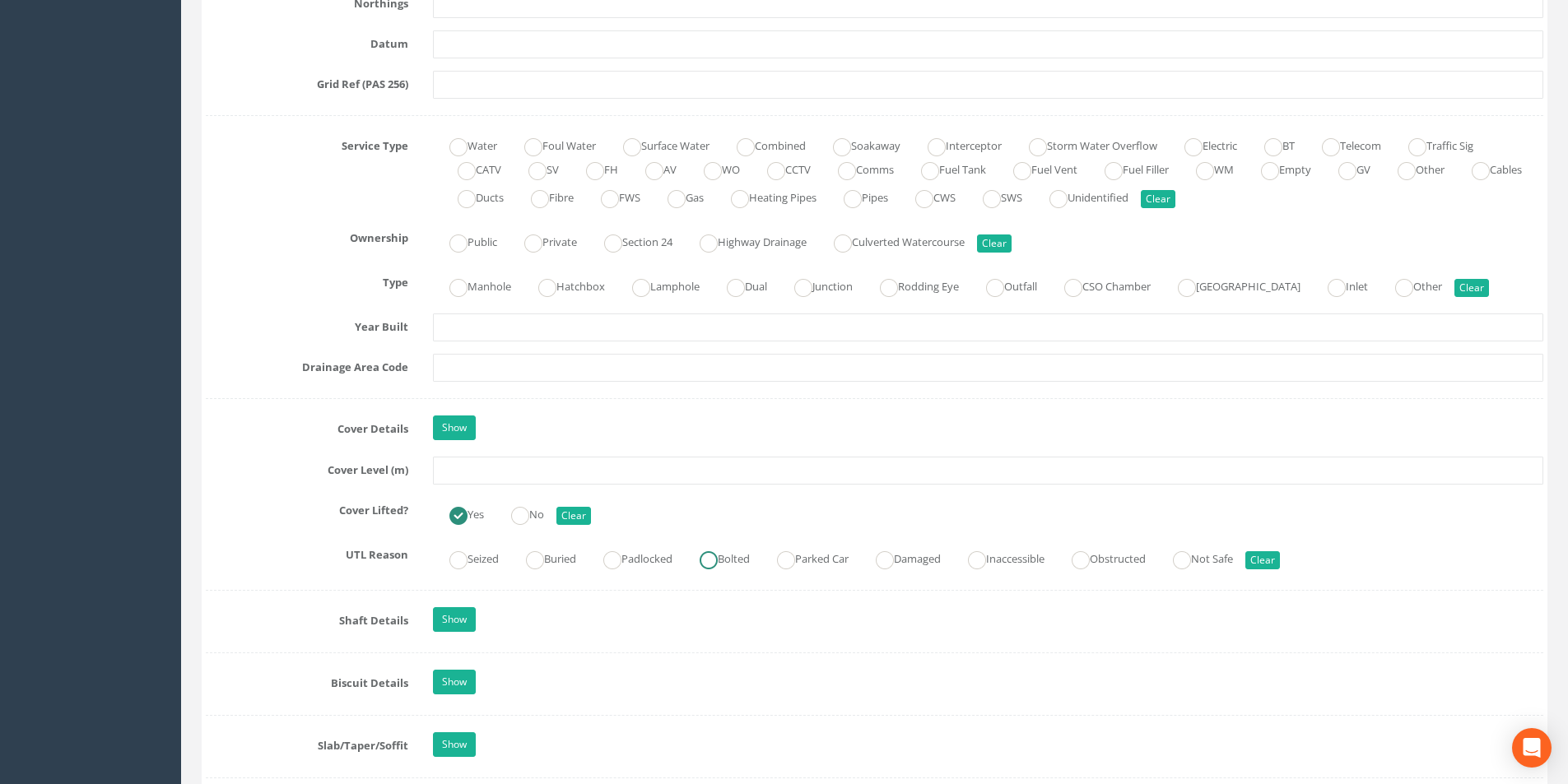
scroll to position [1152, 0]
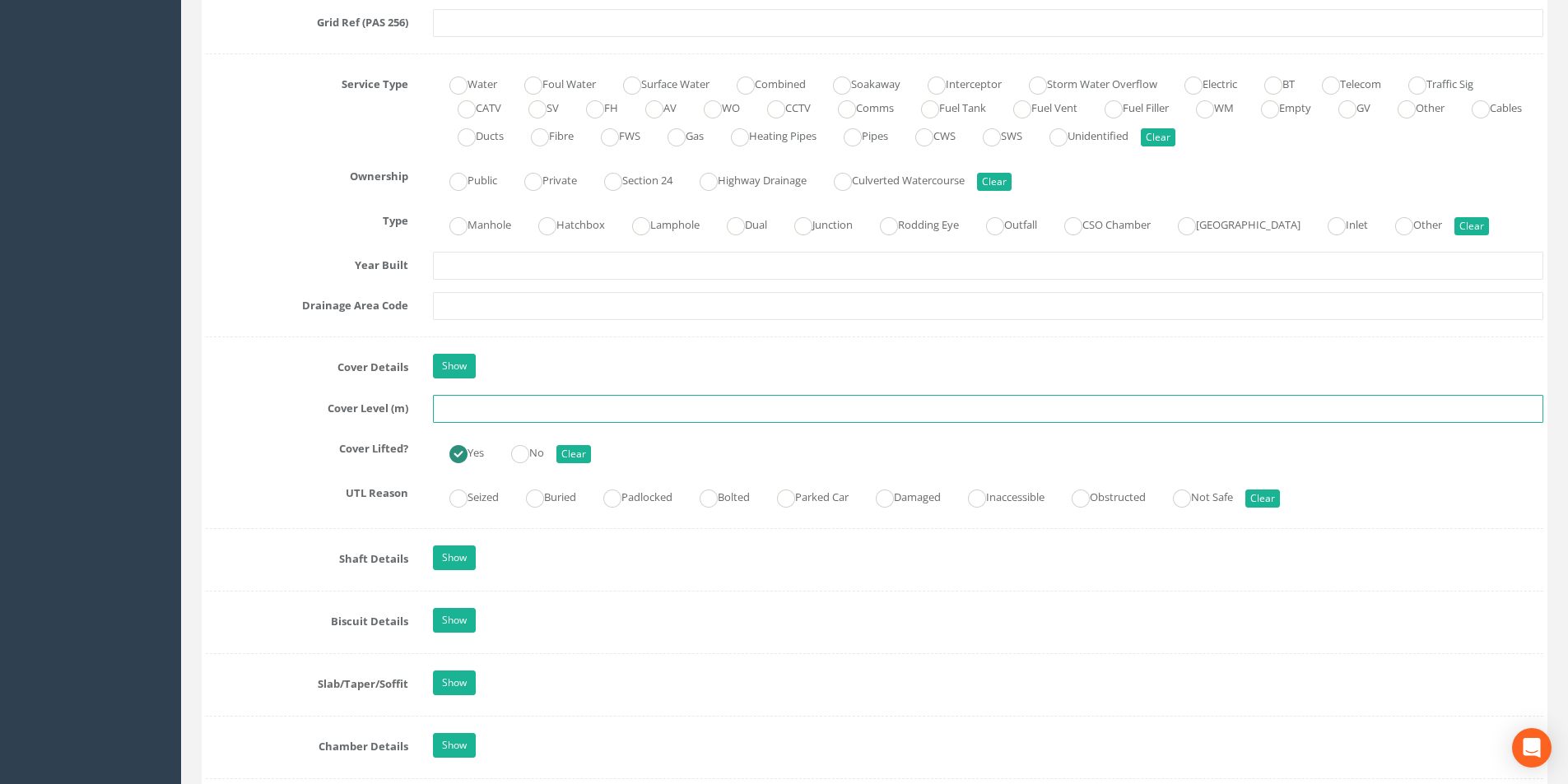
click at [500, 410] on input "text" at bounding box center [988, 409] width 1111 height 28
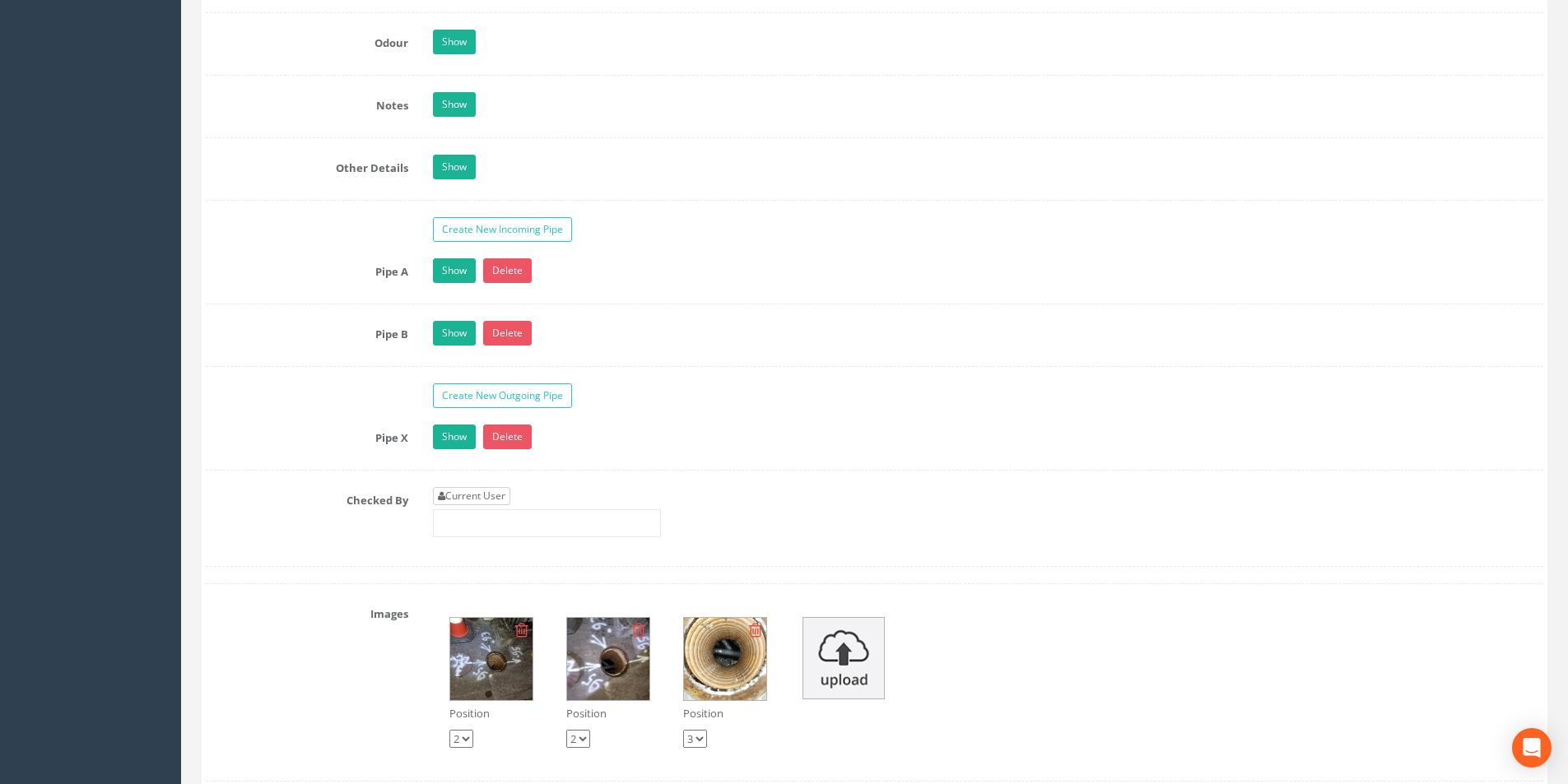
type input "52.15"
click at [484, 492] on link "Current User" at bounding box center [471, 496] width 78 height 18
type input "[PERSON_NAME]"
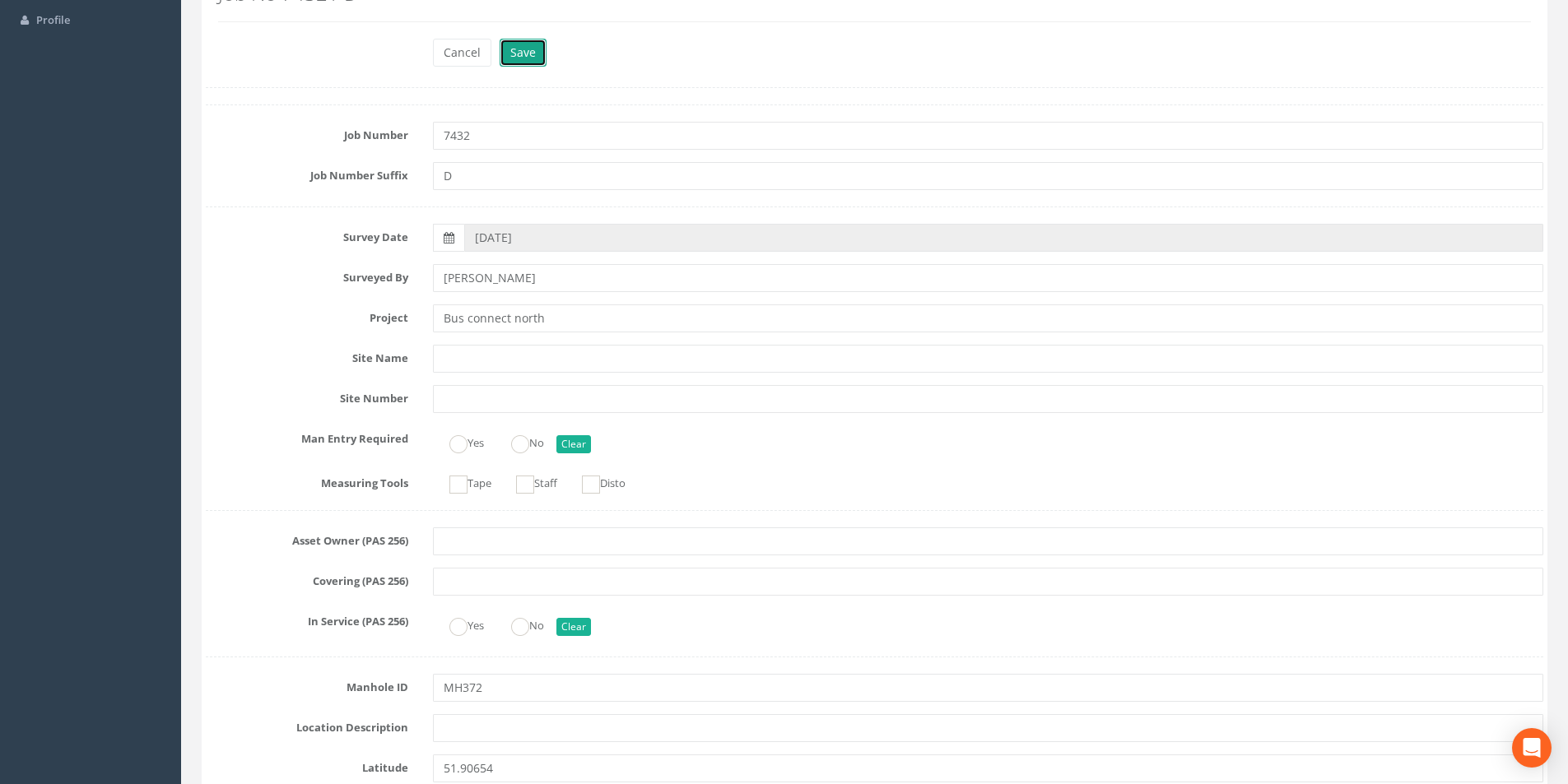
click at [536, 56] on button "Save" at bounding box center [523, 52] width 47 height 28
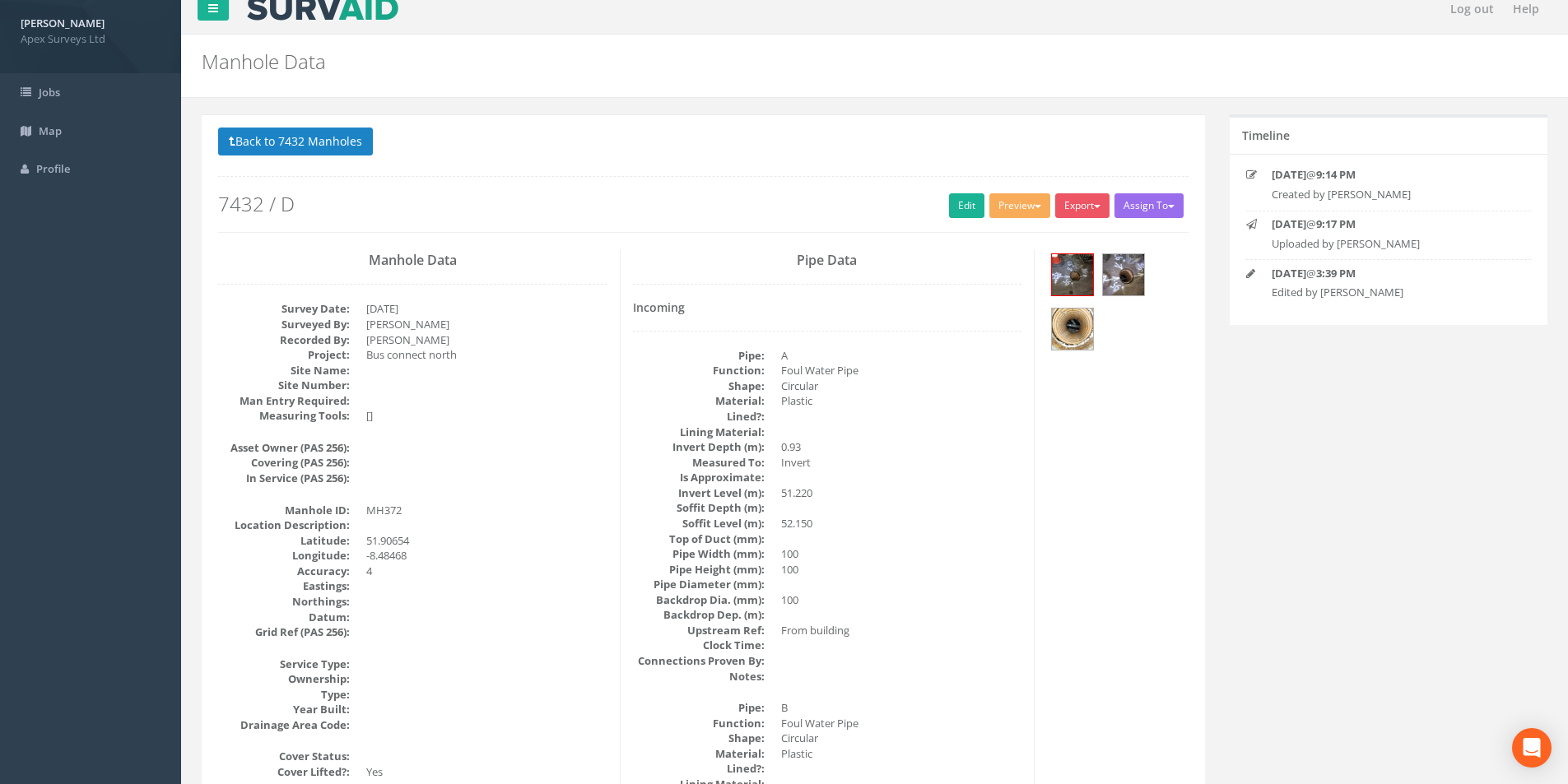
scroll to position [0, 0]
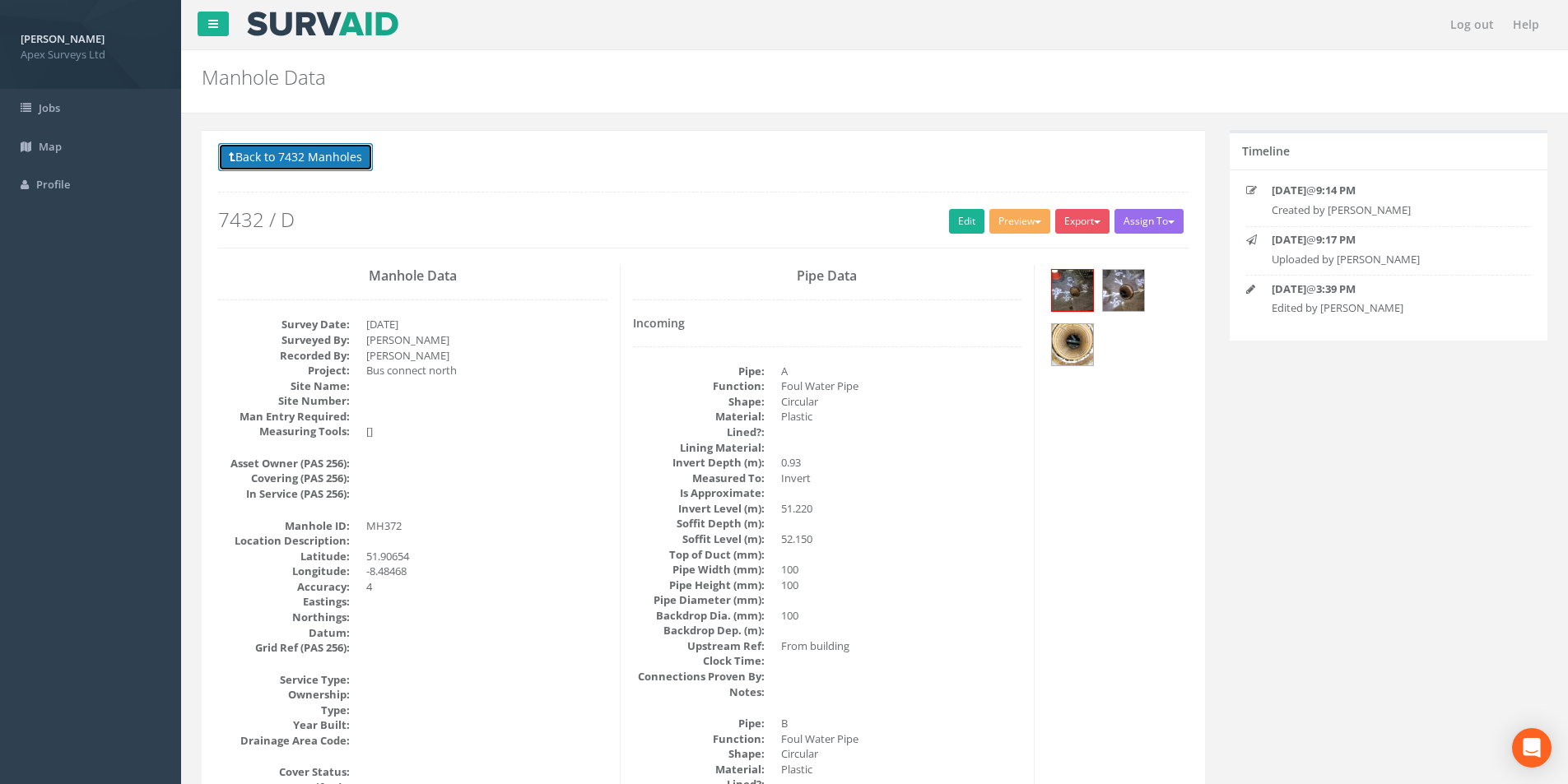
drag, startPoint x: 294, startPoint y: 157, endPoint x: 345, endPoint y: 196, distance: 64.2
click at [294, 157] on button "Back to 7432 Manholes" at bounding box center [296, 157] width 155 height 28
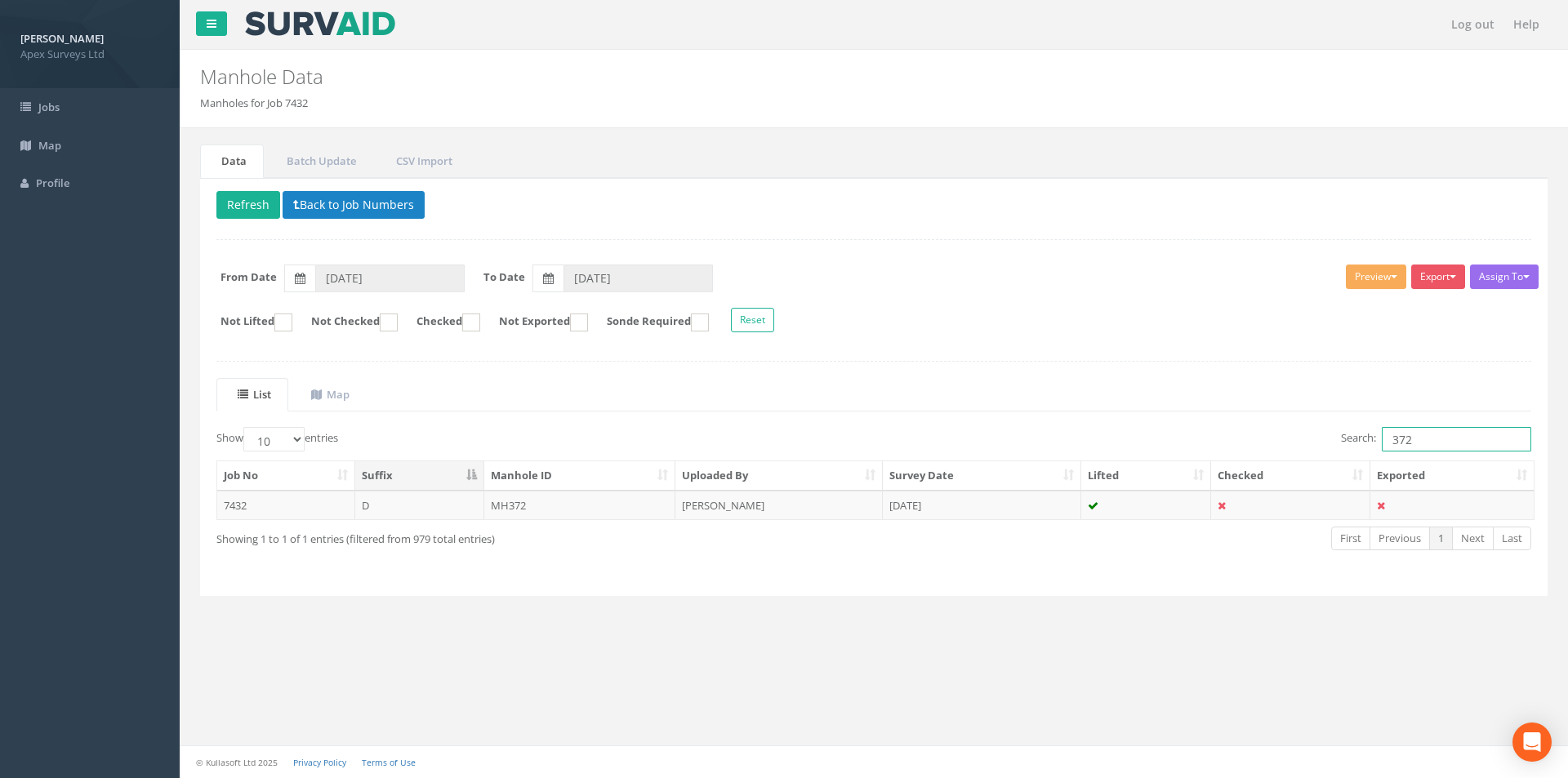
click at [1464, 447] on input "372" at bounding box center [1457, 438] width 150 height 24
type input "373"
click at [574, 506] on td "MH373" at bounding box center [580, 505] width 192 height 29
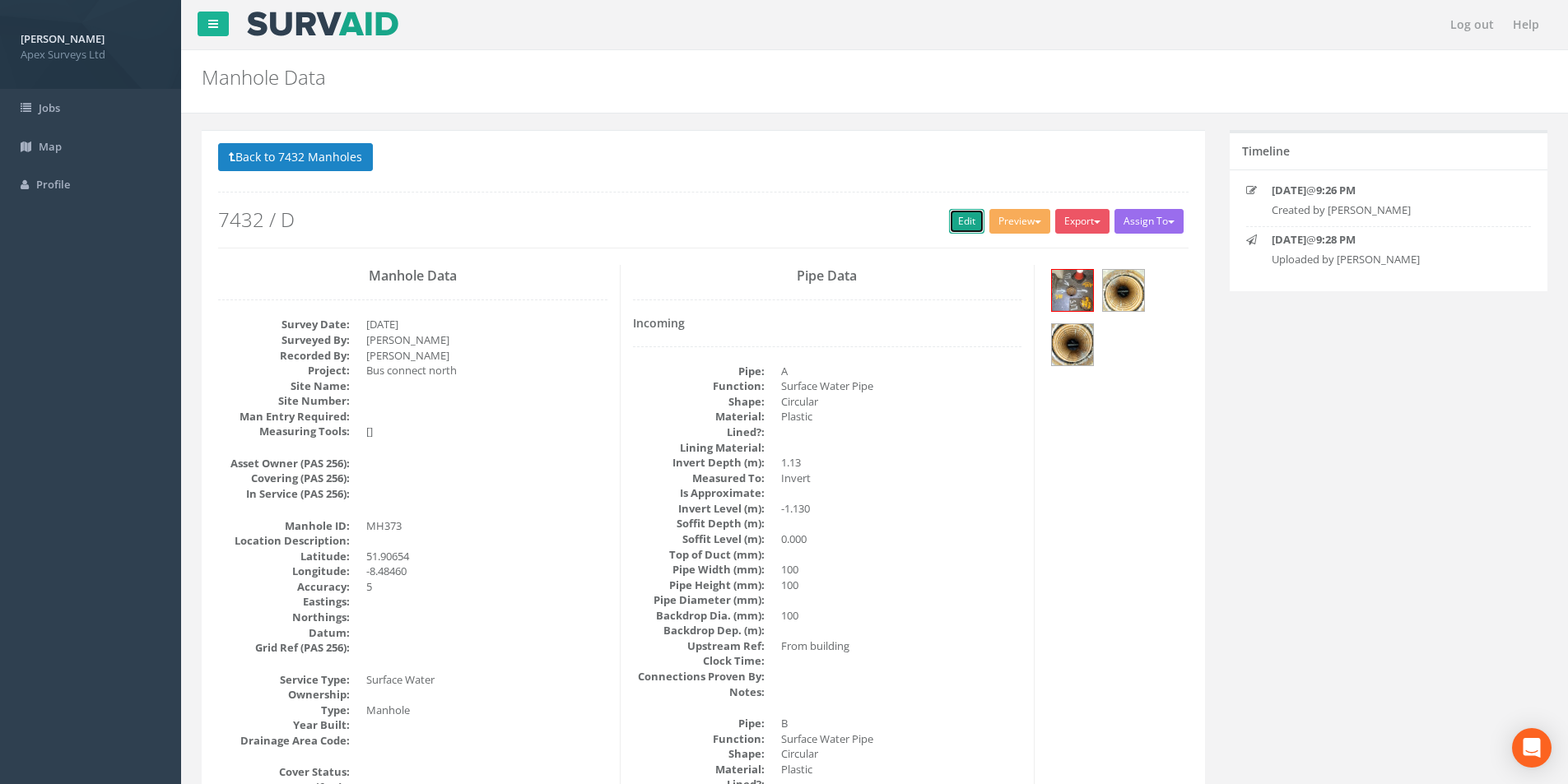
click at [967, 223] on link "Edit" at bounding box center [967, 221] width 35 height 24
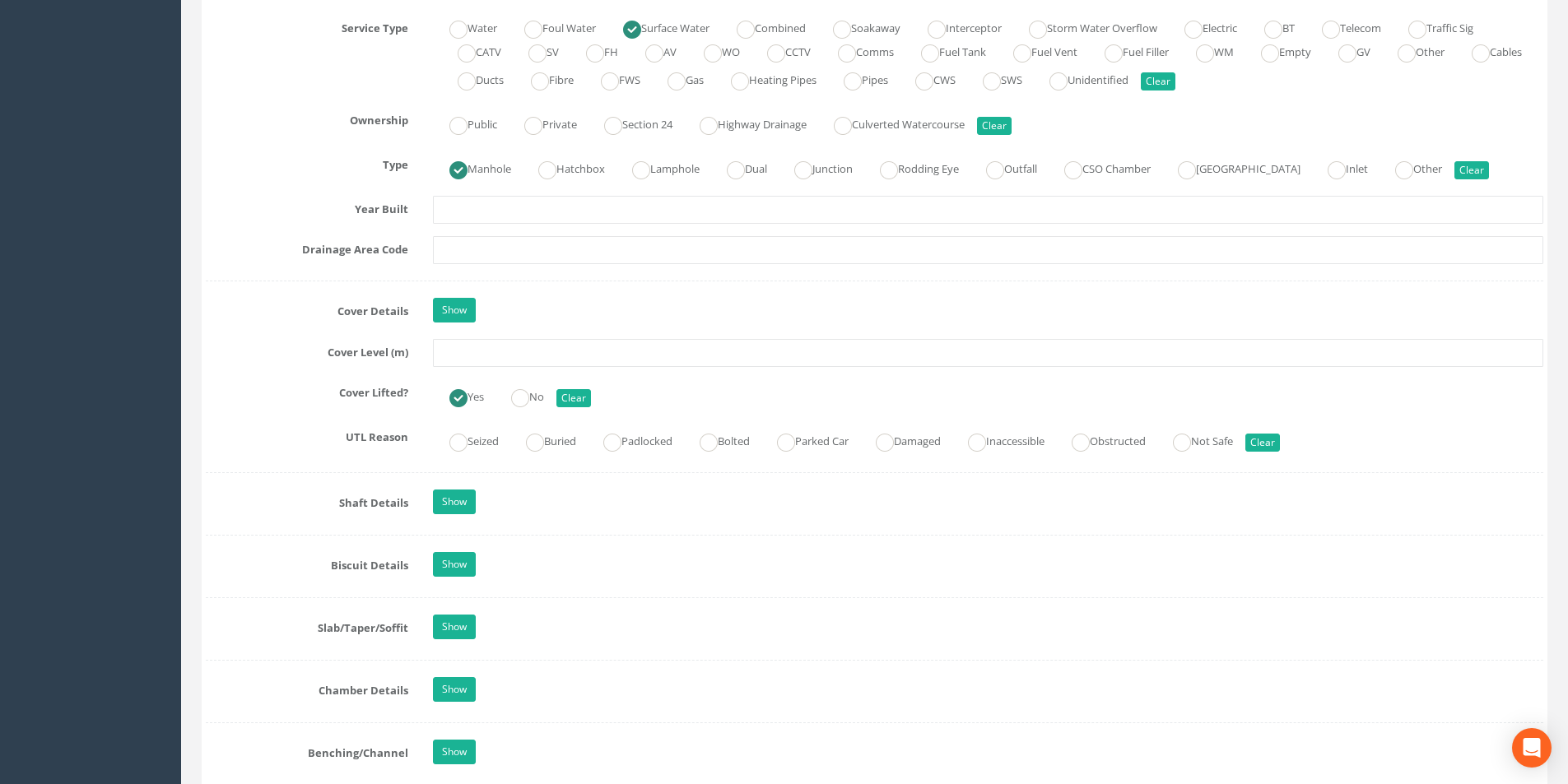
scroll to position [1234, 0]
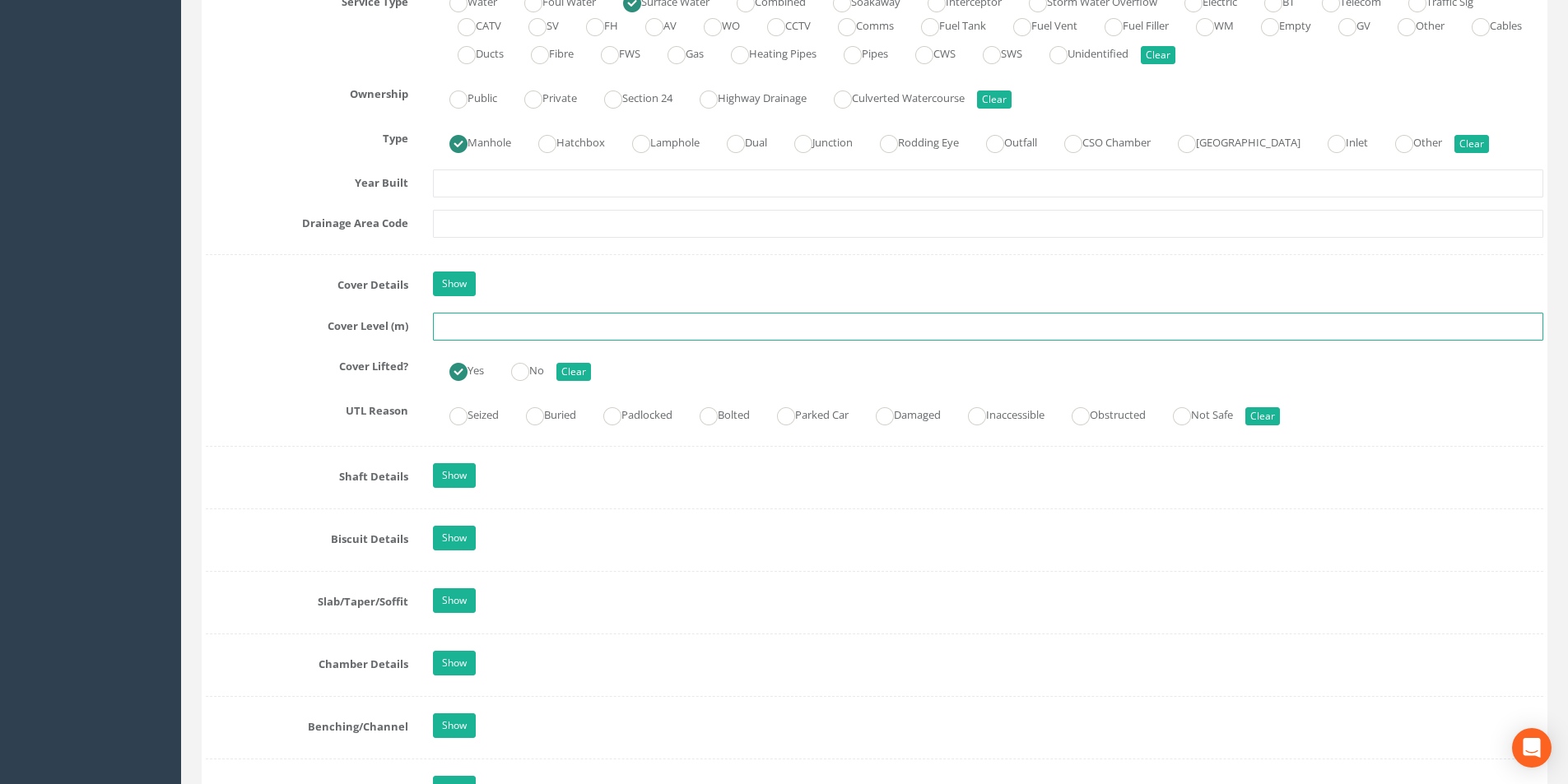
click at [525, 336] on input "text" at bounding box center [988, 326] width 1111 height 28
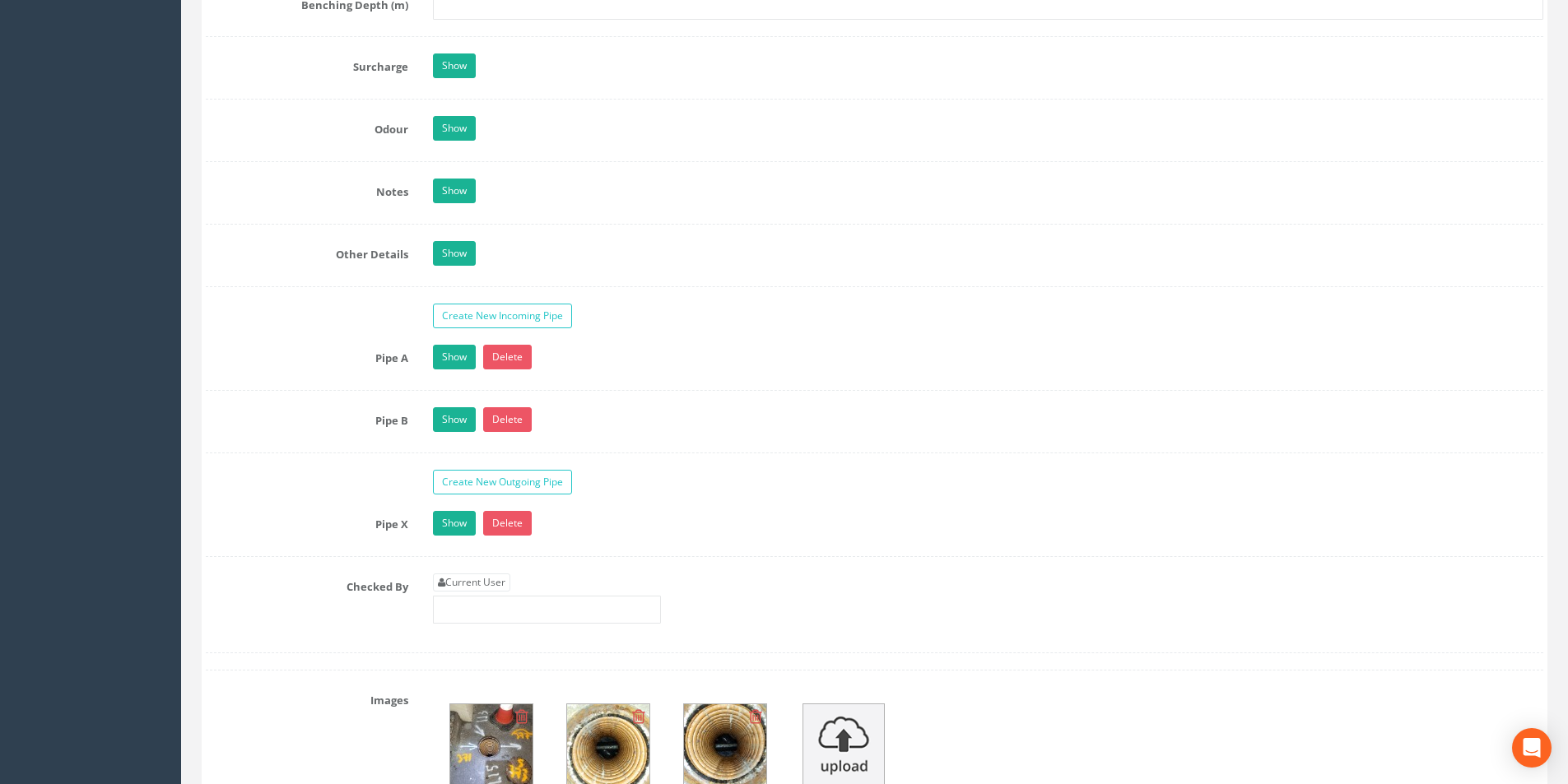
scroll to position [2634, 0]
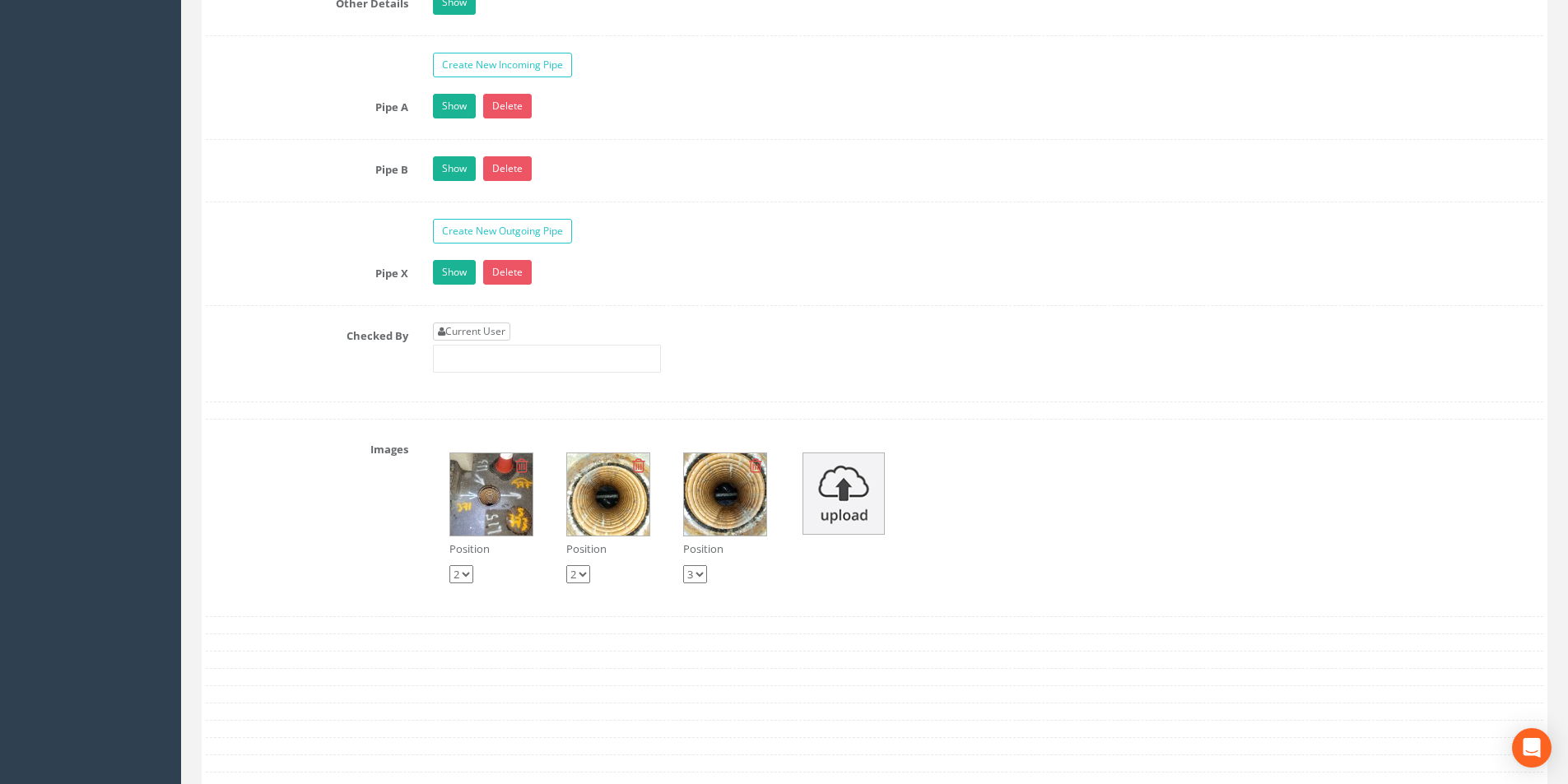
type input "51.82"
click at [502, 324] on link "Current User" at bounding box center [471, 331] width 78 height 18
type input "[PERSON_NAME]"
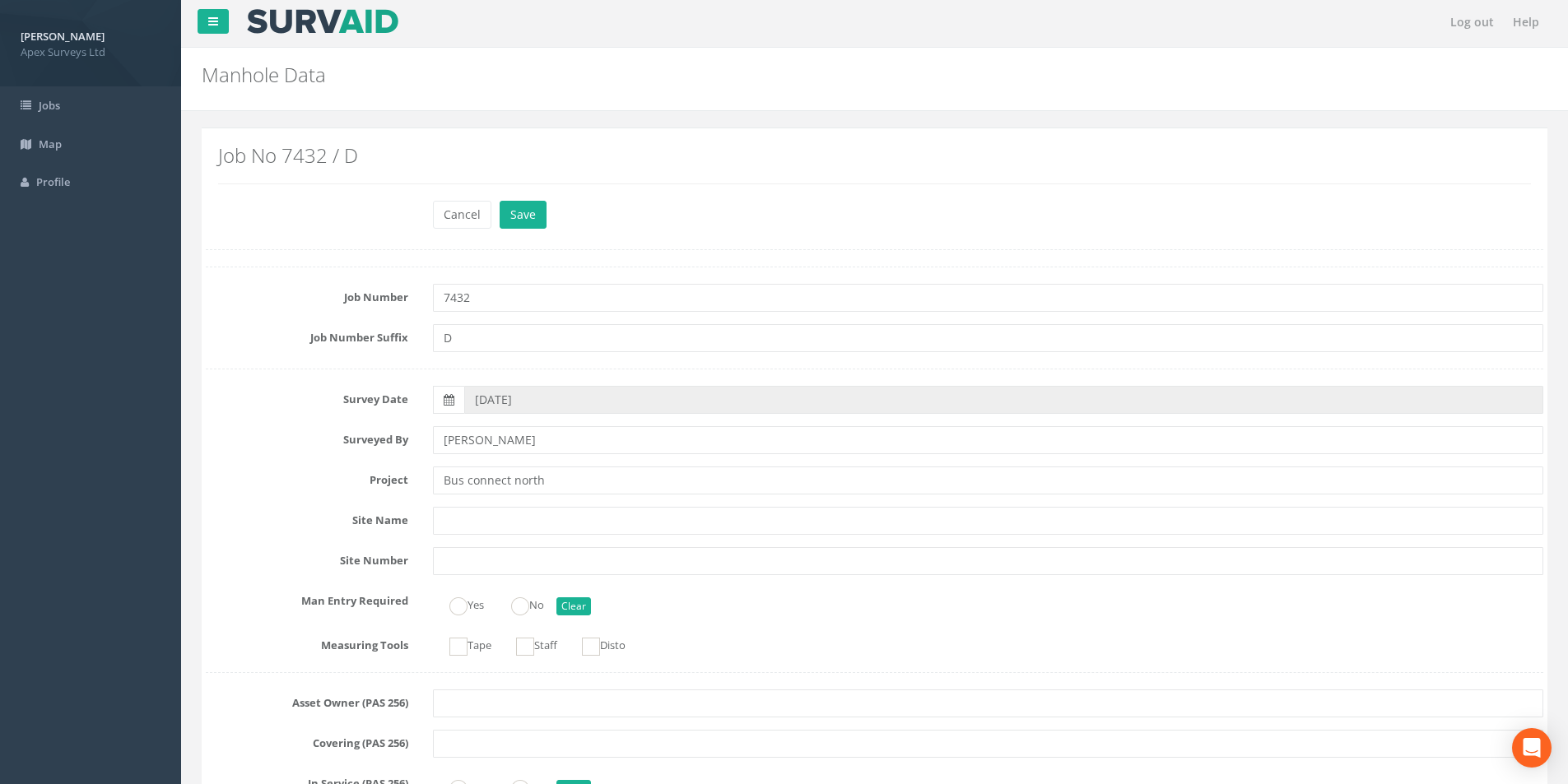
scroll to position [0, 0]
click at [531, 215] on button "Save" at bounding box center [523, 217] width 47 height 28
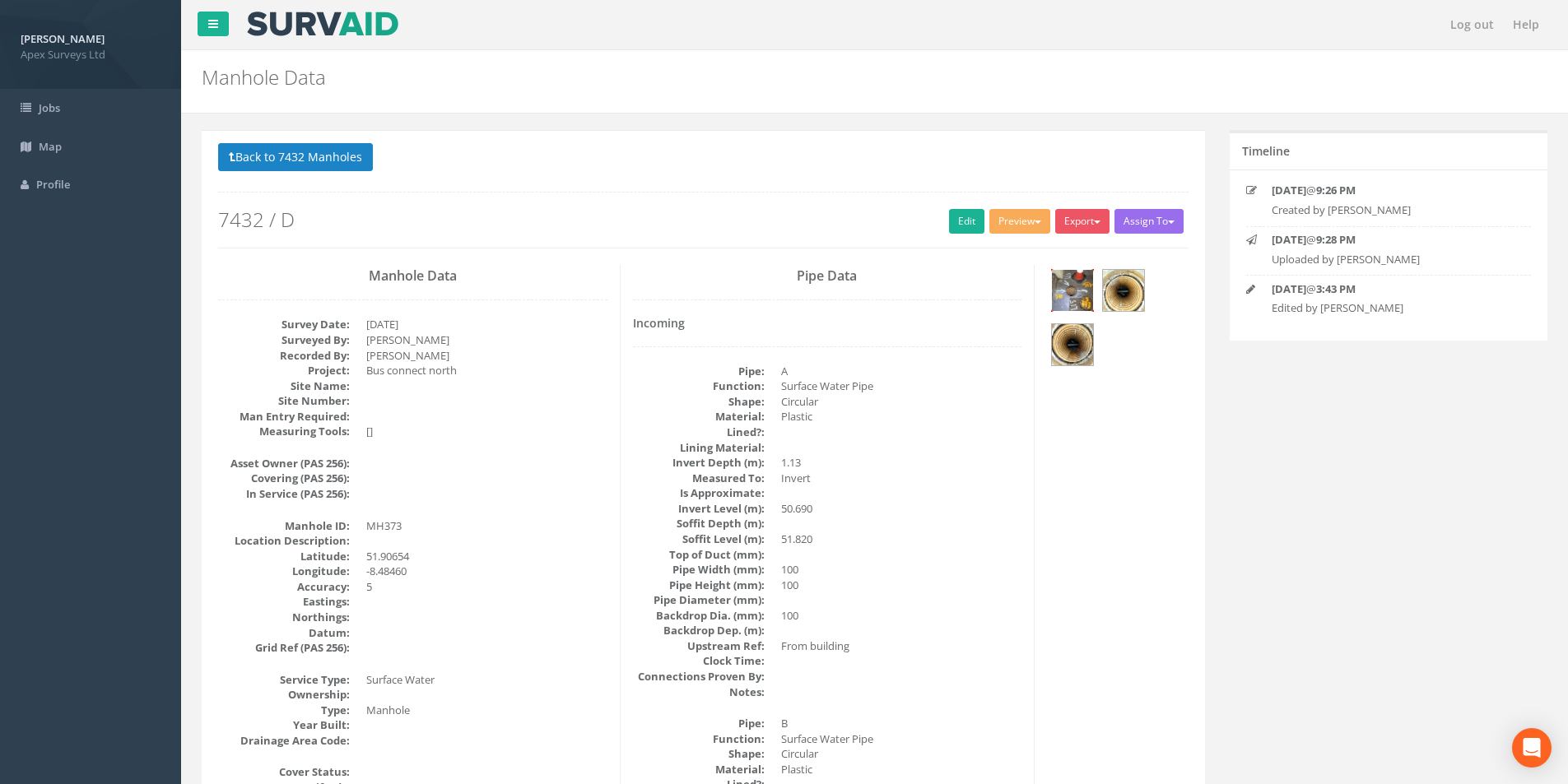
click at [1080, 291] on img at bounding box center [1072, 290] width 41 height 41
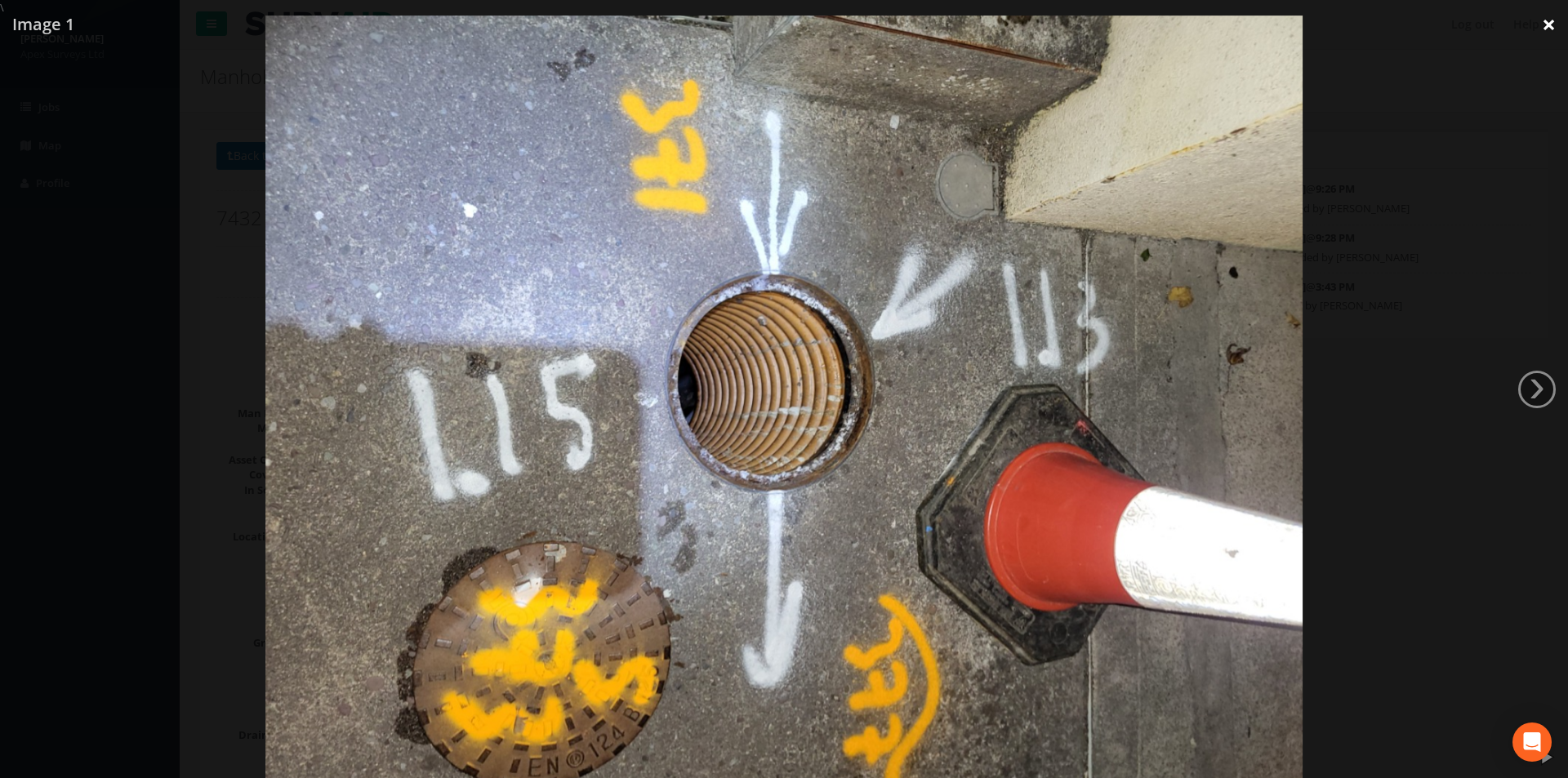
click at [1550, 29] on link "×" at bounding box center [1549, 24] width 38 height 49
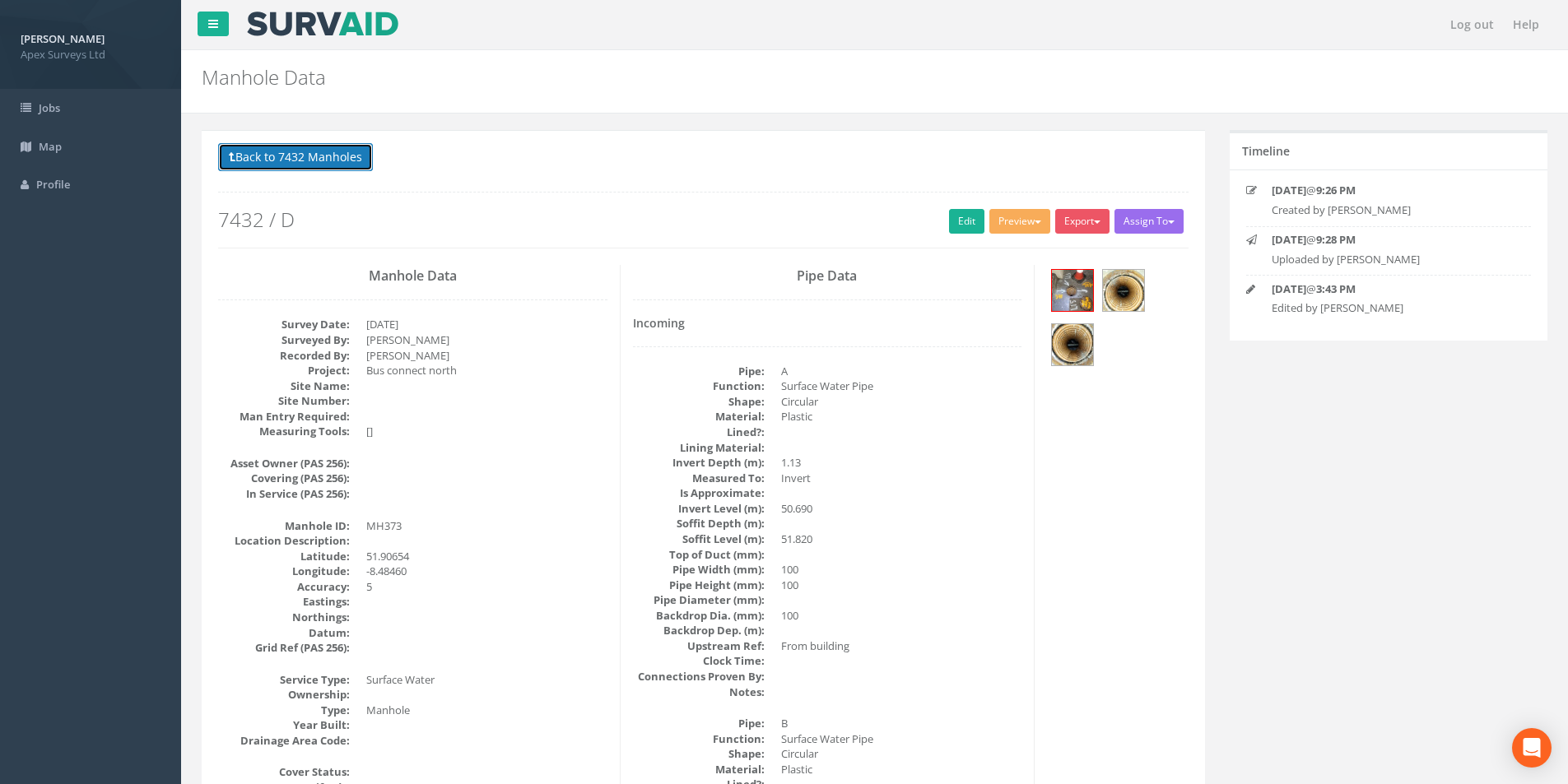
click at [294, 153] on button "Back to 7432 Manholes" at bounding box center [296, 157] width 155 height 28
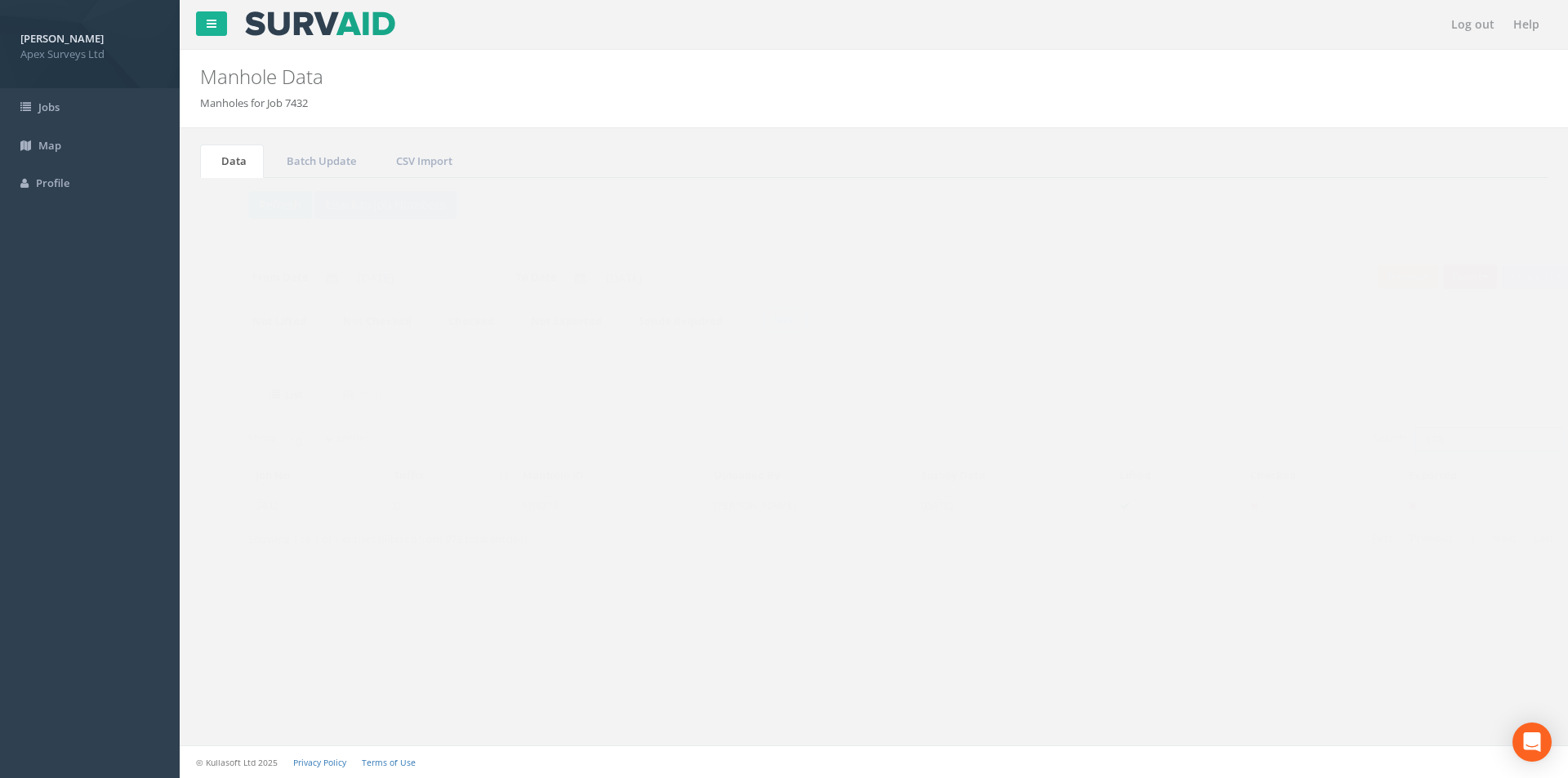
click at [1443, 445] on input "373" at bounding box center [1457, 438] width 150 height 24
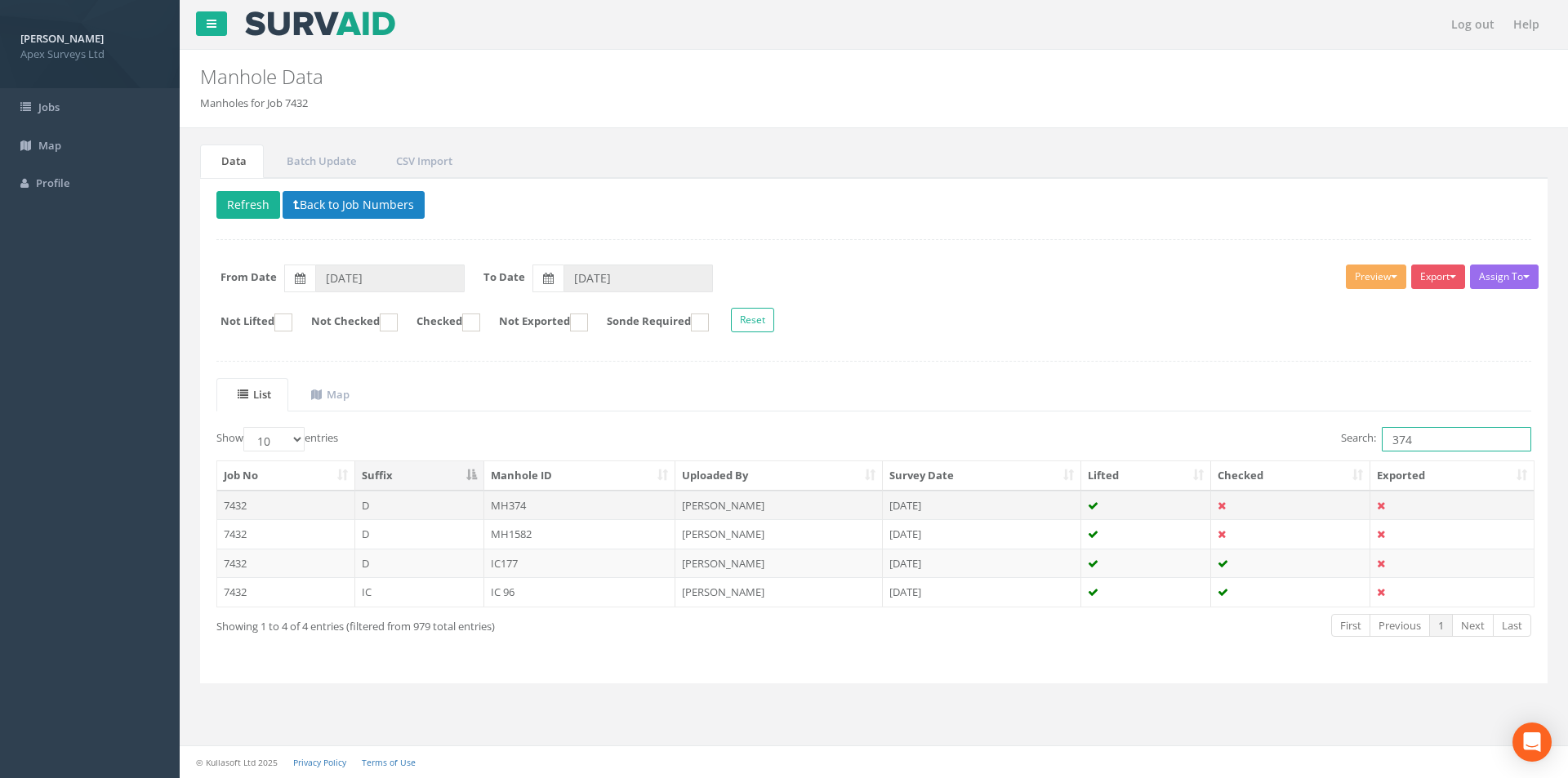
type input "374"
click at [542, 509] on td "MH374" at bounding box center [580, 505] width 192 height 29
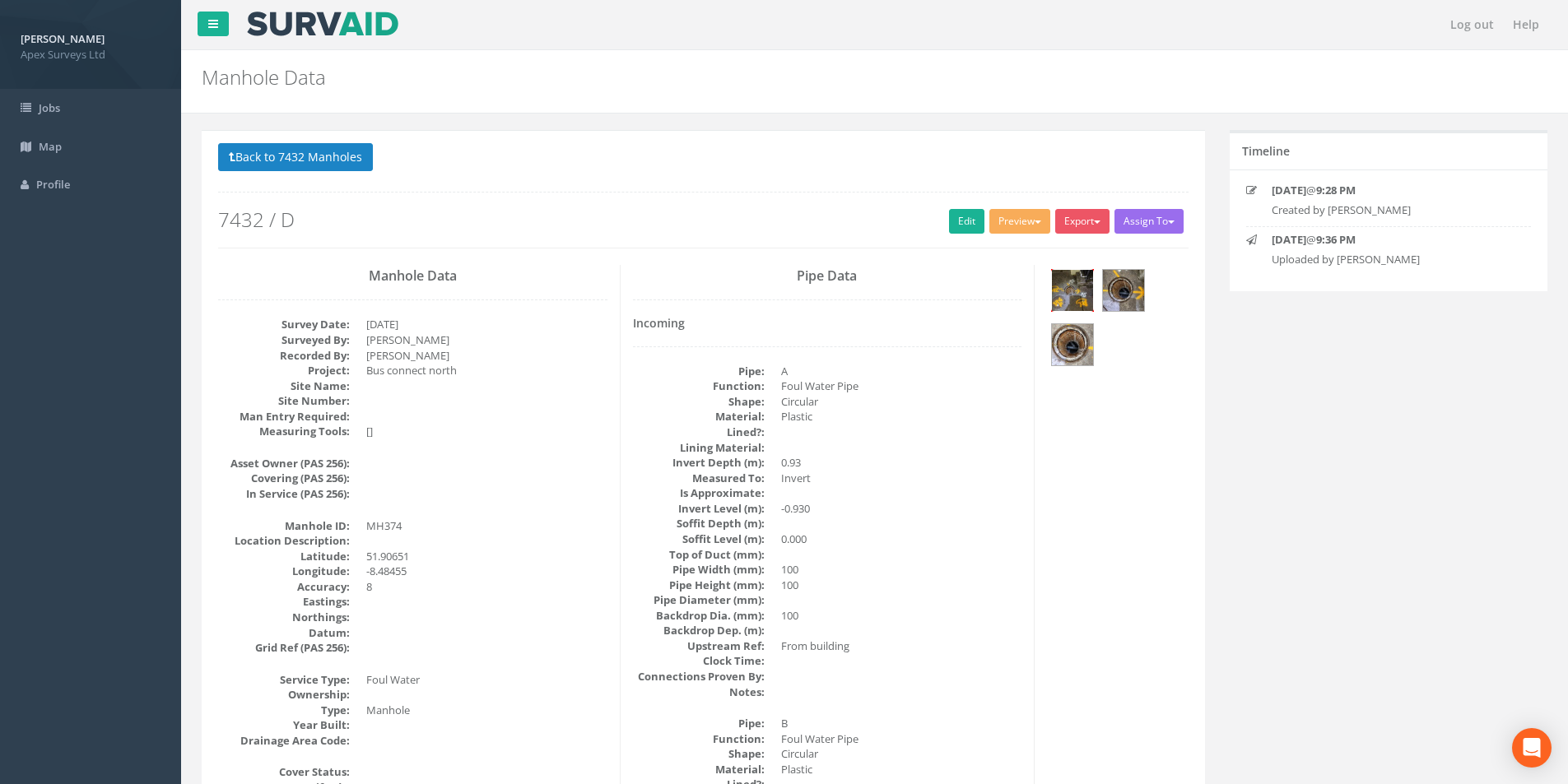
click at [1080, 282] on img at bounding box center [1072, 290] width 41 height 41
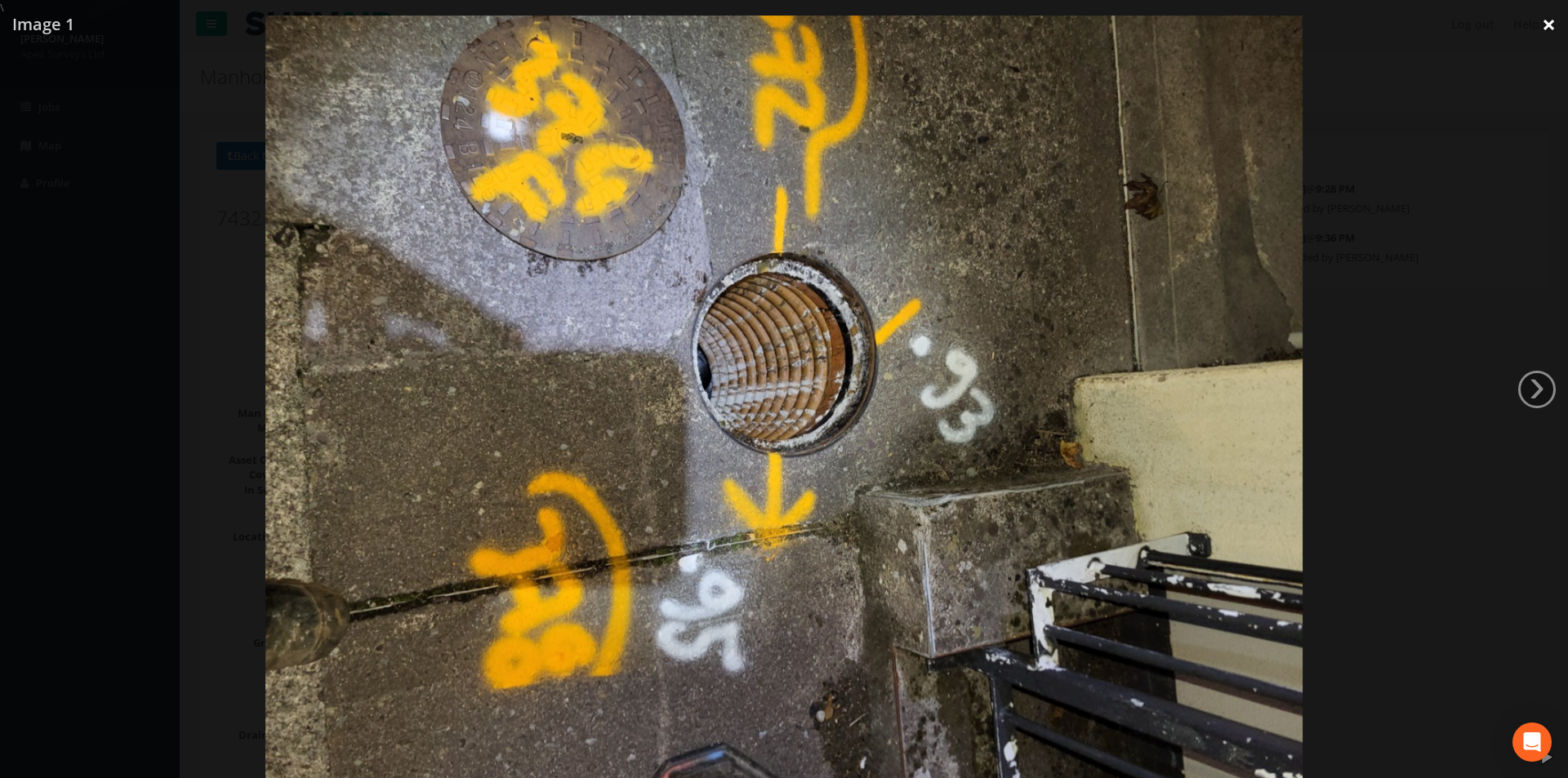
click at [1555, 21] on link "×" at bounding box center [1549, 24] width 38 height 49
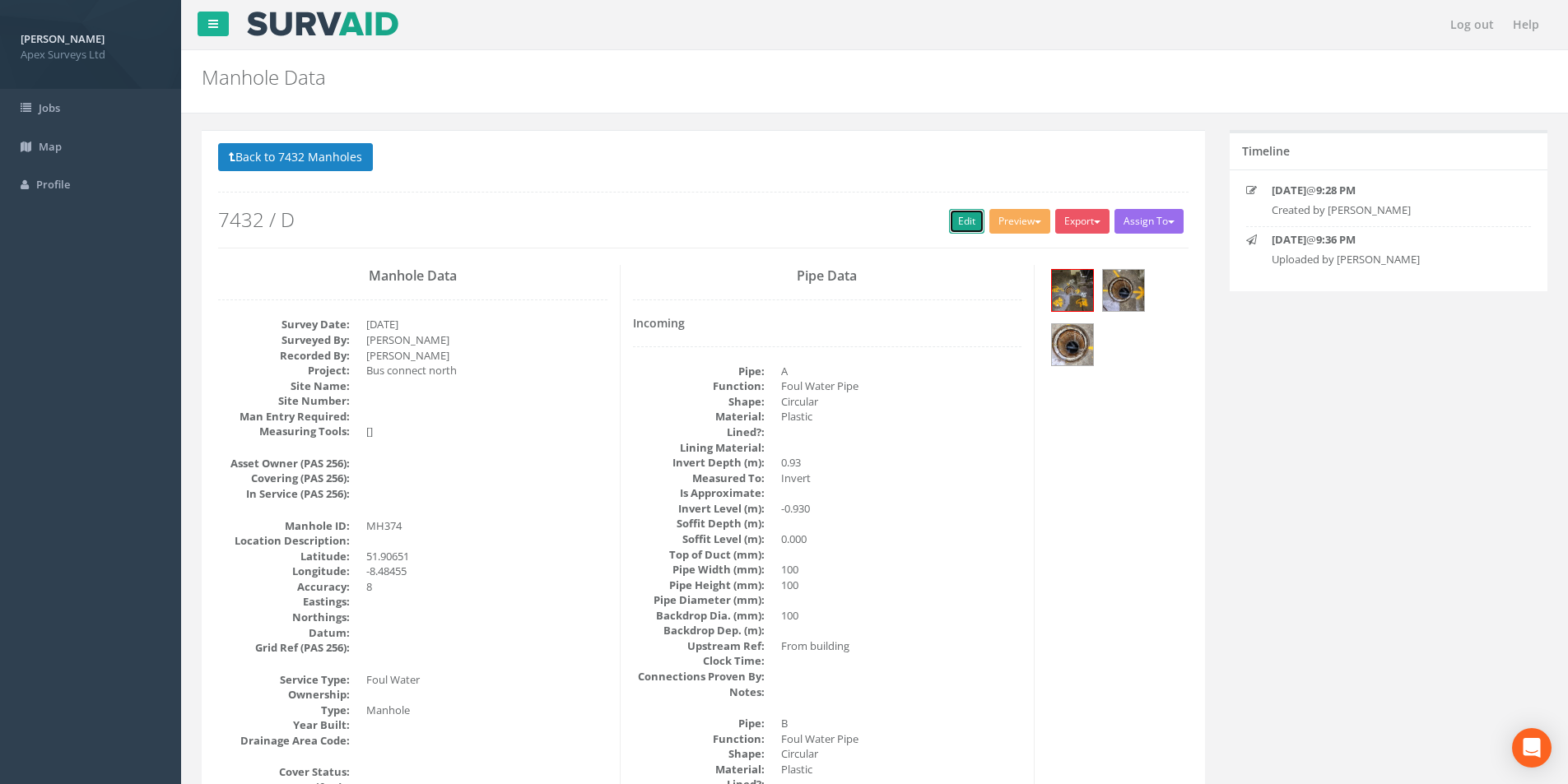
click at [962, 223] on link "Edit" at bounding box center [967, 221] width 35 height 24
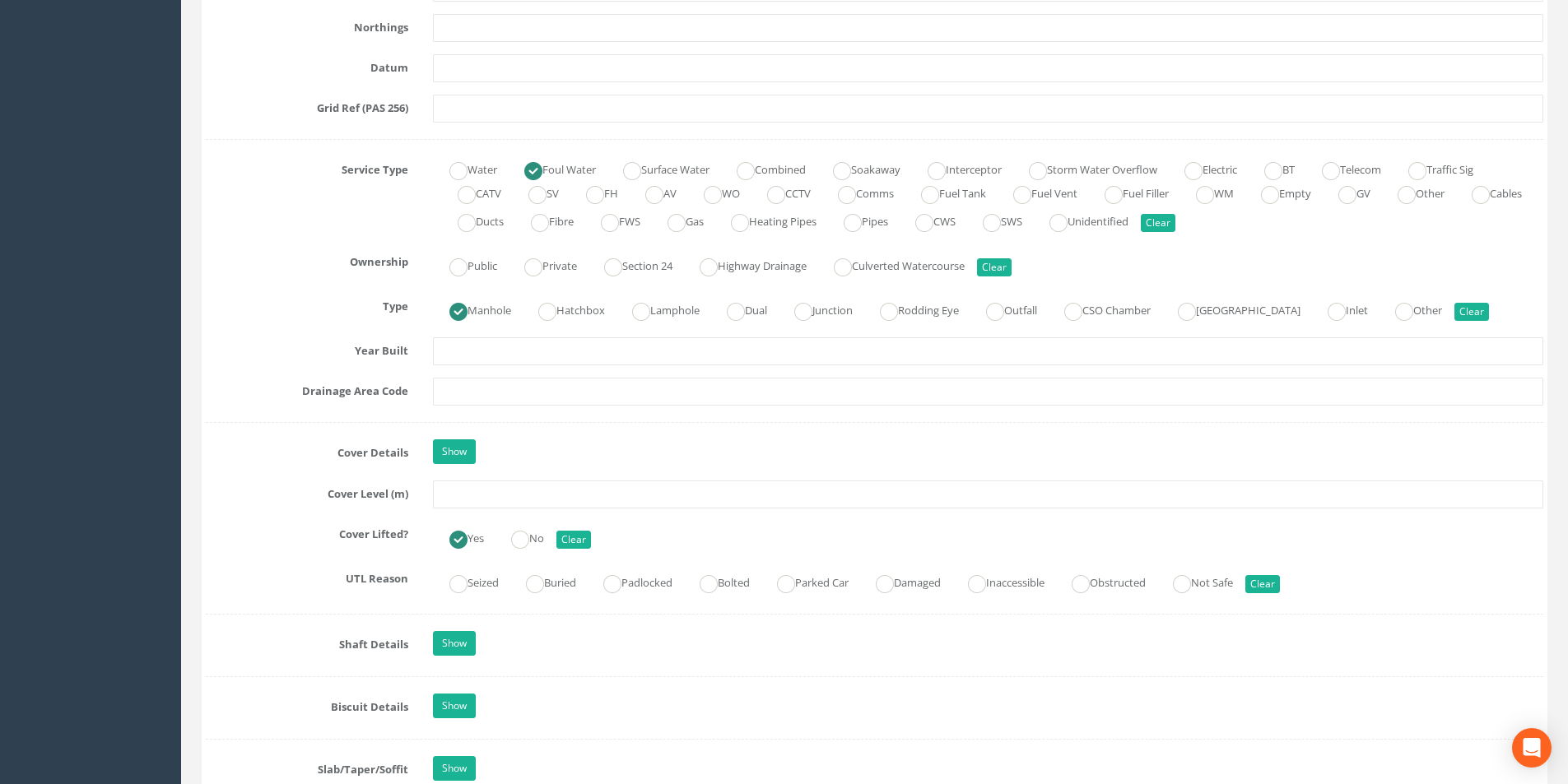
scroll to position [1070, 0]
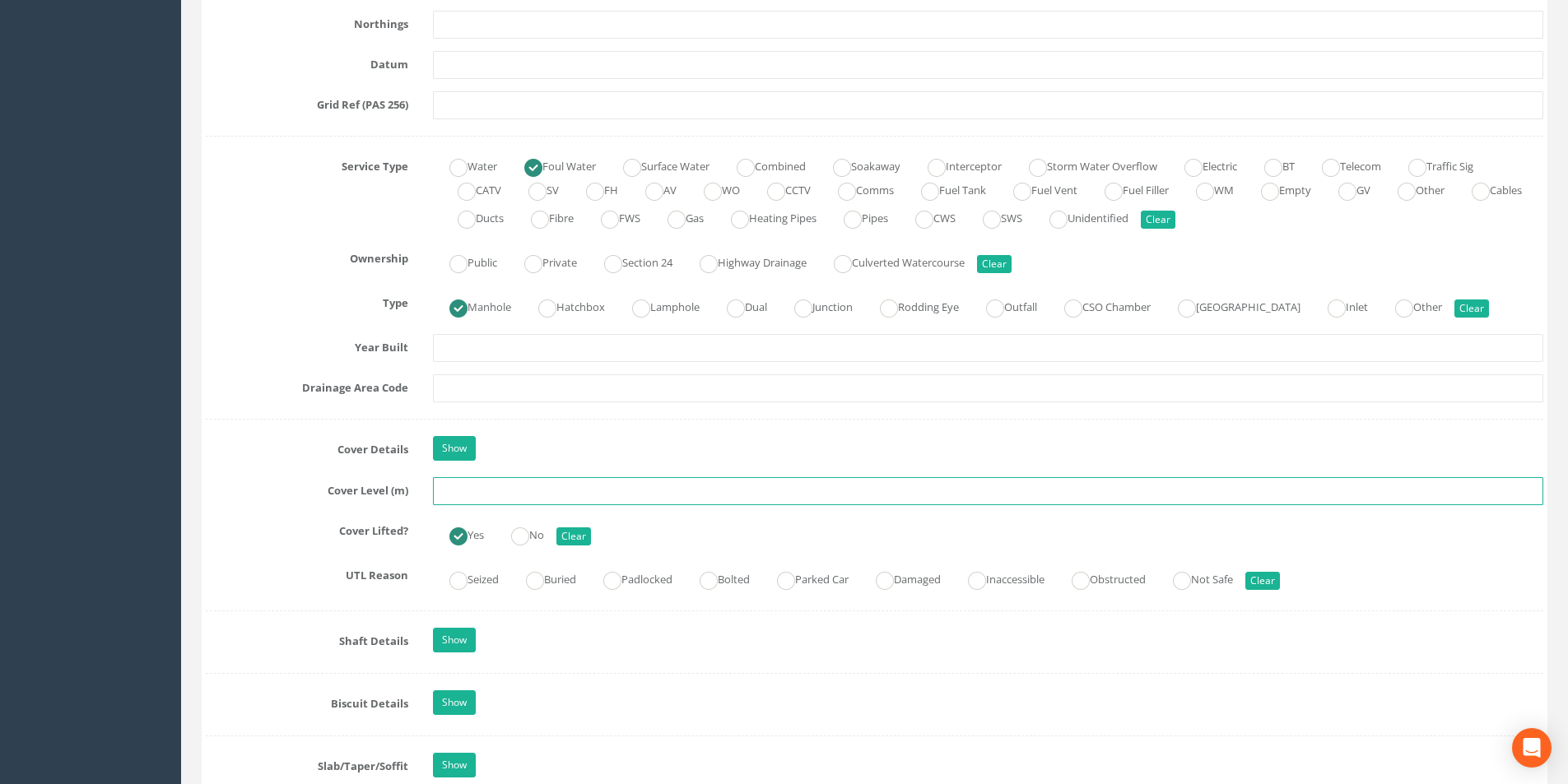
click at [495, 498] on input "text" at bounding box center [988, 491] width 1111 height 28
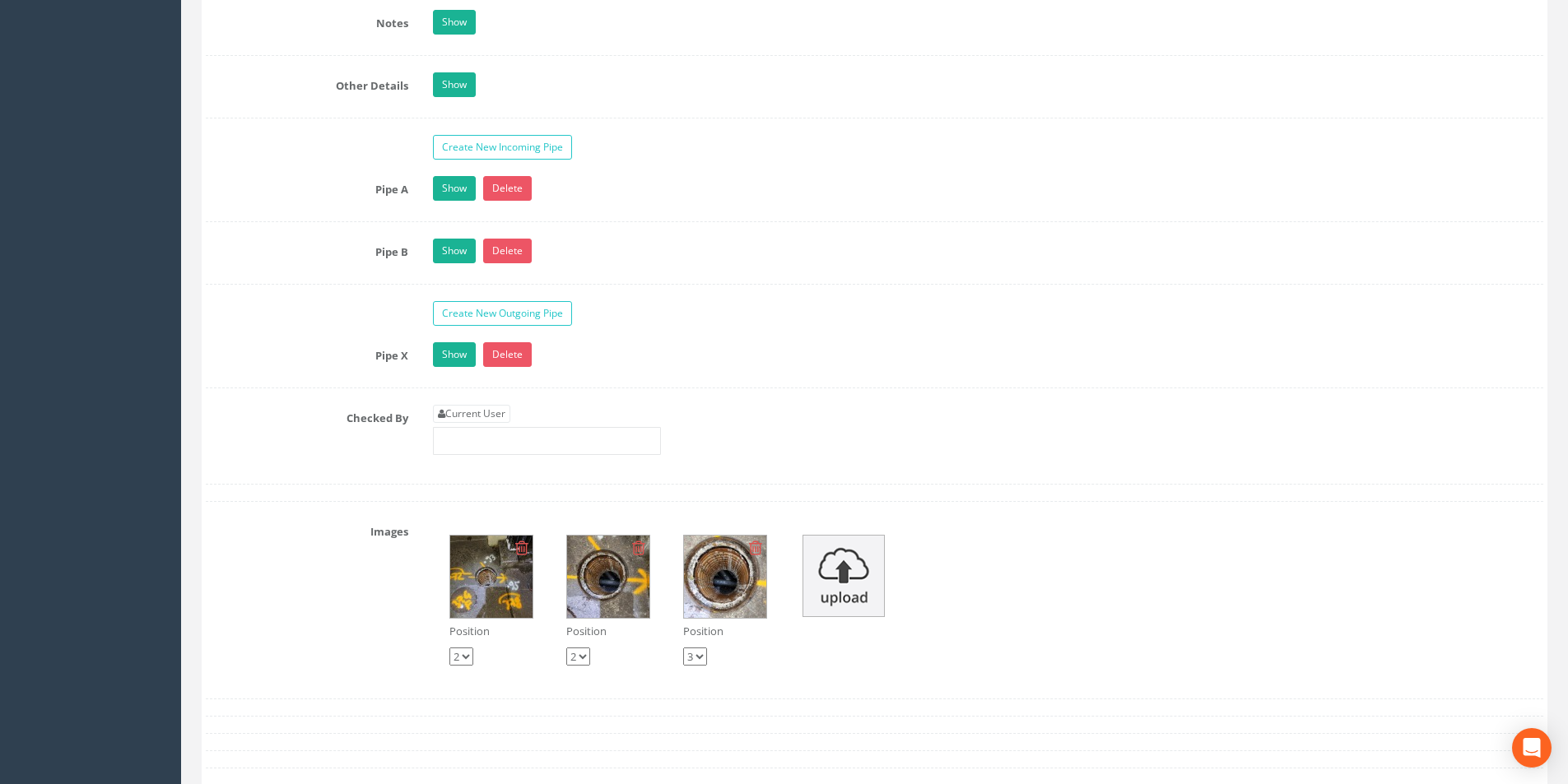
type input "51.65"
click at [493, 415] on link "Current User" at bounding box center [471, 413] width 78 height 18
type input "[PERSON_NAME]"
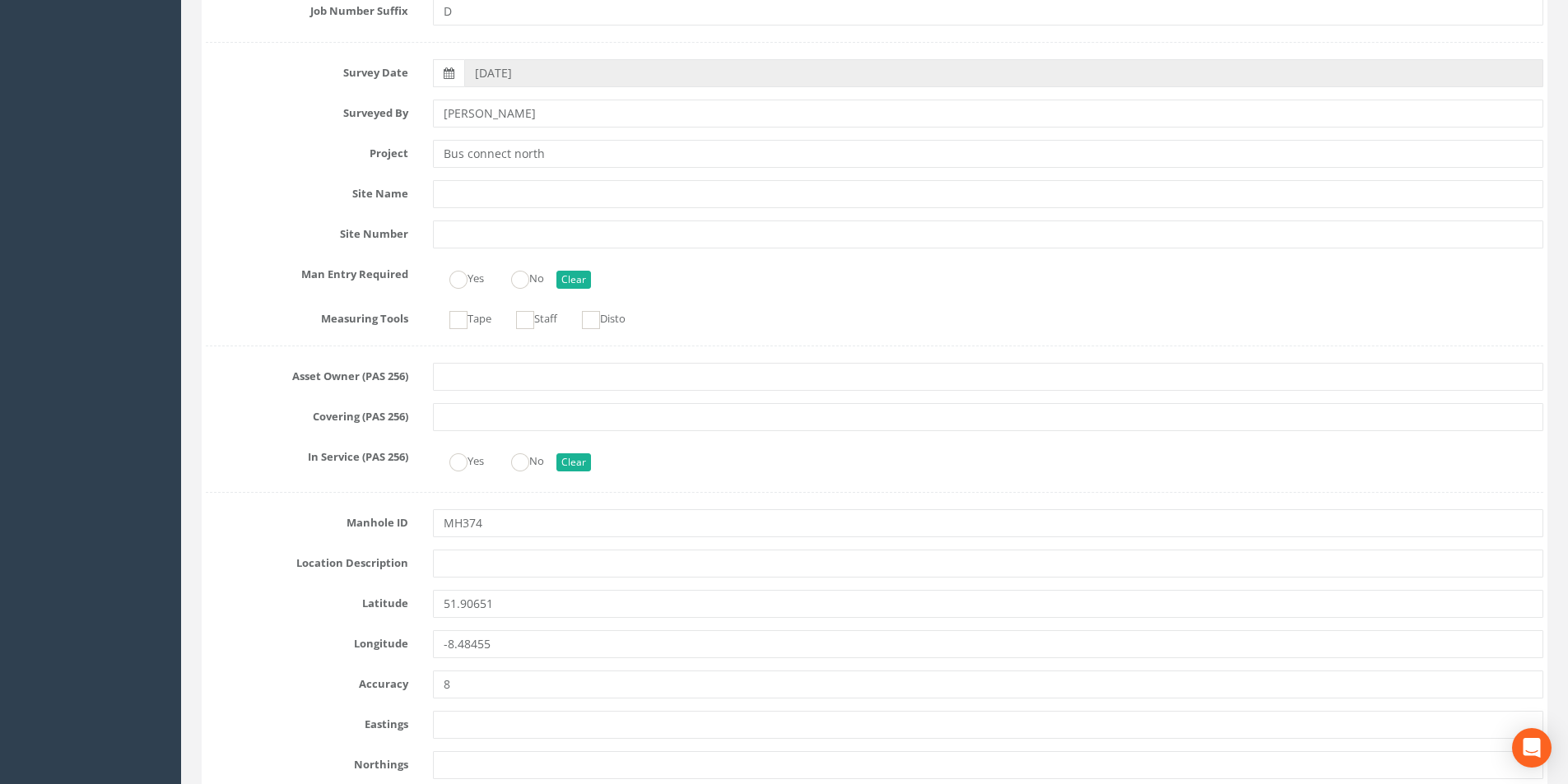
scroll to position [0, 0]
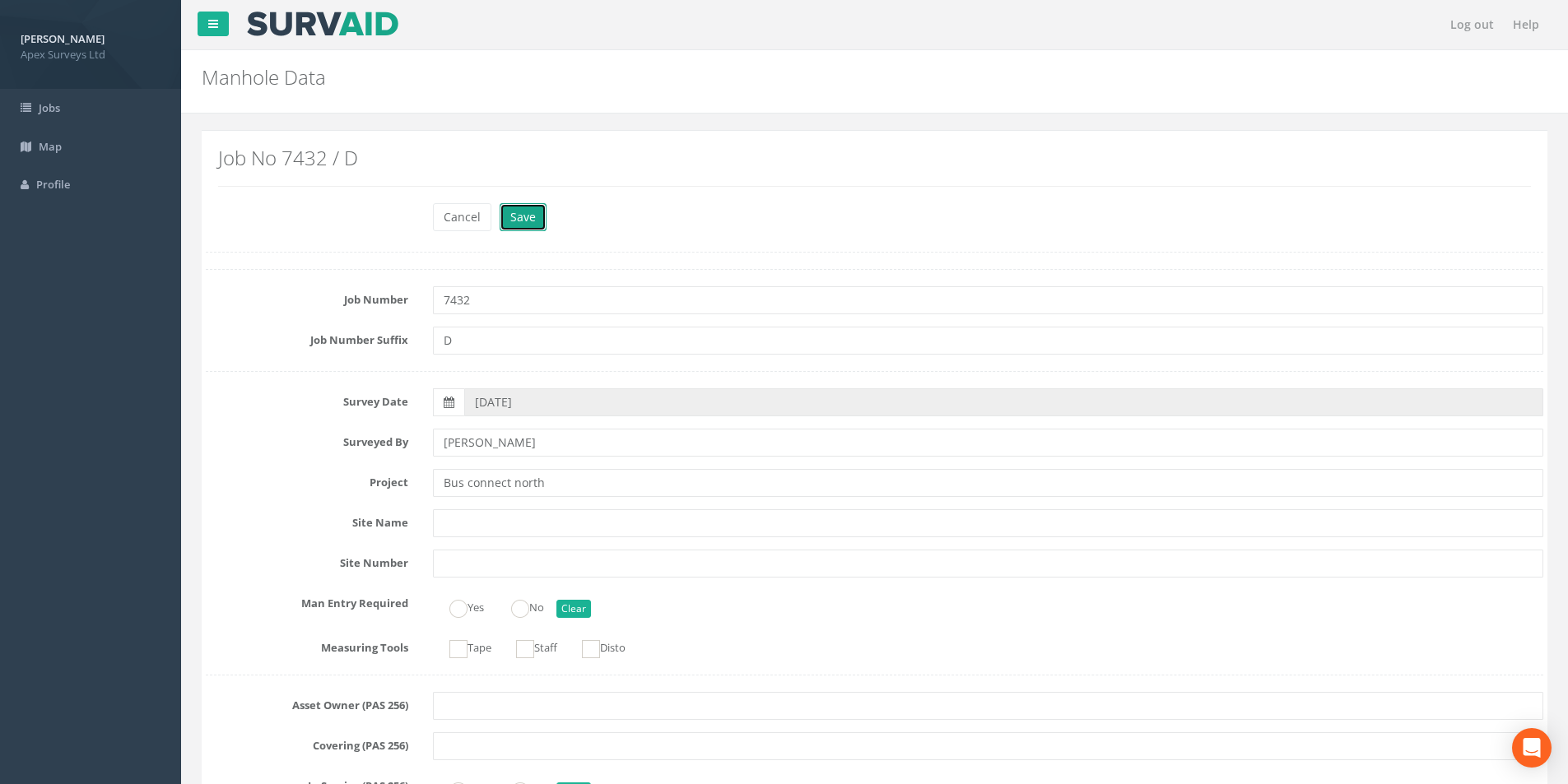
click at [512, 221] on button "Save" at bounding box center [523, 217] width 47 height 28
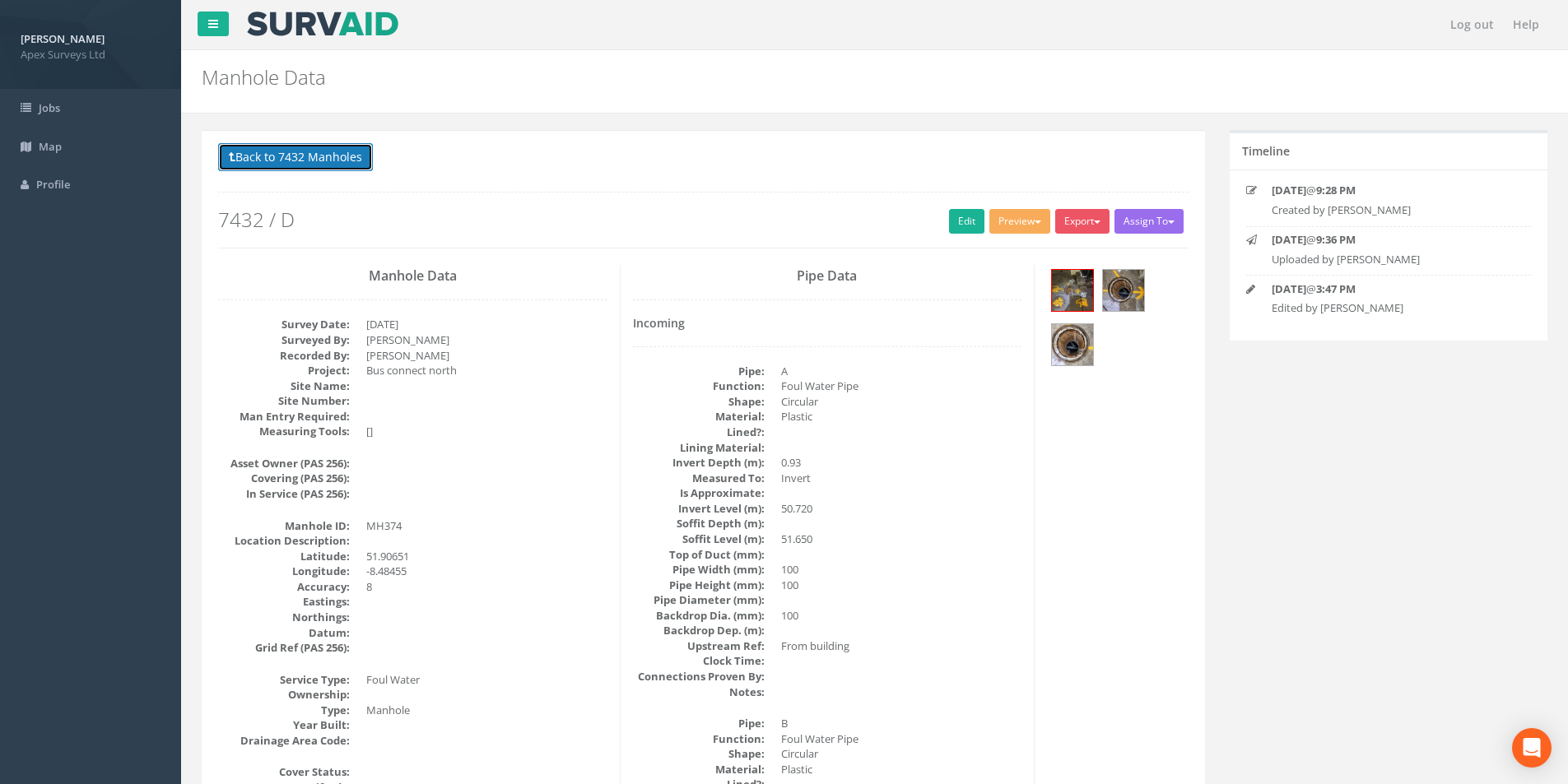
click at [303, 161] on button "Back to 7432 Manholes" at bounding box center [296, 157] width 155 height 28
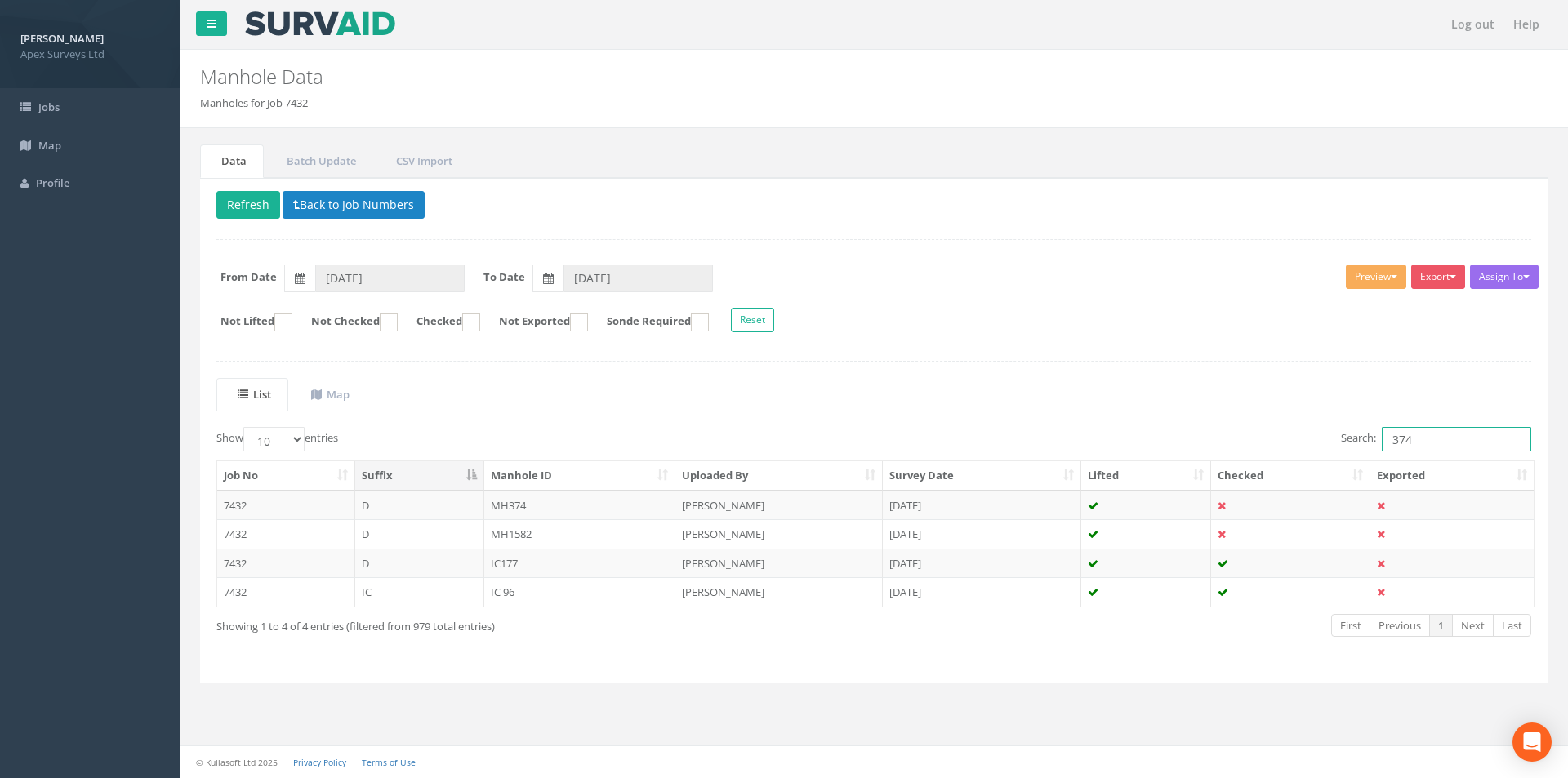
click at [1436, 448] on input "374" at bounding box center [1457, 438] width 150 height 24
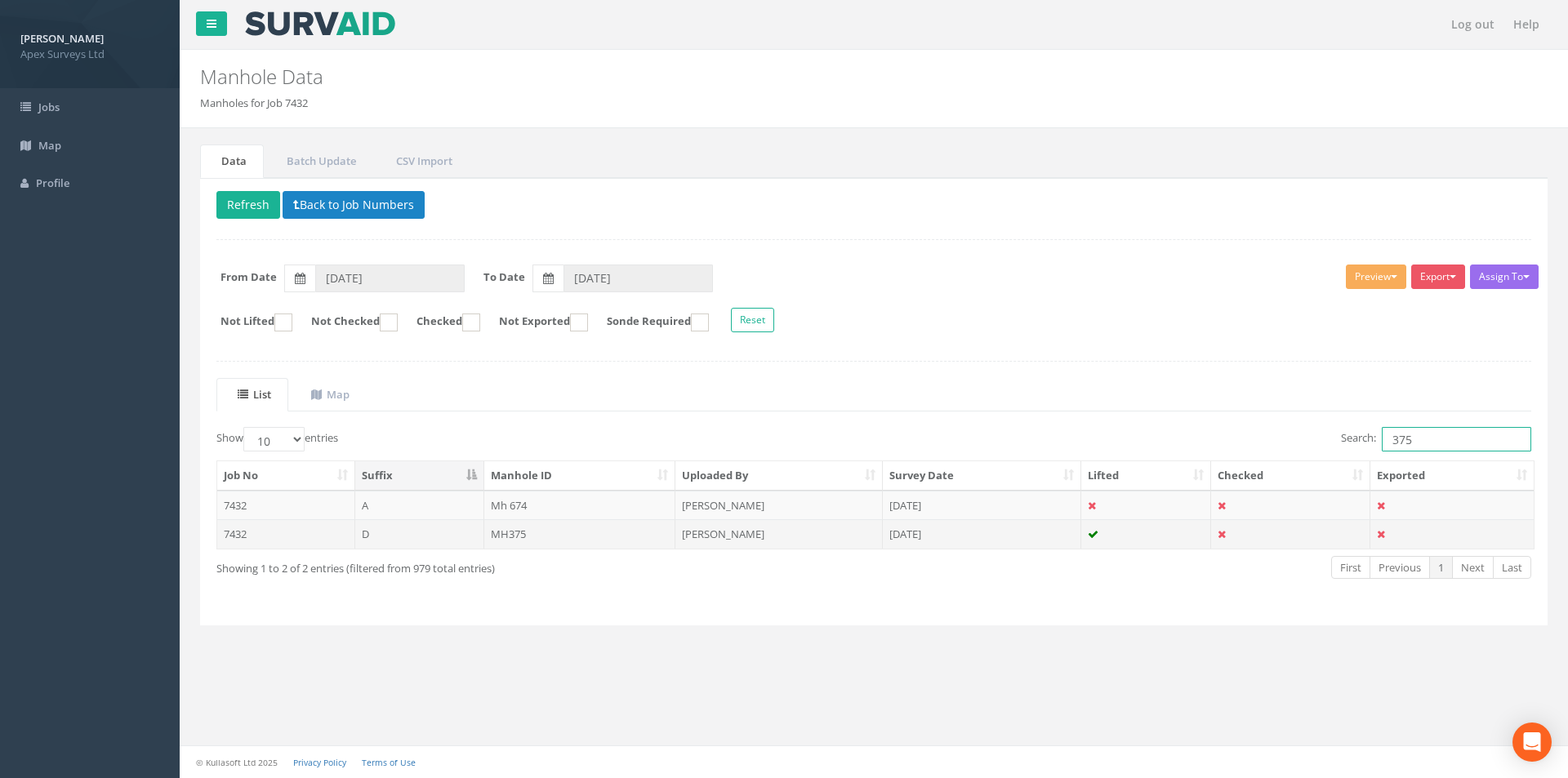
type input "375"
click at [582, 535] on td "MH375" at bounding box center [580, 534] width 192 height 29
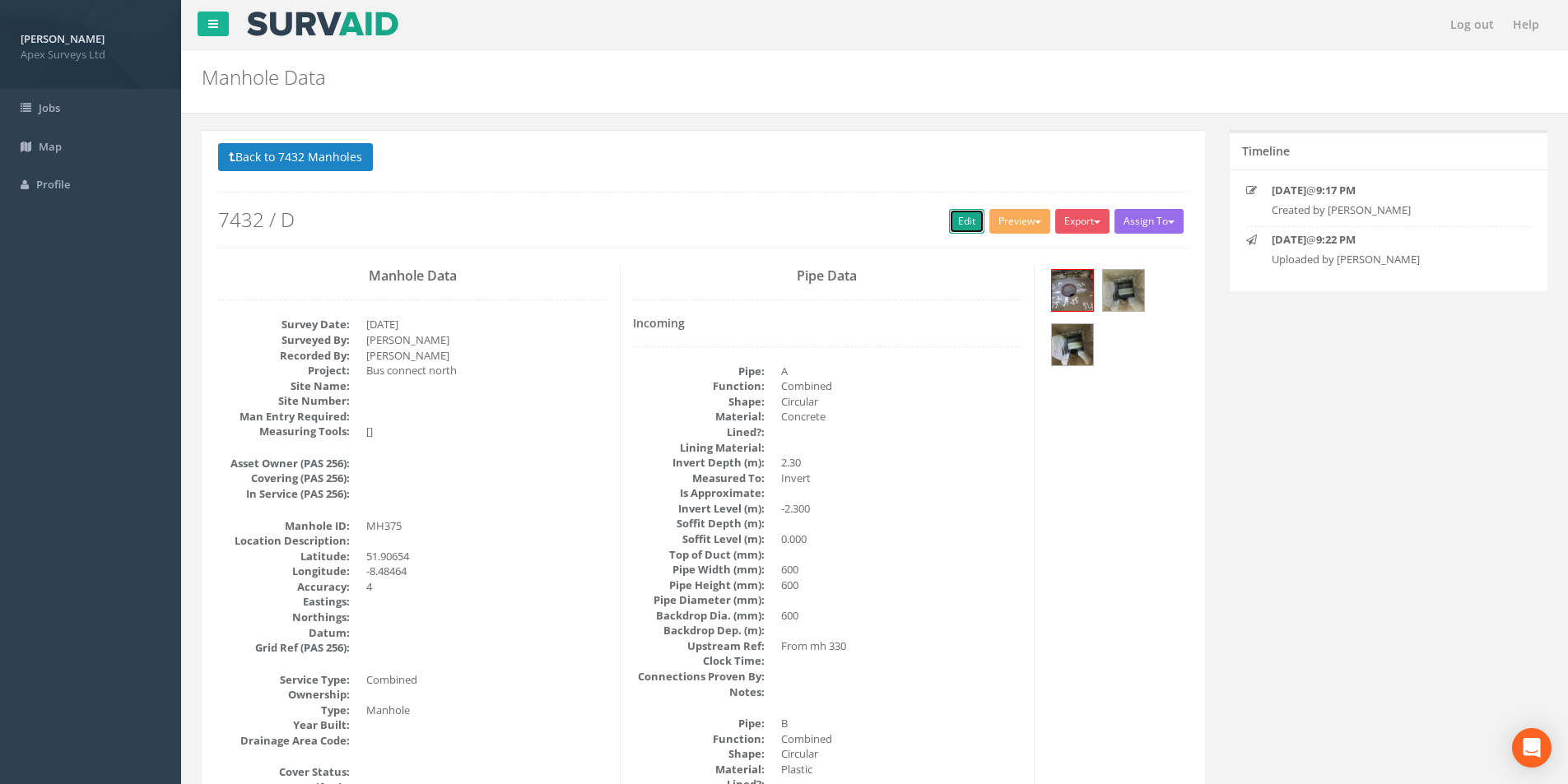
click at [965, 224] on link "Edit" at bounding box center [967, 221] width 35 height 24
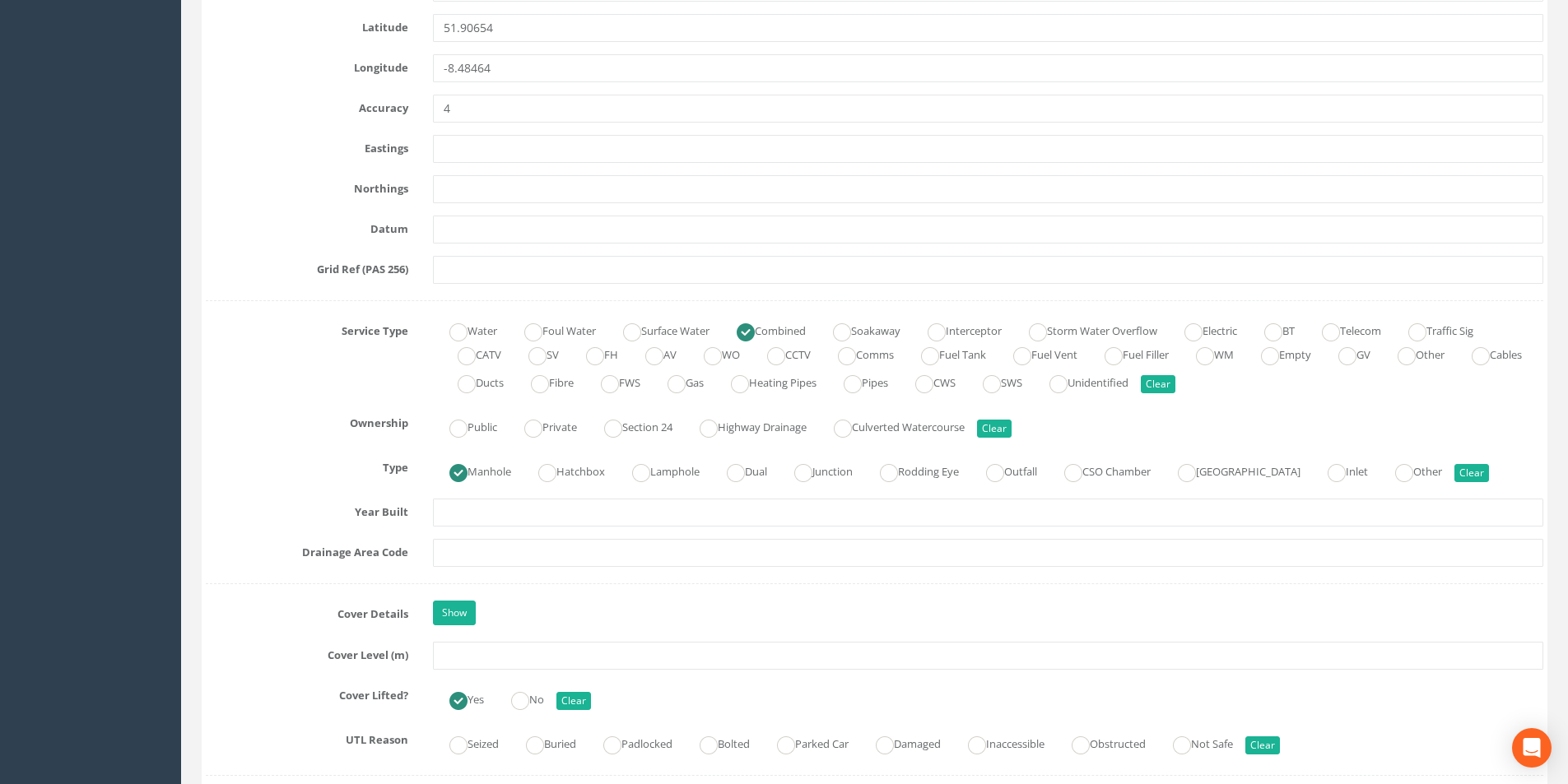
scroll to position [987, 0]
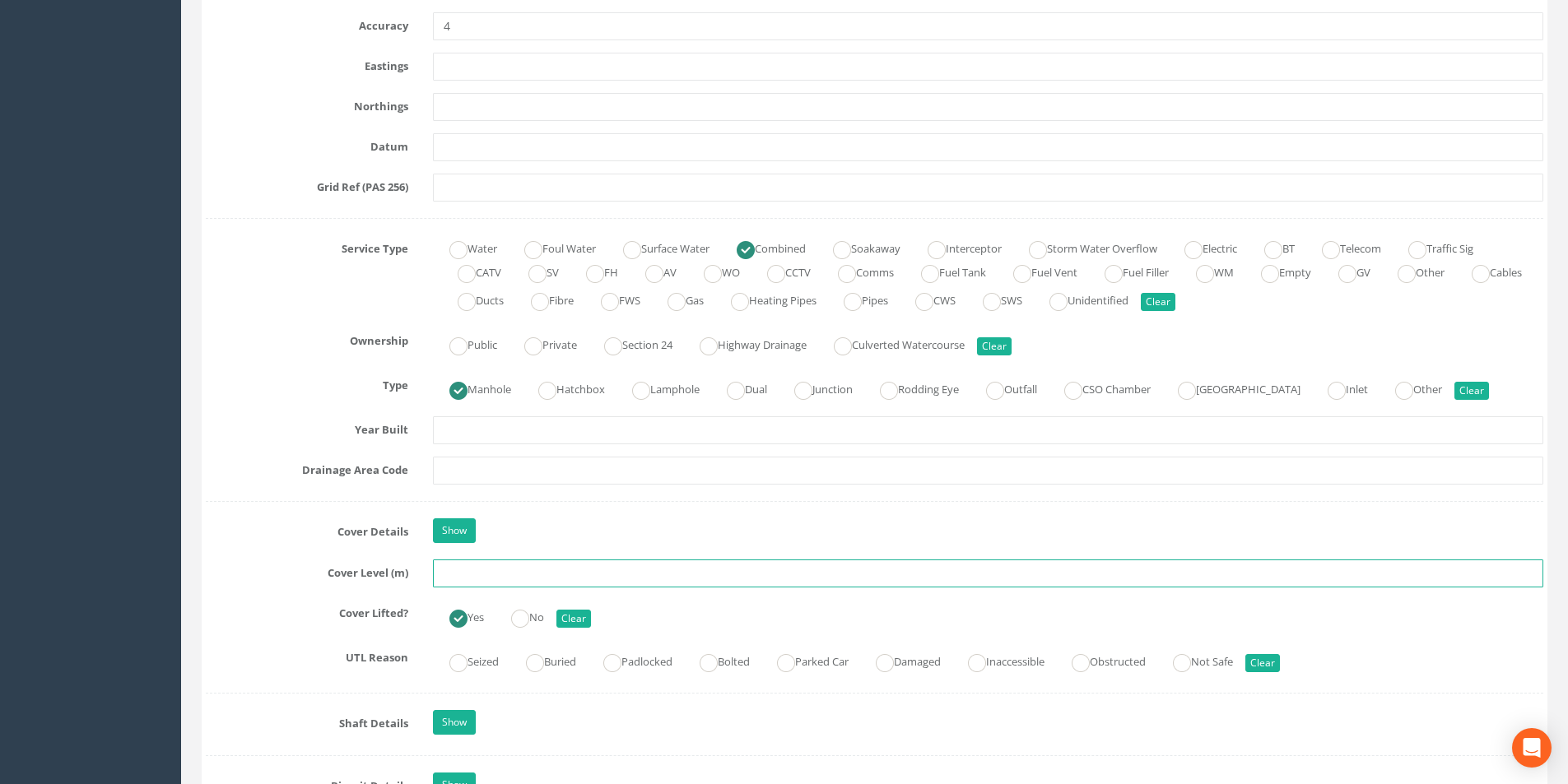
click at [621, 577] on input "text" at bounding box center [988, 573] width 1111 height 28
type input "51.95"
click at [619, 467] on input "text" at bounding box center [988, 470] width 1111 height 28
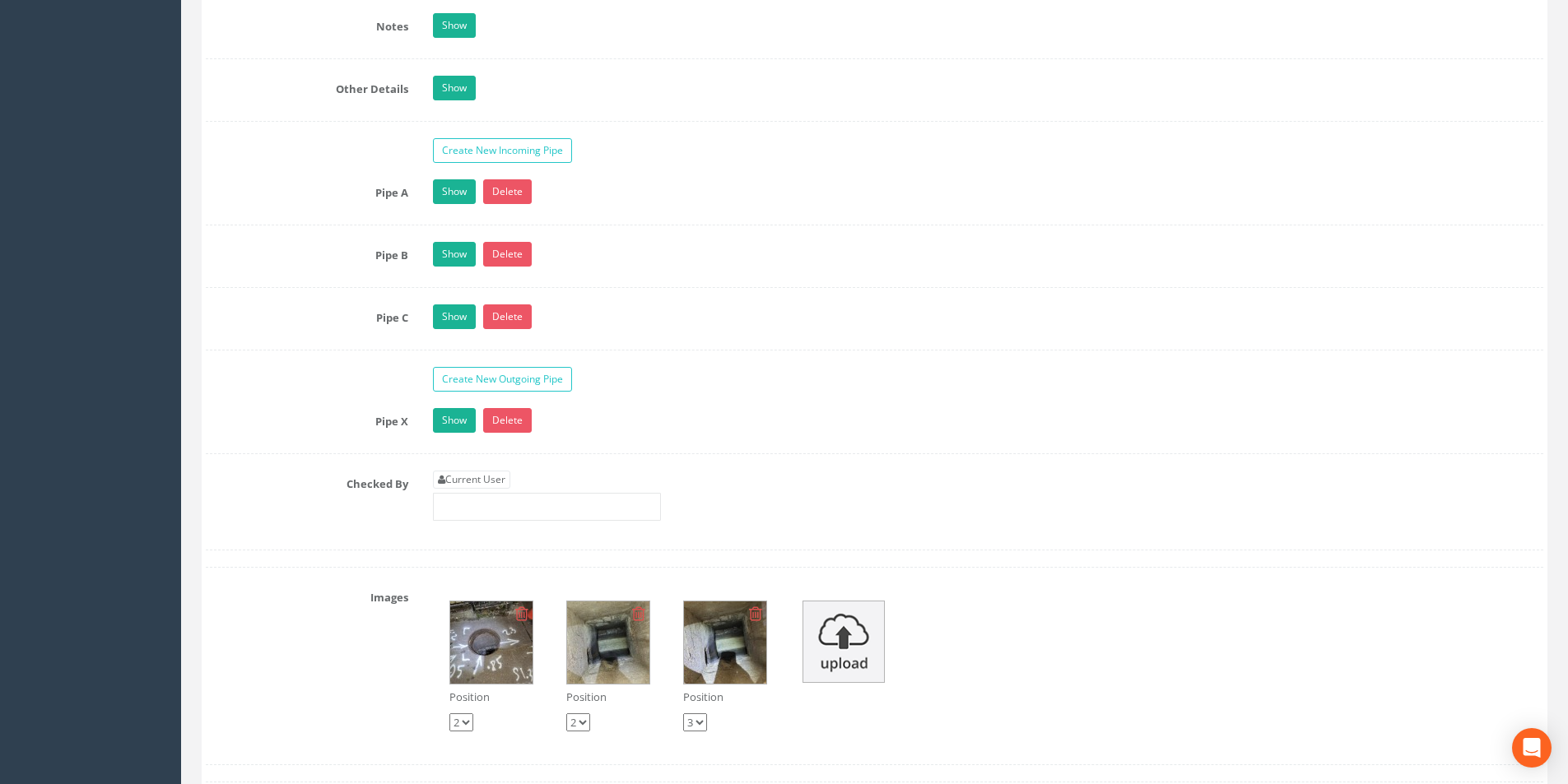
scroll to position [2551, 0]
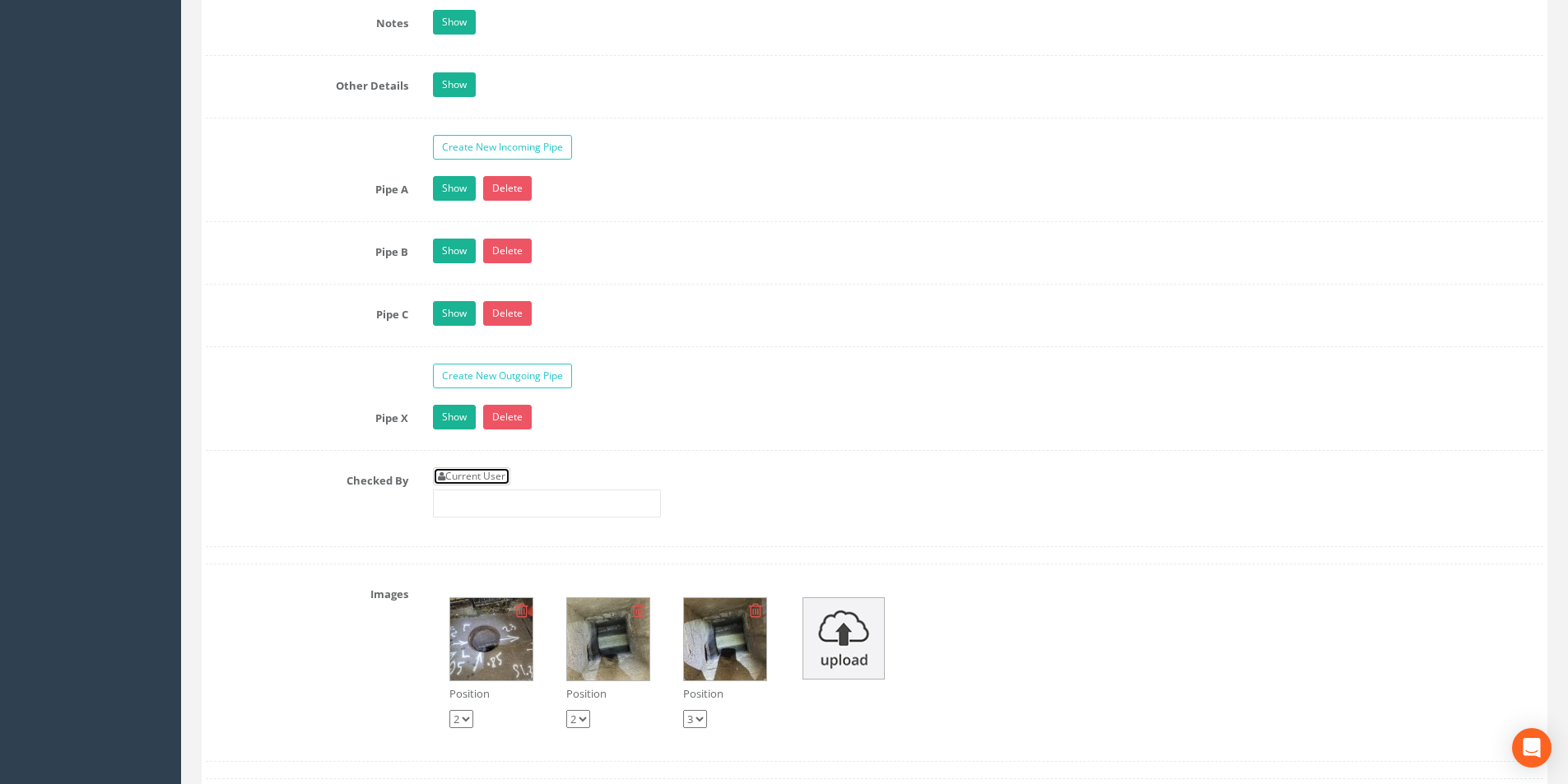
click at [493, 467] on link "Current User" at bounding box center [471, 475] width 78 height 18
type input "[PERSON_NAME]"
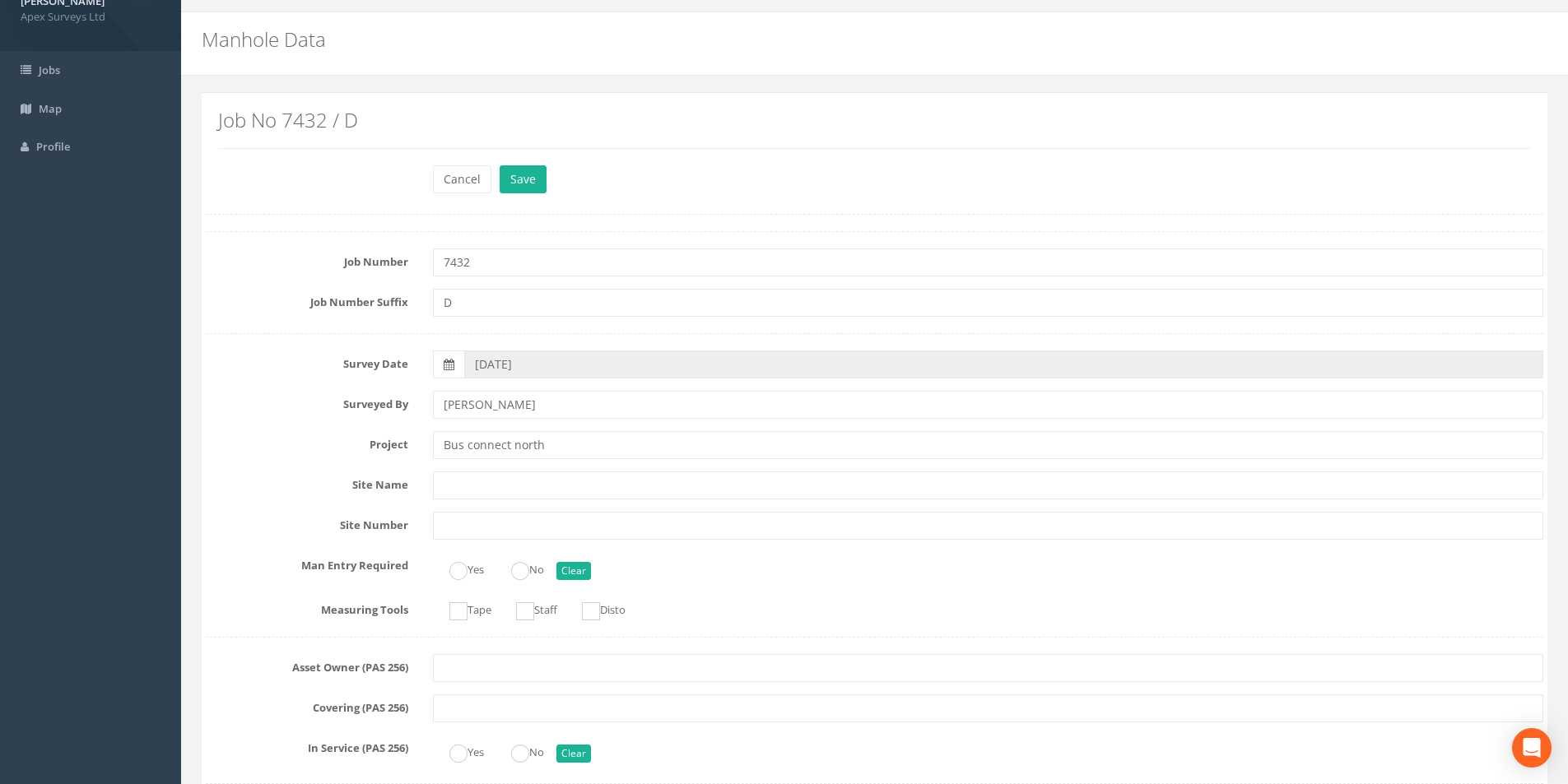
scroll to position [0, 0]
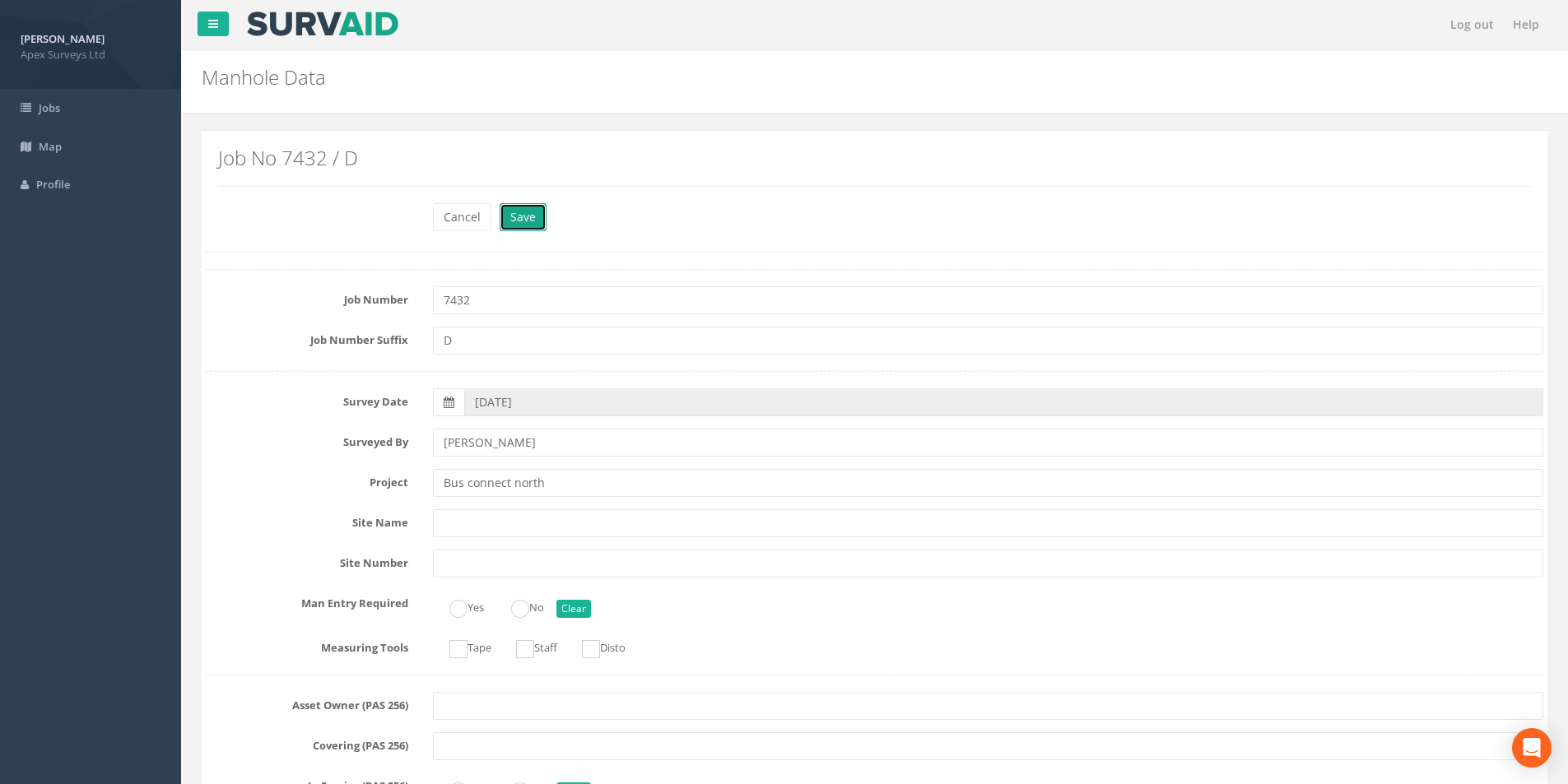
click at [539, 228] on button "Save" at bounding box center [523, 217] width 47 height 28
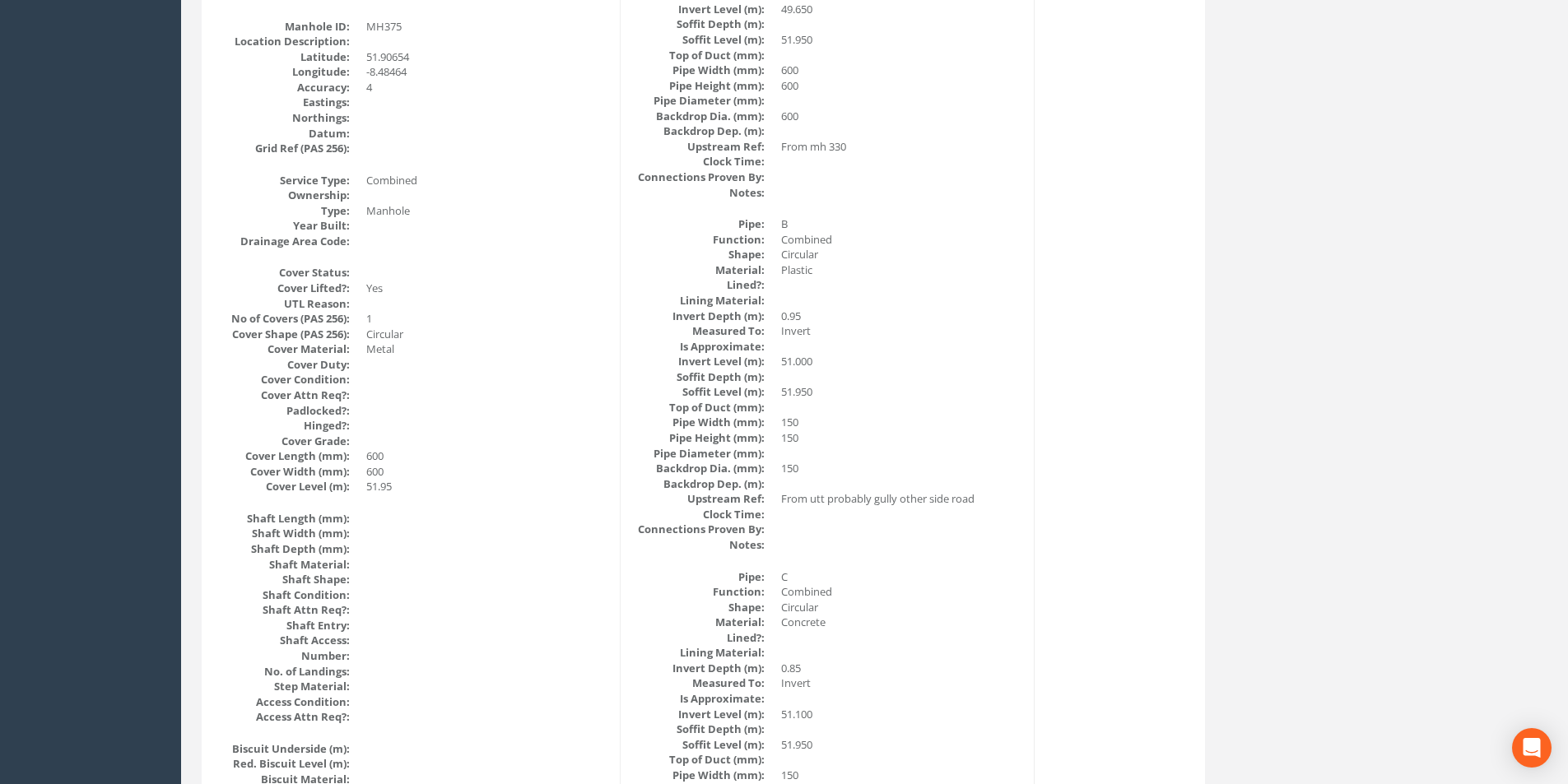
scroll to position [766, 0]
